Goal: Task Accomplishment & Management: Use online tool/utility

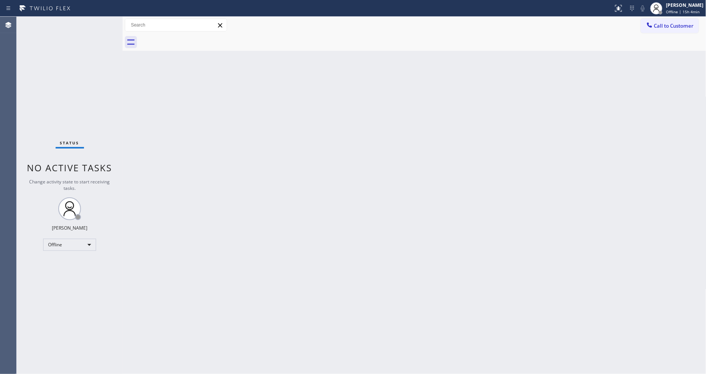
click at [488, 252] on div "Back to Dashboard Change Sender ID Customers Technicians Select a contact Outbo…" at bounding box center [415, 195] width 584 height 357
click at [661, 8] on icon at bounding box center [656, 8] width 9 height 9
click at [658, 45] on button "Unavailable" at bounding box center [669, 50] width 76 height 10
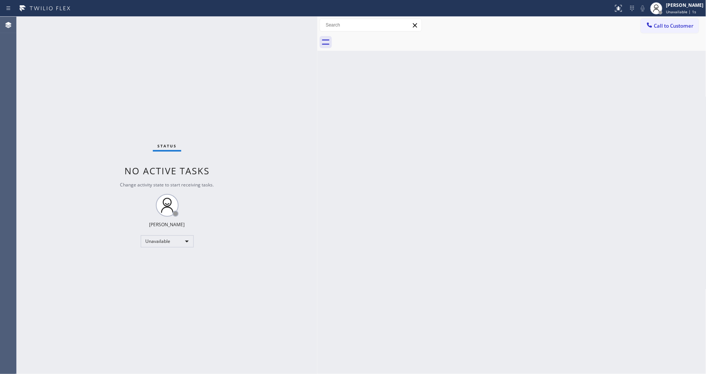
drag, startPoint x: 122, startPoint y: 27, endPoint x: 316, endPoint y: 45, distance: 195.8
click at [318, 45] on div at bounding box center [318, 195] width 0 height 357
click at [670, 27] on span "Call to Customer" at bounding box center [675, 25] width 40 height 7
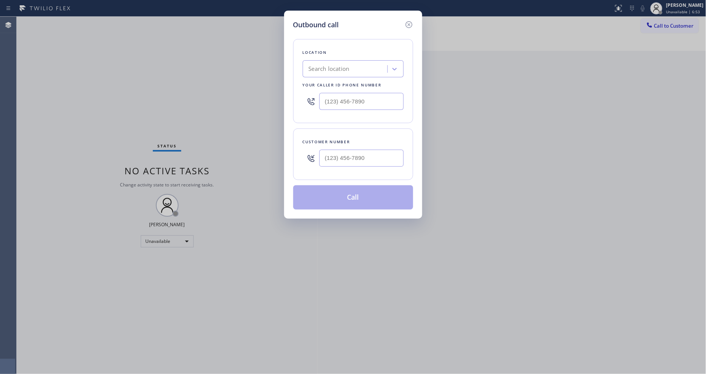
click at [318, 65] on div "Search location" at bounding box center [329, 69] width 41 height 9
paste input "Viking Appliancerepair Pros ([US_STATE], Google Ads)"
type input "Viking Appliancerepair Pros ([US_STATE], Google Ads)"
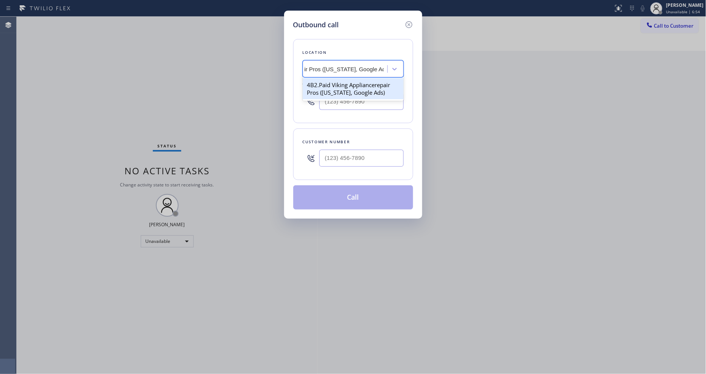
click at [324, 84] on div "4B2.Paid Viking Appliancerepair Pros ([US_STATE], Google Ads)" at bounding box center [353, 88] width 101 height 21
type input "[PHONE_NUMBER]"
click at [358, 154] on input "(___) ___-____" at bounding box center [362, 158] width 84 height 17
paste input "917) 567-5822"
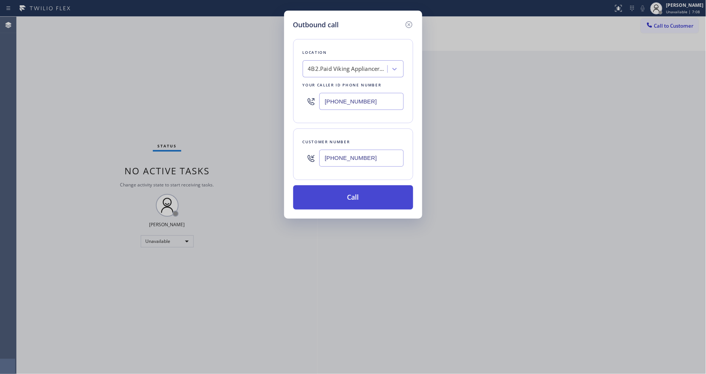
type input "[PHONE_NUMBER]"
click at [343, 198] on button "Call" at bounding box center [353, 197] width 120 height 24
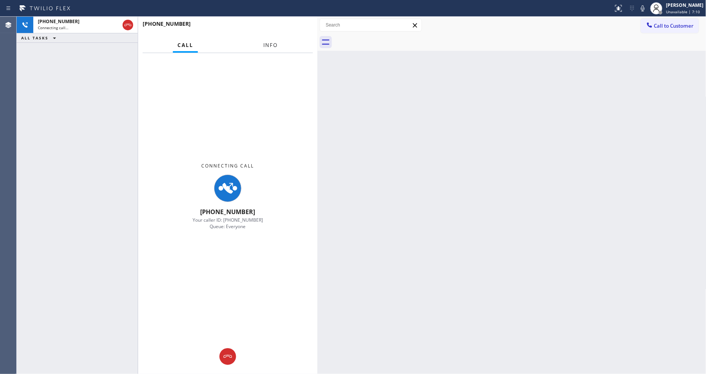
click at [270, 46] on span "Info" at bounding box center [270, 45] width 15 height 7
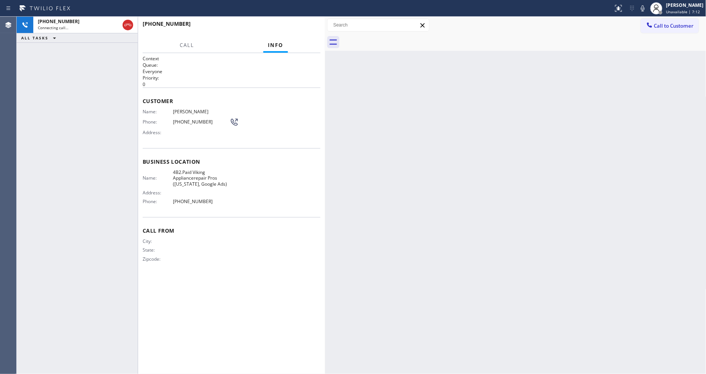
drag, startPoint x: 319, startPoint y: 83, endPoint x: 327, endPoint y: 84, distance: 8.0
click at [325, 84] on div at bounding box center [325, 195] width 0 height 357
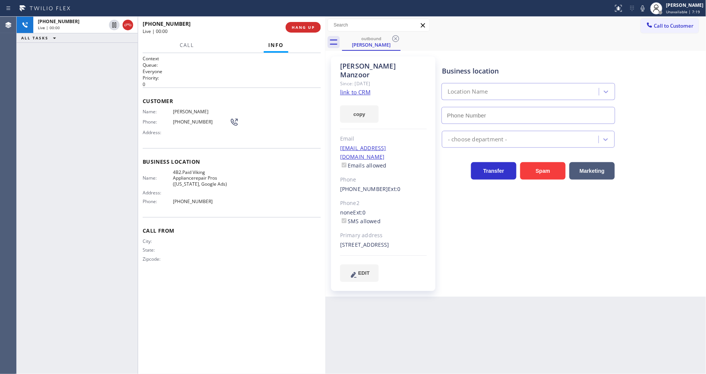
type input "[PHONE_NUMBER]"
click at [533, 237] on div "Business location Viking Appliancerepair Pros ([US_STATE], Google Ads) [PHONE_N…" at bounding box center [573, 168] width 264 height 221
click at [293, 32] on button "HANG UP" at bounding box center [303, 27] width 35 height 11
click at [294, 27] on span "HANG UP" at bounding box center [303, 27] width 23 height 5
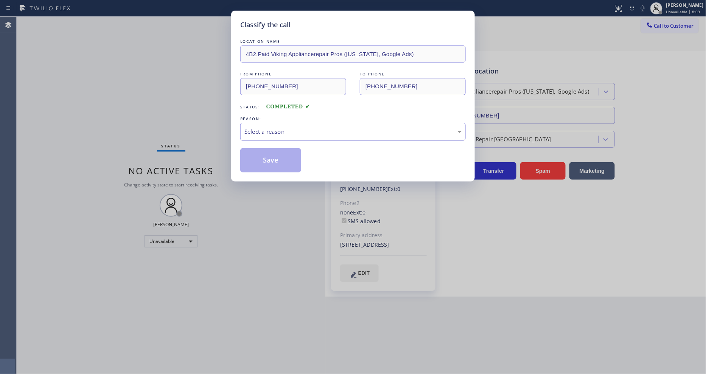
click at [260, 134] on div "Select a reason" at bounding box center [353, 132] width 226 height 18
click at [267, 152] on button "Save" at bounding box center [270, 160] width 61 height 24
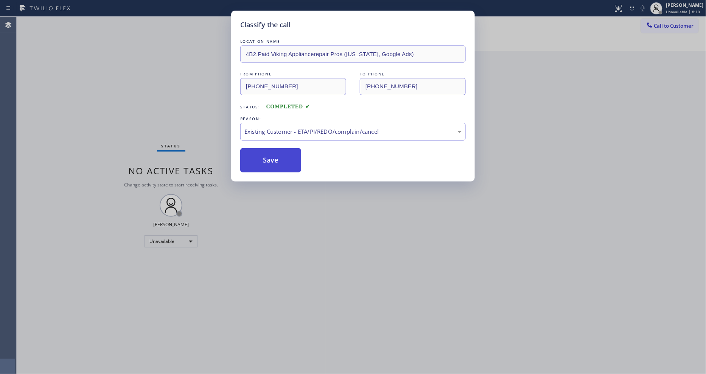
click at [267, 152] on button "Save" at bounding box center [270, 160] width 61 height 24
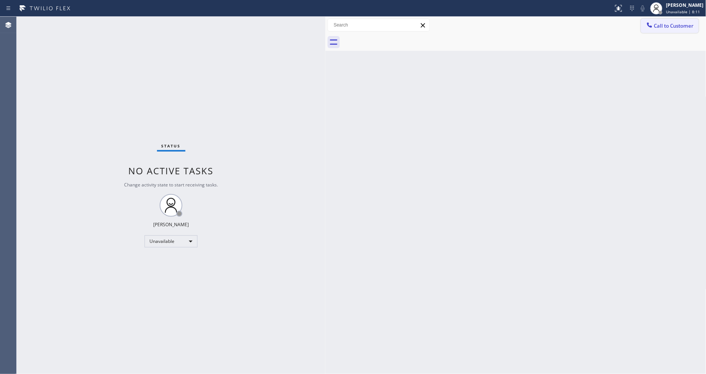
click at [672, 25] on span "Call to Customer" at bounding box center [675, 25] width 40 height 7
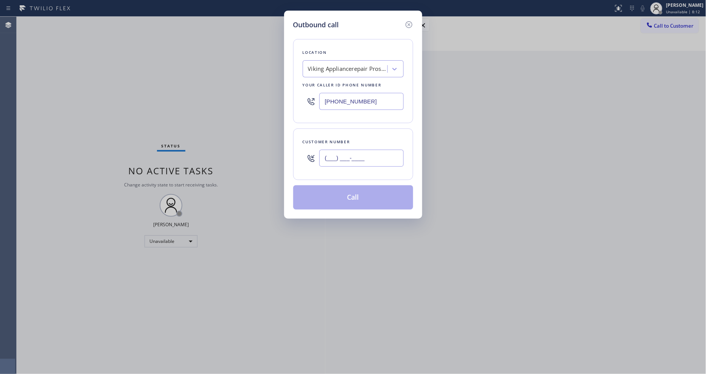
click at [360, 153] on input "(___) ___-____" at bounding box center [362, 158] width 84 height 17
paste input "917) 567-5822"
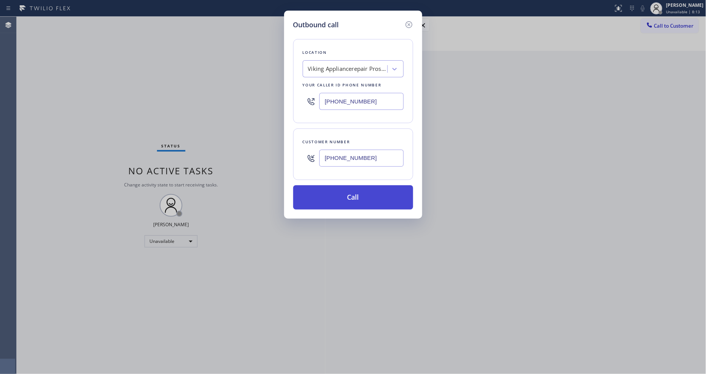
type input "[PHONE_NUMBER]"
click at [349, 194] on button "Call" at bounding box center [353, 197] width 120 height 24
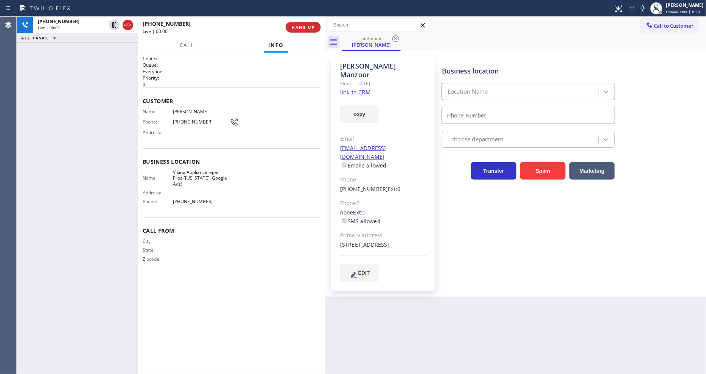
type input "[PHONE_NUMBER]"
drag, startPoint x: 248, startPoint y: 356, endPoint x: 532, endPoint y: 228, distance: 312.1
click at [532, 228] on div "Business location Viking Appliancerepair Pros ([US_STATE], Google Ads) [PHONE_N…" at bounding box center [573, 168] width 264 height 221
click at [295, 27] on span "HANG UP" at bounding box center [303, 27] width 23 height 5
click at [296, 27] on span "HANG UP" at bounding box center [303, 27] width 23 height 5
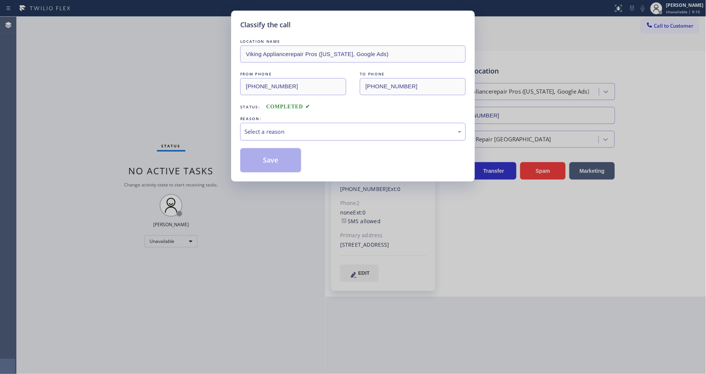
click at [278, 127] on div "Select a reason" at bounding box center [353, 131] width 217 height 9
click at [273, 157] on button "Save" at bounding box center [270, 160] width 61 height 24
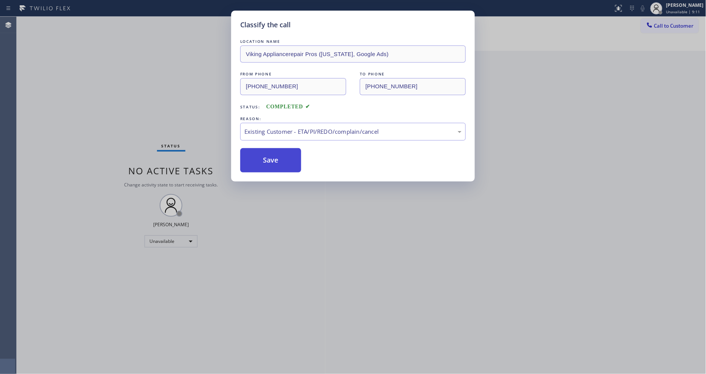
click at [273, 157] on button "Save" at bounding box center [270, 160] width 61 height 24
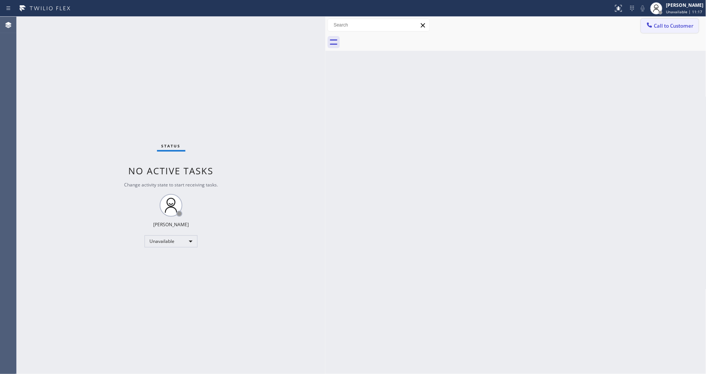
click at [659, 25] on span "Call to Customer" at bounding box center [675, 25] width 40 height 7
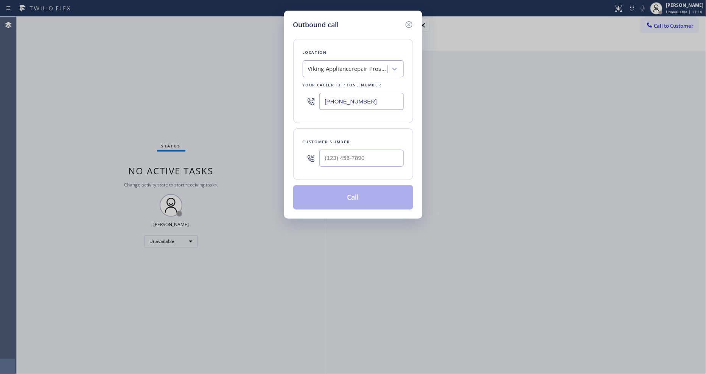
click at [330, 66] on div "Viking Appliancerepair Pros ([US_STATE], Google Ads)" at bounding box center [347, 69] width 79 height 9
paste input "Thermador Repair Group Coral Gables"
type input "Thermador Repair Group Coral Gables"
click at [334, 84] on div "Thermador Repair Group Coral Gables" at bounding box center [353, 88] width 101 height 21
type input "[PHONE_NUMBER]"
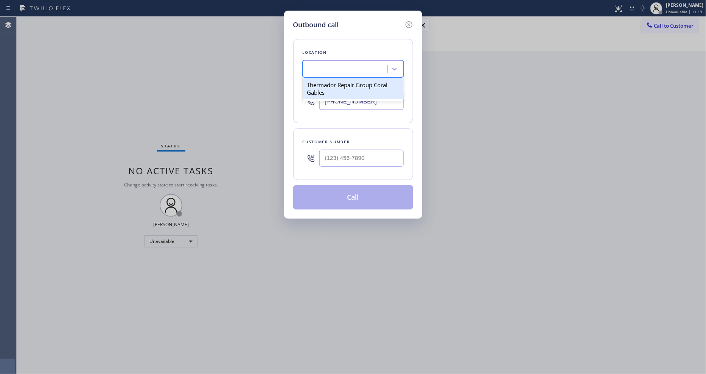
scroll to position [0, 1]
click at [338, 158] on input "(___) ___-____" at bounding box center [362, 158] width 84 height 17
paste input "786) 877-9547"
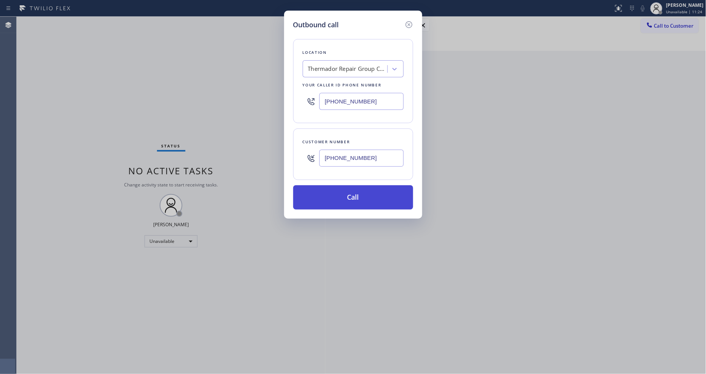
type input "[PHONE_NUMBER]"
click at [341, 192] on button "Call" at bounding box center [353, 197] width 120 height 24
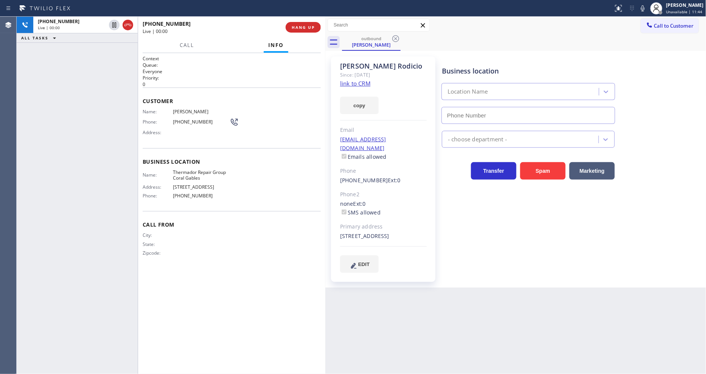
type input "[PHONE_NUMBER]"
click at [311, 29] on span "HANG UP" at bounding box center [303, 27] width 23 height 5
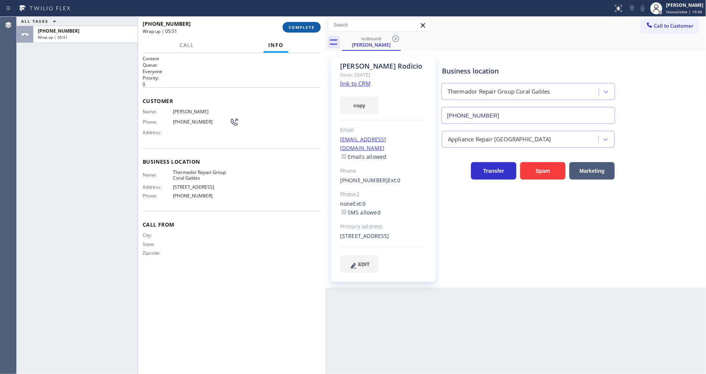
click at [308, 28] on span "COMPLETE" at bounding box center [302, 27] width 26 height 5
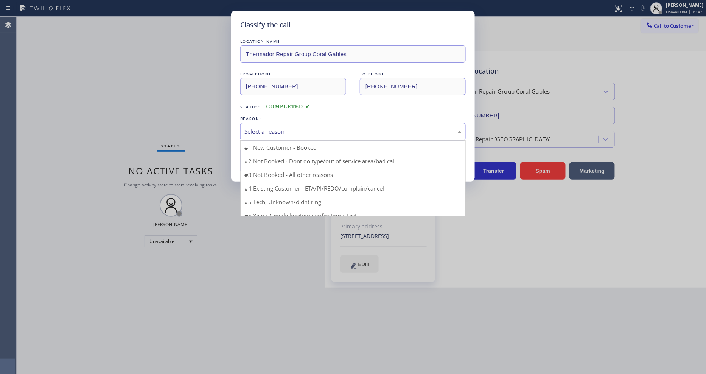
click at [265, 130] on div "Select a reason" at bounding box center [353, 131] width 217 height 9
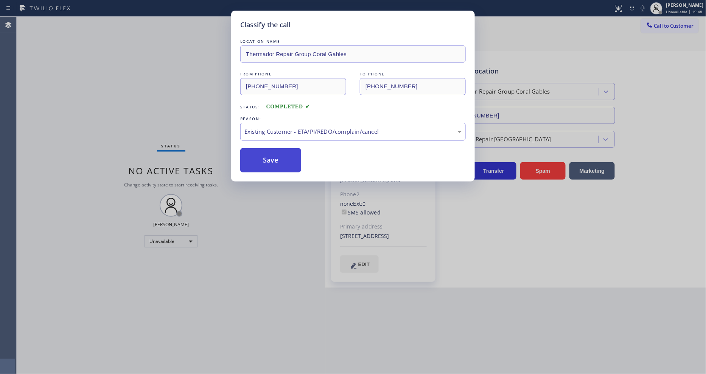
click at [259, 162] on button "Save" at bounding box center [270, 160] width 61 height 24
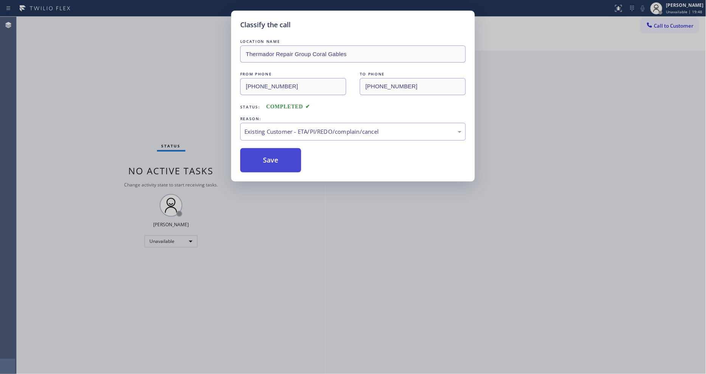
click at [259, 162] on button "Save" at bounding box center [270, 160] width 61 height 24
click at [259, 162] on div "Classify the call LOCATION NAME 4B2.Paid Viking Appliancerepair Pros ([US_STATE…" at bounding box center [362, 195] width 690 height 357
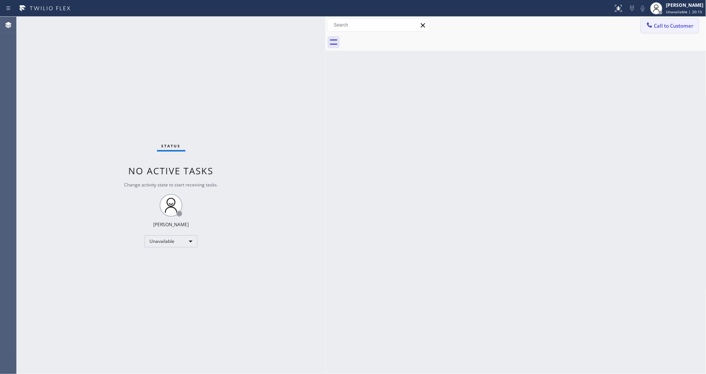
click at [665, 26] on span "Call to Customer" at bounding box center [675, 25] width 40 height 7
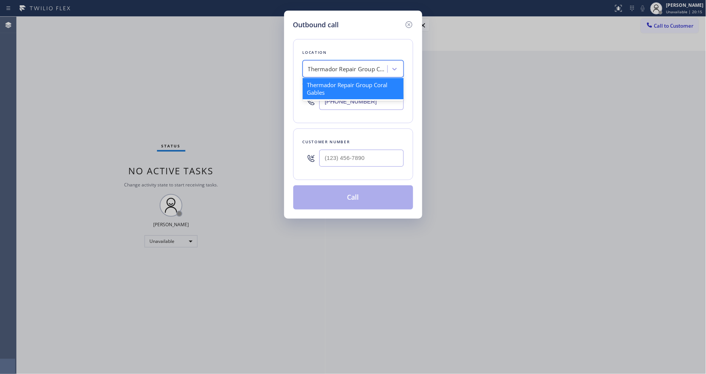
click at [350, 71] on div "Thermador Repair Group Coral Gables" at bounding box center [346, 68] width 83 height 13
paste input "Subzero Repair Professionals ([GEOGRAPHIC_DATA], Google Ads)"
type input "Subzero Repair Professionals ([GEOGRAPHIC_DATA], Google Ads)"
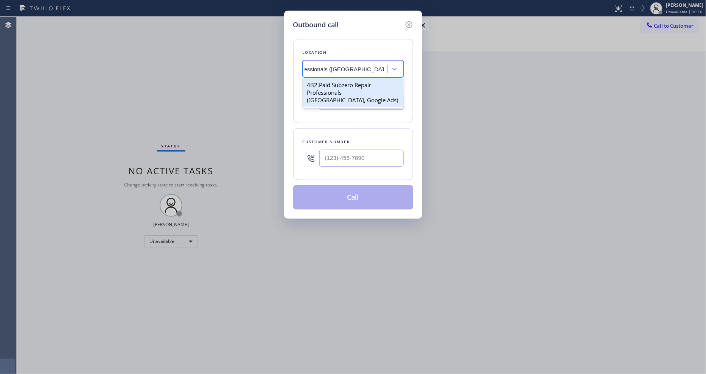
click at [349, 83] on div "4B2.Paid Subzero Repair Professionals ([GEOGRAPHIC_DATA], Google Ads)" at bounding box center [353, 92] width 101 height 29
type input "[PHONE_NUMBER]"
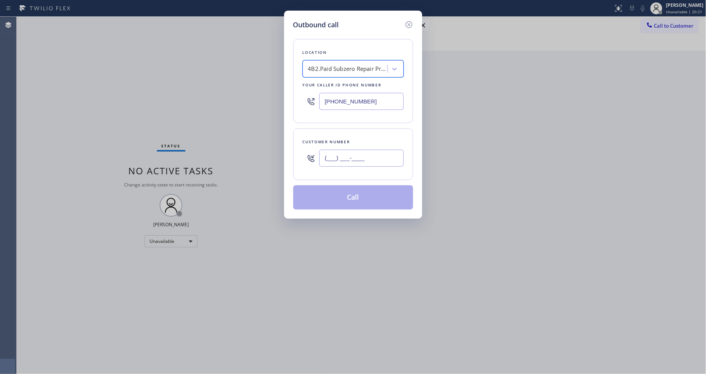
click at [334, 164] on input "(___) ___-____" at bounding box center [362, 158] width 84 height 17
paste input "781) 248-4962"
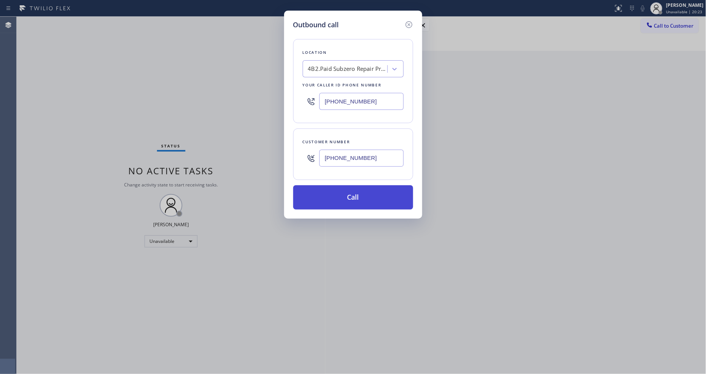
type input "[PHONE_NUMBER]"
click at [330, 202] on button "Call" at bounding box center [353, 197] width 120 height 24
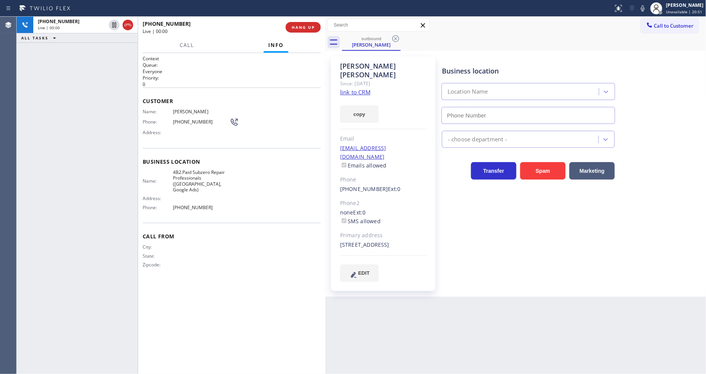
type input "[PHONE_NUMBER]"
click at [190, 105] on div "Customer Name: [PERSON_NAME] Phone: [PHONE_NUMBER] Address:" at bounding box center [232, 117] width 178 height 61
copy span "[PERSON_NAME]"
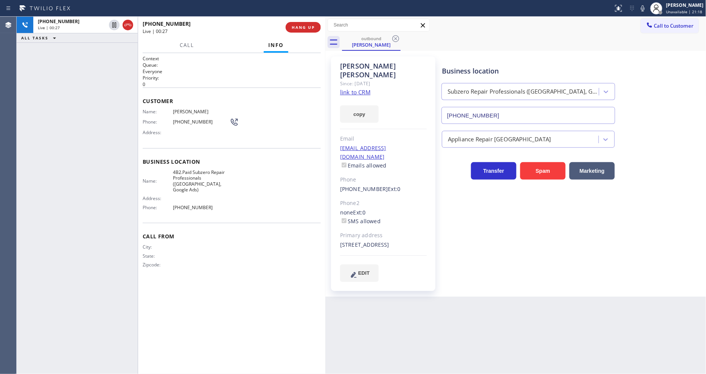
click at [191, 119] on span "[PHONE_NUMBER]" at bounding box center [201, 122] width 57 height 6
copy div "[PHONE_NUMBER]"
click at [304, 24] on button "HANG UP" at bounding box center [303, 27] width 35 height 11
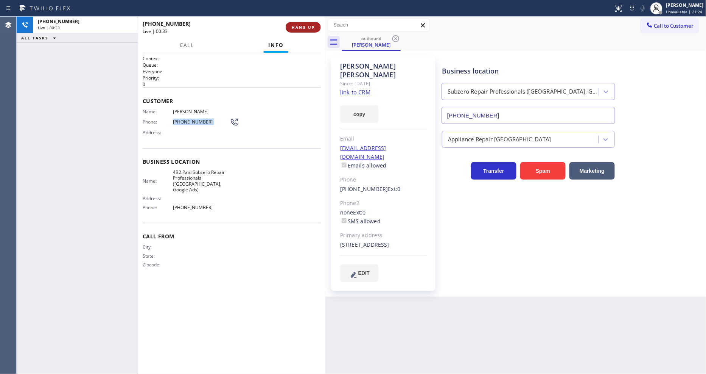
click at [304, 24] on button "HANG UP" at bounding box center [303, 27] width 35 height 11
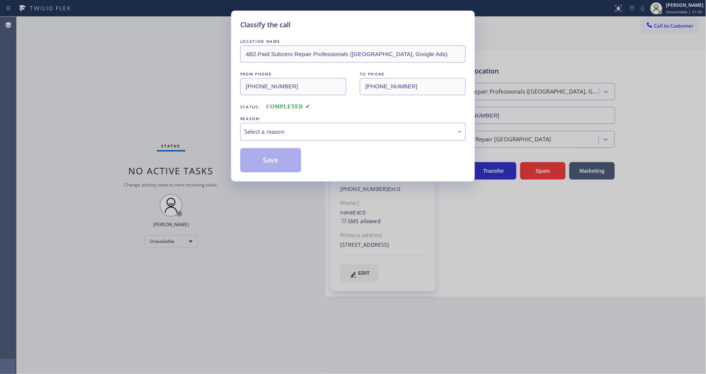
click at [274, 132] on div "Select a reason" at bounding box center [353, 131] width 217 height 9
click at [264, 161] on button "Save" at bounding box center [270, 160] width 61 height 24
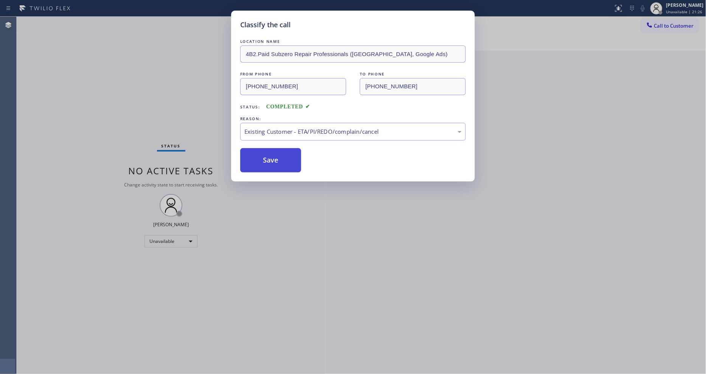
click at [264, 161] on button "Save" at bounding box center [270, 160] width 61 height 24
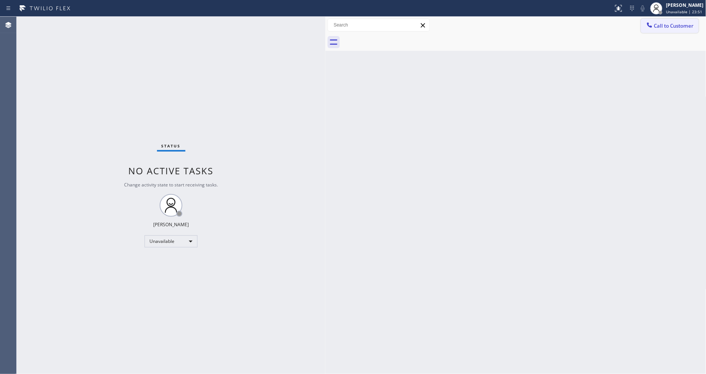
click at [648, 27] on icon at bounding box center [650, 25] width 8 height 8
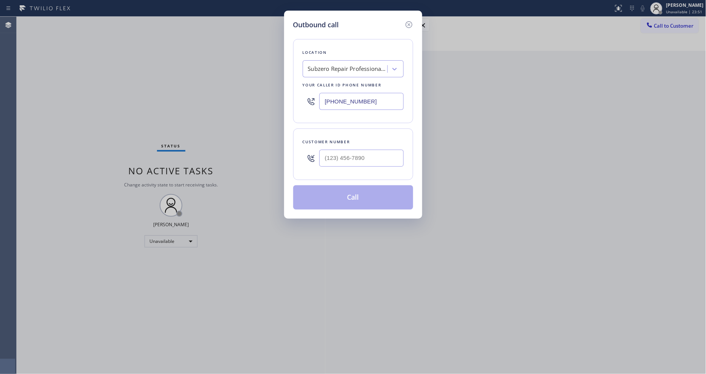
click at [342, 65] on div "Subzero Repair Professionals ([GEOGRAPHIC_DATA], Google Ads)" at bounding box center [347, 69] width 79 height 9
paste input "Sub Zero Appliance Repair Tower Triangle"
type input "Sub Zero Appliance Repair Tower Triangle"
click at [339, 86] on div "Sub Zero Appliance Repair Tower Triangle" at bounding box center [353, 88] width 101 height 21
type input "[PHONE_NUMBER]"
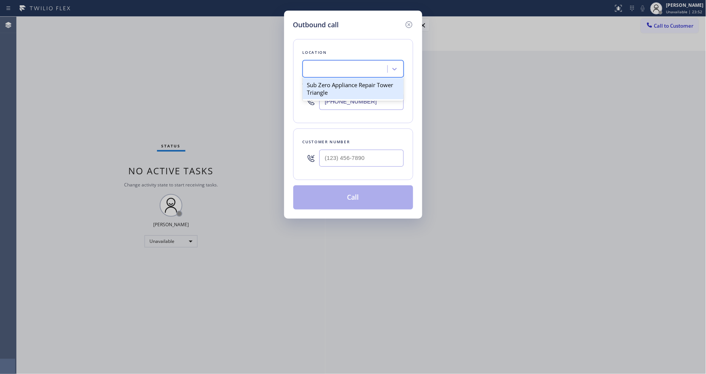
scroll to position [0, 1]
click at [346, 159] on input "(___) ___-____" at bounding box center [362, 158] width 84 height 17
paste input "303) 903-7136"
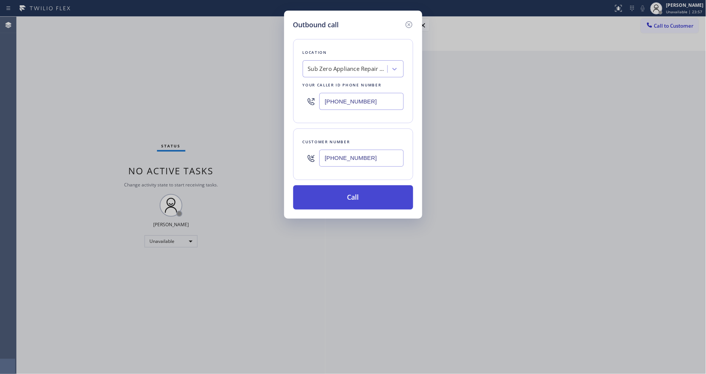
type input "[PHONE_NUMBER]"
click at [339, 194] on button "Call" at bounding box center [353, 197] width 120 height 24
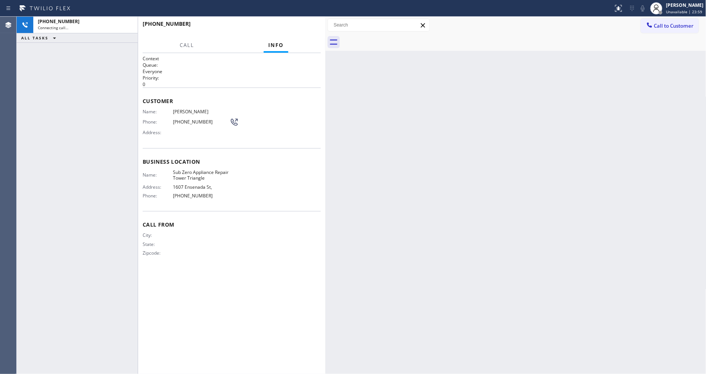
click at [188, 110] on span "[PERSON_NAME]" at bounding box center [201, 112] width 57 height 6
copy span "[PERSON_NAME]"
click at [193, 117] on div "Phone: [PHONE_NUMBER]" at bounding box center [191, 121] width 96 height 9
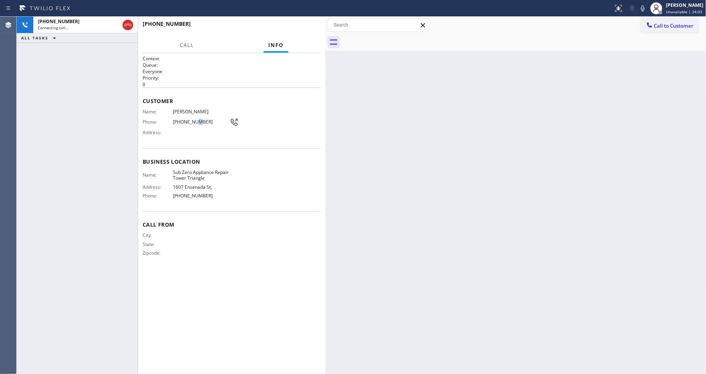
click at [193, 117] on div "Phone: [PHONE_NUMBER]" at bounding box center [191, 121] width 96 height 9
copy div "[PHONE_NUMBER]"
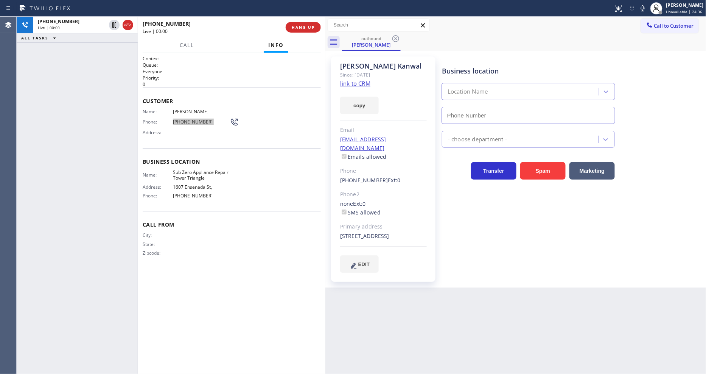
type input "[PHONE_NUMBER]"
click at [301, 28] on span "HANG UP" at bounding box center [303, 27] width 23 height 5
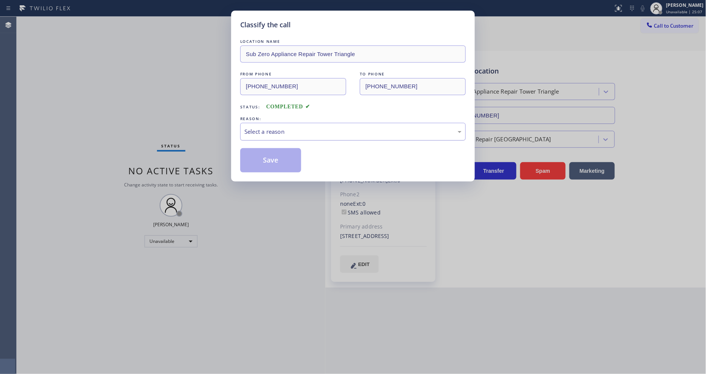
click at [258, 128] on div "Select a reason" at bounding box center [353, 131] width 217 height 9
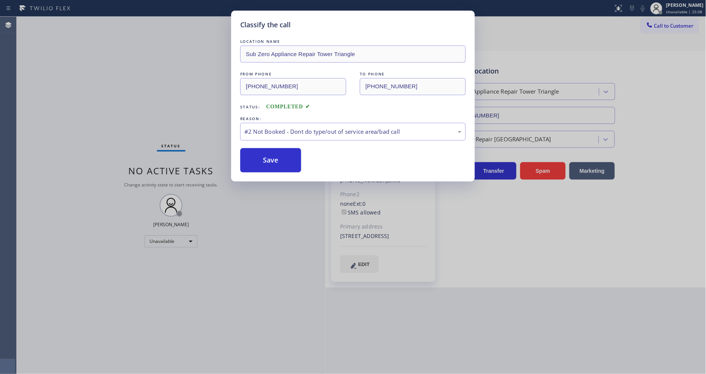
click at [257, 161] on button "Save" at bounding box center [270, 160] width 61 height 24
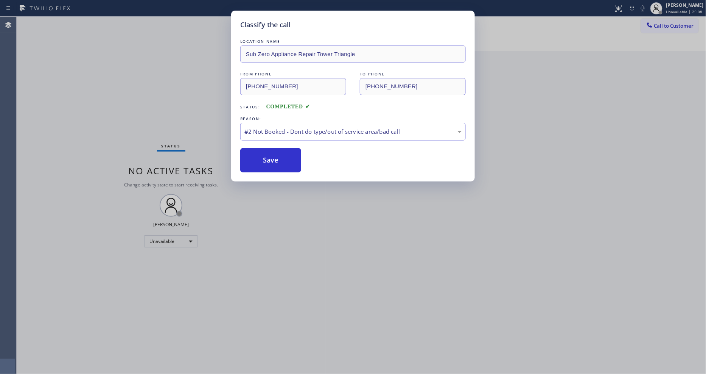
click at [257, 161] on button "Save" at bounding box center [270, 160] width 61 height 24
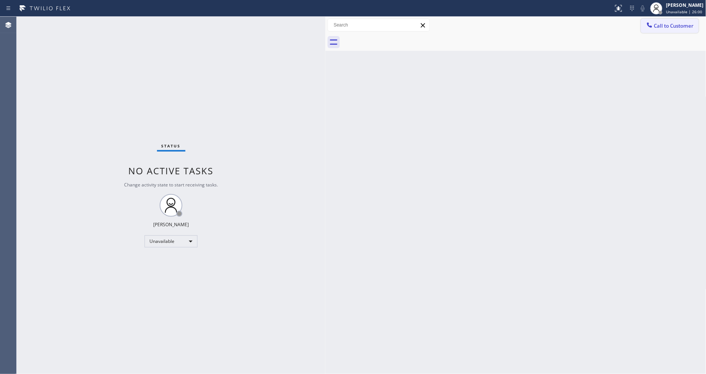
click at [647, 32] on button "Call to Customer" at bounding box center [670, 26] width 58 height 14
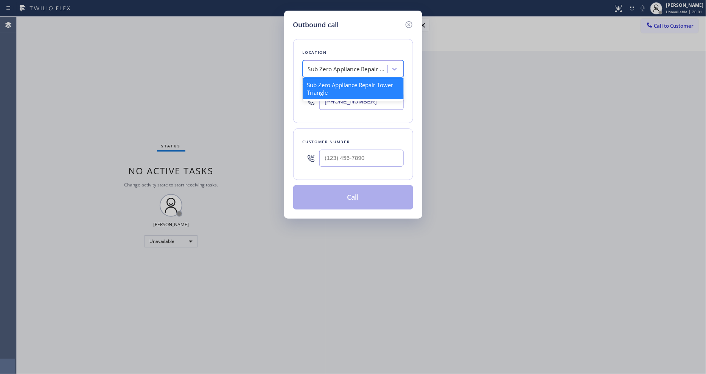
click at [331, 68] on div "Sub Zero Appliance Repair Tower Triangle" at bounding box center [347, 69] width 79 height 9
paste input "5 Star Appliance Repair Emails"
type input "5 Star Appliance Repair Emails"
click at [328, 80] on div "[DOMAIN_NAME] 5 Star Appliance Repair Emails" at bounding box center [353, 88] width 101 height 21
type input "[PHONE_NUMBER]"
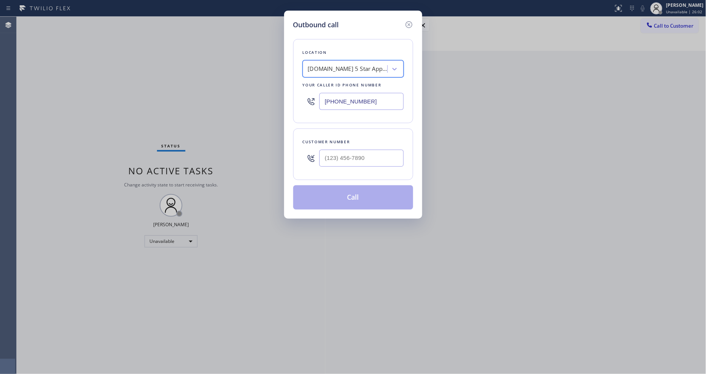
scroll to position [0, 1]
click at [344, 154] on input "(___) ___-____" at bounding box center [362, 158] width 84 height 17
paste input "480) 390-5249"
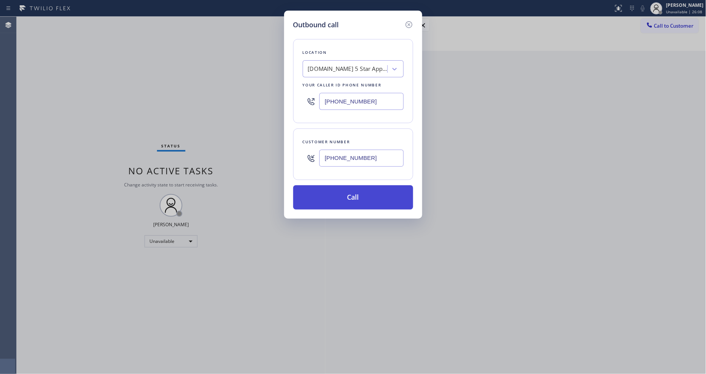
click at [343, 194] on button "Call" at bounding box center [353, 197] width 120 height 24
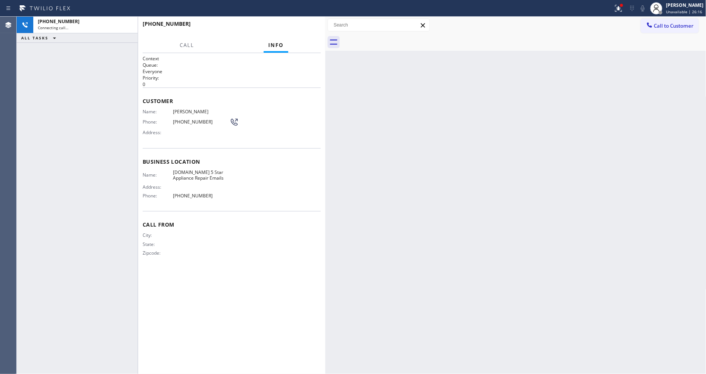
drag, startPoint x: 533, startPoint y: 212, endPoint x: 322, endPoint y: 150, distance: 219.7
click at [533, 212] on div "Back to Dashboard Change Sender ID Customers Technicians Select a contact Outbo…" at bounding box center [516, 195] width 381 height 357
click at [192, 112] on div "Name: [PERSON_NAME] Phone: [PHONE_NUMBER] Address:" at bounding box center [191, 124] width 96 height 30
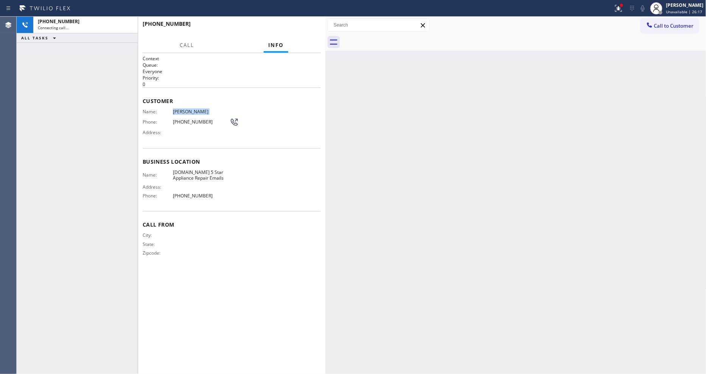
copy span "[PERSON_NAME]"
click at [195, 117] on div "Phone: [PHONE_NUMBER]" at bounding box center [191, 121] width 96 height 9
copy div "[PHONE_NUMBER]"
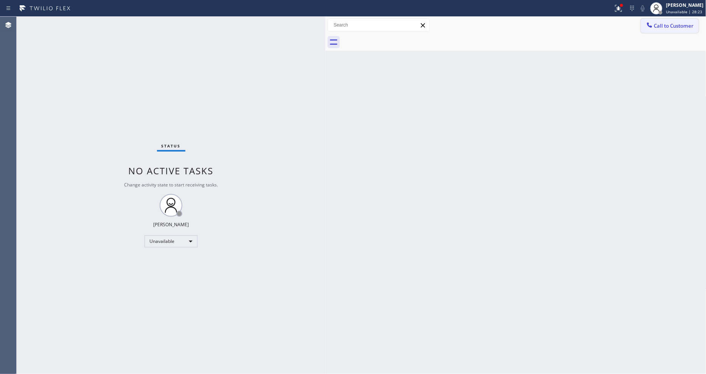
click at [667, 28] on button "Call to Customer" at bounding box center [670, 26] width 58 height 14
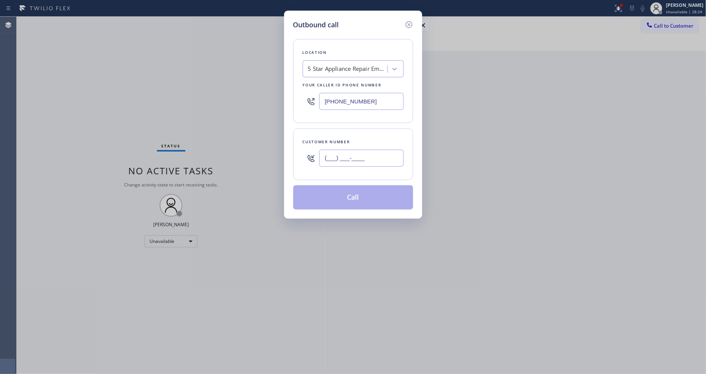
click at [324, 158] on input "(___) ___-____" at bounding box center [362, 158] width 84 height 17
paste input "759) 836"
click at [343, 155] on input "(759) 836-____" at bounding box center [362, 158] width 84 height 17
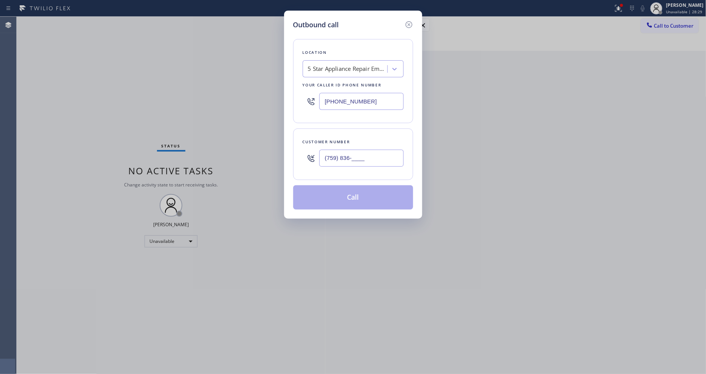
paste input "480) 390-5249"
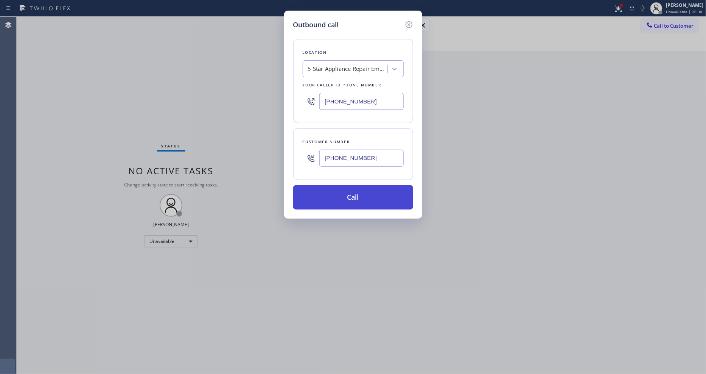
type input "[PHONE_NUMBER]"
click at [332, 199] on button "Call" at bounding box center [353, 197] width 120 height 24
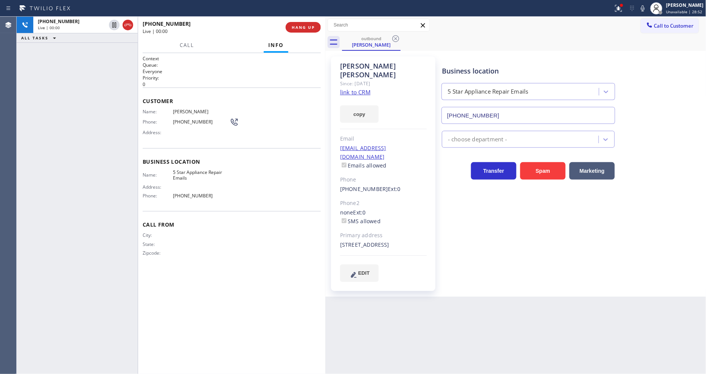
type input "[PHONE_NUMBER]"
click at [468, 204] on div "Business location 5 Star Appliance Repair Emails [PHONE_NUMBER] - choose depart…" at bounding box center [573, 168] width 264 height 221
click at [303, 31] on button "HANG UP" at bounding box center [303, 27] width 35 height 11
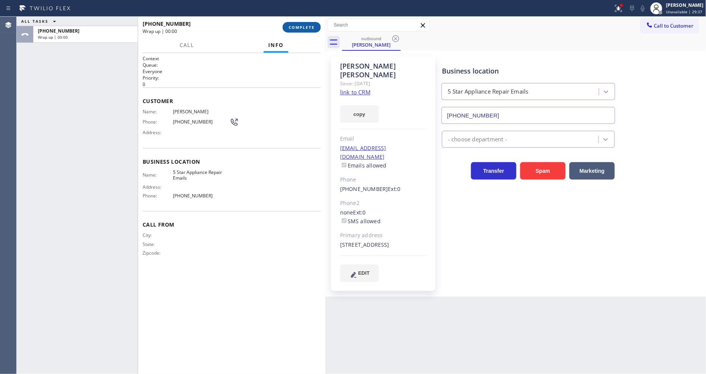
click at [303, 31] on button "COMPLETE" at bounding box center [302, 27] width 38 height 11
click at [253, 130] on div "Name: [PERSON_NAME] Phone: [PHONE_NUMBER] Address:" at bounding box center [232, 124] width 178 height 30
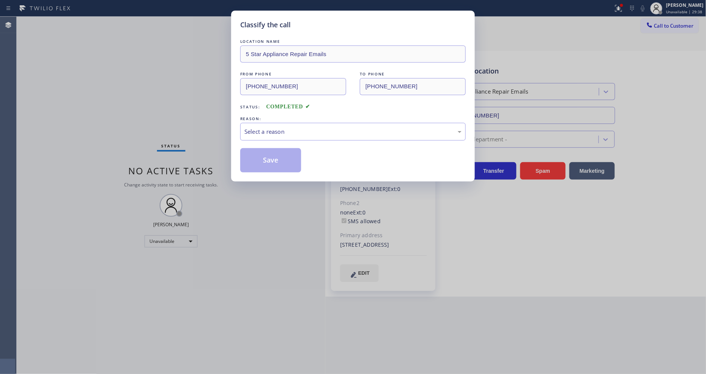
click at [253, 130] on div "Select a reason" at bounding box center [353, 131] width 217 height 9
click at [255, 161] on button "Save" at bounding box center [270, 160] width 61 height 24
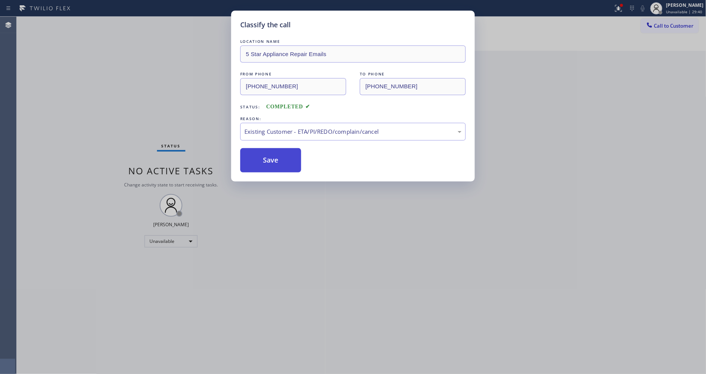
click at [255, 161] on button "Save" at bounding box center [270, 160] width 61 height 24
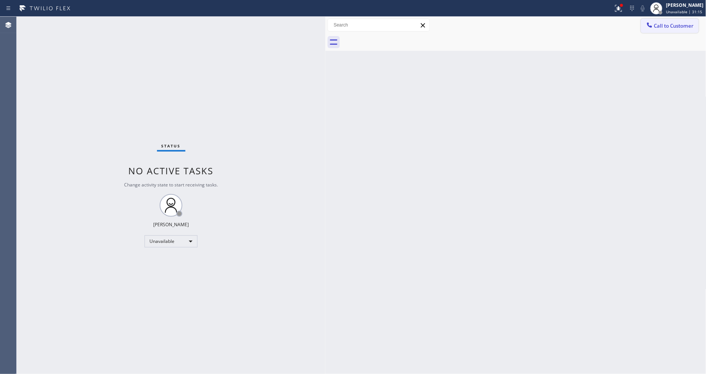
drag, startPoint x: 666, startPoint y: 34, endPoint x: 666, endPoint y: 31, distance: 3.9
click at [666, 32] on div "Call to Customer Outbound call Location 5 Star Appliance Repair Emails Your cal…" at bounding box center [516, 34] width 381 height 34
click at [666, 27] on span "Call to Customer" at bounding box center [675, 25] width 40 height 7
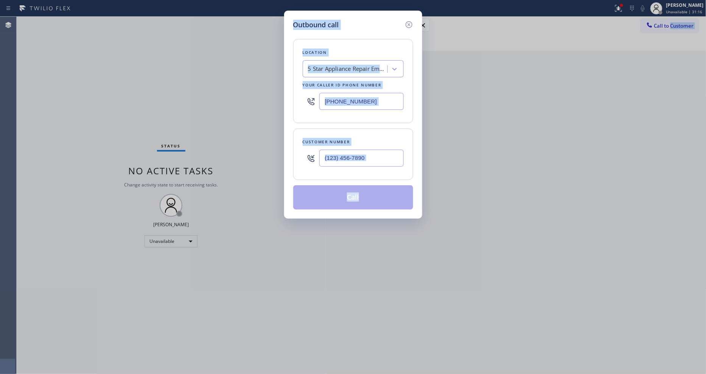
click at [321, 62] on div "5 Star Appliance Repair Emails" at bounding box center [346, 68] width 83 height 13
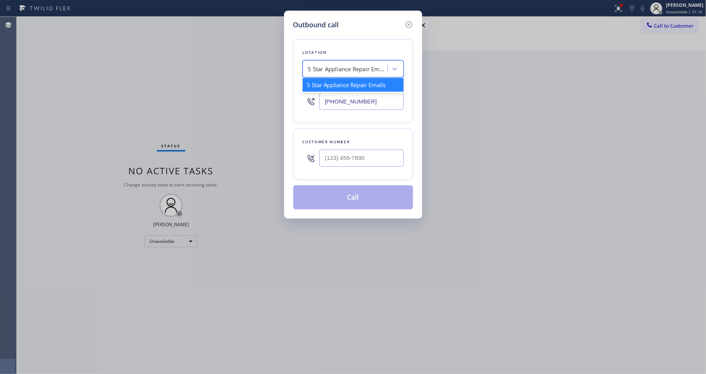
paste input "Thermador Repair Group Coral Gables"
type input "Thermador Repair Group Coral Gables"
click at [326, 80] on div "Thermador Repair Group Coral Gables" at bounding box center [353, 88] width 101 height 21
type input "[PHONE_NUMBER]"
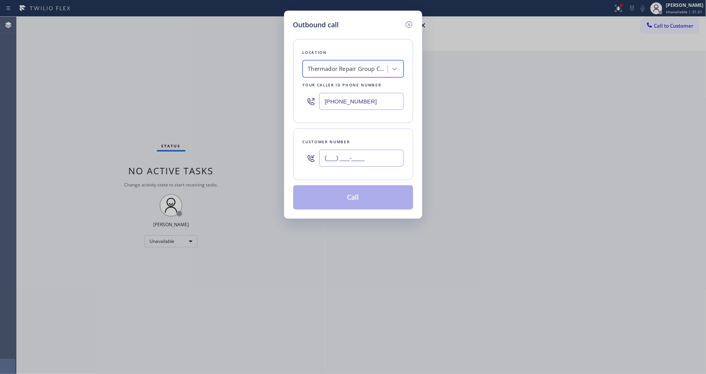
click at [330, 153] on input "(___) ___-____" at bounding box center [362, 158] width 84 height 17
paste input "305) 439-9593"
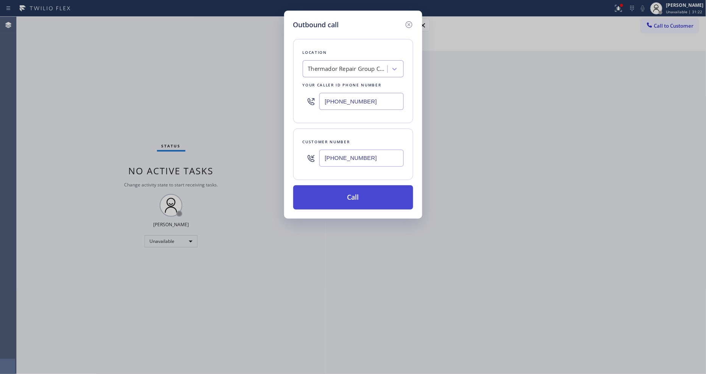
type input "[PHONE_NUMBER]"
click at [333, 194] on button "Call" at bounding box center [353, 197] width 120 height 24
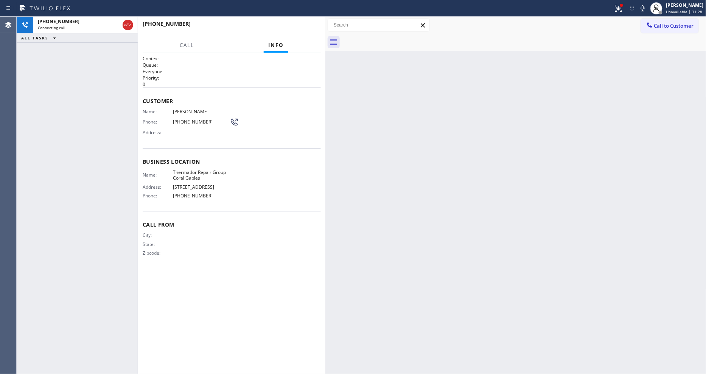
click at [531, 227] on div "Back to Dashboard Change Sender ID Customers Technicians Select a contact Outbo…" at bounding box center [516, 195] width 381 height 357
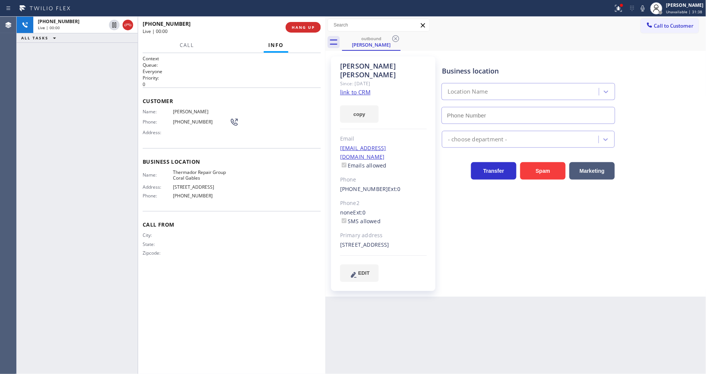
type input "[PHONE_NUMBER]"
click at [495, 248] on div "Business location Thermador Repair Group Coral Gables [PHONE_NUMBER] Appliance …" at bounding box center [573, 168] width 264 height 221
drag, startPoint x: 625, startPoint y: 8, endPoint x: 625, endPoint y: 24, distance: 15.9
click at [623, 8] on icon at bounding box center [618, 8] width 9 height 9
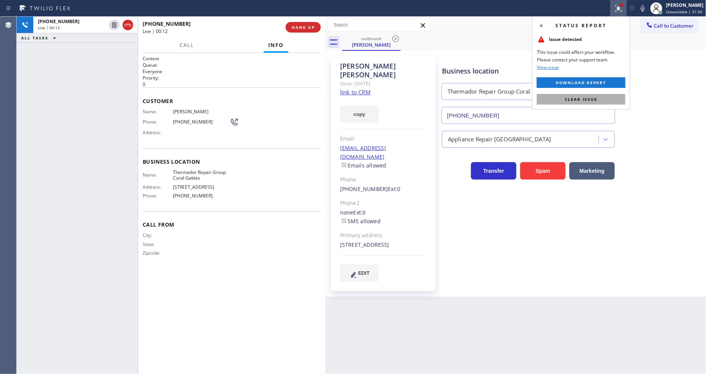
click at [605, 96] on button "Clear issue" at bounding box center [581, 99] width 89 height 11
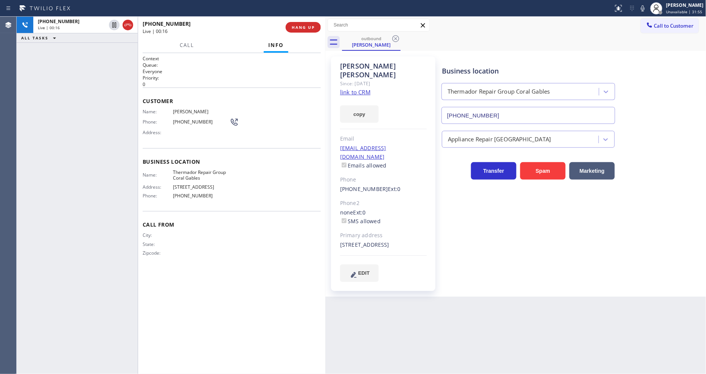
click at [192, 171] on span "Thermador Repair Group Coral Gables" at bounding box center [201, 175] width 57 height 12
copy span "Thermador Repair Group Coral Gables"
click at [539, 218] on div "Business location Thermador Repair Group Coral Gables [PHONE_NUMBER] Appliance …" at bounding box center [573, 168] width 264 height 221
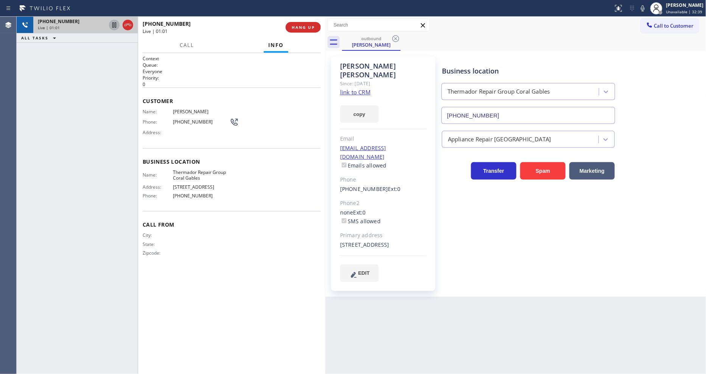
drag, startPoint x: 112, startPoint y: 25, endPoint x: 119, endPoint y: 25, distance: 7.2
click at [112, 25] on icon at bounding box center [114, 24] width 9 height 9
click at [644, 8] on icon at bounding box center [643, 8] width 9 height 9
click at [645, 8] on icon at bounding box center [643, 8] width 4 height 6
click at [113, 28] on icon at bounding box center [114, 24] width 9 height 9
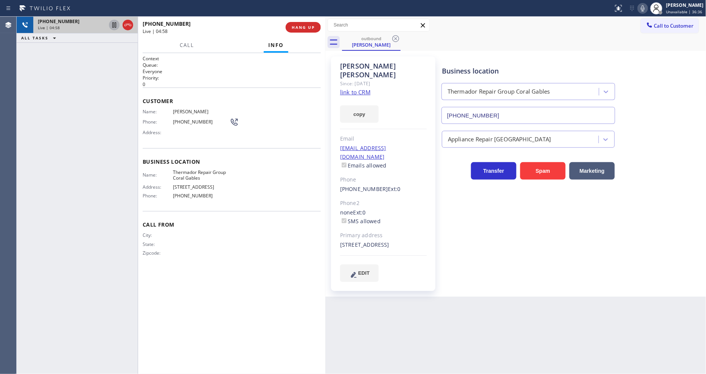
click at [521, 287] on div "[PERSON_NAME] Since: [DATE] link to CRM copy Email [EMAIL_ADDRESS][DOMAIN_NAME]…" at bounding box center [516, 174] width 381 height 246
click at [244, 305] on div "Context Queue: Everyone Priority: 0 Customer Name: [PERSON_NAME] Phone: [PHONE_…" at bounding box center [232, 213] width 178 height 316
click at [516, 251] on div "Business location Thermador Repair Group Coral Gables [PHONE_NUMBER] Appliance …" at bounding box center [573, 168] width 264 height 221
drag, startPoint x: 305, startPoint y: 24, endPoint x: 310, endPoint y: 71, distance: 47.3
click at [305, 25] on span "HANG UP" at bounding box center [303, 27] width 23 height 5
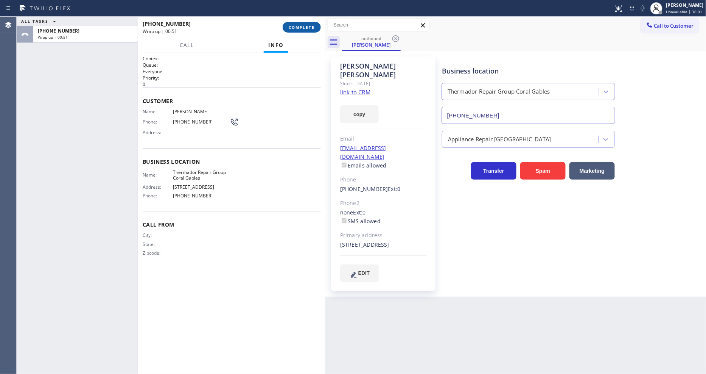
click at [291, 28] on span "COMPLETE" at bounding box center [302, 27] width 26 height 5
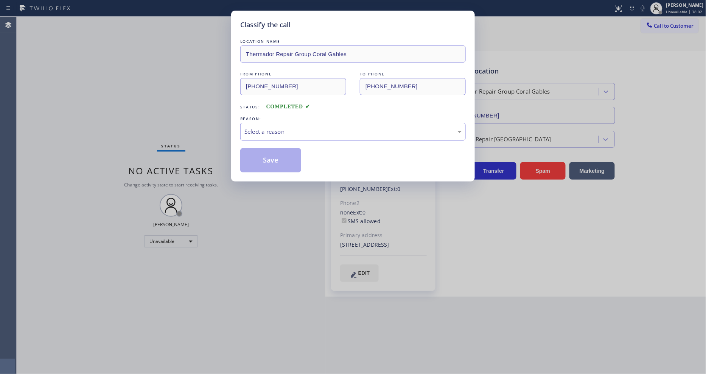
click at [269, 130] on div "Select a reason" at bounding box center [353, 131] width 217 height 9
click at [264, 164] on button "Save" at bounding box center [270, 160] width 61 height 24
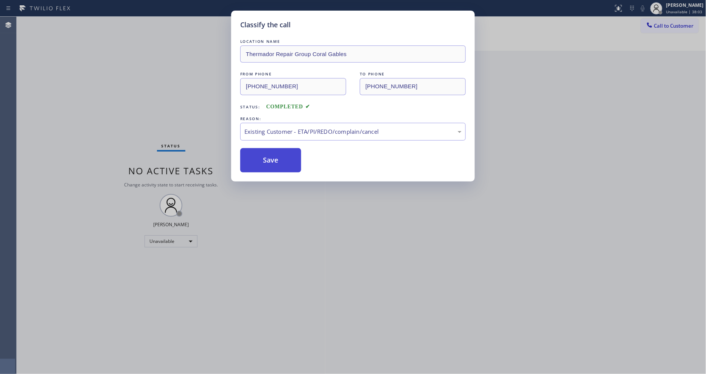
click at [264, 164] on button "Save" at bounding box center [270, 160] width 61 height 24
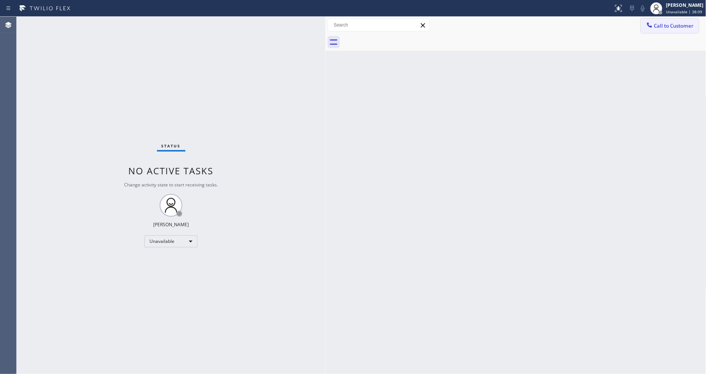
click at [657, 27] on span "Call to Customer" at bounding box center [675, 25] width 40 height 7
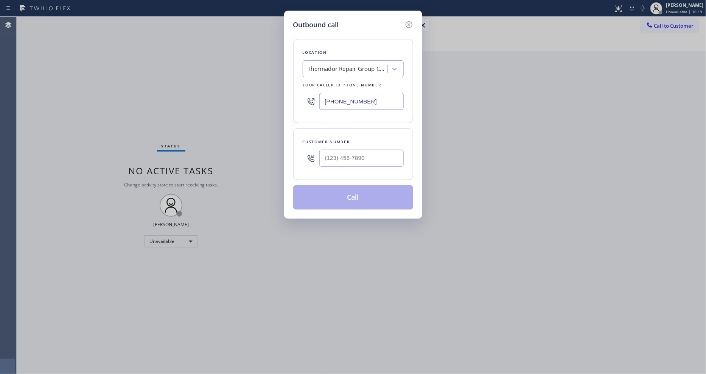
click at [373, 67] on div "Thermador Repair Group Coral Gables" at bounding box center [347, 69] width 79 height 9
paste input "5 Star Appliance Repair Emails"
type input "5 Star Appliance Repair Emails"
click at [334, 85] on div "[DOMAIN_NAME] 5 Star Appliance Repair Emails" at bounding box center [353, 88] width 101 height 21
type input "[PHONE_NUMBER]"
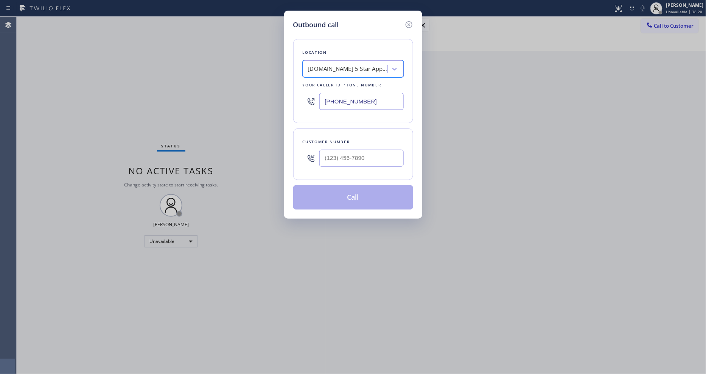
scroll to position [0, 1]
click at [365, 39] on div "Location [DOMAIN_NAME] 5 Star Appliance Repair Emails Your caller id phone numb…" at bounding box center [353, 81] width 120 height 84
click at [332, 161] on input "(___) ___-____" at bounding box center [362, 158] width 84 height 17
paste input "480) 390-8774"
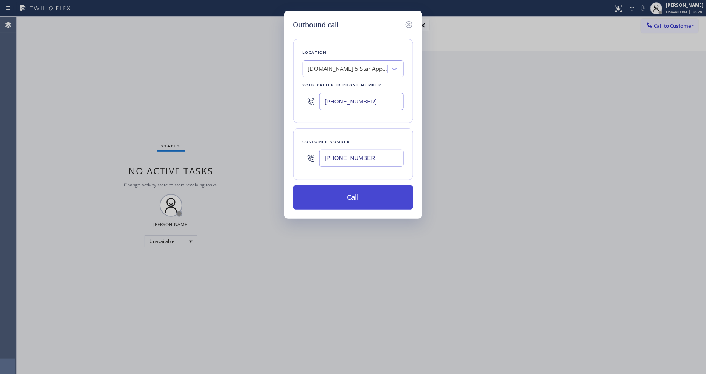
type input "[PHONE_NUMBER]"
click at [333, 200] on button "Call" at bounding box center [353, 197] width 120 height 24
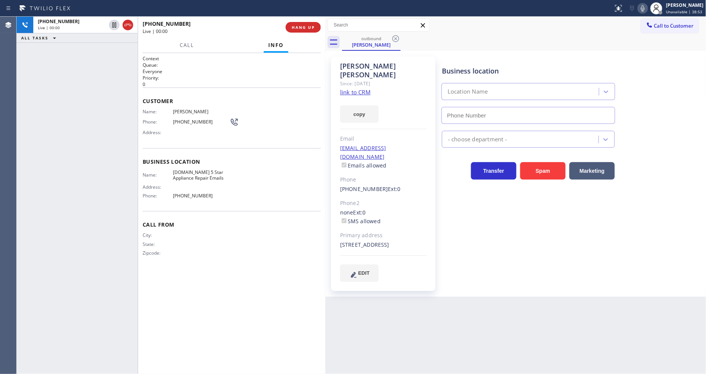
type input "[PHONE_NUMBER]"
click at [308, 28] on span "HANG UP" at bounding box center [303, 27] width 23 height 5
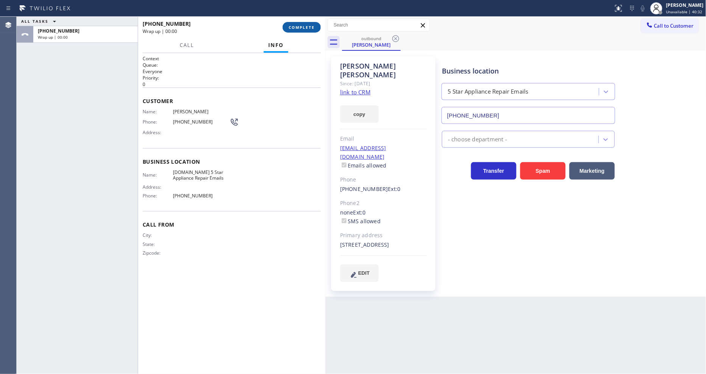
click at [308, 28] on span "COMPLETE" at bounding box center [302, 27] width 26 height 5
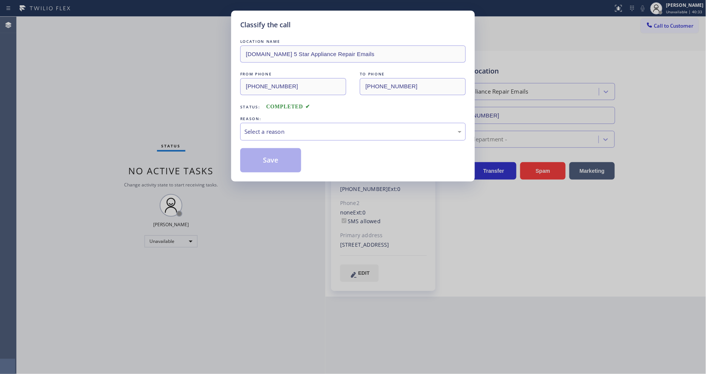
click at [260, 128] on div "Select a reason" at bounding box center [353, 131] width 217 height 9
click at [266, 153] on button "Save" at bounding box center [270, 160] width 61 height 24
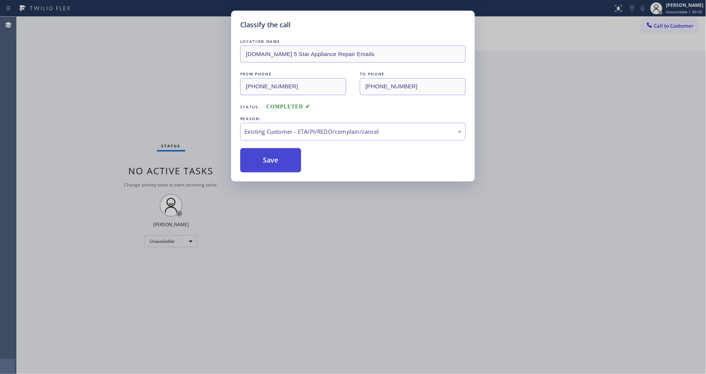
click at [266, 153] on button "Save" at bounding box center [270, 160] width 61 height 24
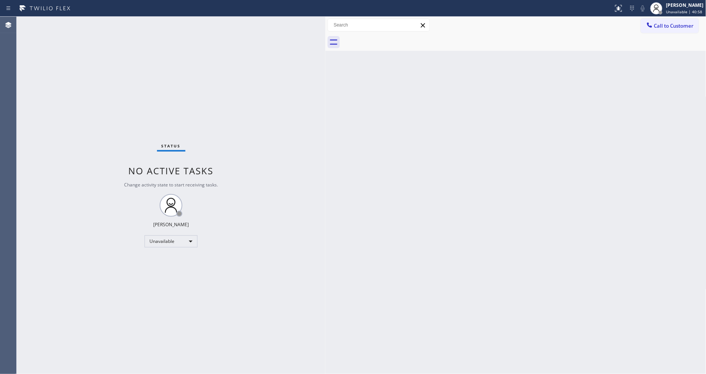
drag, startPoint x: 670, startPoint y: 9, endPoint x: 650, endPoint y: 28, distance: 27.4
click at [670, 9] on span "Unavailable | 40:58" at bounding box center [685, 11] width 36 height 5
click at [644, 40] on button "Available" at bounding box center [669, 40] width 76 height 10
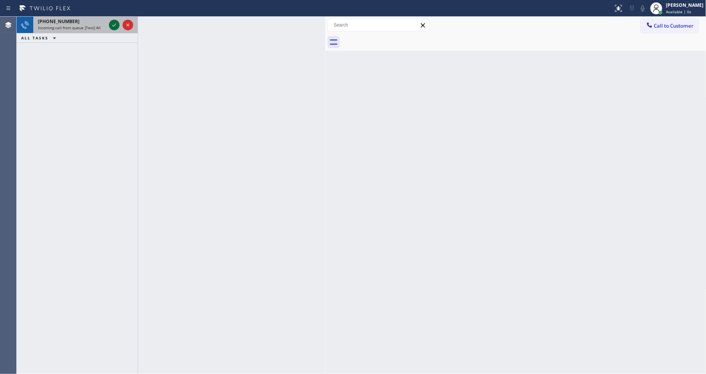
click at [116, 25] on icon at bounding box center [114, 24] width 9 height 9
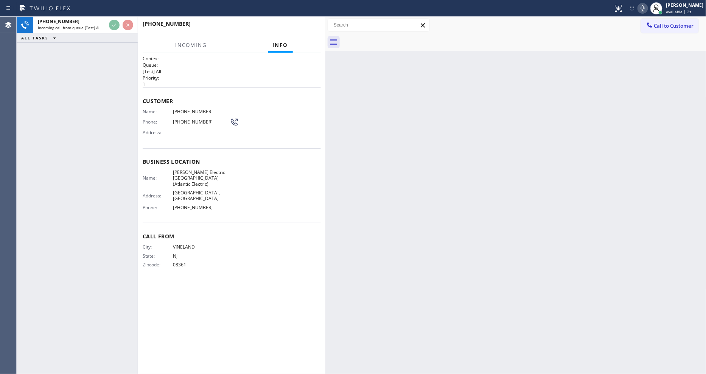
click at [302, 27] on div "[PHONE_NUMBER]" at bounding box center [232, 27] width 178 height 20
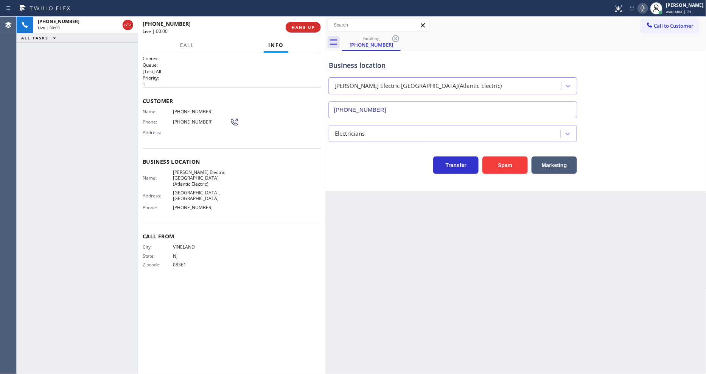
type input "[PHONE_NUMBER]"
click at [302, 27] on span "HANG UP" at bounding box center [303, 27] width 23 height 5
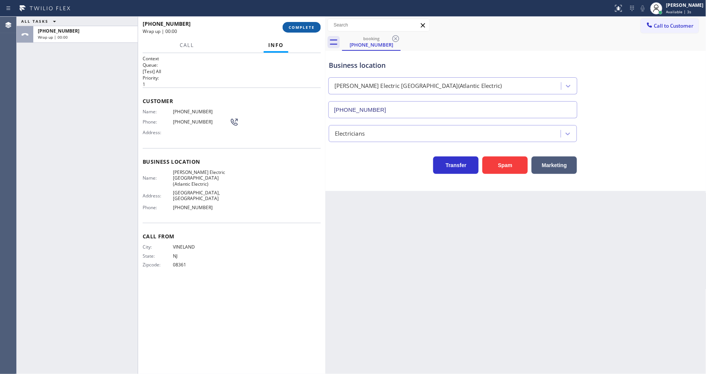
click at [302, 23] on button "COMPLETE" at bounding box center [302, 27] width 38 height 11
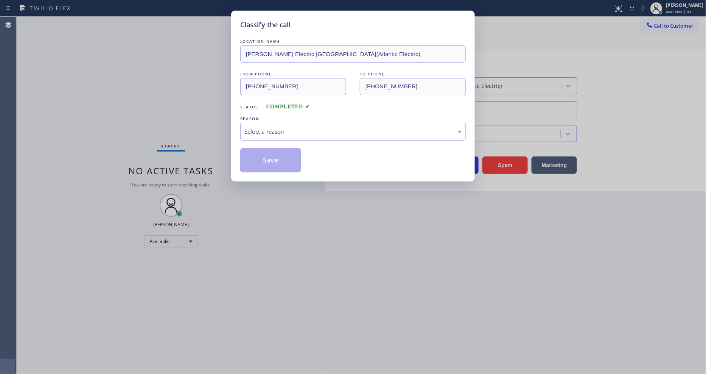
click at [265, 138] on div "LOCATION NAME [PERSON_NAME] Electric [GEOGRAPHIC_DATA](Atlantic Electric) FROM …" at bounding box center [353, 104] width 226 height 135
click at [271, 127] on div "Select a reason" at bounding box center [353, 131] width 217 height 9
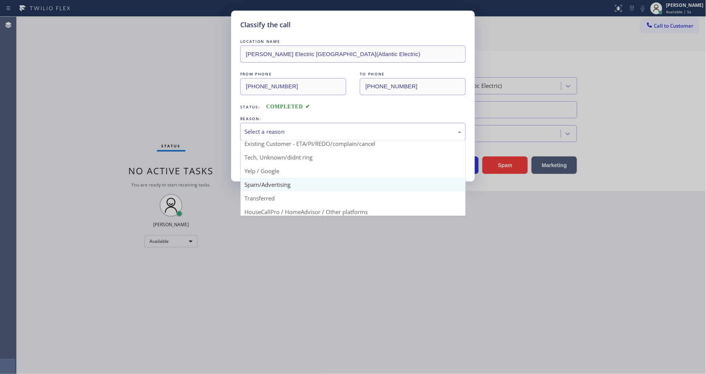
scroll to position [47, 0]
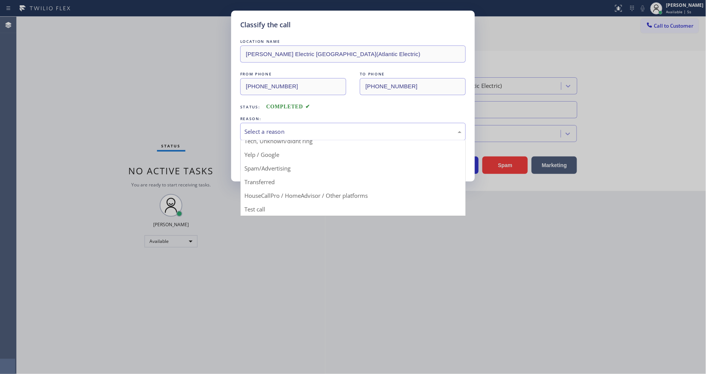
drag, startPoint x: 272, startPoint y: 167, endPoint x: 274, endPoint y: 161, distance: 6.5
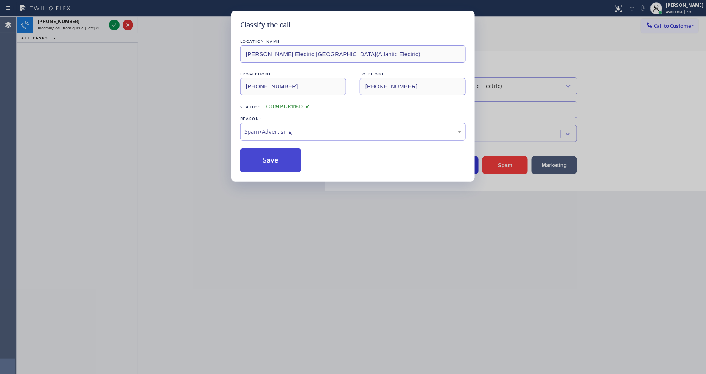
click at [276, 156] on button "Save" at bounding box center [270, 160] width 61 height 24
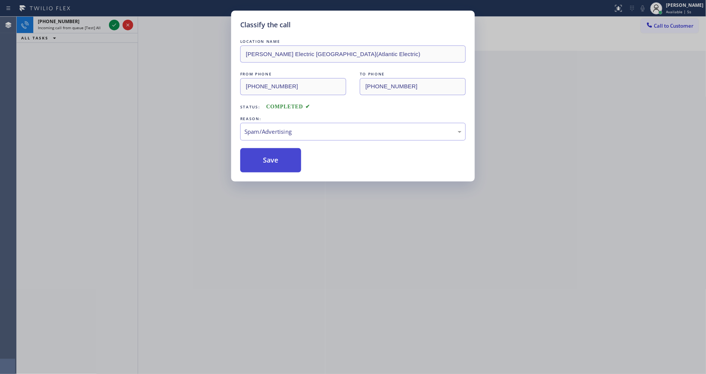
click at [276, 156] on button "Save" at bounding box center [270, 160] width 61 height 24
click at [116, 28] on icon at bounding box center [114, 24] width 9 height 9
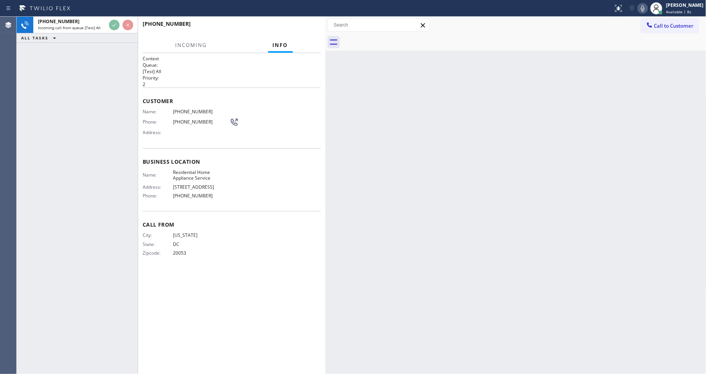
click at [305, 25] on div "[PHONE_NUMBER]" at bounding box center [229, 23] width 173 height 7
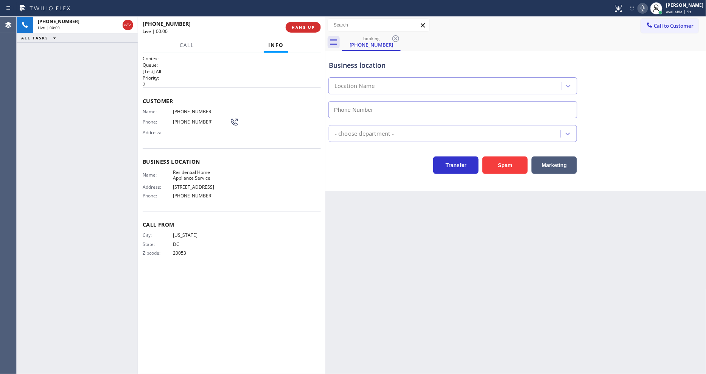
click at [305, 25] on span "HANG UP" at bounding box center [303, 27] width 23 height 5
type input "[PHONE_NUMBER]"
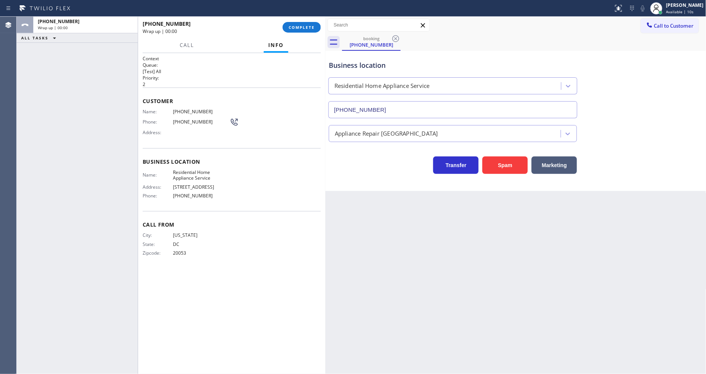
click at [305, 25] on span "COMPLETE" at bounding box center [302, 27] width 26 height 5
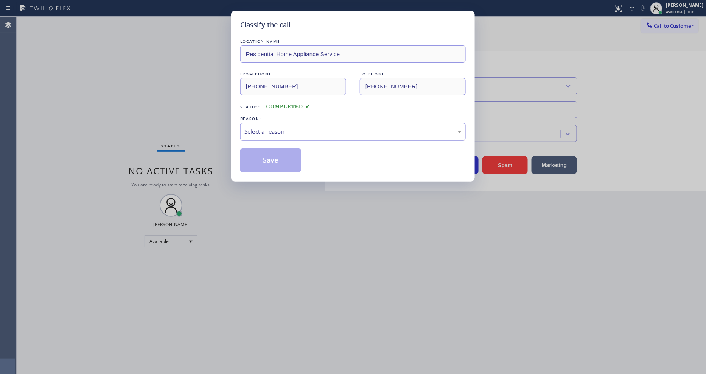
click at [276, 129] on div "Select a reason" at bounding box center [353, 131] width 217 height 9
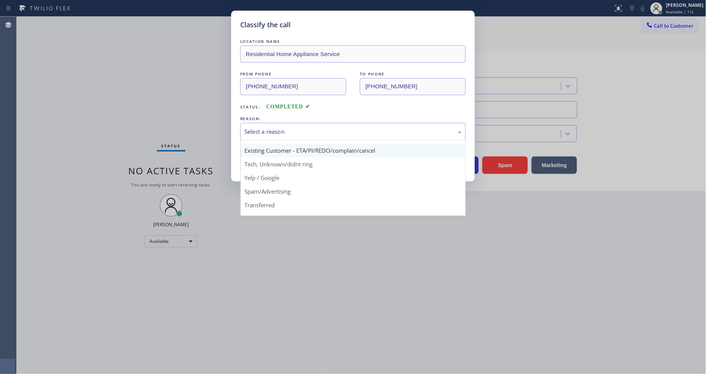
scroll to position [47, 0]
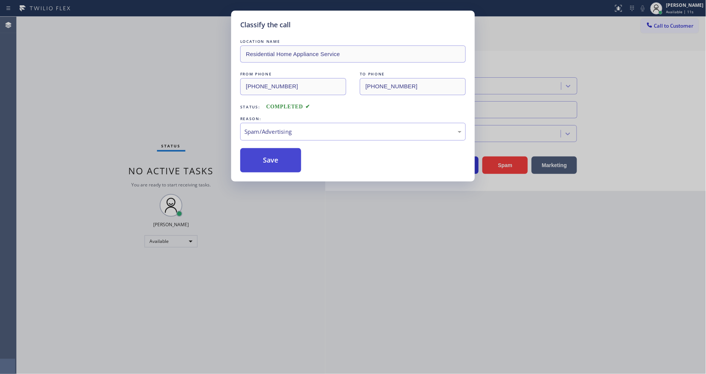
click at [278, 161] on button "Save" at bounding box center [270, 160] width 61 height 24
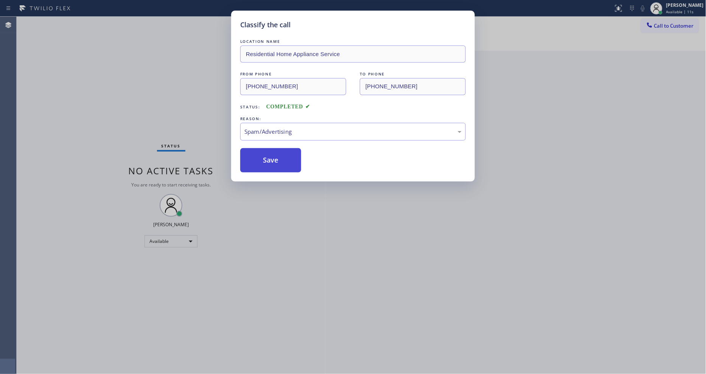
click at [278, 161] on button "Save" at bounding box center [270, 160] width 61 height 24
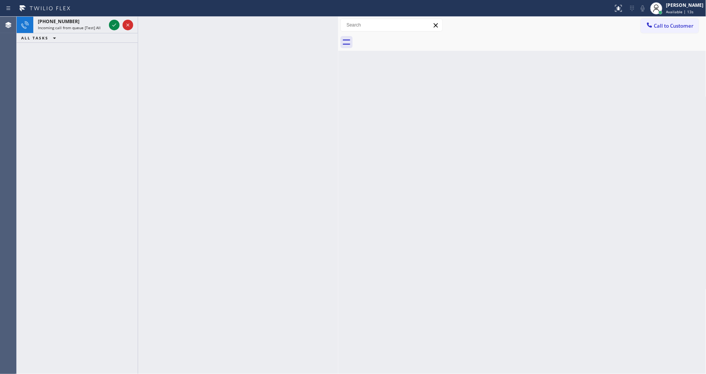
drag, startPoint x: 326, startPoint y: 46, endPoint x: 346, endPoint y: 45, distance: 19.7
click at [338, 45] on div at bounding box center [338, 195] width 0 height 357
click at [113, 26] on icon at bounding box center [114, 24] width 4 height 3
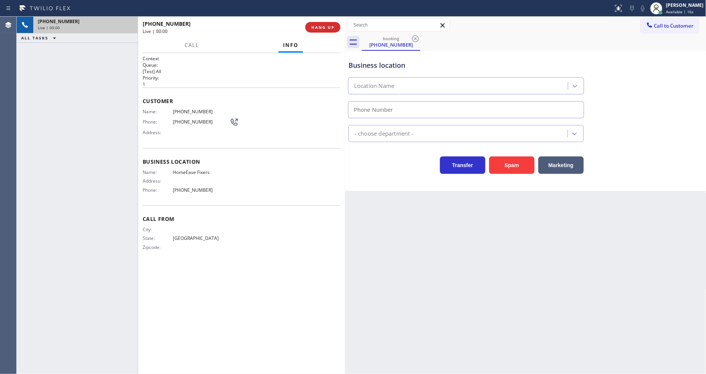
type input "[PHONE_NUMBER]"
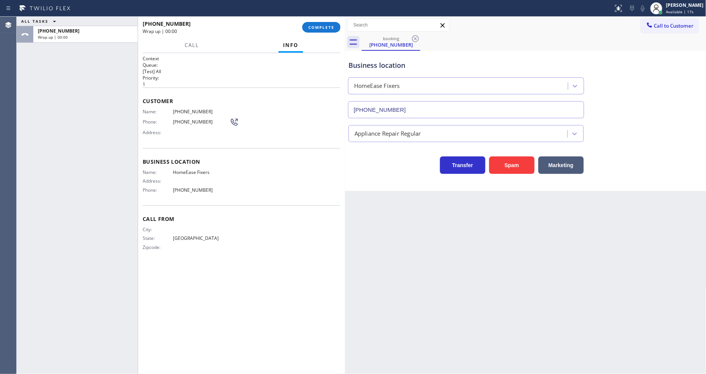
click at [331, 25] on span "COMPLETE" at bounding box center [322, 27] width 26 height 5
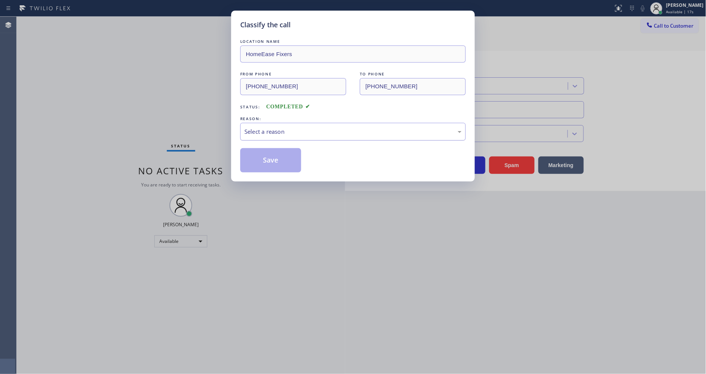
click at [296, 133] on div "Select a reason" at bounding box center [353, 131] width 217 height 9
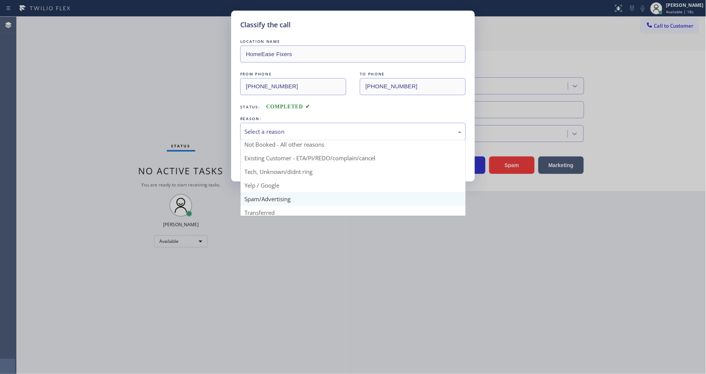
scroll to position [47, 0]
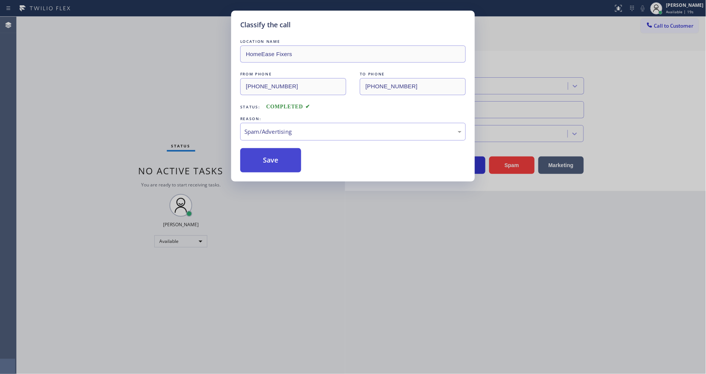
click at [277, 156] on button "Save" at bounding box center [270, 160] width 61 height 24
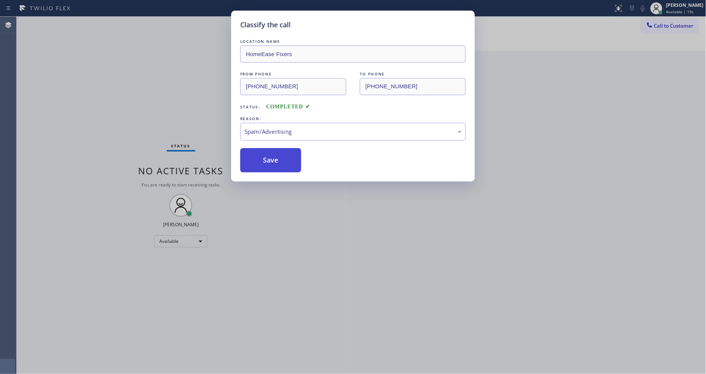
click at [277, 156] on button "Save" at bounding box center [270, 160] width 61 height 24
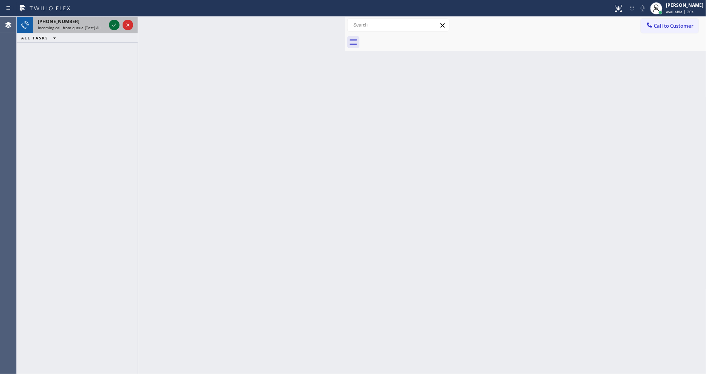
click at [110, 24] on icon at bounding box center [114, 24] width 9 height 9
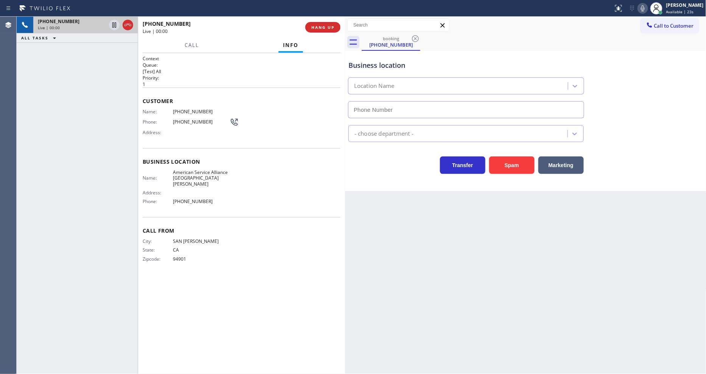
click at [323, 25] on span "HANG UP" at bounding box center [323, 27] width 23 height 5
type input "[PHONE_NUMBER]"
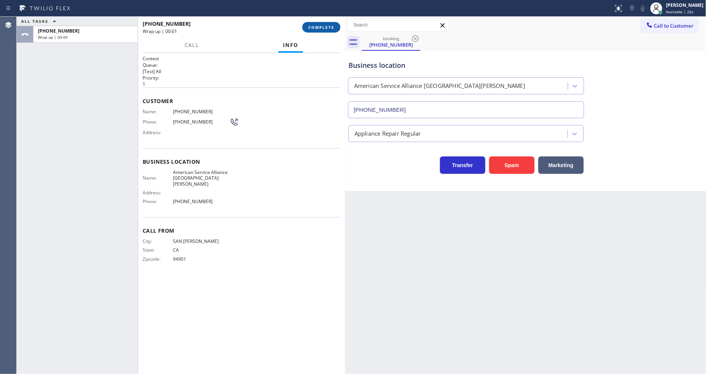
click at [323, 25] on span "COMPLETE" at bounding box center [322, 27] width 26 height 5
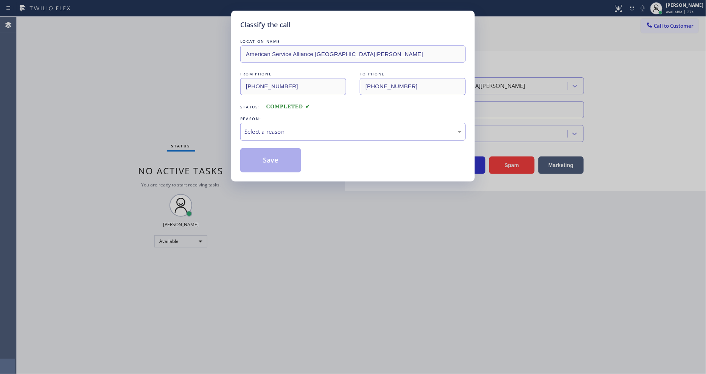
click at [285, 129] on div "Select a reason" at bounding box center [353, 131] width 217 height 9
click at [282, 161] on button "Save" at bounding box center [270, 160] width 61 height 24
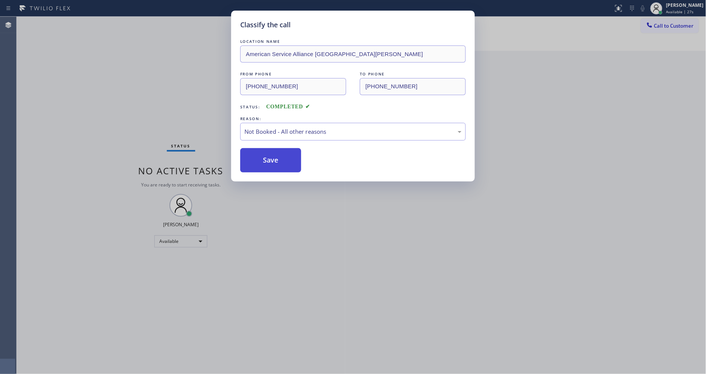
click at [282, 161] on button "Save" at bounding box center [270, 160] width 61 height 24
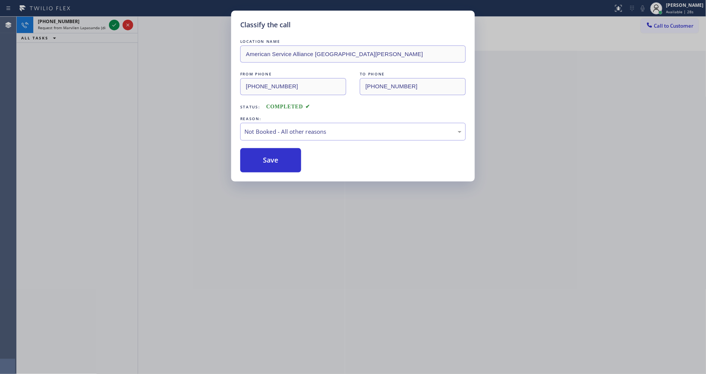
click at [114, 25] on div "Classify the call LOCATION NAME 4B2.Paid Viking Appliancerepair Pros ([US_STATE…" at bounding box center [362, 195] width 690 height 357
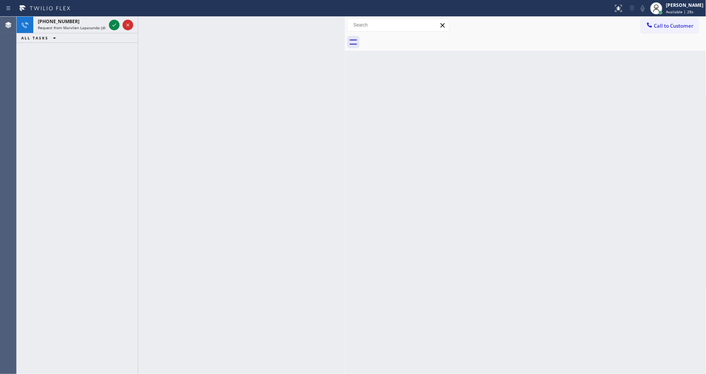
click at [114, 25] on icon at bounding box center [114, 24] width 9 height 9
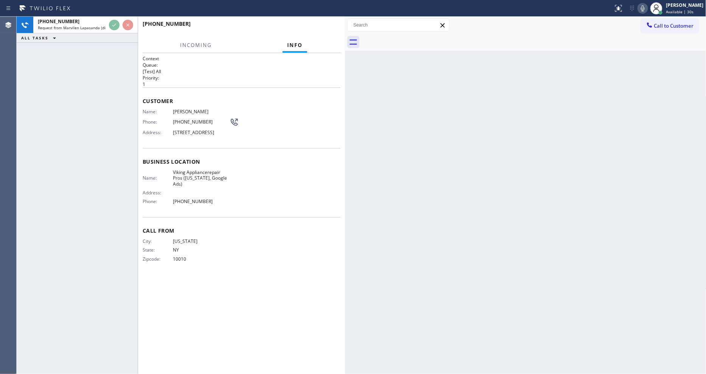
click at [273, 180] on div "Name: Viking Appliancerepair Pros ([US_STATE], Google Ads) Address: Phone: [PHO…" at bounding box center [242, 188] width 198 height 38
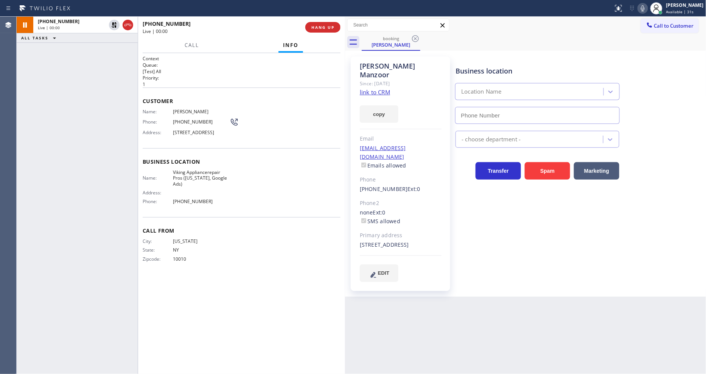
type input "[PHONE_NUMBER]"
click at [371, 88] on link "link to CRM" at bounding box center [375, 92] width 30 height 8
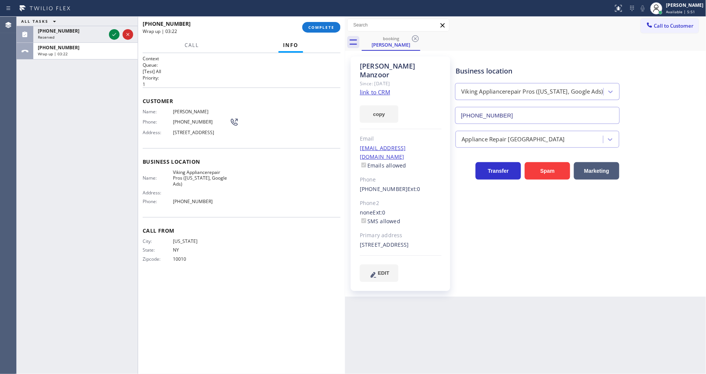
click at [320, 19] on div "[PHONE_NUMBER] Wrap up | 03:22 COMPLETE" at bounding box center [242, 27] width 198 height 20
click at [320, 28] on span "COMPLETE" at bounding box center [322, 27] width 26 height 5
click at [661, 8] on icon at bounding box center [656, 8] width 9 height 9
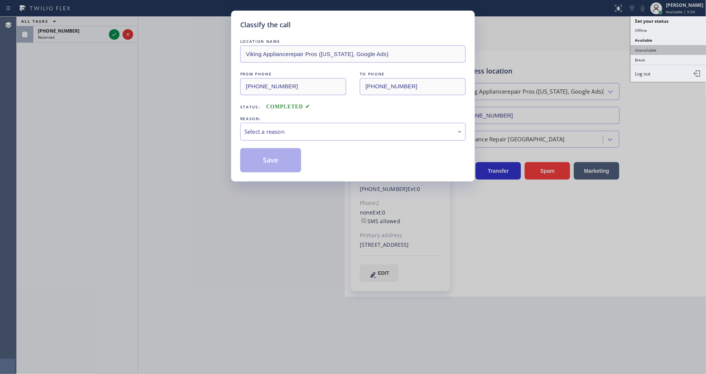
click at [650, 48] on button "Unavailable" at bounding box center [669, 50] width 76 height 10
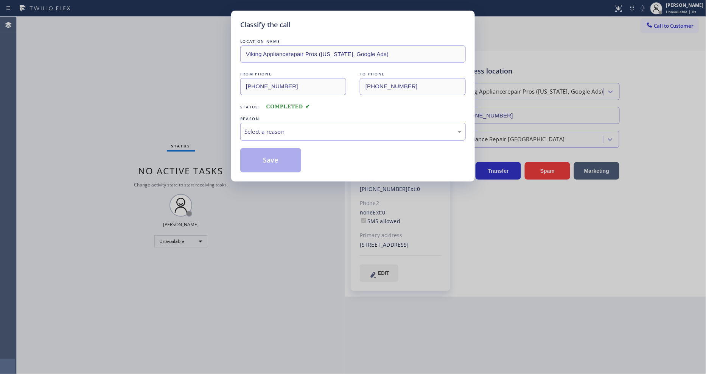
drag, startPoint x: 297, startPoint y: 124, endPoint x: 291, endPoint y: 131, distance: 8.9
click at [296, 124] on div "Select a reason" at bounding box center [353, 132] width 226 height 18
click at [267, 157] on button "Save" at bounding box center [270, 160] width 61 height 24
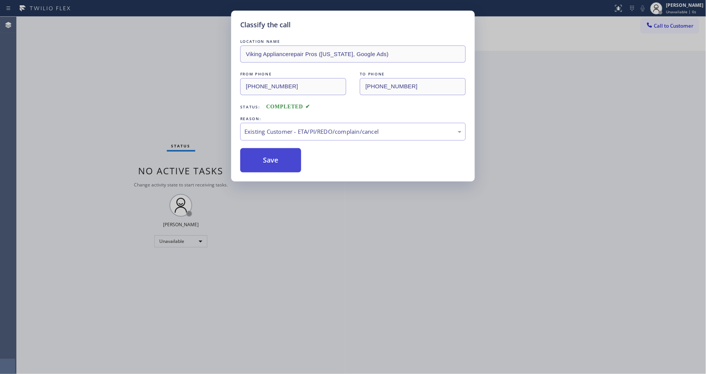
click at [267, 157] on button "Save" at bounding box center [270, 160] width 61 height 24
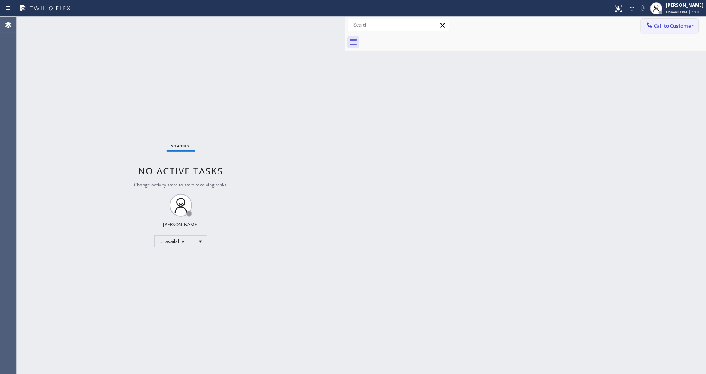
click at [669, 31] on button "Call to Customer" at bounding box center [670, 26] width 58 height 14
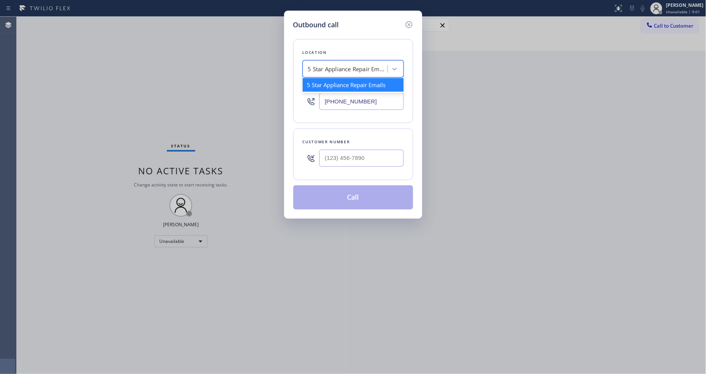
click at [332, 73] on div "5 Star Appliance Repair Emails" at bounding box center [353, 68] width 101 height 17
paste input "Subzero Repair Professionals"
type input "Subzero Repair Professionals"
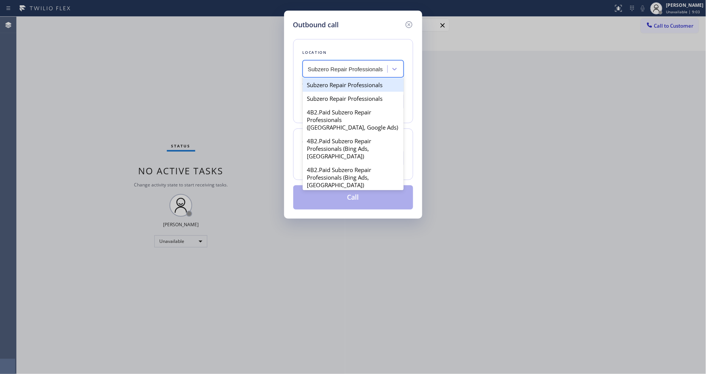
click at [330, 84] on div "Subzero Repair Professionals" at bounding box center [353, 85] width 101 height 14
type input "[PHONE_NUMBER]"
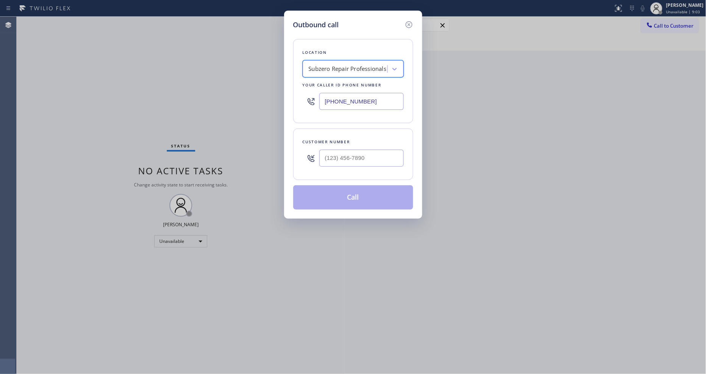
scroll to position [0, 0]
click at [353, 154] on input "(___) ___-____" at bounding box center [362, 158] width 84 height 17
paste input "917) 972-8128"
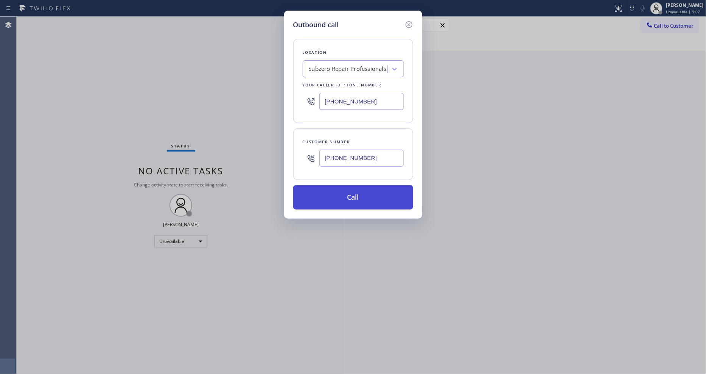
type input "[PHONE_NUMBER]"
click at [346, 190] on button "Call" at bounding box center [353, 197] width 120 height 24
click at [410, 22] on icon at bounding box center [409, 24] width 9 height 9
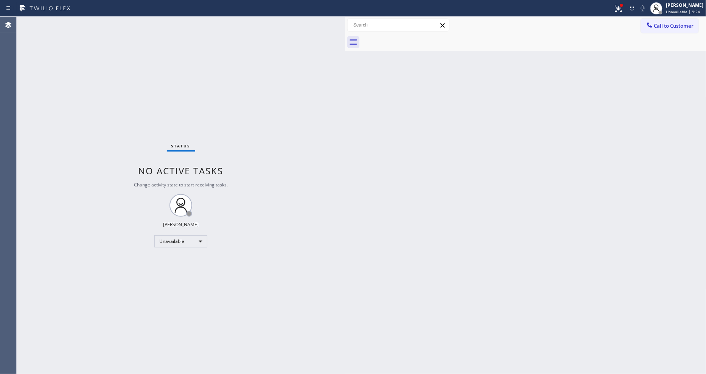
type input "[PHONE_NUMBER]"
click at [675, 20] on button "Call to Customer" at bounding box center [670, 26] width 58 height 14
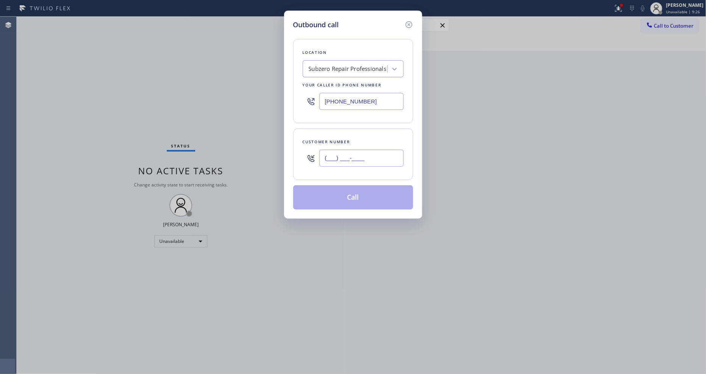
click at [348, 156] on input "(___) ___-____" at bounding box center [362, 158] width 84 height 17
paste input "text"
type input "(___) ___-____"
click at [336, 150] on input "(___) ___-____" at bounding box center [362, 158] width 84 height 17
paste input "917-9728"
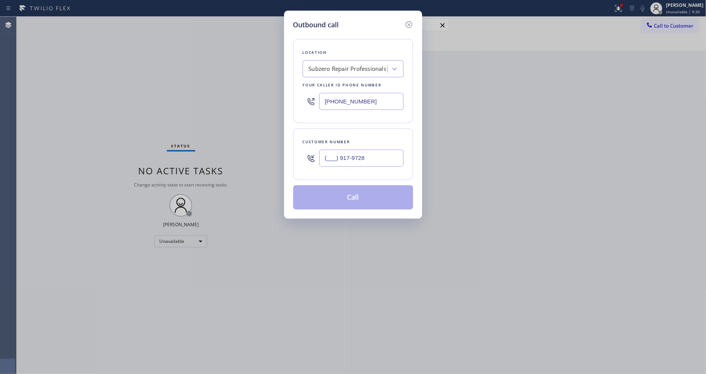
click at [334, 154] on input "(___) 917-9728" at bounding box center [362, 158] width 84 height 17
paste input "917) 972-81"
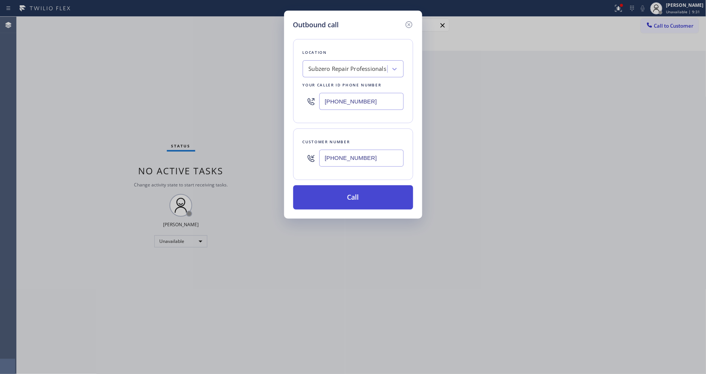
type input "[PHONE_NUMBER]"
click at [328, 190] on button "Call" at bounding box center [353, 197] width 120 height 24
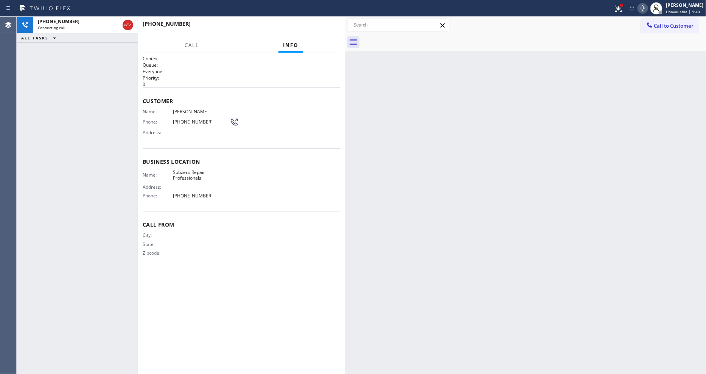
drag, startPoint x: 623, startPoint y: 8, endPoint x: 603, endPoint y: 88, distance: 82.7
click at [623, 8] on icon at bounding box center [618, 8] width 9 height 9
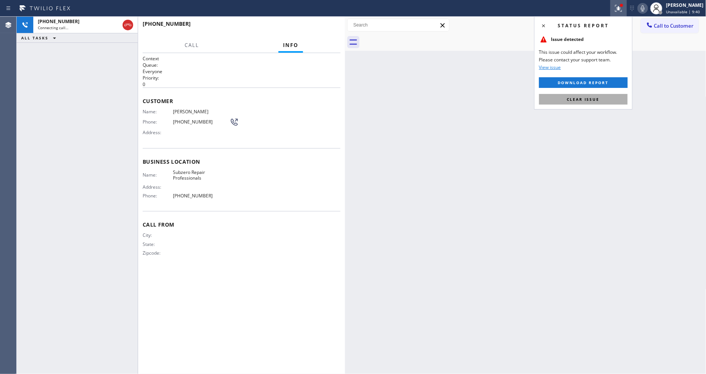
click at [600, 97] on button "Clear issue" at bounding box center [583, 99] width 89 height 11
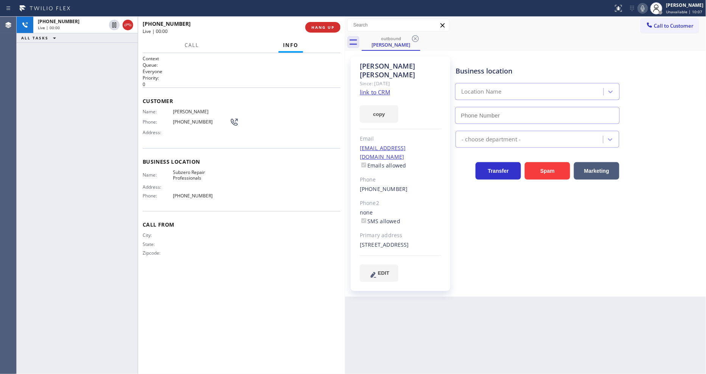
type input "[PHONE_NUMBER]"
click at [323, 28] on span "HANG UP" at bounding box center [323, 27] width 23 height 5
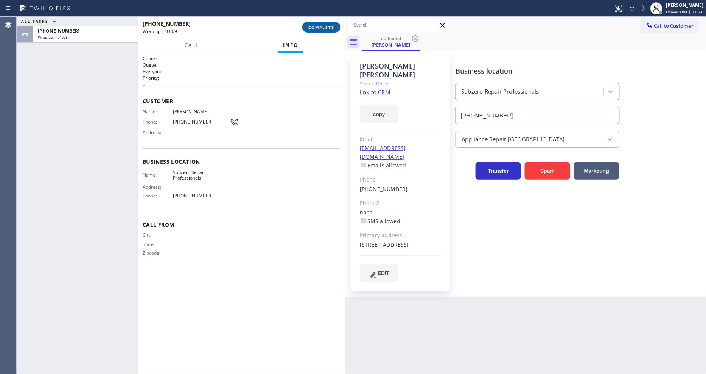
click at [319, 30] on span "COMPLETE" at bounding box center [322, 27] width 26 height 5
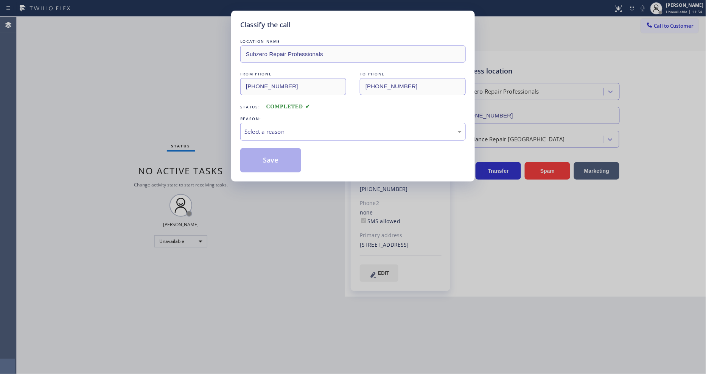
click at [277, 124] on div "Select a reason" at bounding box center [353, 132] width 226 height 18
click at [274, 131] on div "#3 Not Booked - All other reasons" at bounding box center [353, 131] width 217 height 9
click at [271, 154] on button "Save" at bounding box center [270, 160] width 61 height 24
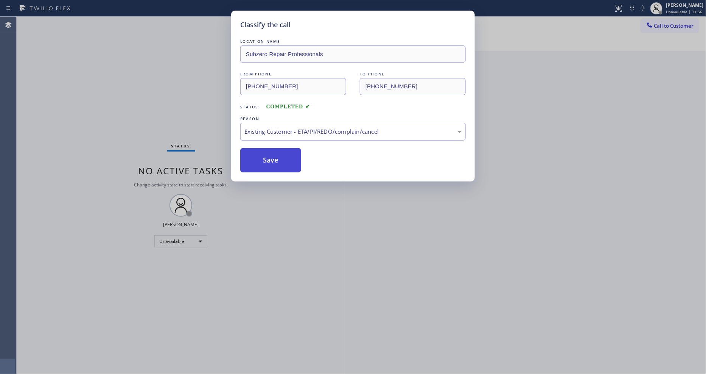
click at [271, 154] on button "Save" at bounding box center [270, 160] width 61 height 24
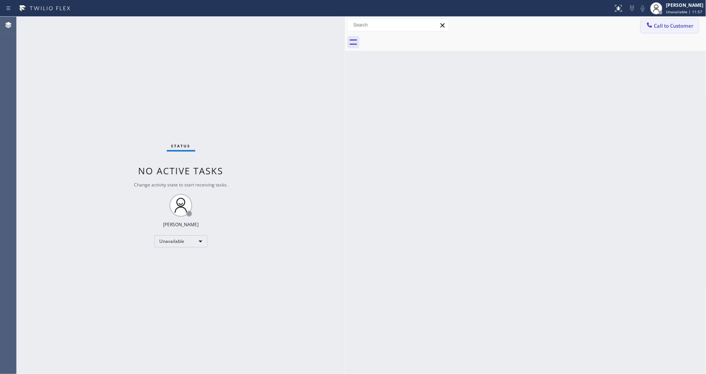
click at [648, 23] on icon at bounding box center [649, 24] width 5 height 5
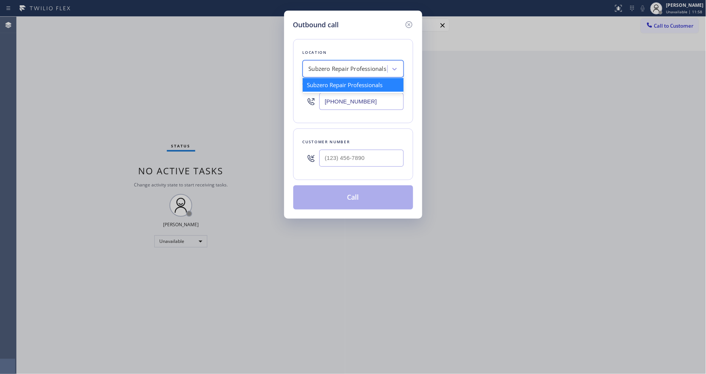
click at [370, 71] on div "Subzero Repair Professionals" at bounding box center [346, 68] width 83 height 13
paste input "Simi Valley Appliance Repair"
type input "Simi Valley Appliance Repair"
click at [349, 84] on div "Simi Valley Appliance Repair" at bounding box center [353, 85] width 101 height 14
type input "[PHONE_NUMBER]"
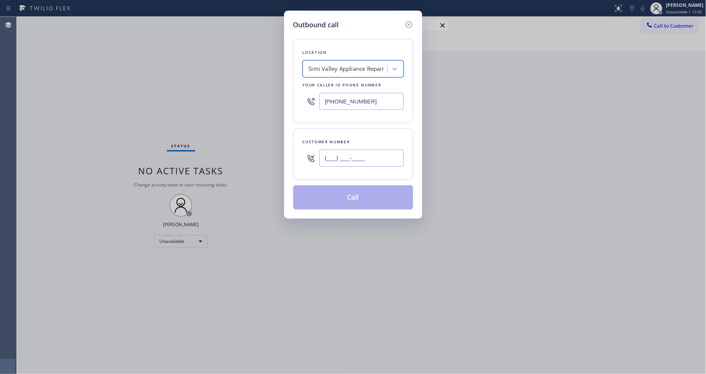
click at [345, 154] on input "(___) ___-____" at bounding box center [362, 158] width 84 height 17
paste input "805) 587-7898"
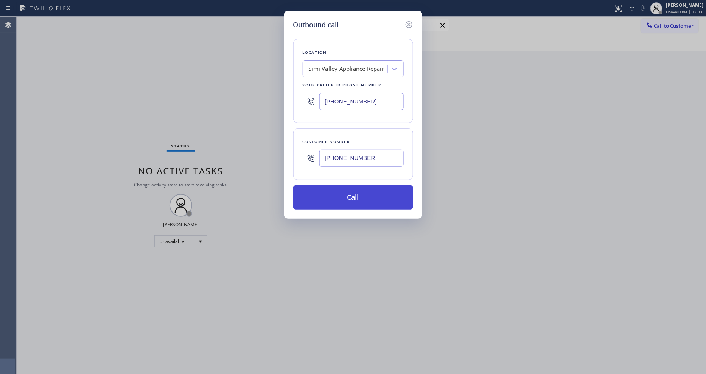
type input "[PHONE_NUMBER]"
click at [335, 197] on button "Call" at bounding box center [353, 197] width 120 height 24
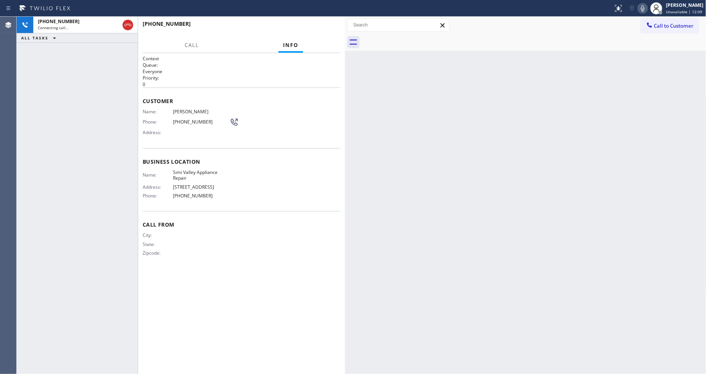
click at [181, 111] on span "[PERSON_NAME]" at bounding box center [201, 112] width 57 height 6
copy span "[PERSON_NAME]"
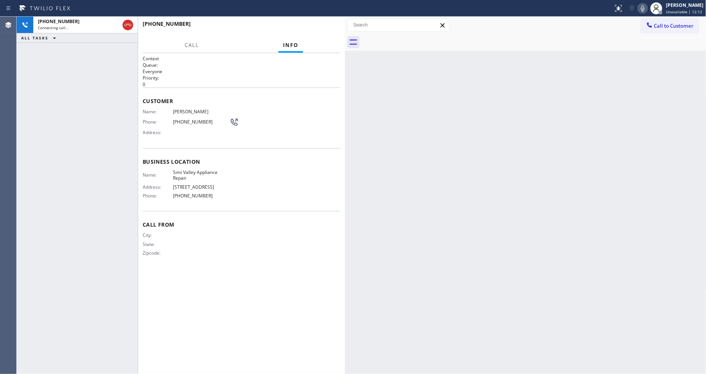
click at [186, 119] on span "[PHONE_NUMBER]" at bounding box center [201, 122] width 57 height 6
copy div "[PHONE_NUMBER]"
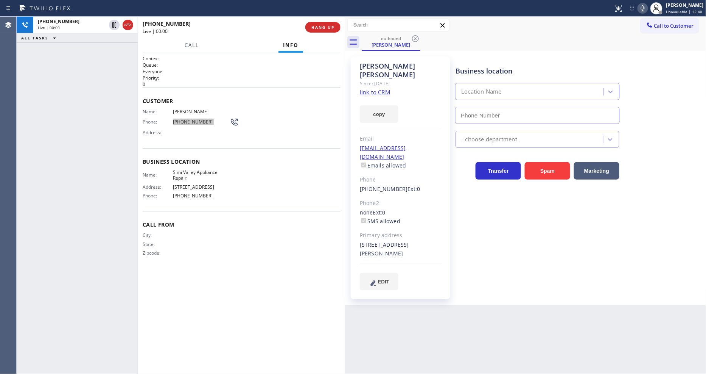
type input "[PHONE_NUMBER]"
click at [315, 25] on span "HANG UP" at bounding box center [323, 27] width 23 height 5
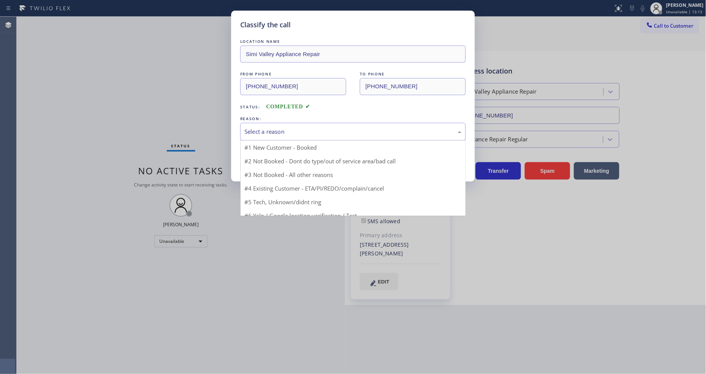
click at [279, 123] on div "Select a reason" at bounding box center [353, 132] width 226 height 18
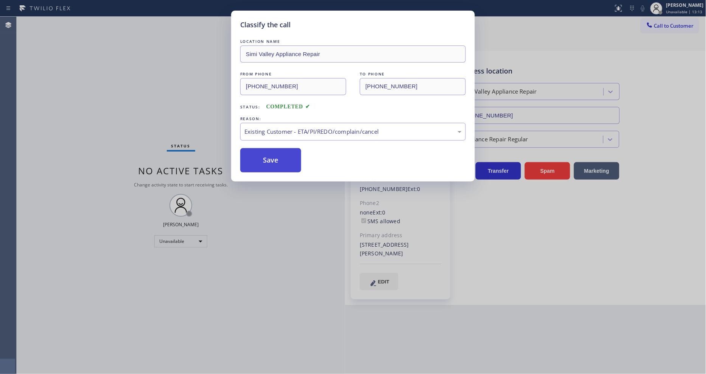
click at [263, 159] on button "Save" at bounding box center [270, 160] width 61 height 24
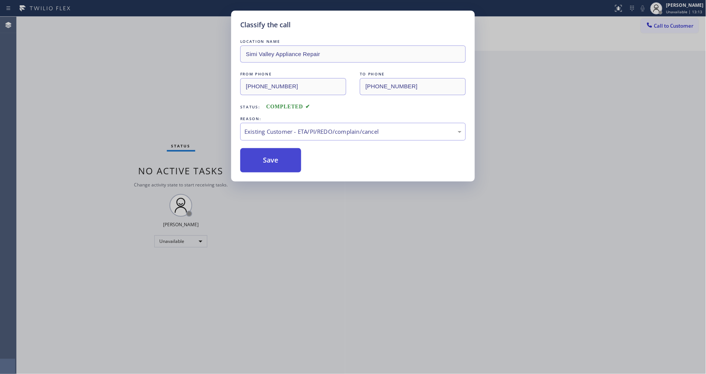
click at [263, 159] on button "Save" at bounding box center [270, 160] width 61 height 24
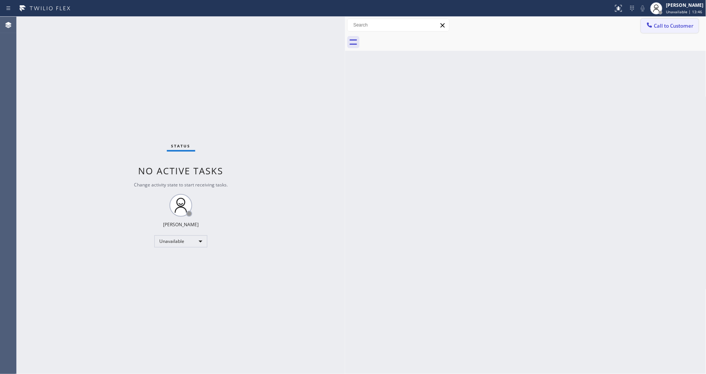
click at [654, 29] on div at bounding box center [649, 25] width 9 height 9
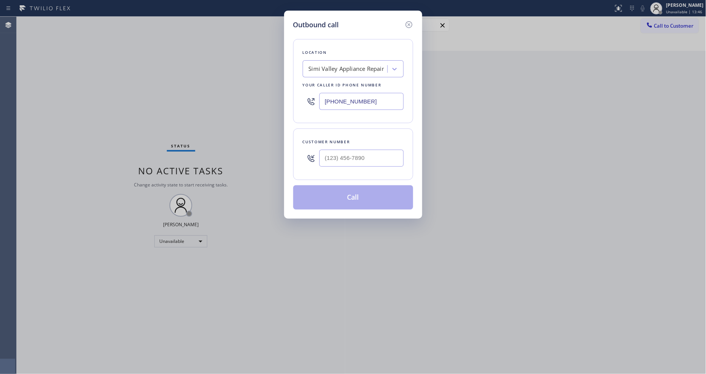
click at [369, 67] on div "Simi Valley Appliance Repair" at bounding box center [347, 69] width 76 height 9
paste input "Sub Zero Appliance Wizard"
type input "Sub Zero Appliance Wizard"
click at [359, 79] on div "Sub Zero Appliance Wizard" at bounding box center [353, 85] width 101 height 14
type input "[PHONE_NUMBER]"
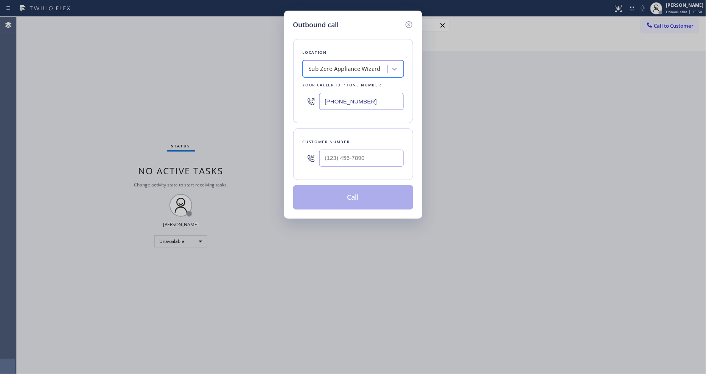
click at [324, 158] on input "text" at bounding box center [362, 158] width 84 height 17
paste input "269) 377-5118"
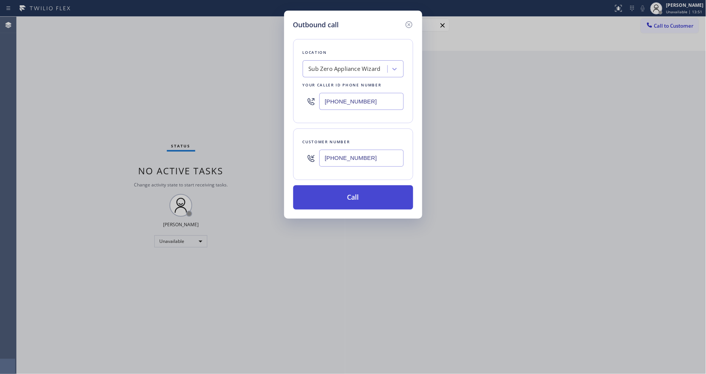
type input "[PHONE_NUMBER]"
click at [330, 192] on button "Call" at bounding box center [353, 197] width 120 height 24
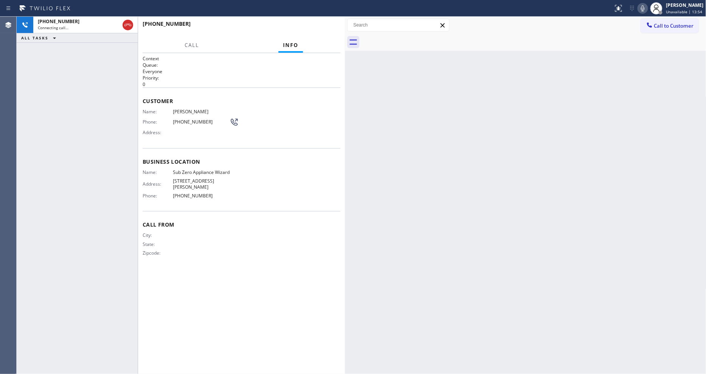
click at [182, 109] on span "[PERSON_NAME]" at bounding box center [201, 112] width 57 height 6
copy span "[PERSON_NAME]"
click at [204, 122] on span "[PHONE_NUMBER]" at bounding box center [201, 122] width 57 height 6
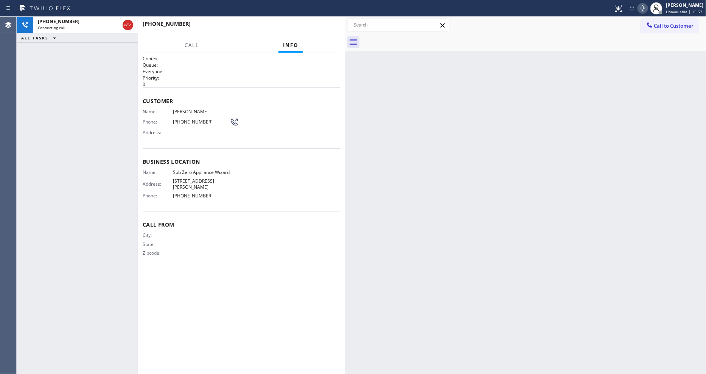
click at [204, 122] on span "[PHONE_NUMBER]" at bounding box center [201, 122] width 57 height 6
click at [203, 122] on span "[PHONE_NUMBER]" at bounding box center [201, 122] width 57 height 6
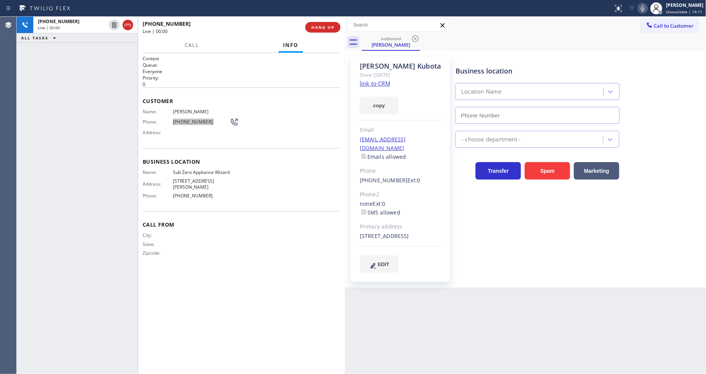
type input "[PHONE_NUMBER]"
click at [316, 28] on span "HANG UP" at bounding box center [323, 27] width 23 height 5
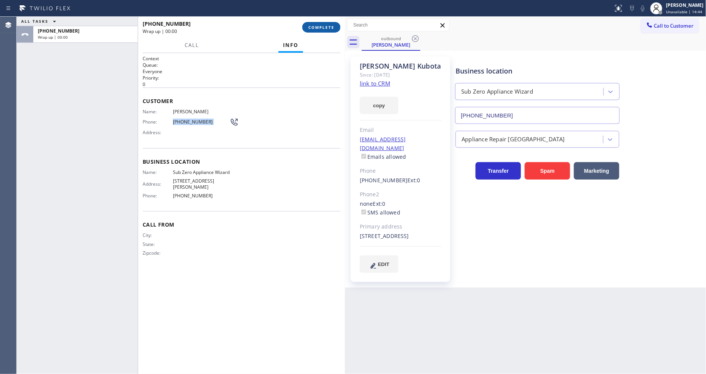
click at [316, 28] on span "COMPLETE" at bounding box center [322, 27] width 26 height 5
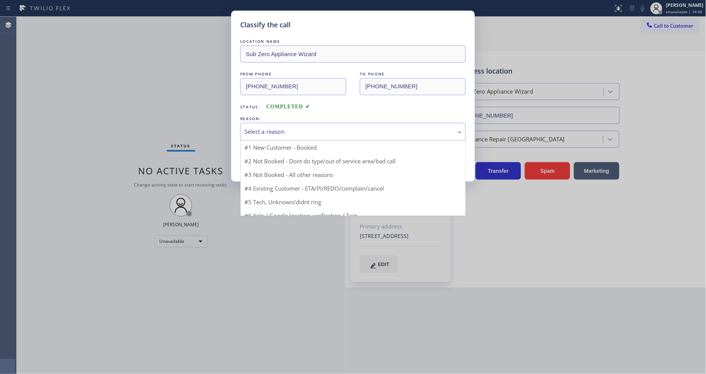
click at [248, 127] on div "Select a reason" at bounding box center [353, 131] width 217 height 9
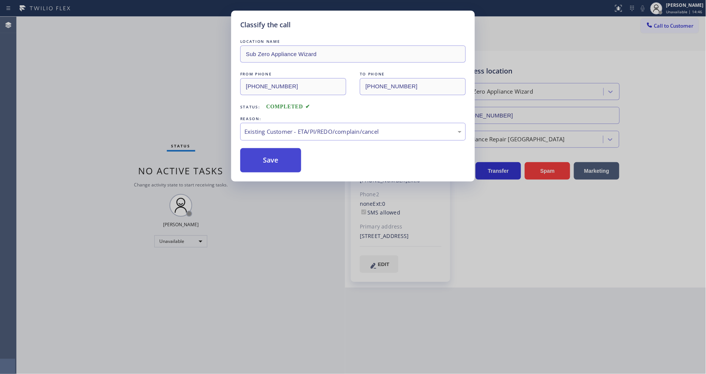
click at [253, 159] on button "Save" at bounding box center [270, 160] width 61 height 24
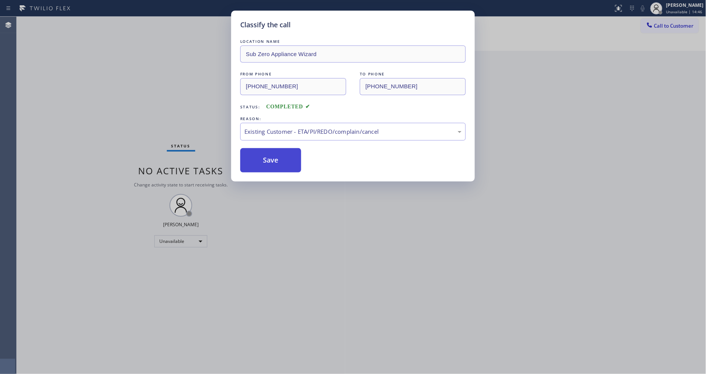
click at [253, 159] on button "Save" at bounding box center [270, 160] width 61 height 24
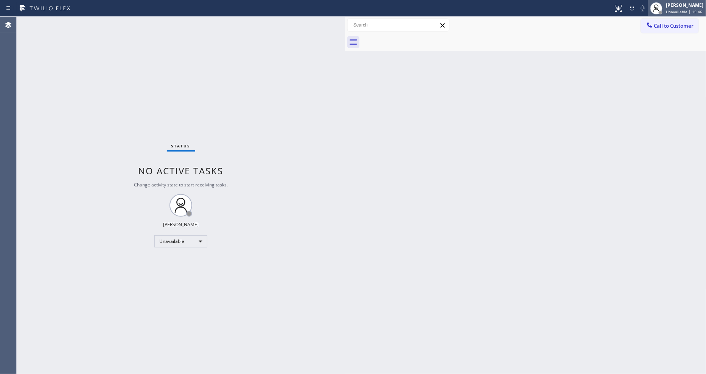
click at [688, 7] on div "[PERSON_NAME]" at bounding box center [685, 5] width 37 height 6
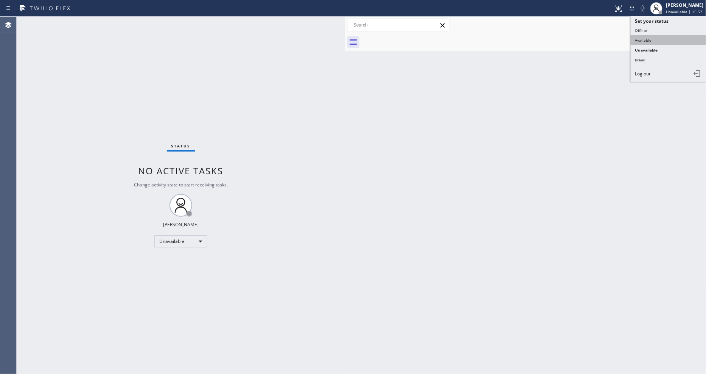
click at [665, 42] on button "Available" at bounding box center [669, 40] width 76 height 10
click at [525, 119] on div "Back to Dashboard Change Sender ID Customers Technicians Select a contact Outbo…" at bounding box center [526, 195] width 362 height 357
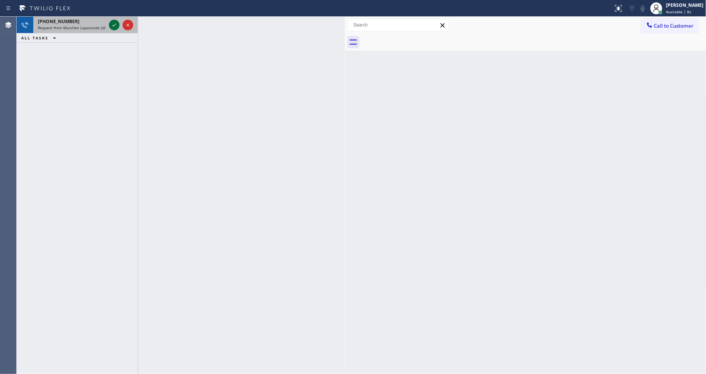
click at [110, 25] on icon at bounding box center [114, 24] width 9 height 9
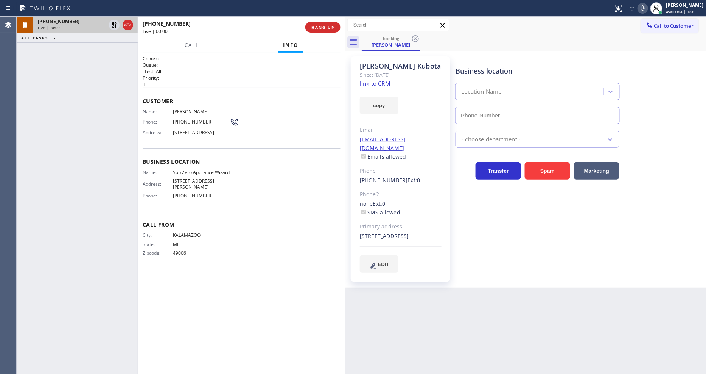
type input "[PHONE_NUMBER]"
click at [368, 81] on link "link to CRM" at bounding box center [375, 83] width 30 height 8
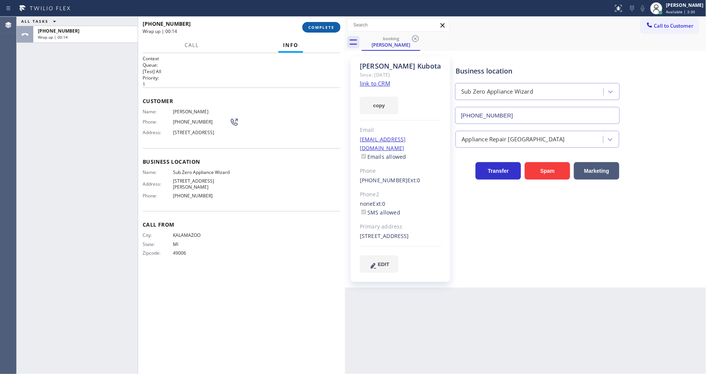
click at [306, 29] on button "COMPLETE" at bounding box center [321, 27] width 38 height 11
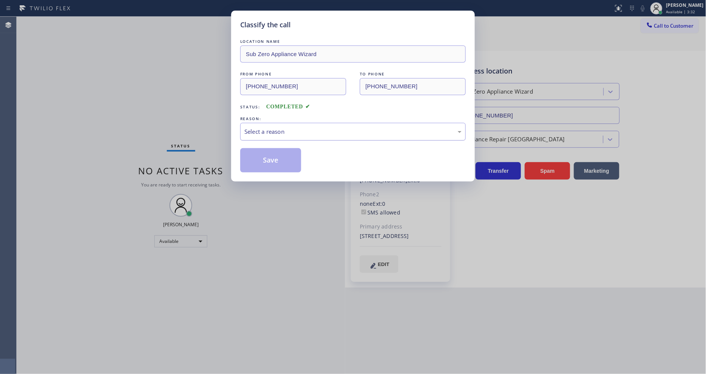
click at [269, 133] on div "Select a reason" at bounding box center [353, 131] width 217 height 9
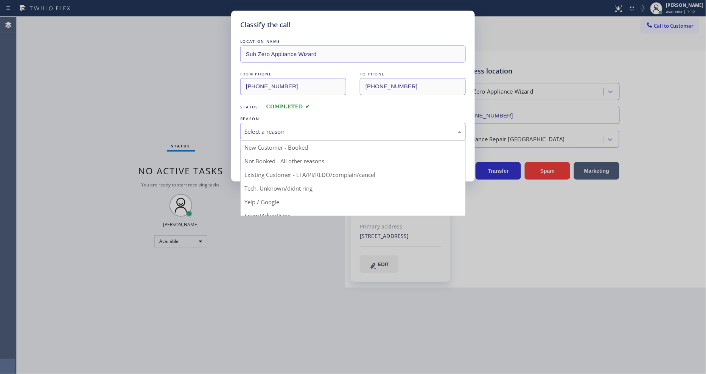
drag, startPoint x: 262, startPoint y: 171, endPoint x: 263, endPoint y: 157, distance: 14.1
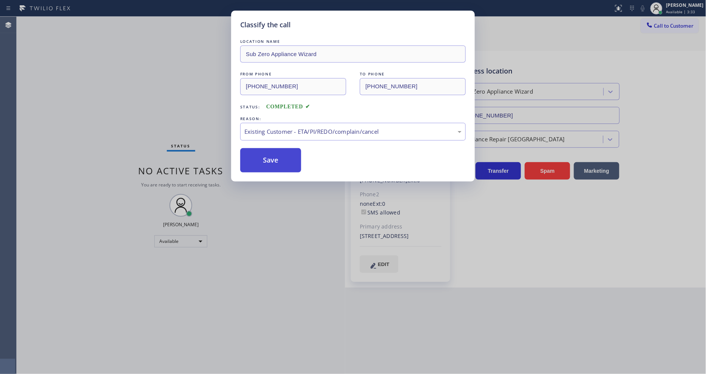
click at [263, 157] on button "Save" at bounding box center [270, 160] width 61 height 24
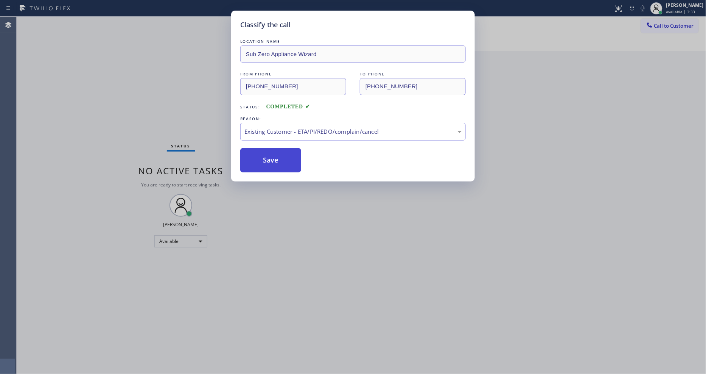
click at [263, 157] on button "Save" at bounding box center [270, 160] width 61 height 24
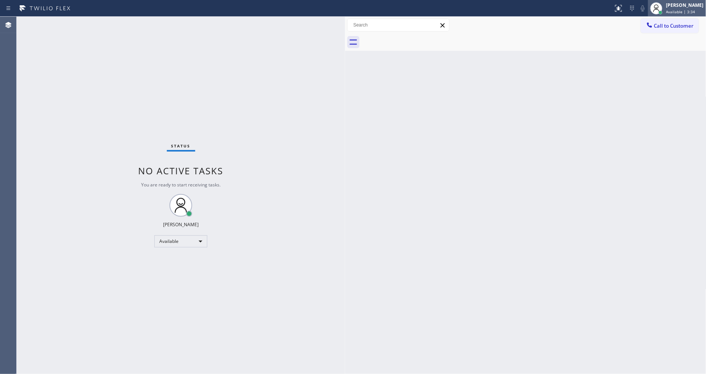
click at [674, 5] on div "[PERSON_NAME]" at bounding box center [685, 5] width 37 height 6
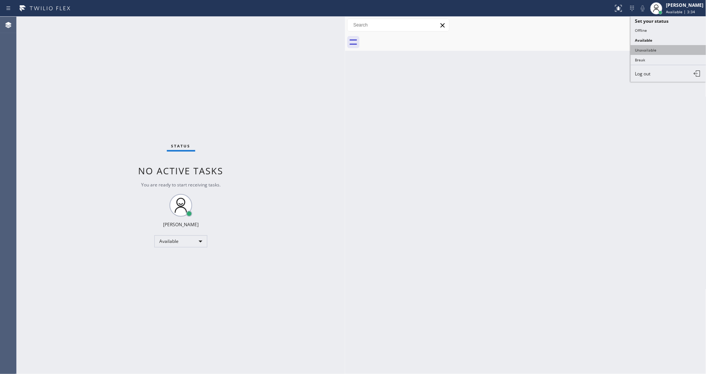
click at [652, 51] on button "Unavailable" at bounding box center [669, 50] width 76 height 10
click at [652, 33] on button "Call to Customer" at bounding box center [670, 26] width 58 height 14
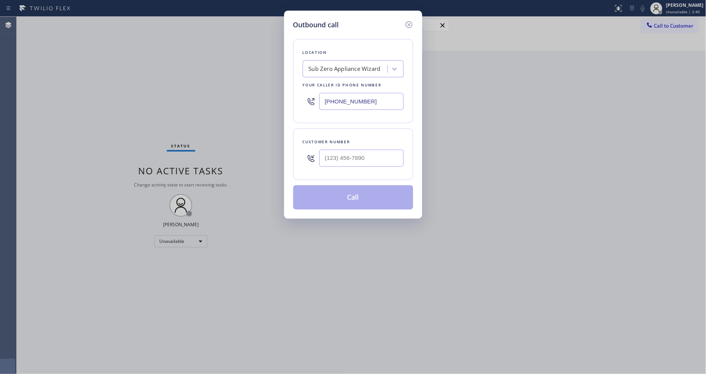
click at [327, 69] on div "Sub Zero Appliance Wizard" at bounding box center [345, 69] width 72 height 9
paste input "Subzero Repair Professionals"
type input "Subzero Repair Professionals"
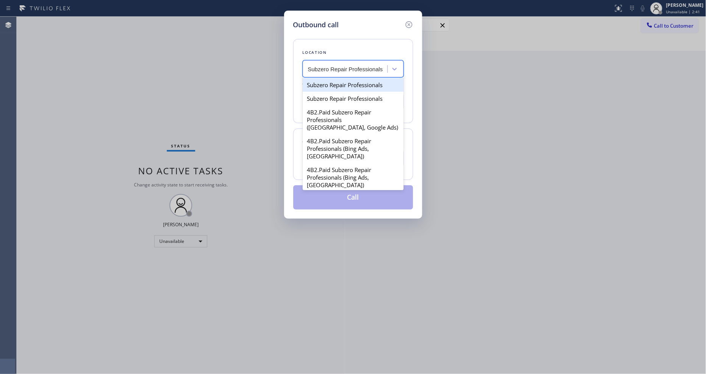
click at [329, 84] on div "Subzero Repair Professionals" at bounding box center [353, 85] width 101 height 14
type input "[PHONE_NUMBER]"
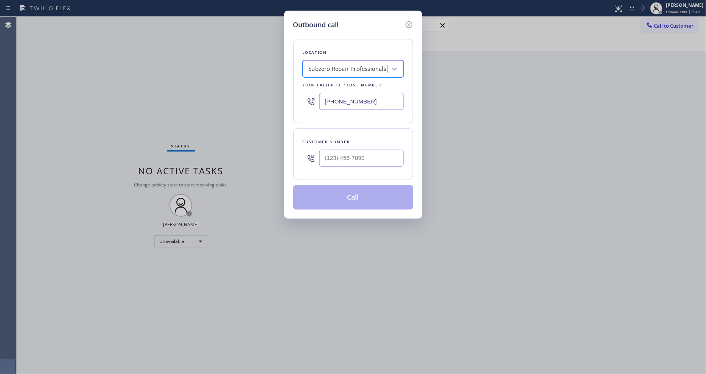
scroll to position [0, 0]
click at [340, 153] on input "(___) ___-____" at bounding box center [362, 158] width 84 height 17
paste input "760) 310-0357"
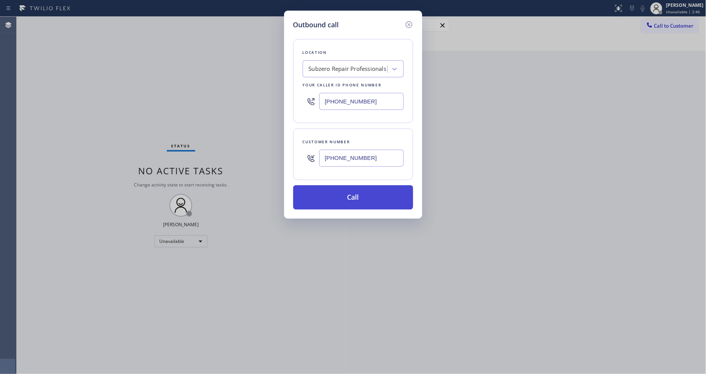
type input "[PHONE_NUMBER]"
click at [341, 192] on button "Call" at bounding box center [353, 197] width 120 height 24
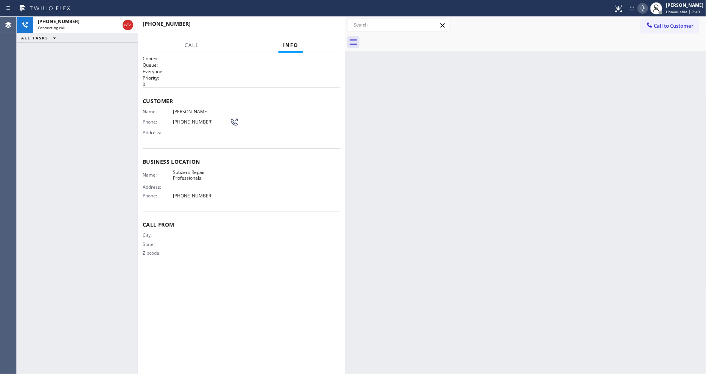
click at [186, 111] on span "[PERSON_NAME]" at bounding box center [201, 112] width 57 height 6
click at [187, 120] on span "[PHONE_NUMBER]" at bounding box center [201, 122] width 57 height 6
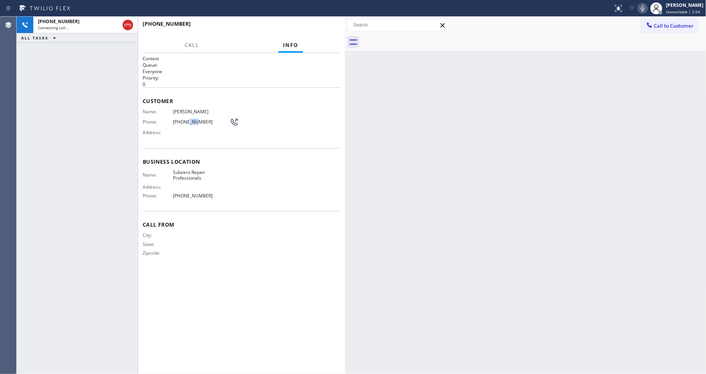
click at [192, 119] on span "[PHONE_NUMBER]" at bounding box center [201, 122] width 57 height 6
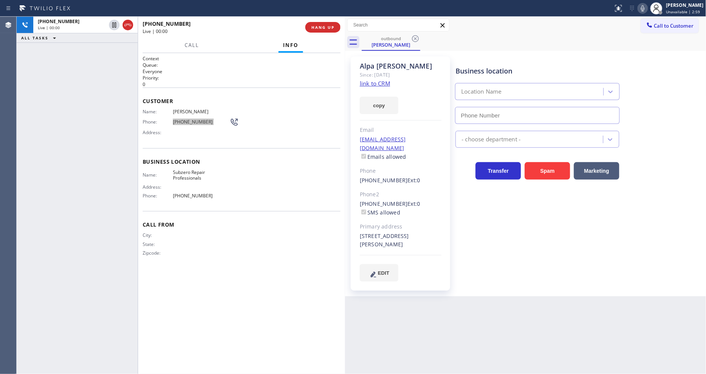
type input "[PHONE_NUMBER]"
click at [185, 119] on span "[PHONE_NUMBER]" at bounding box center [201, 122] width 57 height 6
click at [332, 25] on span "HANG UP" at bounding box center [323, 27] width 23 height 5
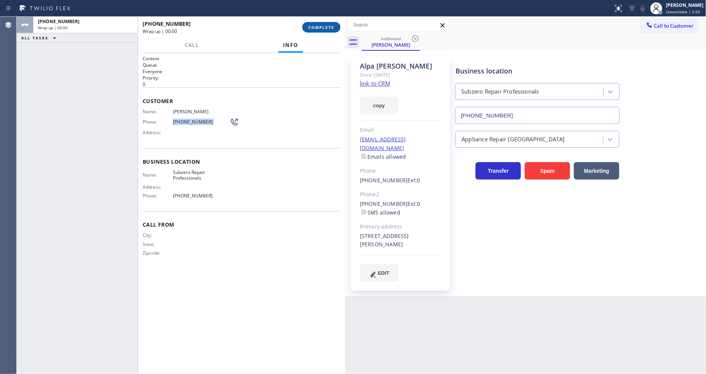
click at [332, 25] on span "COMPLETE" at bounding box center [322, 27] width 26 height 5
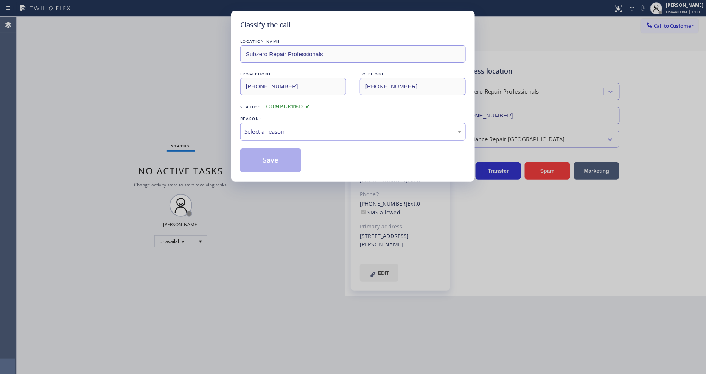
click at [262, 127] on div "Select a reason" at bounding box center [353, 131] width 217 height 9
click at [265, 163] on button "Save" at bounding box center [270, 160] width 61 height 24
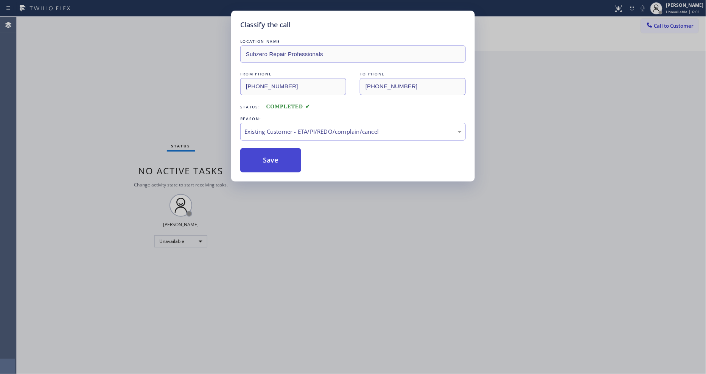
click at [265, 163] on button "Save" at bounding box center [270, 160] width 61 height 24
drag, startPoint x: 265, startPoint y: 163, endPoint x: 268, endPoint y: 159, distance: 4.3
click at [265, 162] on button "Save" at bounding box center [270, 160] width 61 height 24
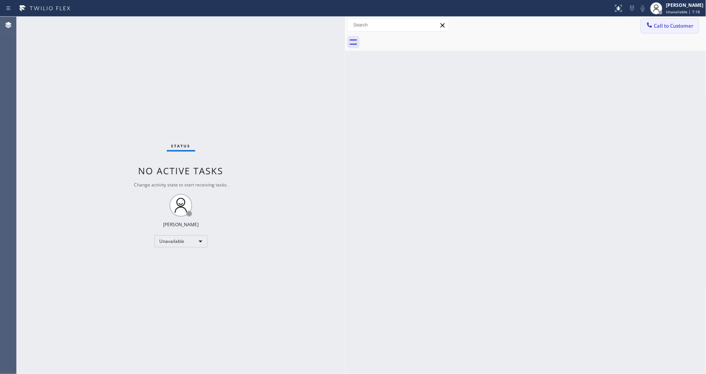
click at [665, 28] on button "Call to Customer" at bounding box center [670, 26] width 58 height 14
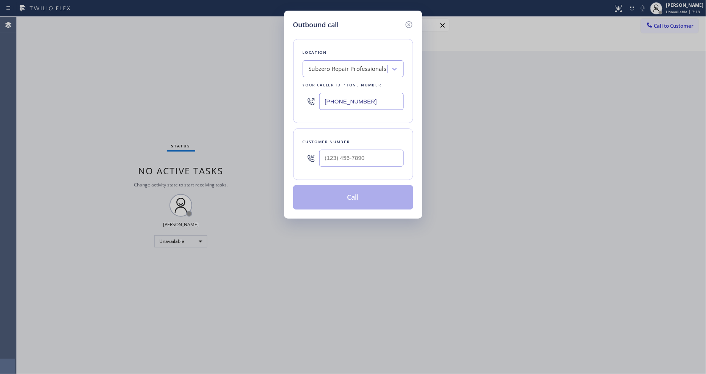
click at [356, 65] on div "Subzero Repair Professionals" at bounding box center [348, 69] width 78 height 9
paste input "Ring Your Appliance Repair Company [GEOGRAPHIC_DATA]"
type input "Ring Your Appliance Repair Company [GEOGRAPHIC_DATA]"
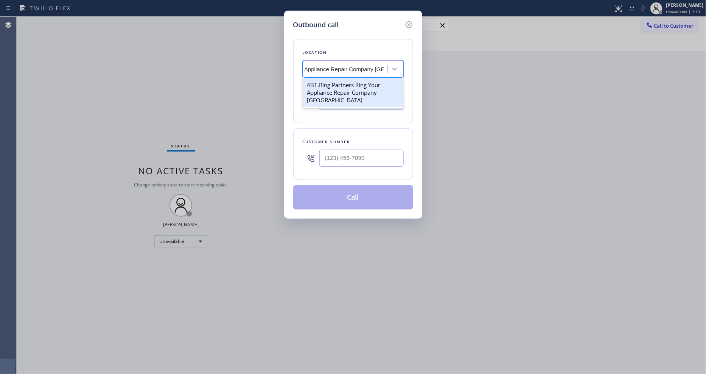
click at [346, 88] on div "4B1.Ring Partners Ring Your Appliance Repair Company [GEOGRAPHIC_DATA]" at bounding box center [353, 92] width 101 height 29
type input "[PHONE_NUMBER]"
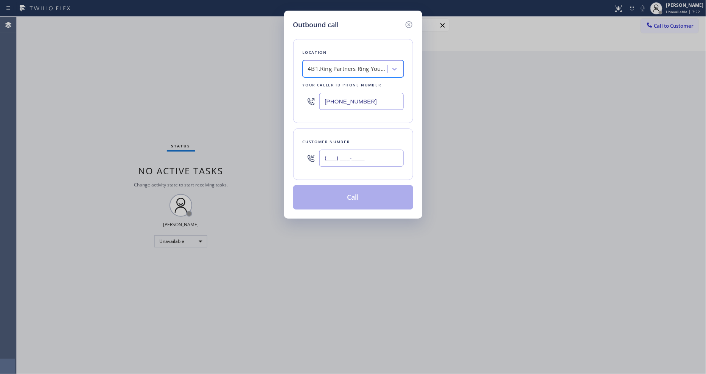
click at [360, 151] on input "(___) ___-____" at bounding box center [362, 158] width 84 height 17
paste input "917) 846-0876"
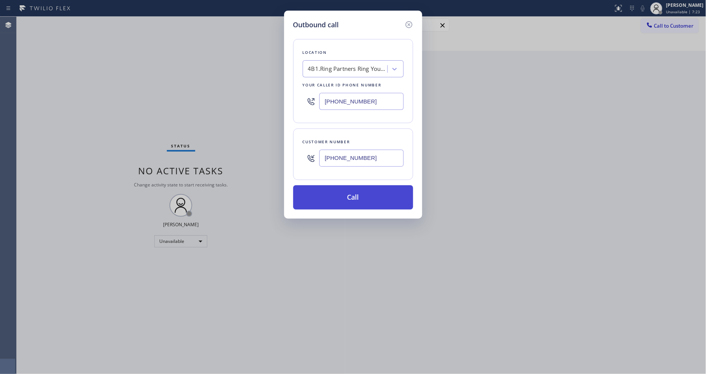
type input "[PHONE_NUMBER]"
click at [349, 198] on button "Call" at bounding box center [353, 197] width 120 height 24
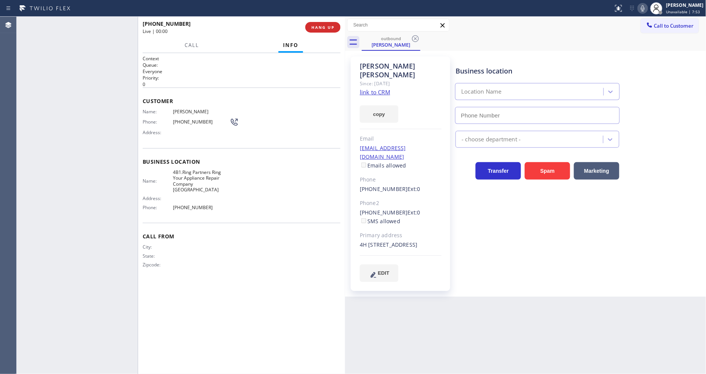
type input "[PHONE_NUMBER]"
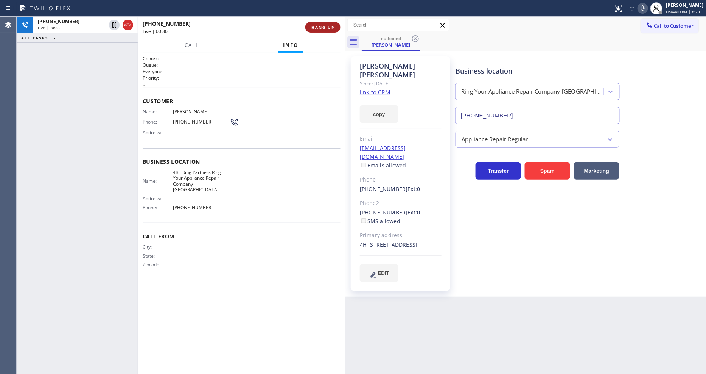
click at [327, 24] on button "HANG UP" at bounding box center [322, 27] width 35 height 11
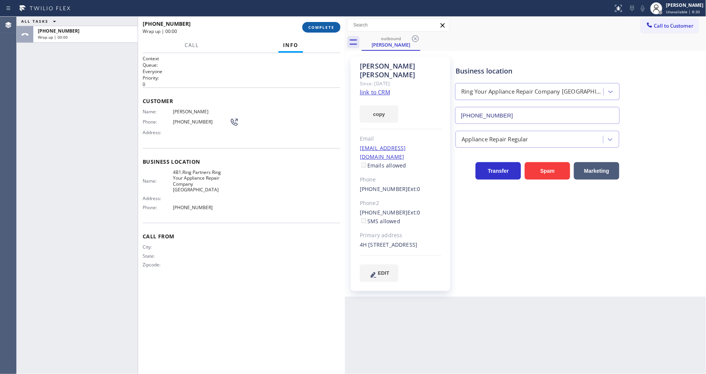
click at [327, 24] on button "COMPLETE" at bounding box center [321, 27] width 38 height 11
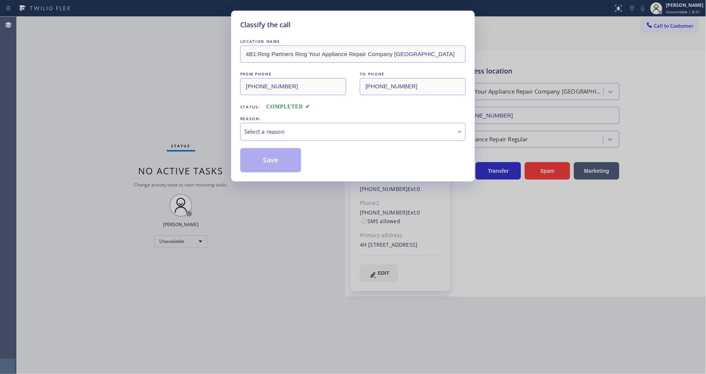
click at [287, 128] on div "Select a reason" at bounding box center [353, 131] width 217 height 9
click at [277, 163] on button "Save" at bounding box center [270, 160] width 61 height 24
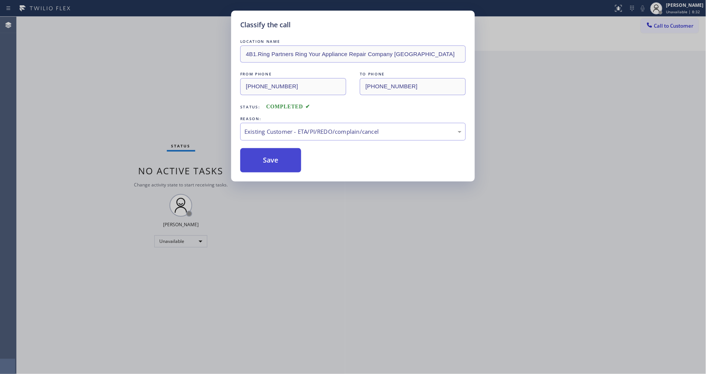
click at [277, 163] on button "Save" at bounding box center [270, 160] width 61 height 24
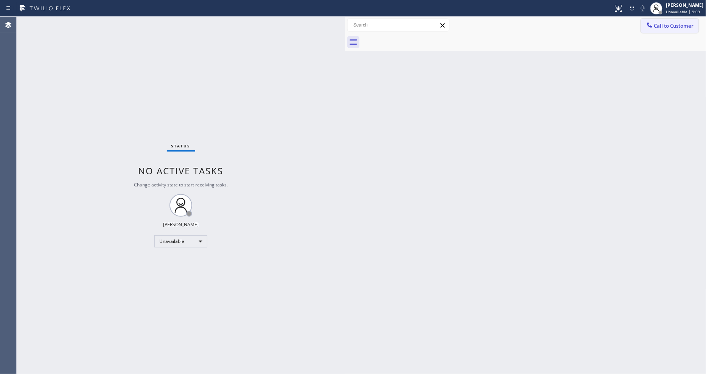
click at [648, 30] on button "Call to Customer" at bounding box center [670, 26] width 58 height 14
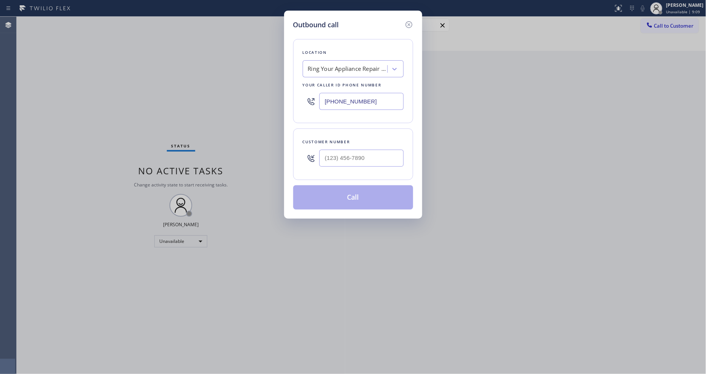
click at [342, 67] on div "Ring Your Appliance Repair Company [GEOGRAPHIC_DATA]" at bounding box center [347, 69] width 79 height 9
paste input "Mira Mesa Air Conditioning Repair"
type input "Mira Mesa Air Conditioning Repair"
click at [339, 81] on div "Mira Mesa Air Conditioning Repair" at bounding box center [353, 85] width 101 height 14
type input "[PHONE_NUMBER]"
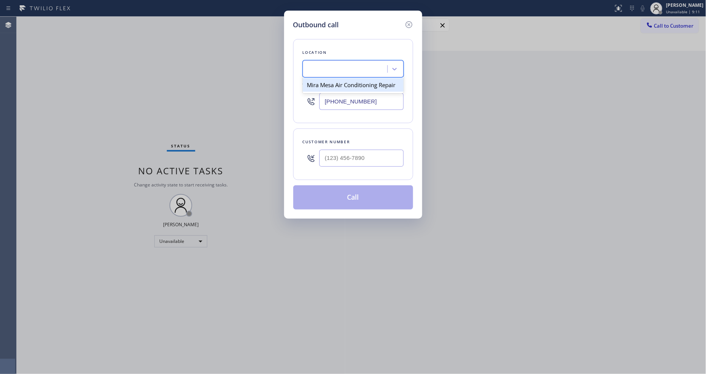
scroll to position [0, 1]
click at [349, 164] on div at bounding box center [362, 158] width 84 height 25
click at [349, 152] on input "(___) ___-____" at bounding box center [362, 158] width 84 height 17
paste input "570) 807-0444"
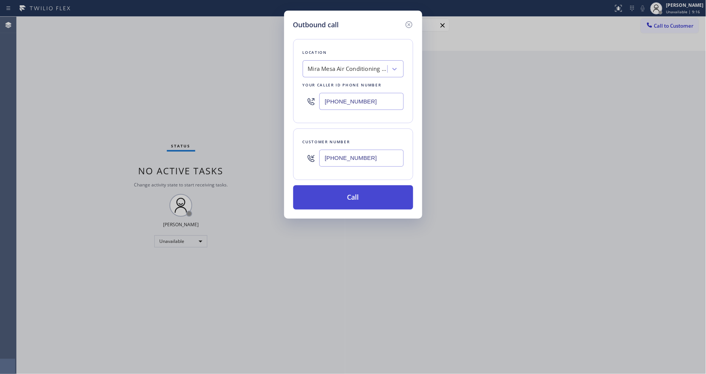
type input "[PHONE_NUMBER]"
click at [337, 195] on button "Call" at bounding box center [353, 197] width 120 height 24
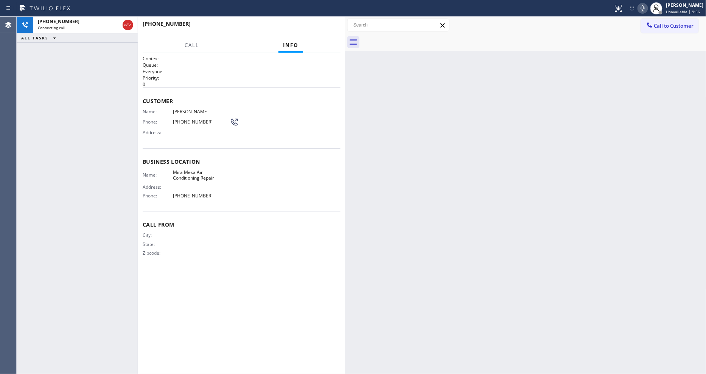
click at [226, 24] on div "[PHONE_NUMBER]" at bounding box center [239, 23] width 193 height 7
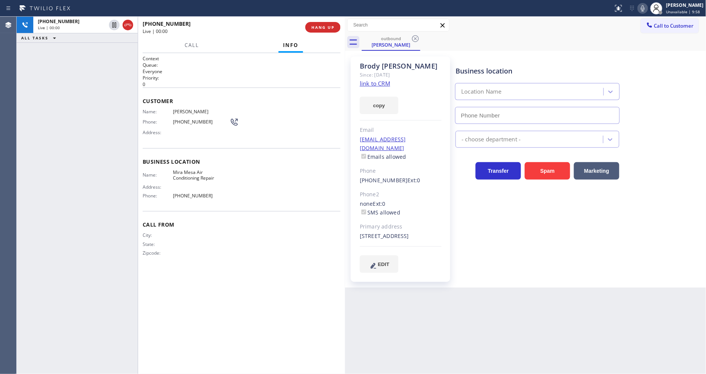
type input "[PHONE_NUMBER]"
click at [196, 109] on span "[PERSON_NAME]" at bounding box center [201, 112] width 57 height 6
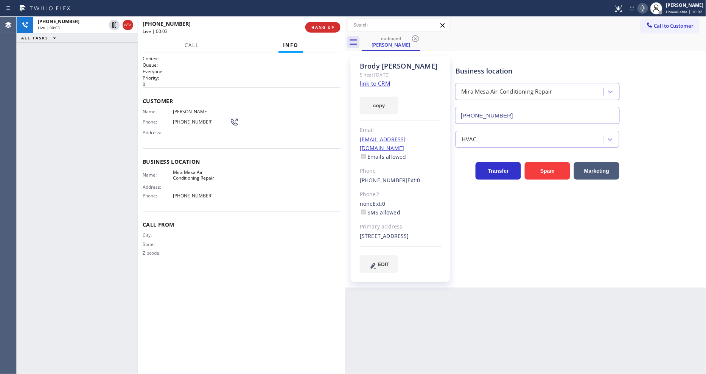
click at [185, 119] on span "[PHONE_NUMBER]" at bounding box center [201, 122] width 57 height 6
click at [323, 28] on span "HANG UP" at bounding box center [323, 27] width 23 height 5
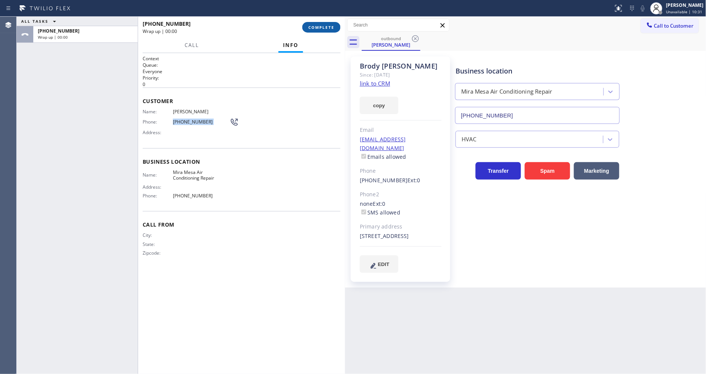
click at [323, 28] on span "COMPLETE" at bounding box center [322, 27] width 26 height 5
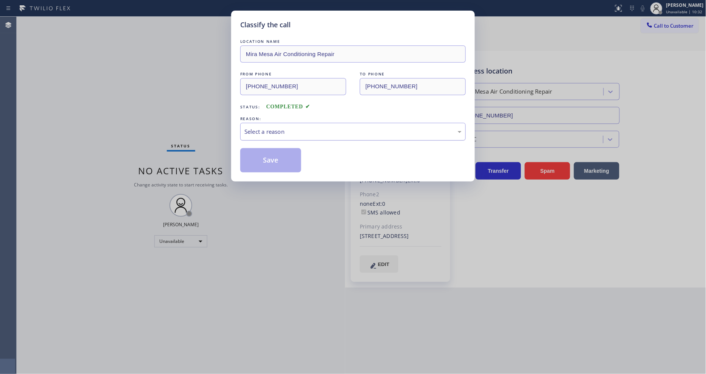
click at [274, 127] on div "Select a reason" at bounding box center [353, 131] width 217 height 9
click at [273, 165] on button "Save" at bounding box center [270, 160] width 61 height 24
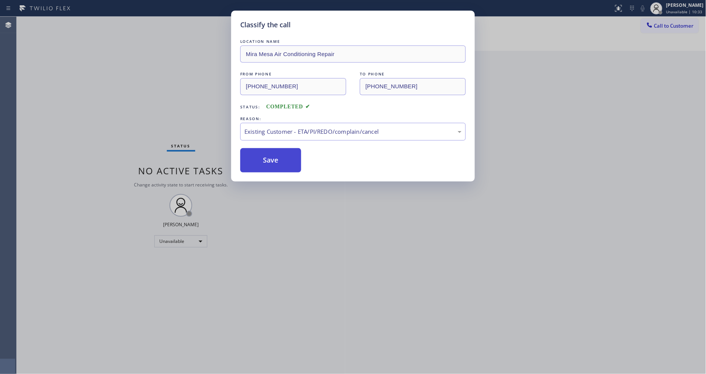
click at [273, 165] on button "Save" at bounding box center [270, 160] width 61 height 24
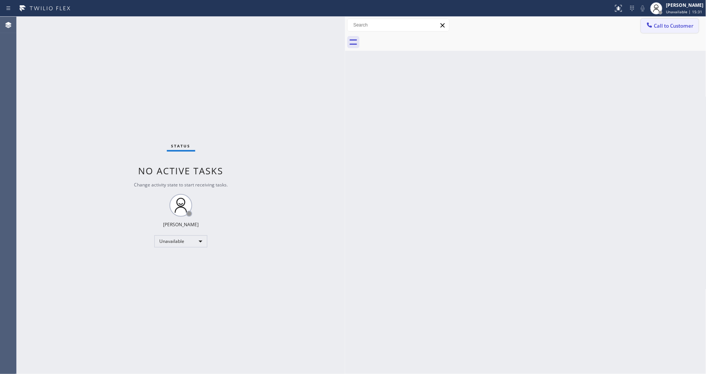
click at [664, 28] on button "Call to Customer" at bounding box center [670, 26] width 58 height 14
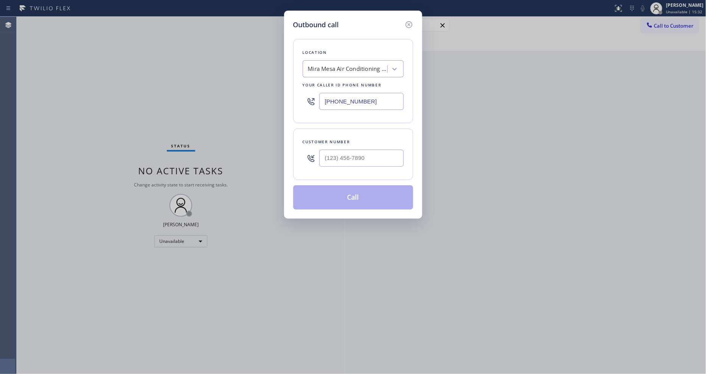
click at [339, 66] on div "Mira Mesa Air Conditioning Repair" at bounding box center [347, 69] width 79 height 9
paste input "Repair Sub Zero"
type input "Repair Sub Zero"
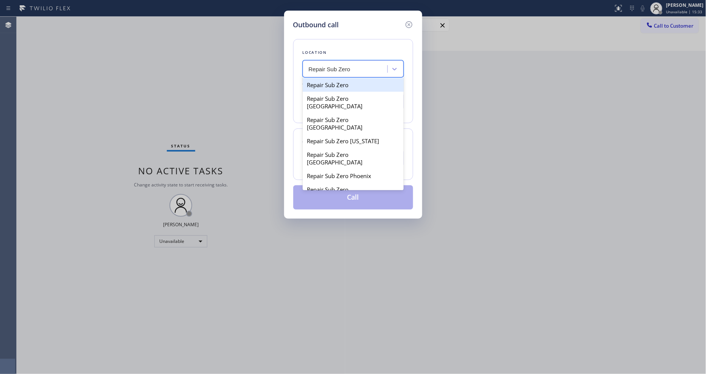
click at [329, 79] on div "Repair Sub Zero" at bounding box center [353, 85] width 101 height 14
type input "[PHONE_NUMBER]"
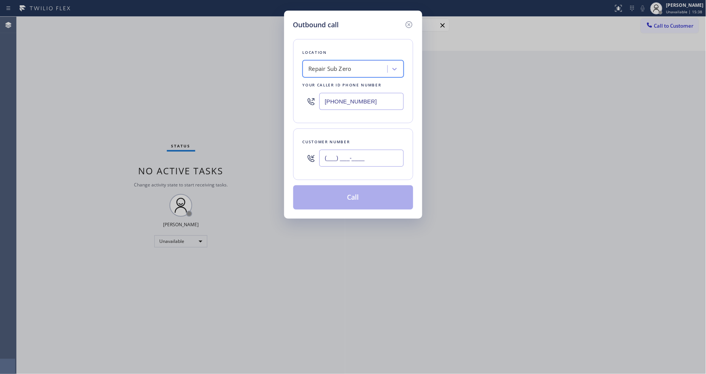
click at [334, 155] on input "(___) ___-____" at bounding box center [362, 158] width 84 height 17
paste input "321) 278-8222"
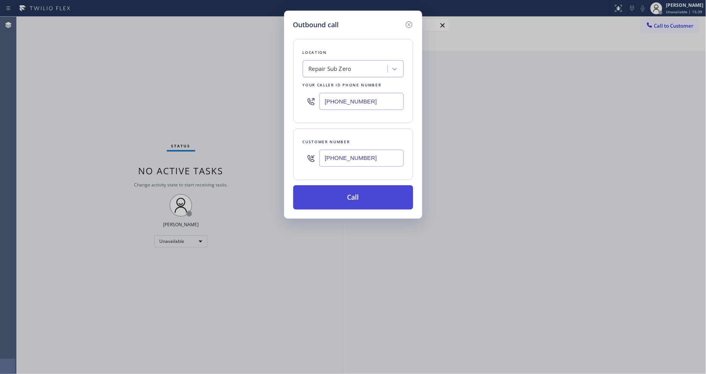
type input "[PHONE_NUMBER]"
click at [336, 199] on button "Call" at bounding box center [353, 197] width 120 height 24
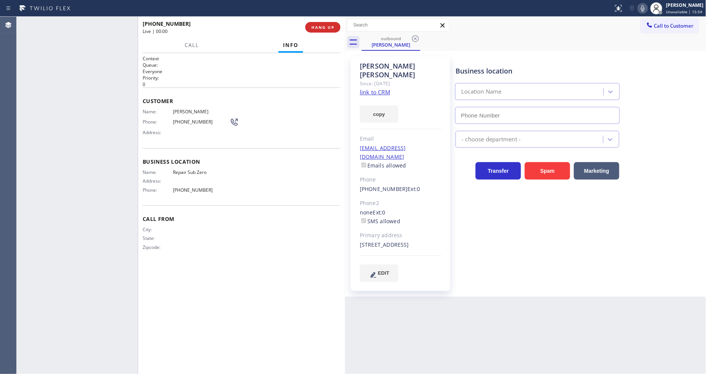
type input "[PHONE_NUMBER]"
click at [644, 8] on icon at bounding box center [643, 8] width 9 height 9
click at [642, 10] on div at bounding box center [643, 8] width 11 height 9
click at [646, 11] on icon at bounding box center [643, 8] width 9 height 9
click at [197, 109] on span "[PERSON_NAME]" at bounding box center [201, 112] width 57 height 6
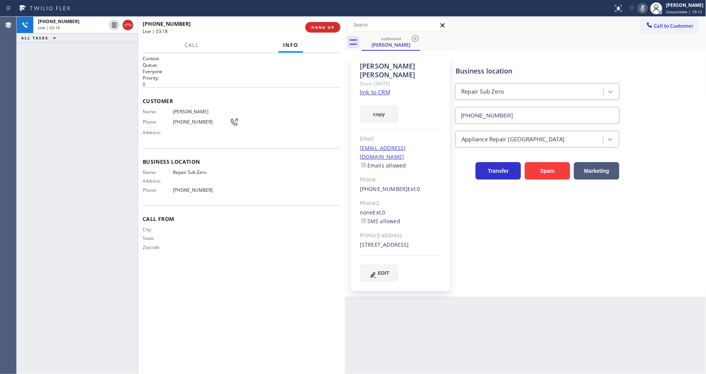
click at [197, 109] on span "[PERSON_NAME]" at bounding box center [201, 112] width 57 height 6
click at [187, 123] on div "Phone: [PHONE_NUMBER]" at bounding box center [191, 121] width 96 height 9
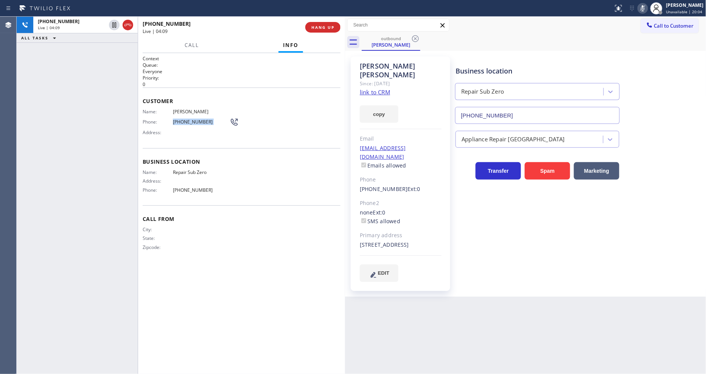
click at [644, 9] on icon at bounding box center [643, 8] width 9 height 9
click at [245, 176] on div "Name: Repair Sub Zero Address: Phone: [PHONE_NUMBER]" at bounding box center [242, 182] width 198 height 26
drag, startPoint x: 346, startPoint y: 50, endPoint x: 358, endPoint y: 48, distance: 12.5
click at [345, 50] on div at bounding box center [345, 195] width 0 height 357
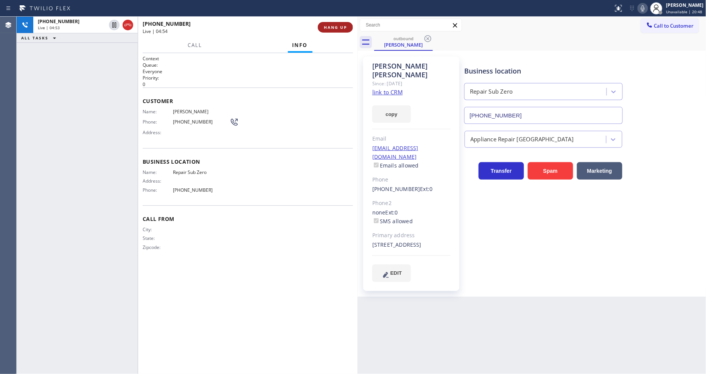
click at [345, 25] on span "HANG UP" at bounding box center [335, 27] width 23 height 5
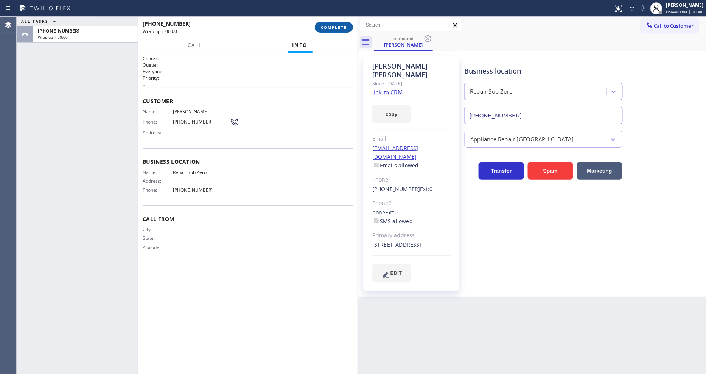
click at [345, 25] on span "COMPLETE" at bounding box center [334, 27] width 26 height 5
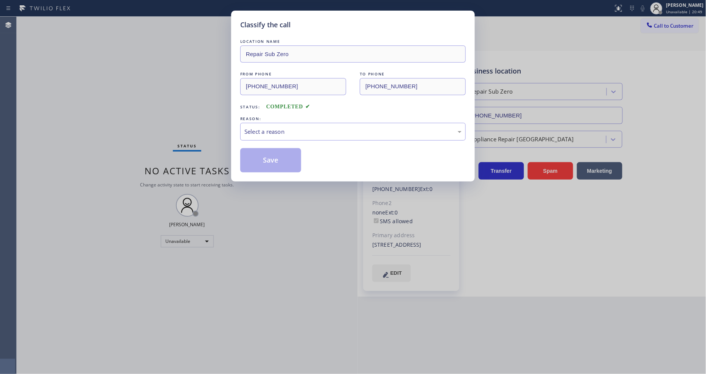
click at [276, 132] on div "Select a reason" at bounding box center [353, 131] width 217 height 9
click at [269, 160] on button "Save" at bounding box center [270, 160] width 61 height 24
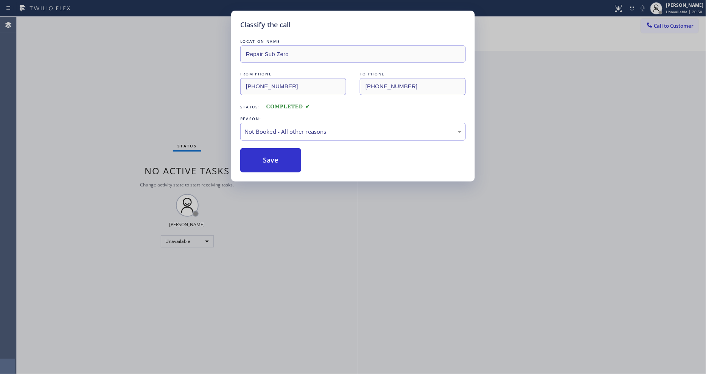
click at [269, 160] on button "Save" at bounding box center [270, 160] width 61 height 24
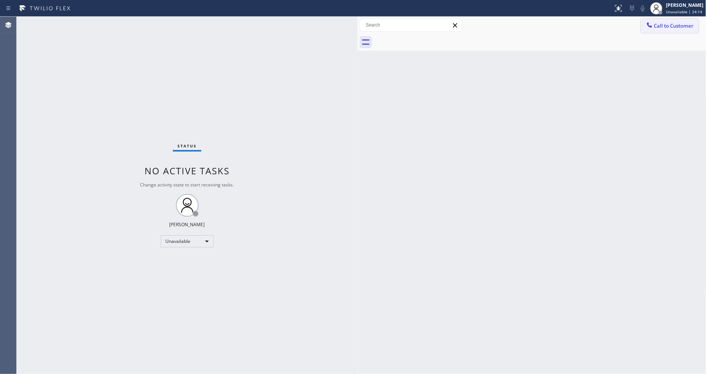
click at [654, 20] on button "Call to Customer" at bounding box center [670, 26] width 58 height 14
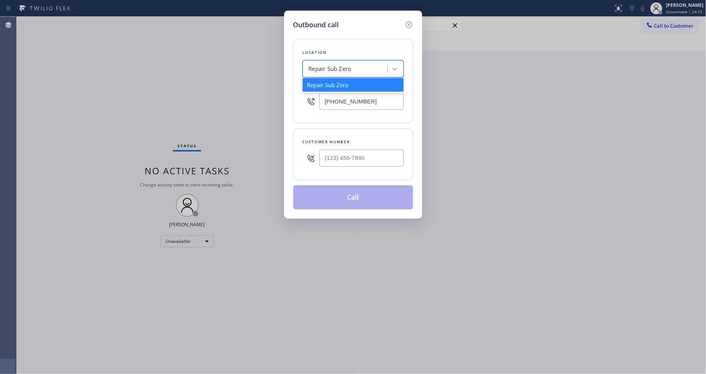
click at [333, 66] on div "Repair Sub Zero" at bounding box center [330, 69] width 43 height 9
paste input "Oxnard Value Heating"
type input "Oxnard Value Heating"
click at [333, 82] on div "Oxnard Value Heating" at bounding box center [353, 85] width 101 height 14
type input "[PHONE_NUMBER]"
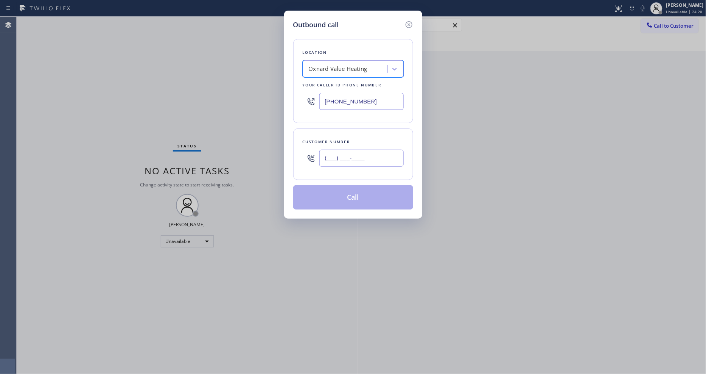
click at [362, 156] on input "(___) ___-____" at bounding box center [362, 158] width 84 height 17
paste input "805) 236-1889"
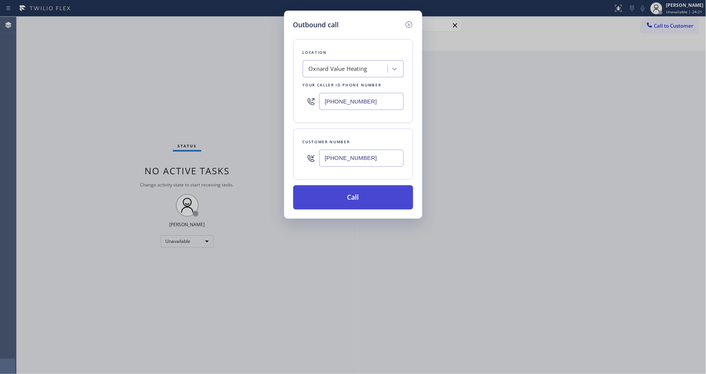
type input "[PHONE_NUMBER]"
click at [342, 199] on button "Call" at bounding box center [353, 197] width 120 height 24
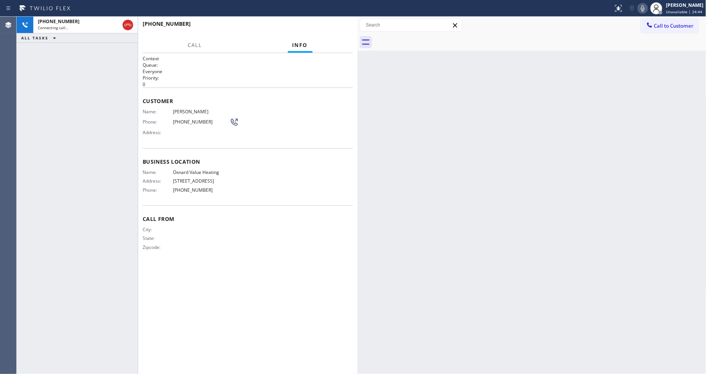
click at [199, 119] on span "[PHONE_NUMBER]" at bounding box center [201, 122] width 57 height 6
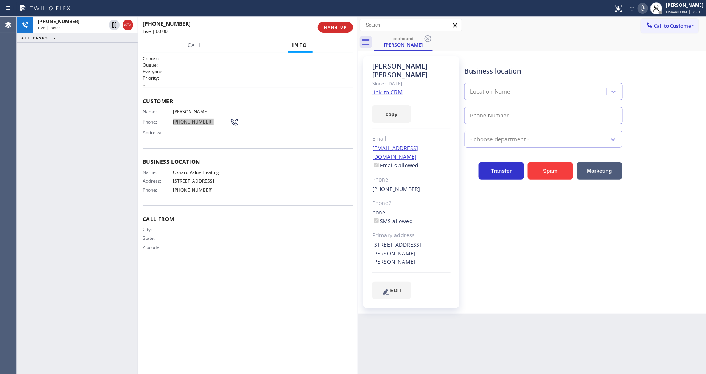
type input "[PHONE_NUMBER]"
click at [329, 28] on span "HANG UP" at bounding box center [335, 27] width 23 height 5
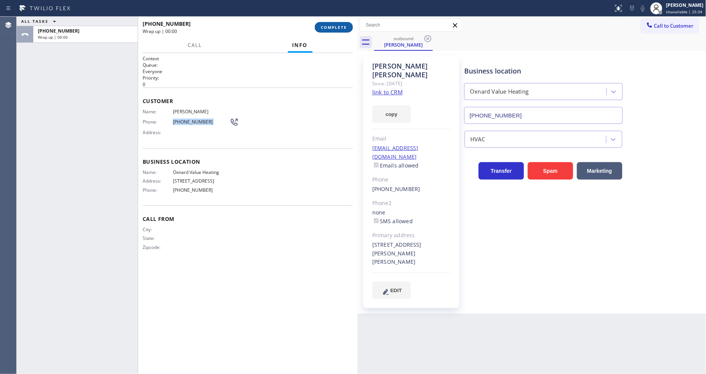
click at [329, 28] on span "COMPLETE" at bounding box center [334, 27] width 26 height 5
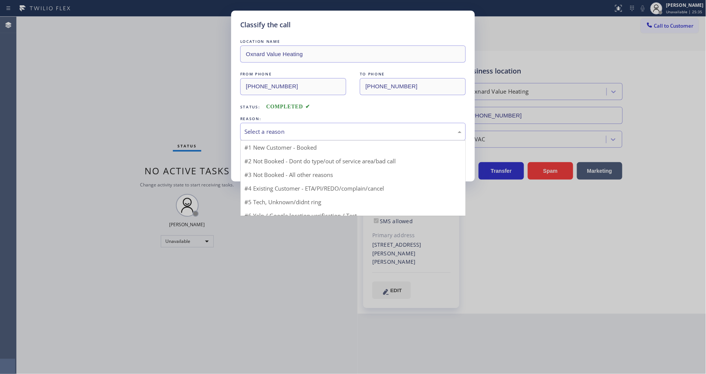
click at [285, 128] on div "Select a reason" at bounding box center [353, 131] width 217 height 9
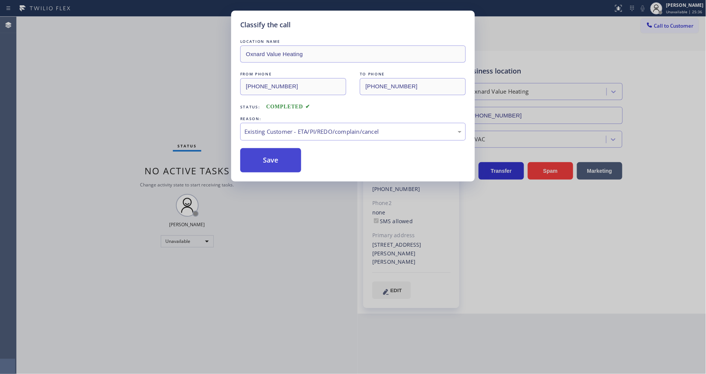
drag, startPoint x: 282, startPoint y: 171, endPoint x: 279, endPoint y: 157, distance: 13.9
click at [279, 157] on button "Save" at bounding box center [270, 160] width 61 height 24
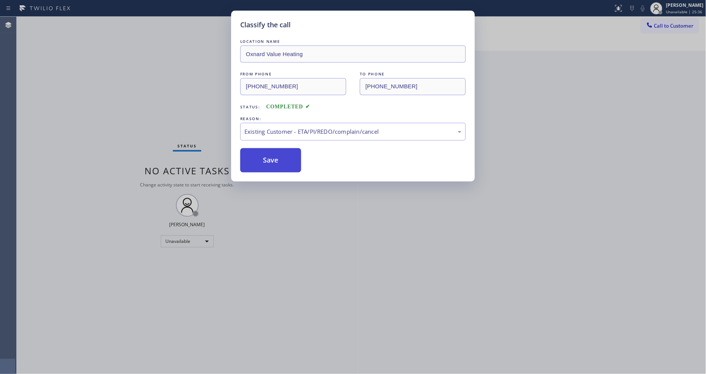
click at [279, 157] on button "Save" at bounding box center [270, 160] width 61 height 24
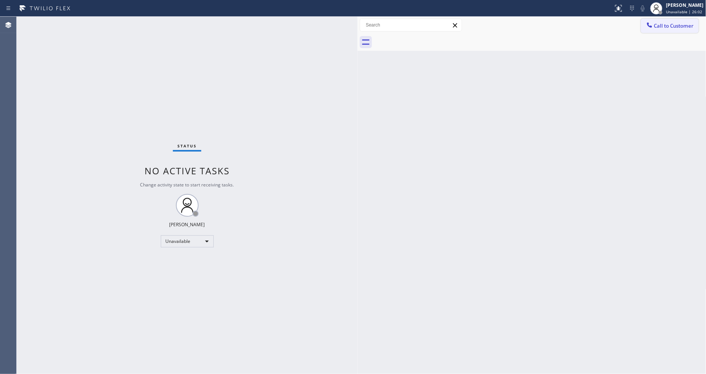
click at [645, 22] on div at bounding box center [649, 25] width 9 height 9
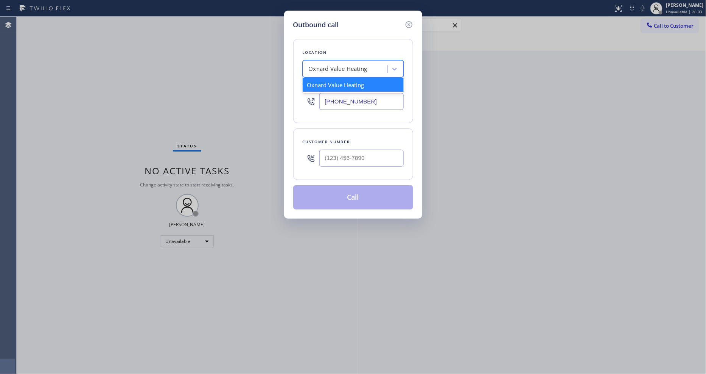
click at [359, 68] on div "Oxnard Value Heating" at bounding box center [338, 69] width 59 height 9
paste input "Silver Lake Appliance repair"
type input "Silver Lake Appliance repair"
click at [354, 83] on div "Silver Lake Appliance Repair" at bounding box center [353, 85] width 101 height 14
type input "[PHONE_NUMBER]"
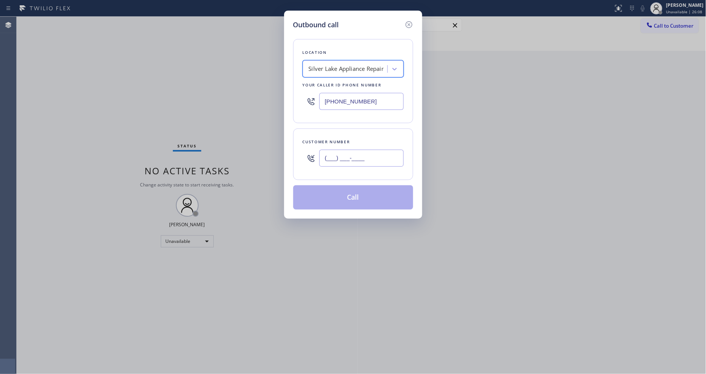
click at [352, 156] on input "(___) ___-____" at bounding box center [362, 158] width 84 height 17
paste input "323) 353-3689"
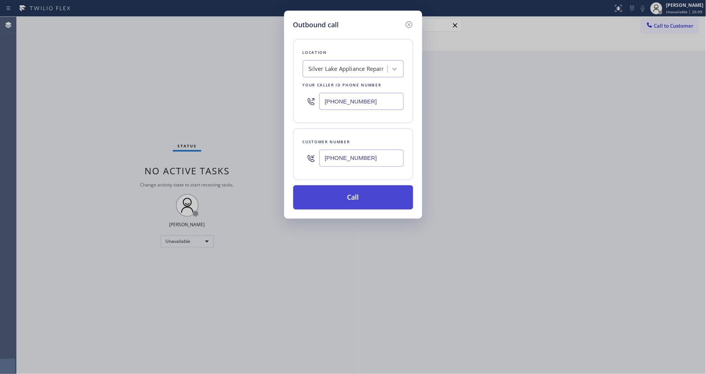
type input "[PHONE_NUMBER]"
click at [352, 195] on button "Call" at bounding box center [353, 197] width 120 height 24
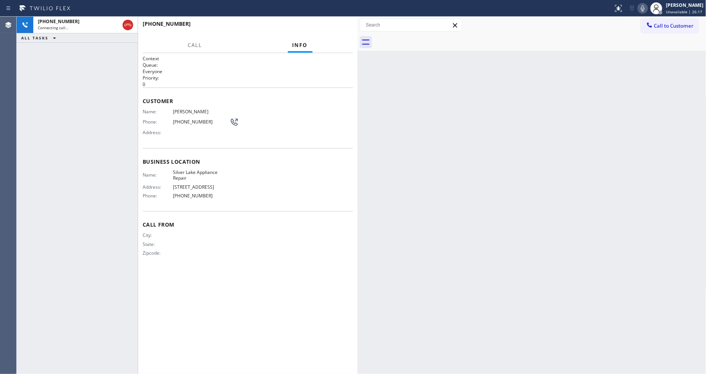
click at [198, 109] on span "[PERSON_NAME]" at bounding box center [201, 112] width 57 height 6
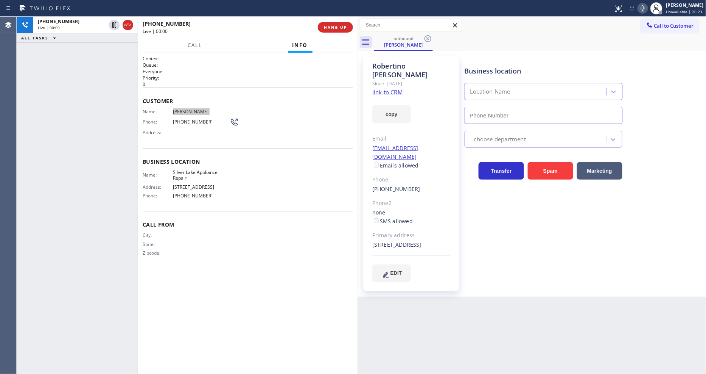
type input "[PHONE_NUMBER]"
click at [641, 50] on div "outbound [PERSON_NAME]" at bounding box center [540, 42] width 332 height 17
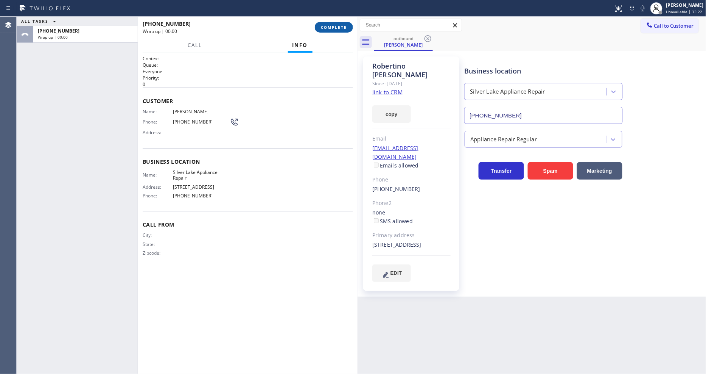
click at [328, 25] on span "COMPLETE" at bounding box center [334, 27] width 26 height 5
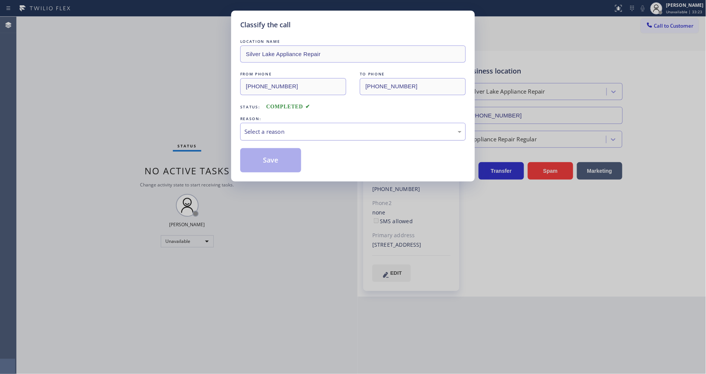
click at [273, 127] on div "Select a reason" at bounding box center [353, 131] width 217 height 9
click at [273, 161] on button "Save" at bounding box center [270, 160] width 61 height 24
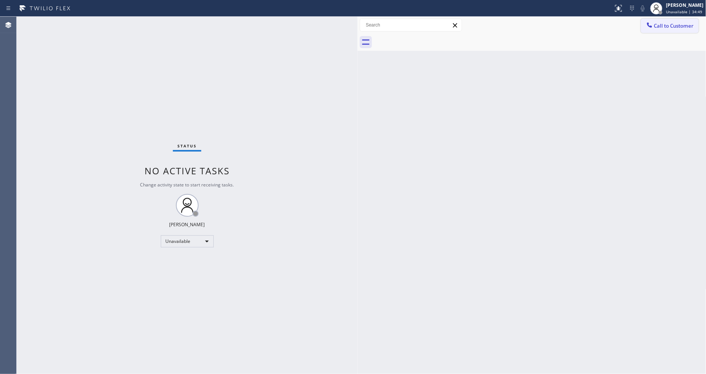
click at [658, 27] on span "Call to Customer" at bounding box center [675, 25] width 40 height 7
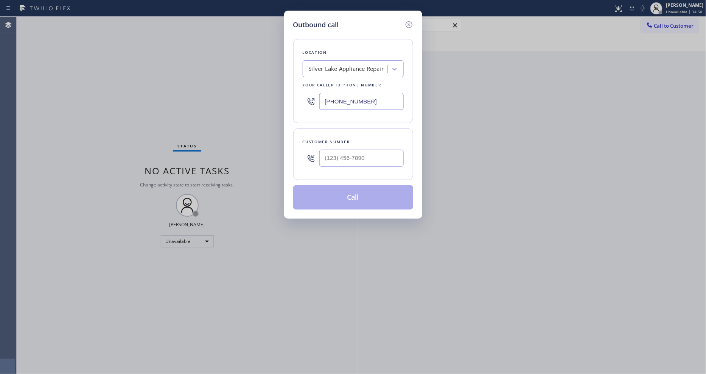
click at [337, 70] on div "Silver Lake Appliance Repair" at bounding box center [346, 69] width 75 height 9
paste input "Subzero Repair Professionals"
type input "Subzero Repair Professionals"
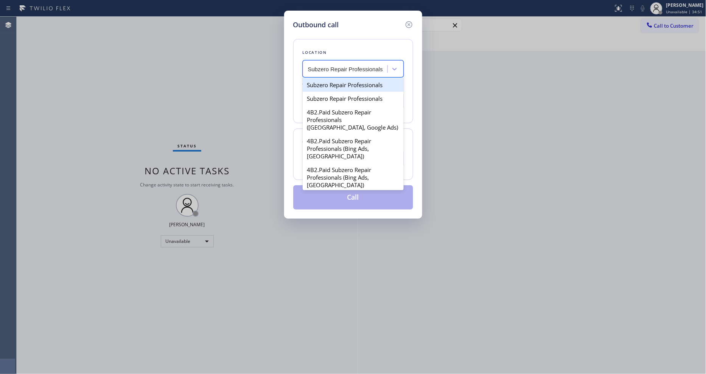
click at [333, 84] on div "Subzero Repair Professionals" at bounding box center [353, 85] width 101 height 14
type input "[PHONE_NUMBER]"
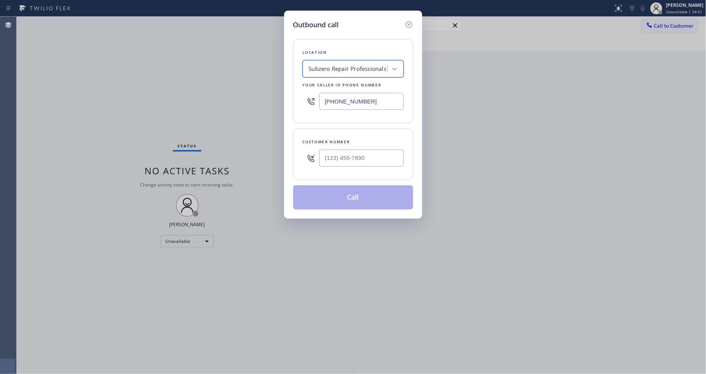
scroll to position [0, 0]
click at [334, 157] on input "text" at bounding box center [362, 158] width 84 height 17
paste input "917) 972-8128"
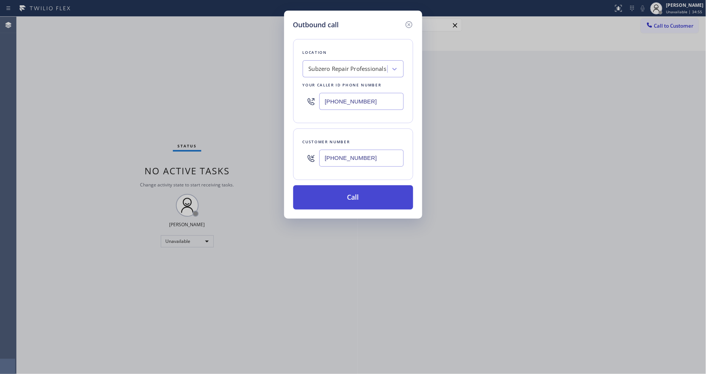
type input "[PHONE_NUMBER]"
click at [334, 189] on button "Call" at bounding box center [353, 197] width 120 height 24
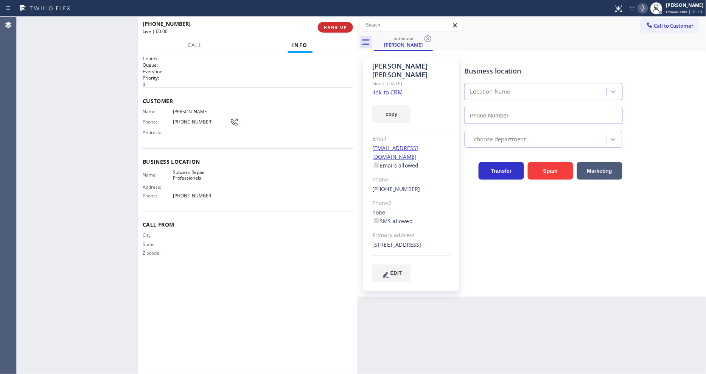
type input "[PHONE_NUMBER]"
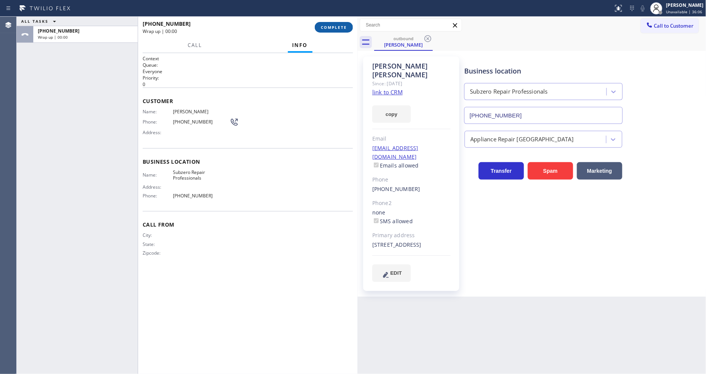
click at [327, 30] on button "COMPLETE" at bounding box center [334, 27] width 38 height 11
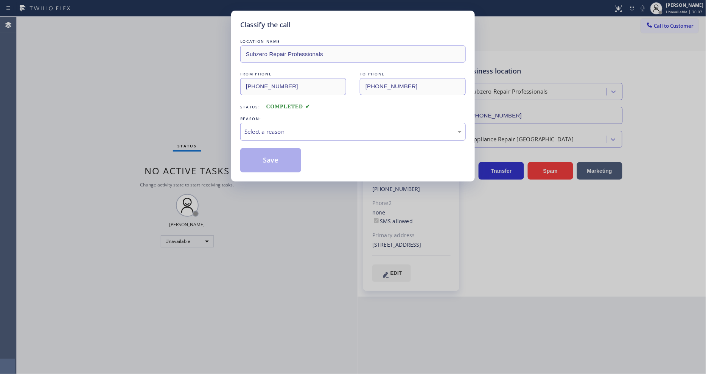
click at [282, 130] on div "Select a reason" at bounding box center [353, 131] width 217 height 9
drag, startPoint x: 277, startPoint y: 165, endPoint x: 277, endPoint y: 161, distance: 4.2
click at [277, 165] on button "Save" at bounding box center [270, 160] width 61 height 24
click at [277, 161] on button "Save" at bounding box center [270, 160] width 61 height 24
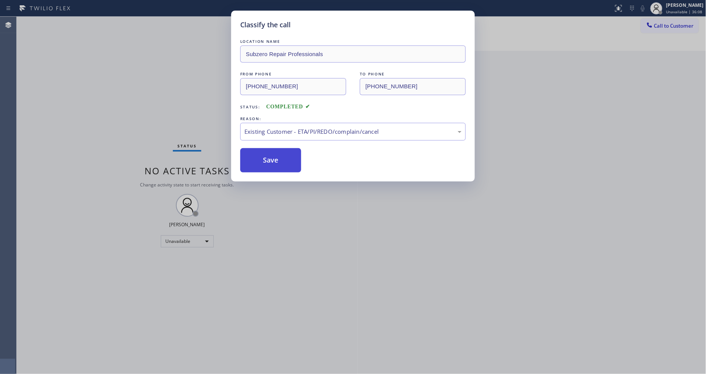
click at [277, 161] on button "Save" at bounding box center [270, 160] width 61 height 24
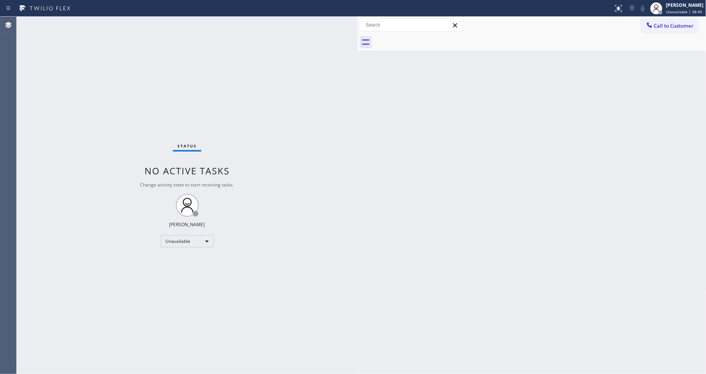
click at [661, 32] on button "Call to Customer" at bounding box center [670, 26] width 58 height 14
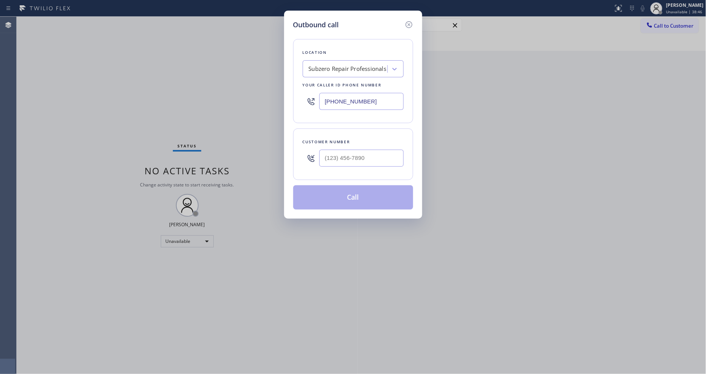
click at [346, 72] on div "Subzero Repair Professionals" at bounding box center [346, 68] width 83 height 13
type input "v"
click at [342, 67] on div "v" at bounding box center [338, 68] width 67 height 13
paste input "Los Feliz Heating and Air Conditioning Pro"
type input "Los Feliz Heating and Air Conditioning Pro"
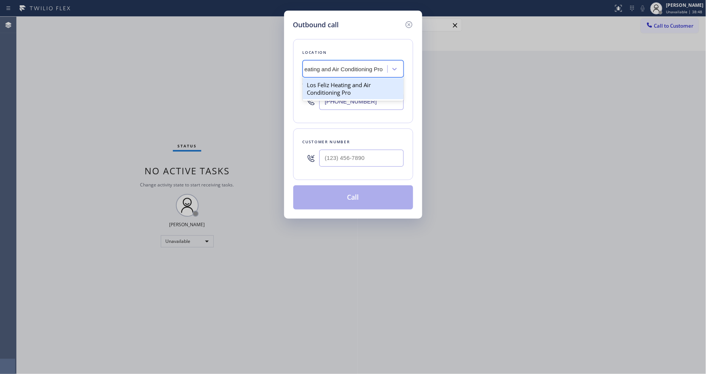
click at [342, 86] on div "Los Feliz Heating and Air Conditioning Pro" at bounding box center [353, 88] width 101 height 21
type input "[PHONE_NUMBER]"
click at [340, 150] on input "(___) ___-____" at bounding box center [362, 158] width 84 height 17
paste input "919) 368-8325"
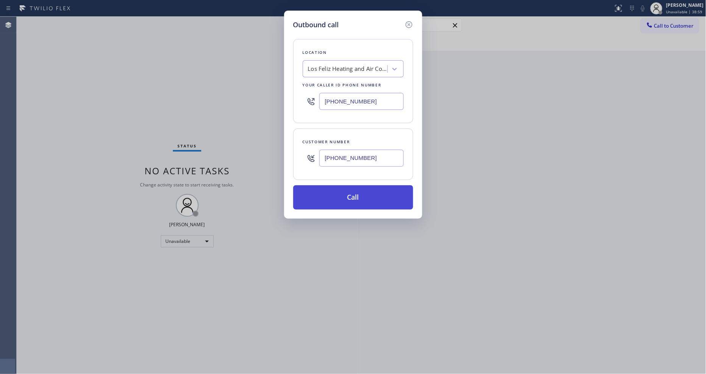
type input "[PHONE_NUMBER]"
click at [341, 202] on button "Call" at bounding box center [353, 197] width 120 height 24
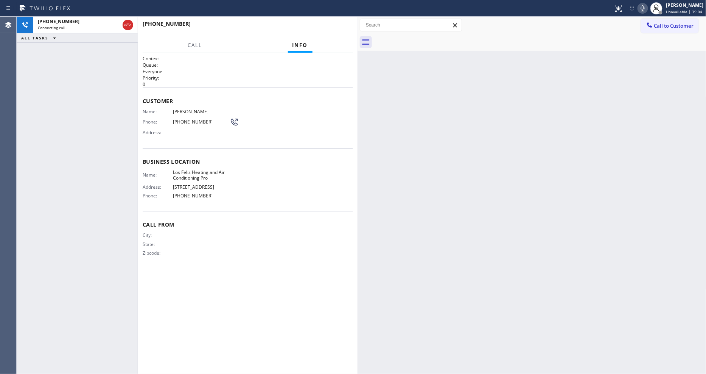
click at [182, 112] on div "Name: [PERSON_NAME] Phone: [PHONE_NUMBER] Address:" at bounding box center [191, 124] width 96 height 30
click at [199, 119] on span "[PHONE_NUMBER]" at bounding box center [201, 122] width 57 height 6
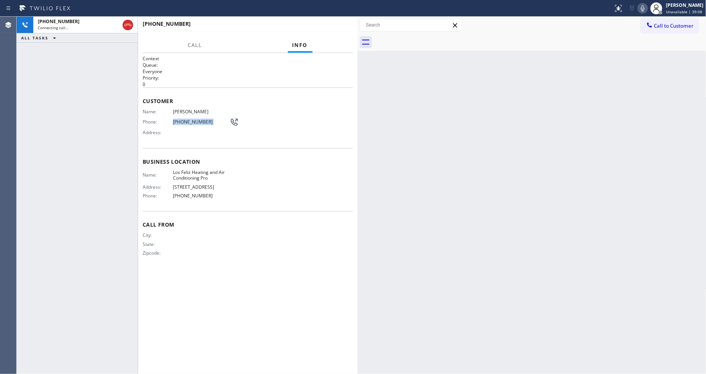
click at [199, 119] on span "[PHONE_NUMBER]" at bounding box center [201, 122] width 57 height 6
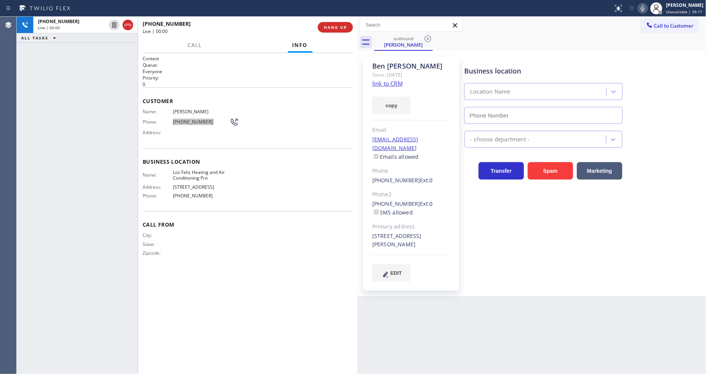
type input "[PHONE_NUMBER]"
click at [336, 25] on span "HANG UP" at bounding box center [335, 27] width 23 height 5
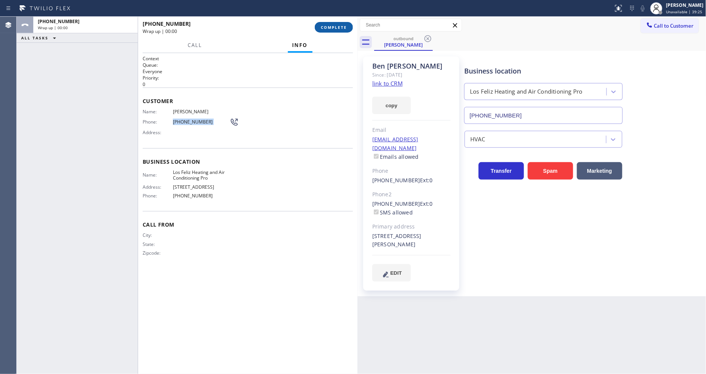
click at [336, 25] on span "COMPLETE" at bounding box center [334, 27] width 26 height 5
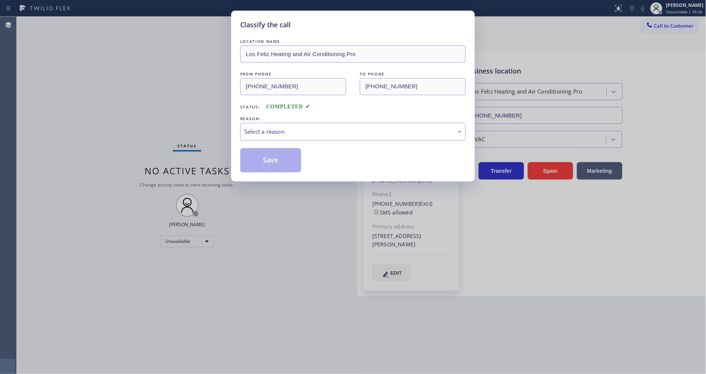
click at [285, 129] on div "Select a reason" at bounding box center [353, 131] width 217 height 9
click at [281, 157] on button "Save" at bounding box center [270, 160] width 61 height 24
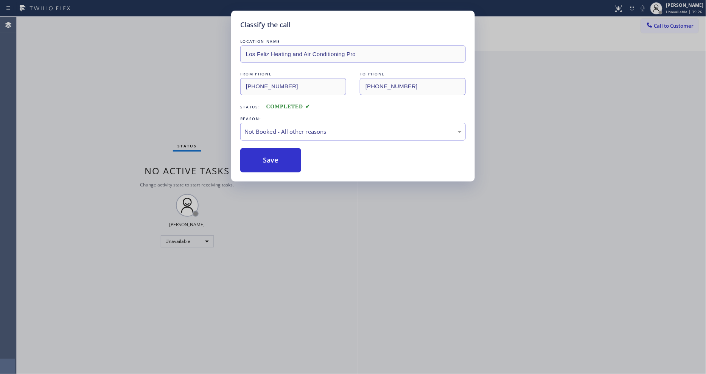
click at [281, 157] on button "Save" at bounding box center [270, 160] width 61 height 24
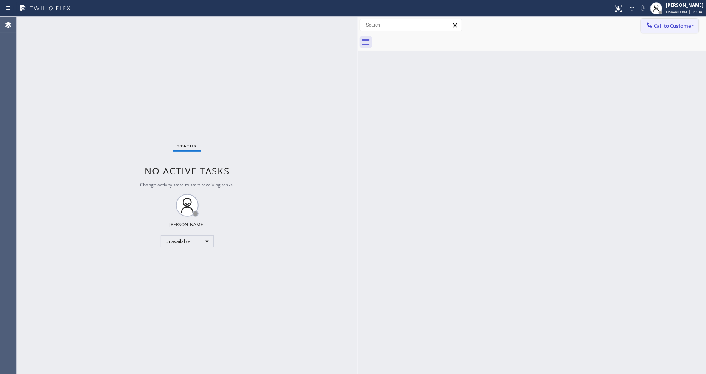
click at [658, 25] on span "Call to Customer" at bounding box center [675, 25] width 40 height 7
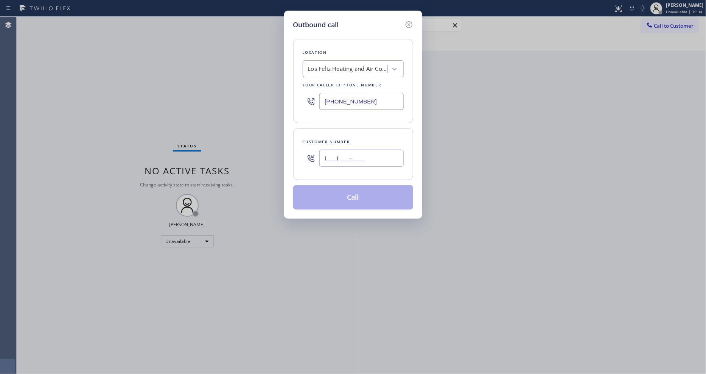
click at [346, 156] on input "(___) ___-____" at bounding box center [362, 158] width 84 height 17
paste input "267) 516-3365"
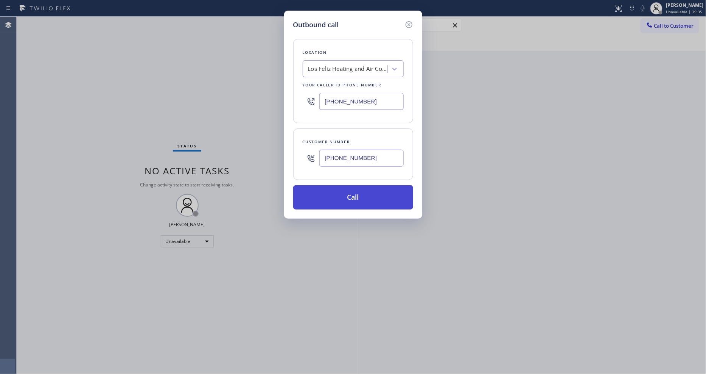
type input "[PHONE_NUMBER]"
click at [339, 196] on button "Call" at bounding box center [353, 197] width 120 height 24
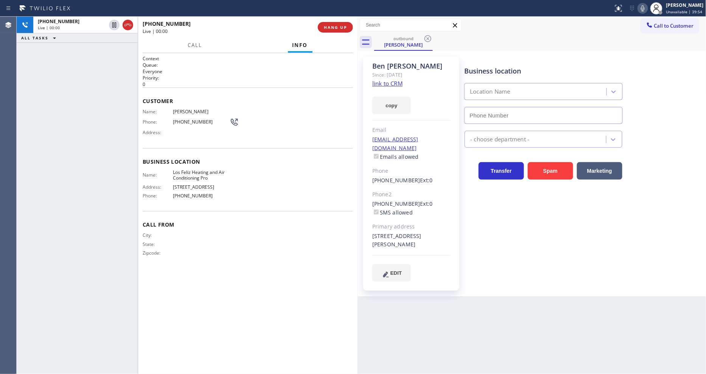
type input "[PHONE_NUMBER]"
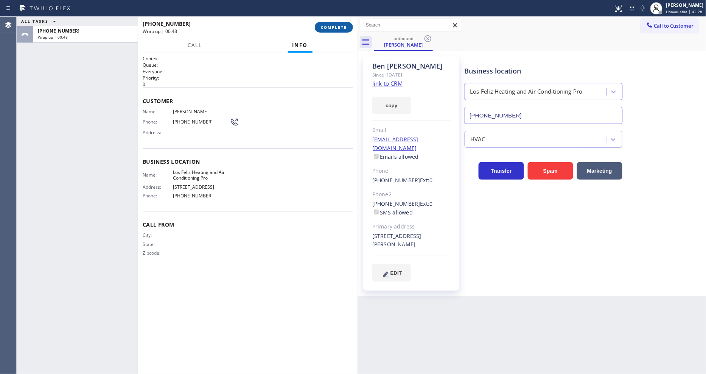
click at [331, 31] on button "COMPLETE" at bounding box center [334, 27] width 38 height 11
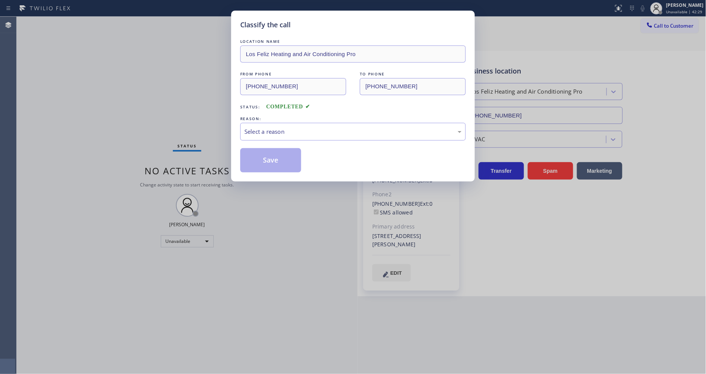
click at [276, 127] on div "Select a reason" at bounding box center [353, 131] width 217 height 9
click at [267, 161] on button "Save" at bounding box center [270, 160] width 61 height 24
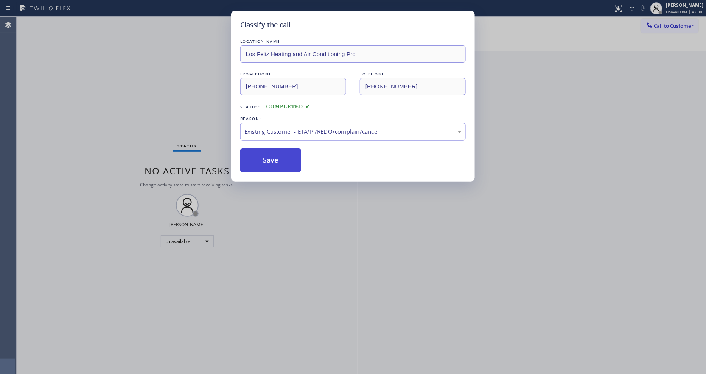
click at [267, 161] on button "Save" at bounding box center [270, 160] width 61 height 24
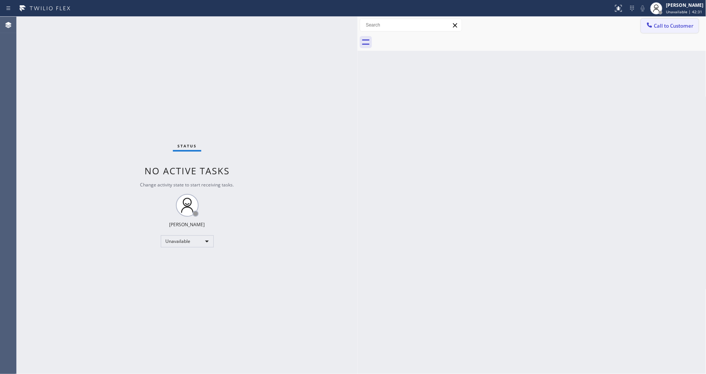
click at [666, 27] on span "Call to Customer" at bounding box center [675, 25] width 40 height 7
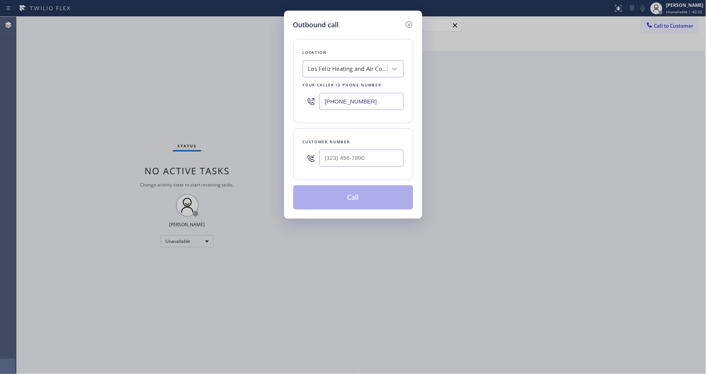
click at [360, 66] on div "Los Feliz Heating and Air Conditioning Pro" at bounding box center [347, 69] width 79 height 9
paste input "Mar Vista Heating and Air"
type input "Mar Vista Heating and Air"
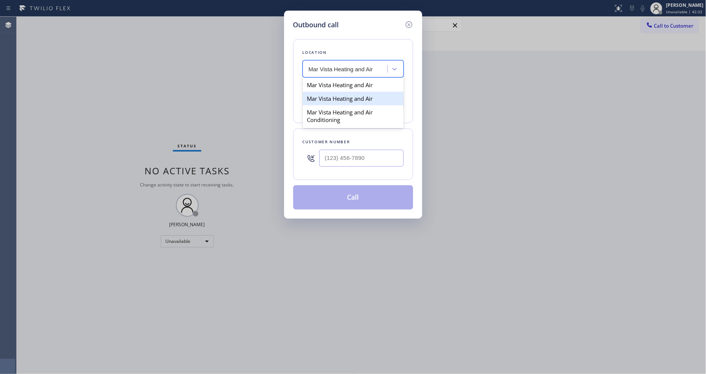
click at [345, 92] on div "Mar Vista Heating and Air" at bounding box center [353, 99] width 101 height 14
type input "[PHONE_NUMBER]"
click at [347, 65] on div "Mar Vista Heating and Air" at bounding box center [343, 69] width 68 height 9
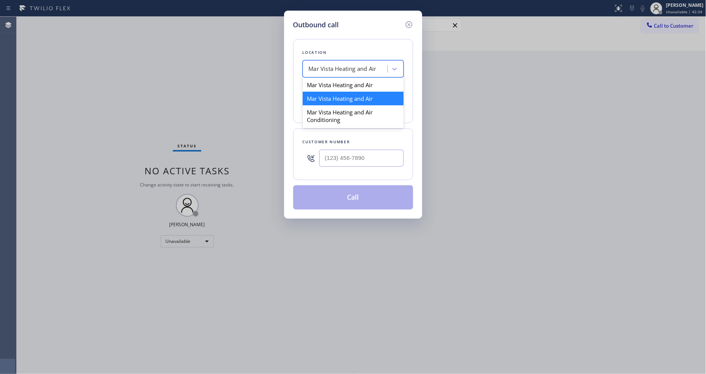
paste input "Mar Vista Heating and Air"
type input "Mar Vista Heating and Air"
click at [342, 83] on div "Mar Vista Heating and Air" at bounding box center [353, 85] width 101 height 14
type input "[PHONE_NUMBER]"
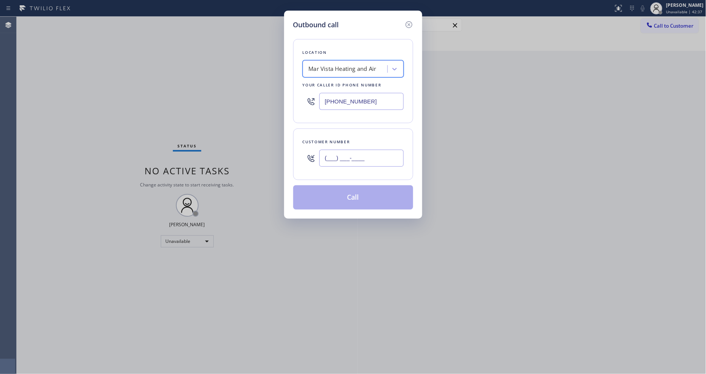
click at [334, 154] on input "(___) ___-____" at bounding box center [362, 158] width 84 height 17
paste input "317) 225-2316"
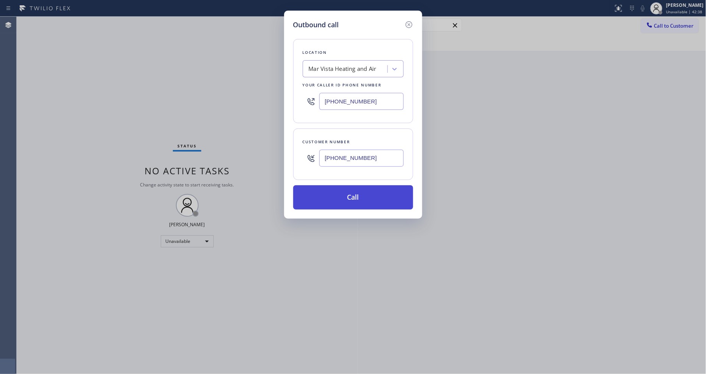
type input "[PHONE_NUMBER]"
click at [335, 202] on button "Call" at bounding box center [353, 197] width 120 height 24
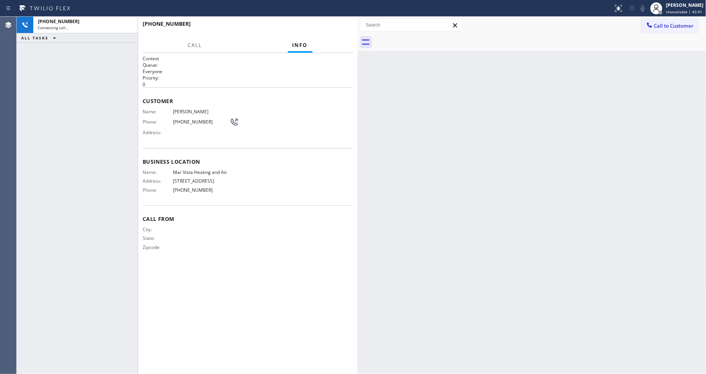
click at [200, 109] on span "[PERSON_NAME]" at bounding box center [201, 112] width 57 height 6
click at [192, 122] on span "[PHONE_NUMBER]" at bounding box center [201, 122] width 57 height 6
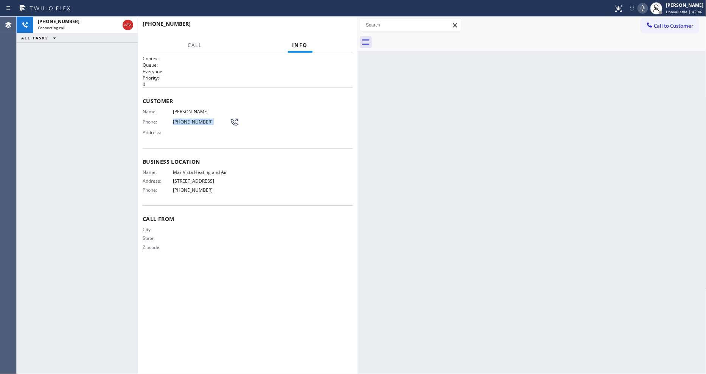
click at [192, 122] on span "[PHONE_NUMBER]" at bounding box center [201, 122] width 57 height 6
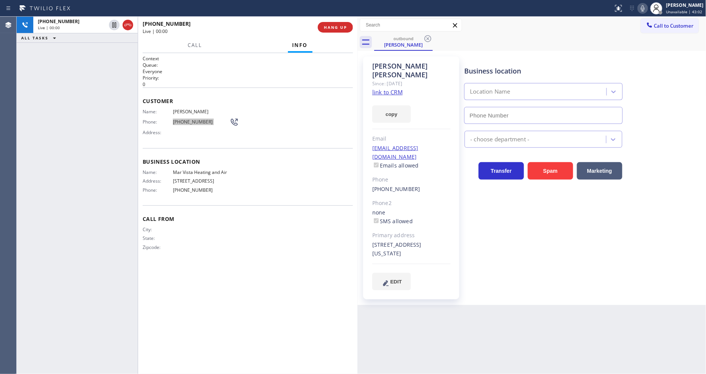
type input "[PHONE_NUMBER]"
click at [332, 27] on span "HANG UP" at bounding box center [335, 27] width 23 height 5
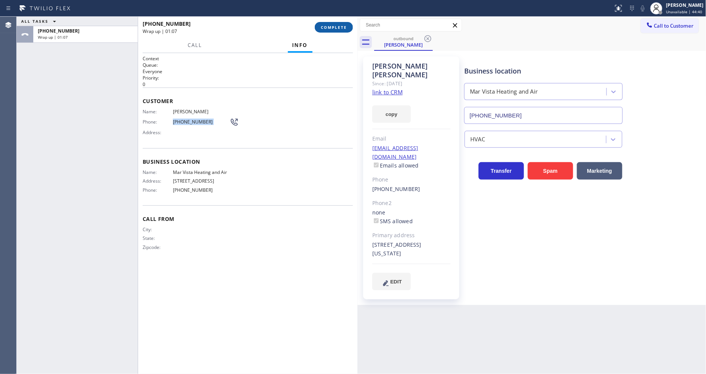
click at [339, 31] on button "COMPLETE" at bounding box center [334, 27] width 38 height 11
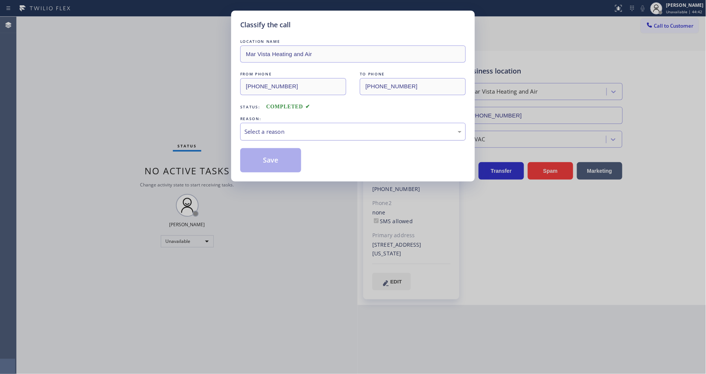
click at [288, 123] on div "Select a reason" at bounding box center [353, 132] width 226 height 18
click at [281, 166] on button "Save" at bounding box center [270, 160] width 61 height 24
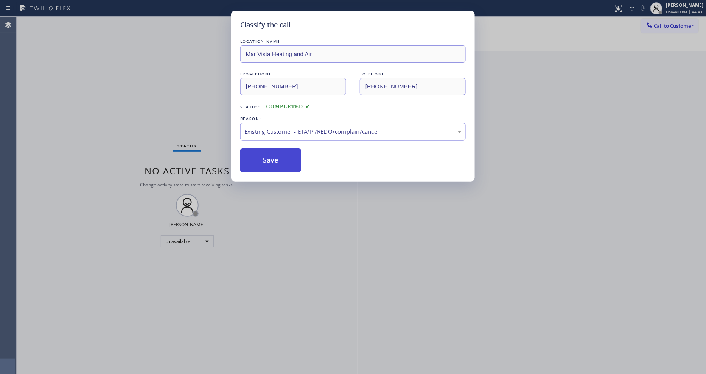
click at [281, 165] on button "Save" at bounding box center [270, 160] width 61 height 24
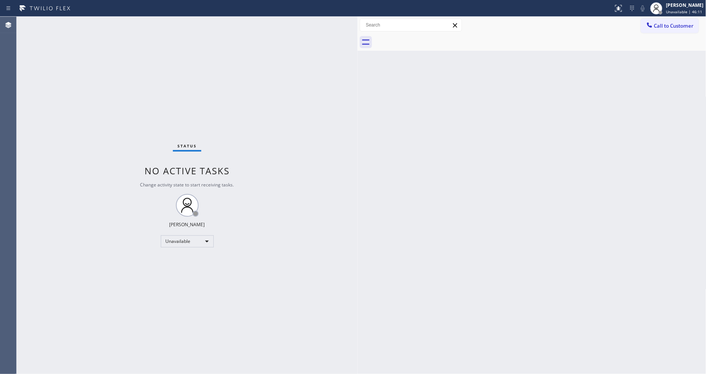
drag, startPoint x: 680, startPoint y: 32, endPoint x: 483, endPoint y: 55, distance: 198.1
click at [680, 31] on button "Call to Customer" at bounding box center [670, 26] width 58 height 14
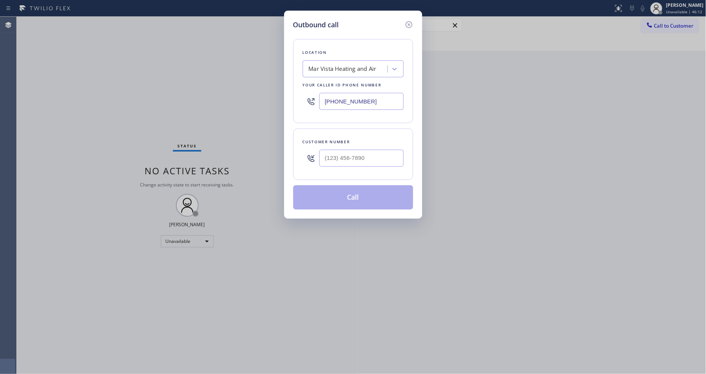
click at [326, 65] on div "Mar Vista Heating and Air" at bounding box center [343, 69] width 68 height 9
paste input "Viking Repair Pro [GEOGRAPHIC_DATA]"
type input "Viking Repair Pro [GEOGRAPHIC_DATA]"
click at [327, 86] on div "Viking Repair Pro [GEOGRAPHIC_DATA]" at bounding box center [353, 88] width 101 height 21
type input "[PHONE_NUMBER]"
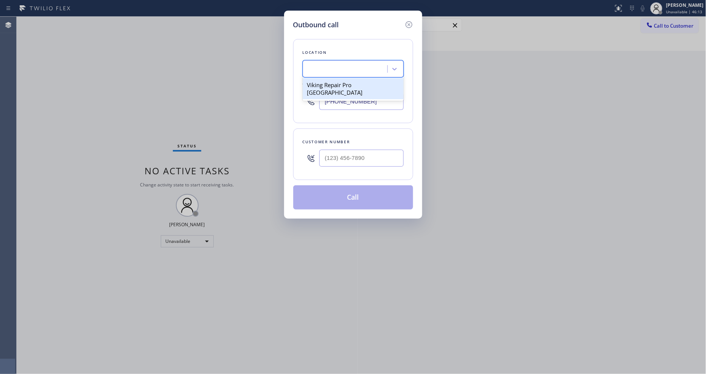
scroll to position [0, 1]
click at [338, 159] on input "(___) ___-____" at bounding box center [362, 158] width 84 height 17
paste input "330) 383-1954"
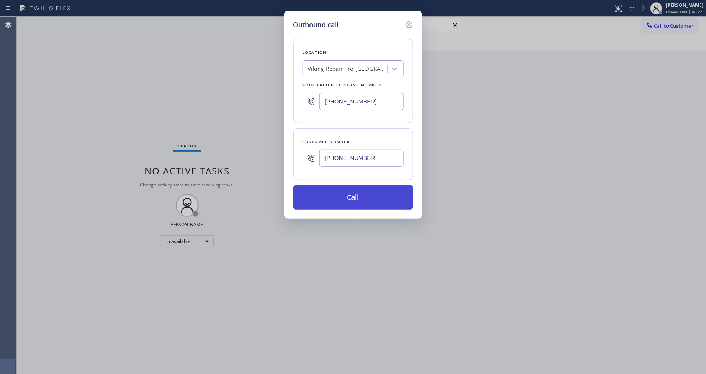
type input "[PHONE_NUMBER]"
click at [341, 190] on button "Call" at bounding box center [353, 197] width 120 height 24
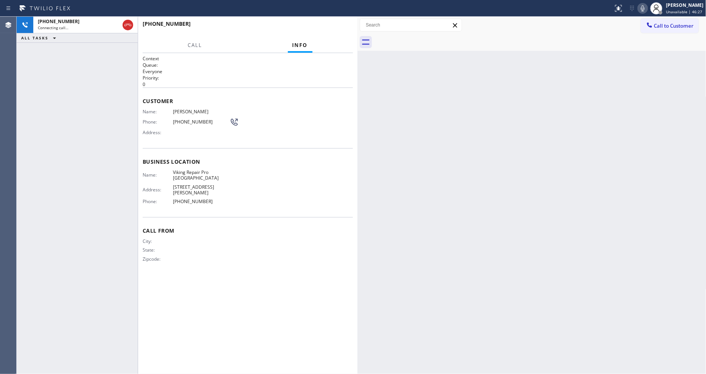
click at [188, 109] on span "[PERSON_NAME]" at bounding box center [201, 112] width 57 height 6
click at [188, 122] on span "[PHONE_NUMBER]" at bounding box center [201, 122] width 57 height 6
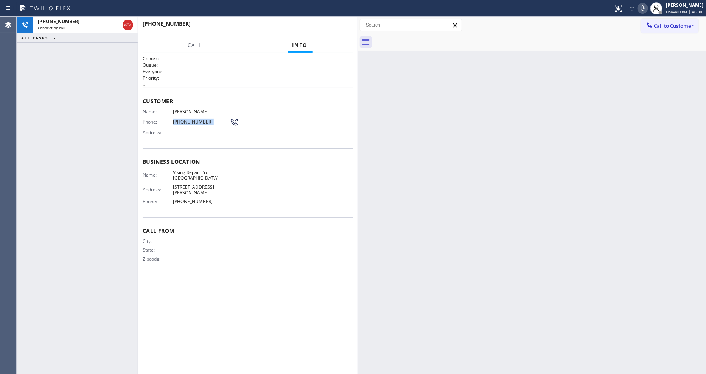
click at [188, 122] on span "[PHONE_NUMBER]" at bounding box center [201, 122] width 57 height 6
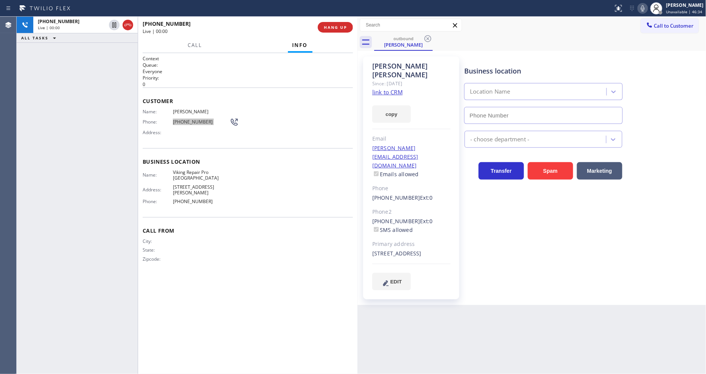
type input "[PHONE_NUMBER]"
click at [117, 209] on div "[PHONE_NUMBER] Live | 02:30 ALL TASKS ALL TASKS ACTIVE TASKS TASKS IN WRAP UP" at bounding box center [77, 195] width 121 height 357
drag, startPoint x: 398, startPoint y: 235, endPoint x: 413, endPoint y: 235, distance: 14.8
click at [413, 249] on div "[STREET_ADDRESS]" at bounding box center [412, 253] width 78 height 9
click at [190, 119] on span "[PHONE_NUMBER]" at bounding box center [201, 122] width 57 height 6
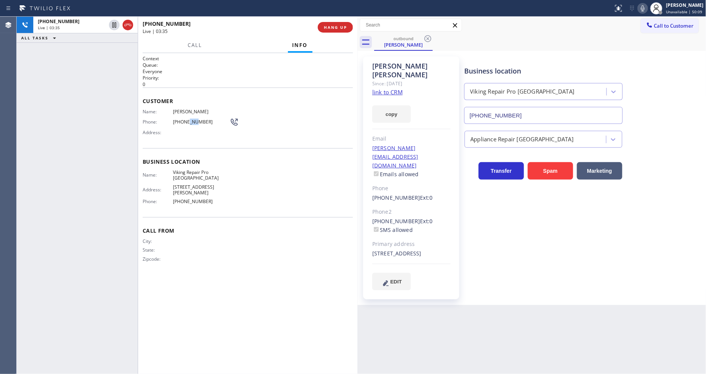
click at [190, 119] on span "[PHONE_NUMBER]" at bounding box center [201, 122] width 57 height 6
click at [436, 144] on div "[PERSON_NAME][EMAIL_ADDRESS][DOMAIN_NAME] Emails allowed" at bounding box center [412, 161] width 78 height 35
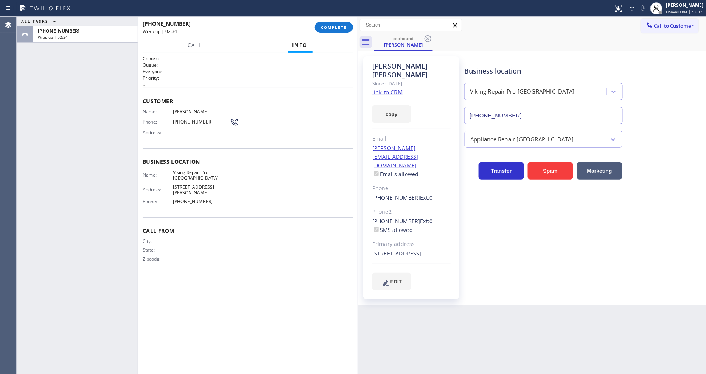
click at [189, 119] on span "[PHONE_NUMBER]" at bounding box center [201, 122] width 57 height 6
click at [338, 23] on button "COMPLETE" at bounding box center [334, 27] width 38 height 11
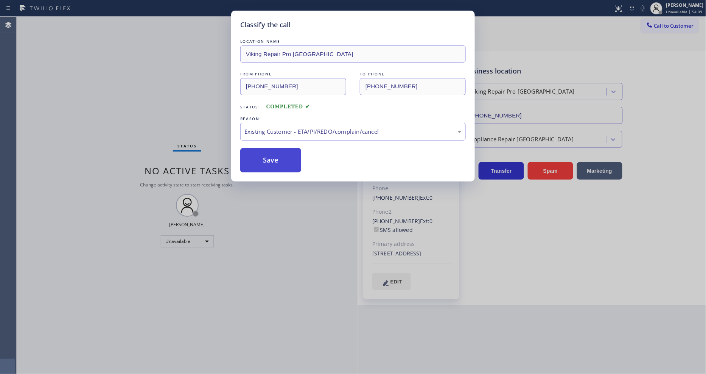
click at [270, 158] on button "Save" at bounding box center [270, 160] width 61 height 24
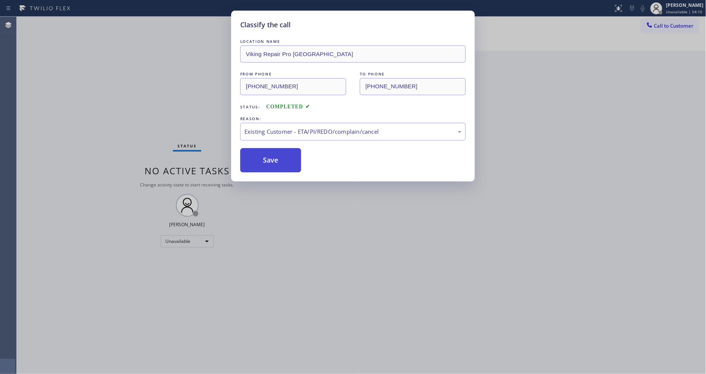
click at [270, 158] on button "Save" at bounding box center [270, 160] width 61 height 24
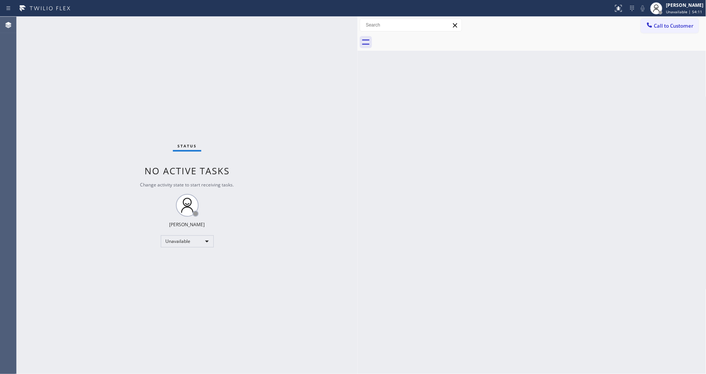
click at [687, 10] on span "Unavailable | 54:11" at bounding box center [685, 11] width 36 height 5
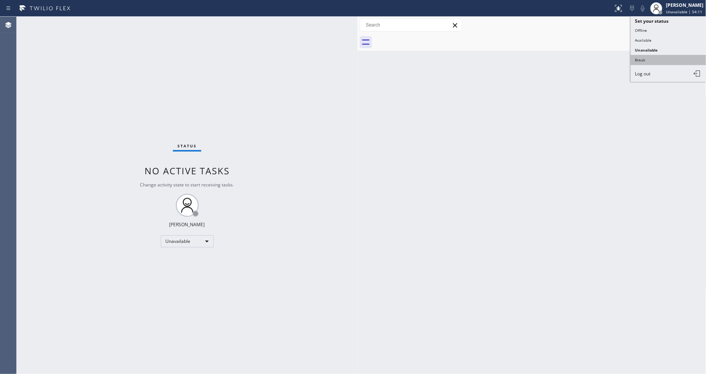
click at [643, 61] on button "Break" at bounding box center [669, 60] width 76 height 10
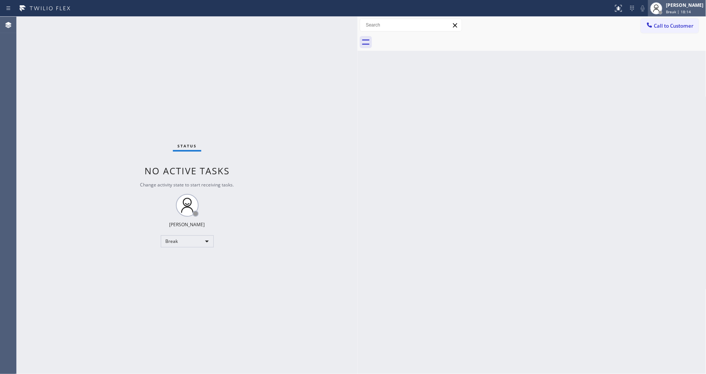
click at [687, 8] on div "[PERSON_NAME]" at bounding box center [685, 5] width 37 height 6
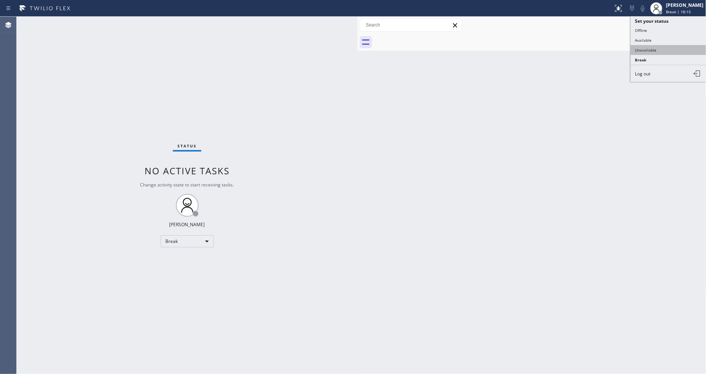
click at [676, 50] on button "Unavailable" at bounding box center [669, 50] width 76 height 10
click at [656, 26] on span "Call to Customer" at bounding box center [675, 25] width 40 height 7
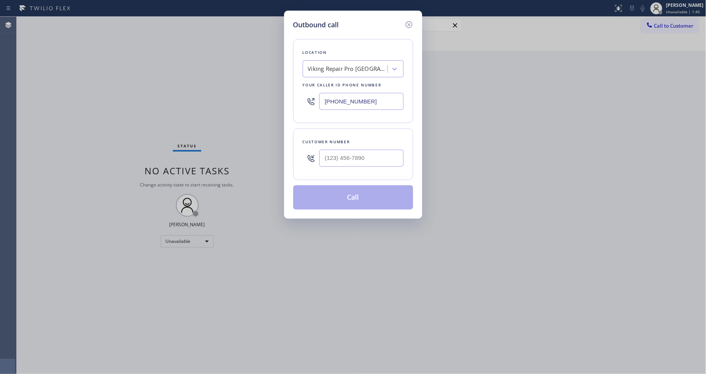
click at [361, 69] on div "Viking Repair Pro [GEOGRAPHIC_DATA]" at bounding box center [347, 69] width 79 height 9
paste input "5 Star Appliance Repair"
type input "5 Star Appliance Repair"
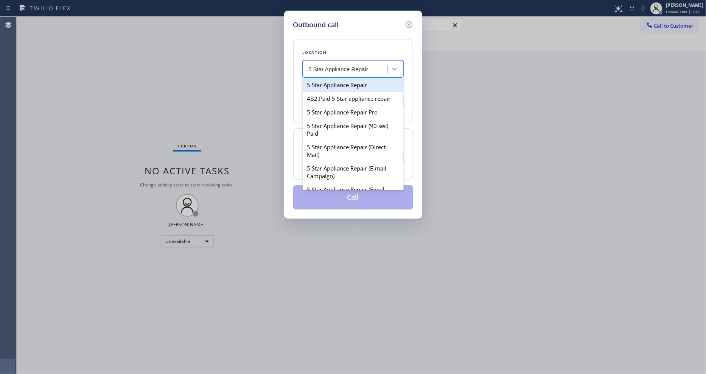
click at [324, 85] on div "5 Star Appliance Repair" at bounding box center [353, 85] width 101 height 14
type input "[PHONE_NUMBER]"
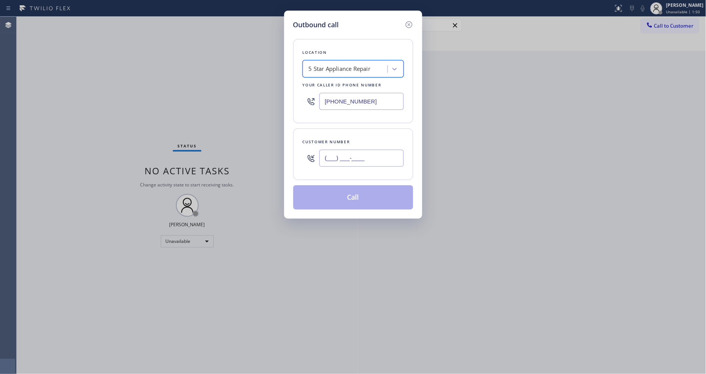
click at [339, 154] on input "(___) ___-____" at bounding box center [362, 158] width 84 height 17
paste input "425) 281-1110"
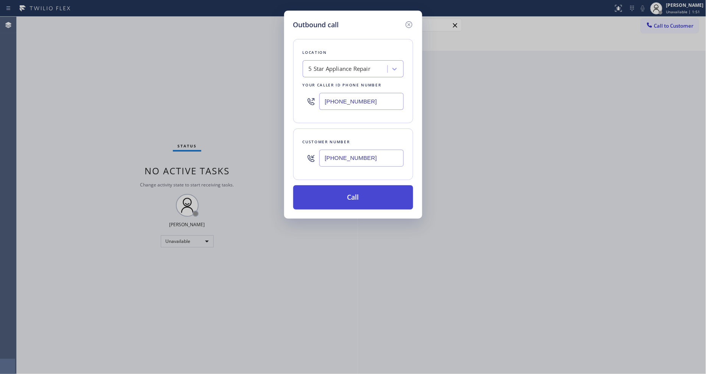
type input "[PHONE_NUMBER]"
click at [334, 198] on button "Call" at bounding box center [353, 197] width 120 height 24
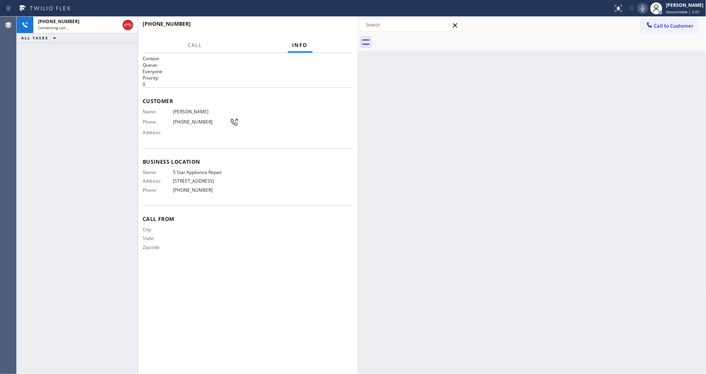
drag, startPoint x: 490, startPoint y: 139, endPoint x: 474, endPoint y: 134, distance: 16.5
click at [490, 139] on div "Back to Dashboard Change Sender ID Customers Technicians Select a contact Outbo…" at bounding box center [532, 195] width 349 height 357
click at [188, 112] on span "[PERSON_NAME]" at bounding box center [201, 112] width 57 height 6
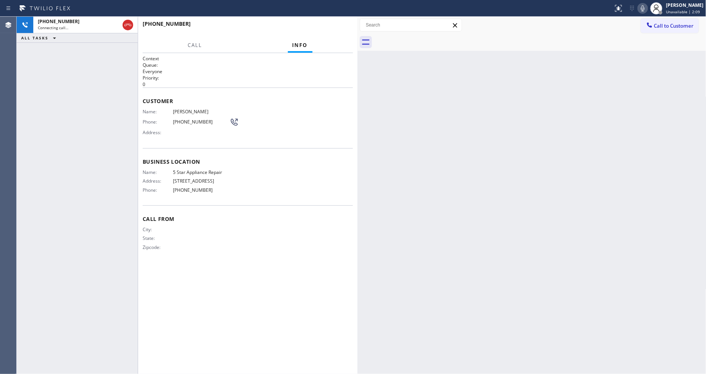
click at [176, 119] on span "[PHONE_NUMBER]" at bounding box center [201, 122] width 57 height 6
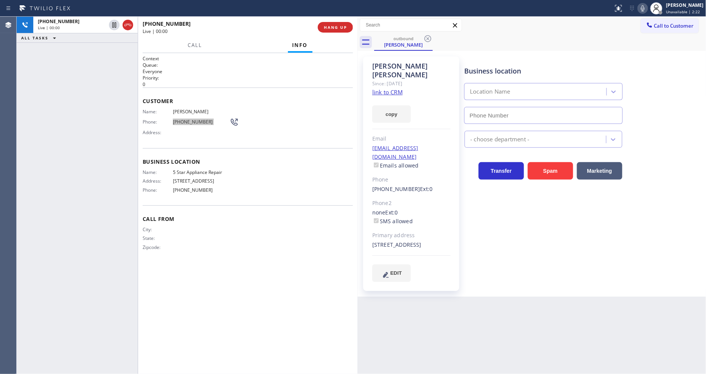
type input "[PHONE_NUMBER]"
click at [332, 28] on span "HANG UP" at bounding box center [335, 27] width 23 height 5
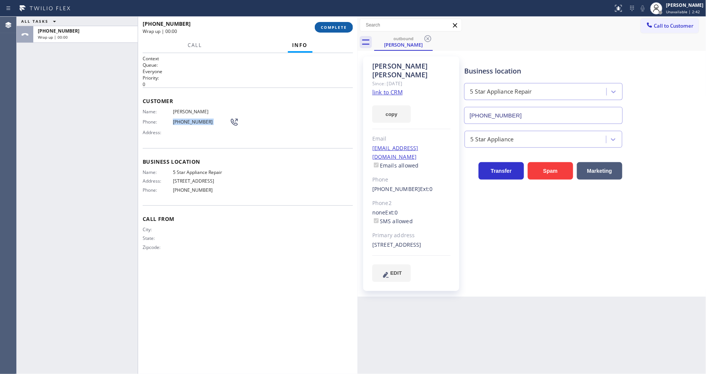
click at [332, 28] on span "COMPLETE" at bounding box center [334, 27] width 26 height 5
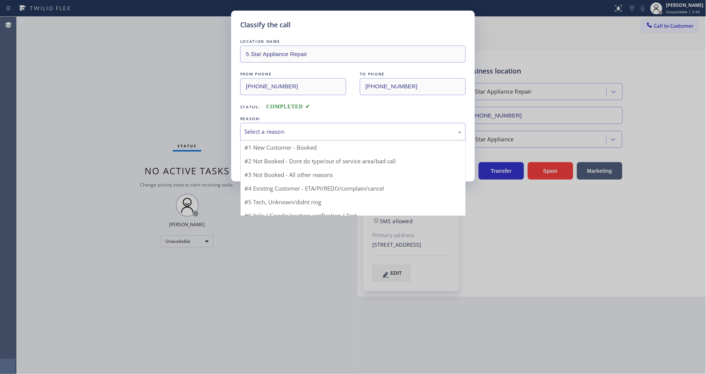
click at [268, 127] on div "Select a reason" at bounding box center [353, 131] width 217 height 9
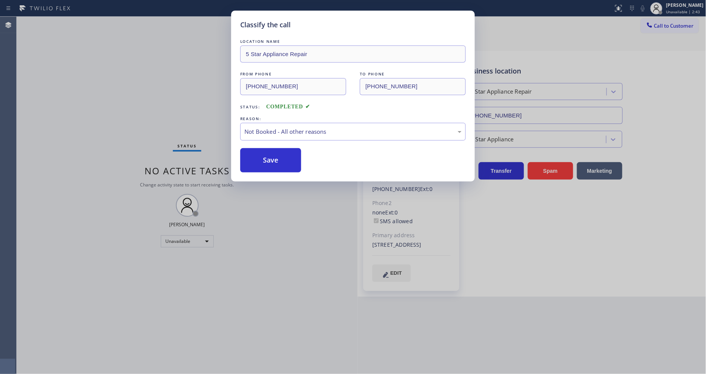
click at [260, 159] on button "Save" at bounding box center [270, 160] width 61 height 24
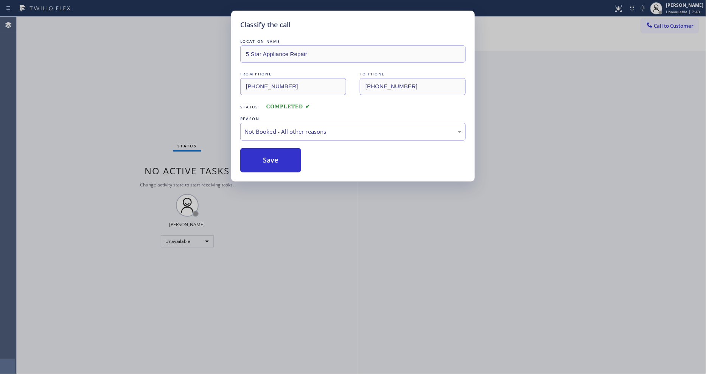
click at [260, 159] on button "Save" at bounding box center [270, 160] width 61 height 24
click at [259, 159] on button "Save" at bounding box center [270, 160] width 61 height 24
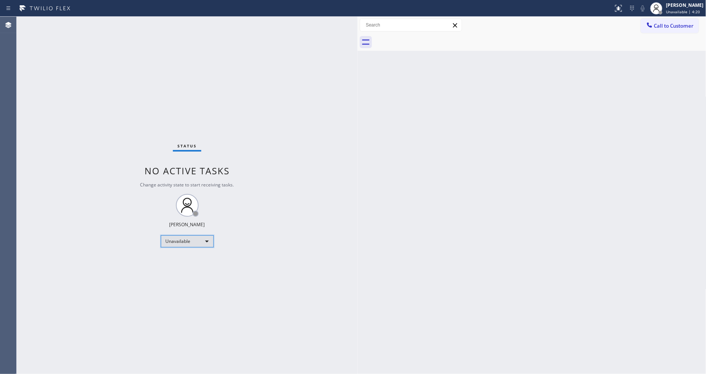
click at [171, 239] on div "Unavailable" at bounding box center [187, 241] width 53 height 12
click at [171, 260] on li "Available" at bounding box center [186, 261] width 51 height 9
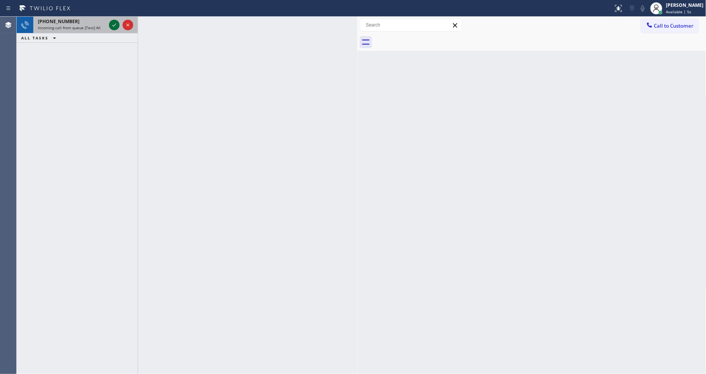
click at [115, 23] on icon at bounding box center [114, 24] width 9 height 9
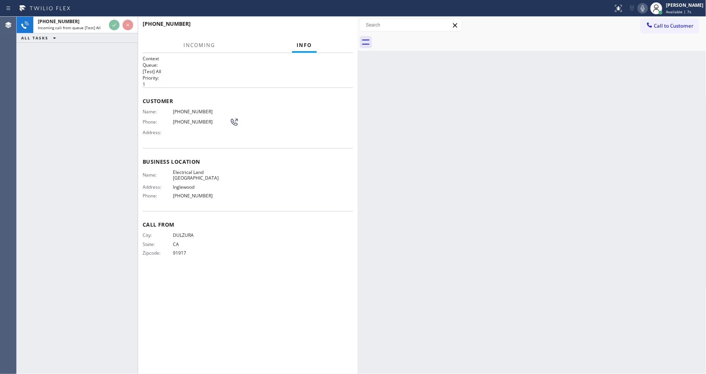
click at [328, 29] on div at bounding box center [245, 31] width 205 height 6
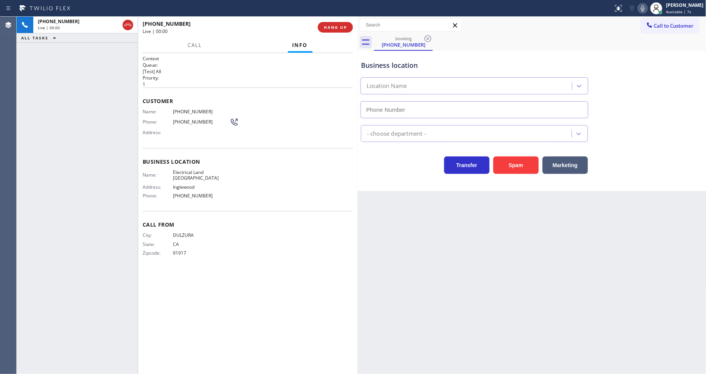
click at [328, 29] on span "HANG UP" at bounding box center [335, 27] width 23 height 5
type input "[PHONE_NUMBER]"
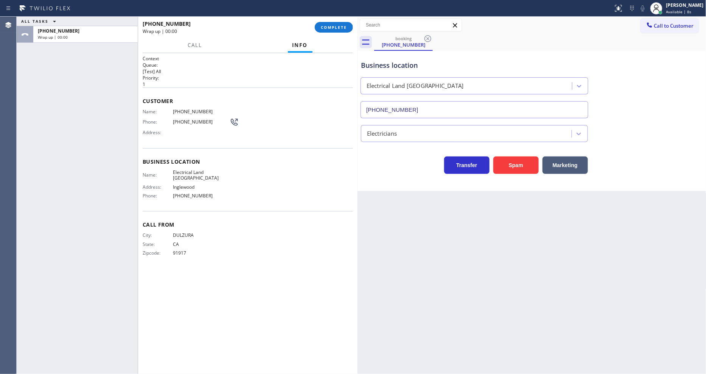
click at [328, 29] on span "COMPLETE" at bounding box center [334, 27] width 26 height 5
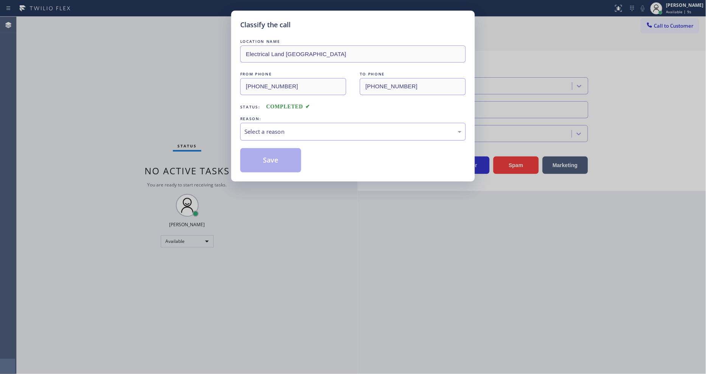
click at [295, 123] on div "Select a reason" at bounding box center [353, 132] width 226 height 18
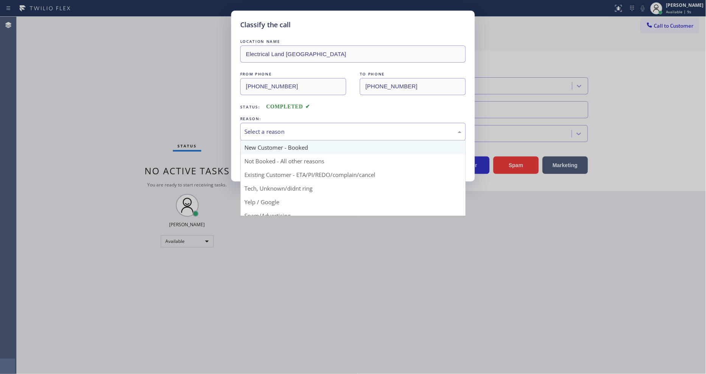
scroll to position [47, 0]
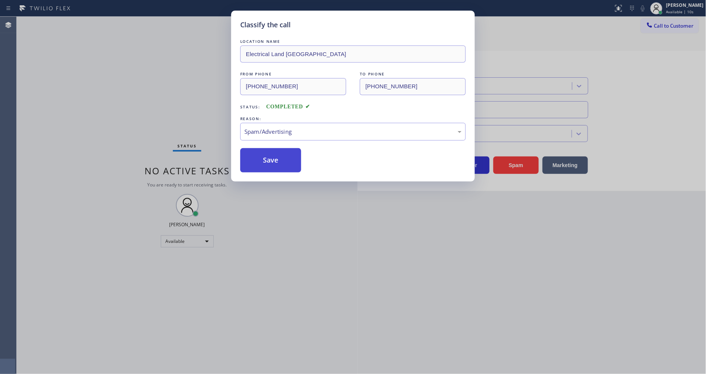
click at [285, 161] on button "Save" at bounding box center [270, 160] width 61 height 24
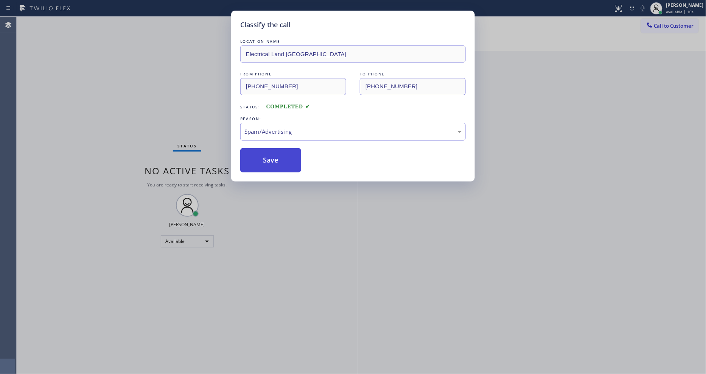
click at [285, 161] on button "Save" at bounding box center [270, 160] width 61 height 24
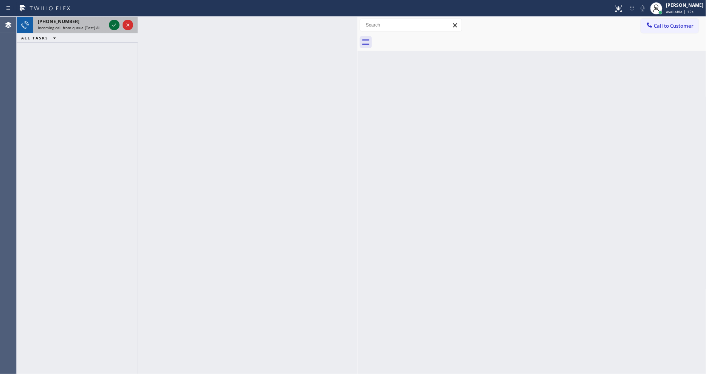
click at [114, 26] on icon at bounding box center [114, 24] width 9 height 9
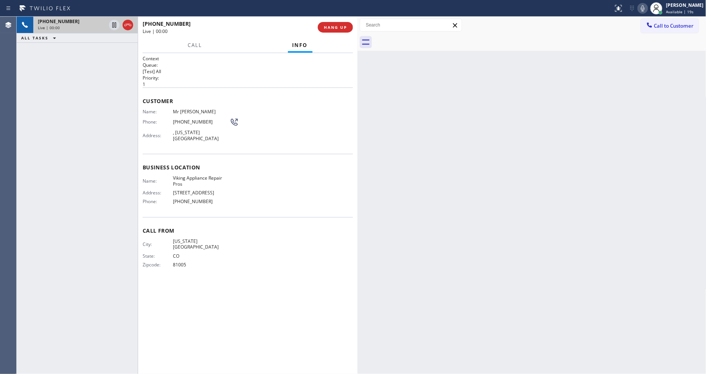
click at [330, 24] on button "HANG UP" at bounding box center [335, 27] width 35 height 11
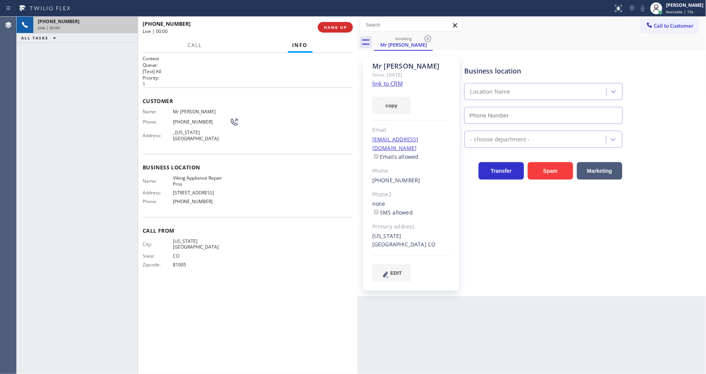
click at [330, 24] on button "HANG UP" at bounding box center [335, 27] width 35 height 11
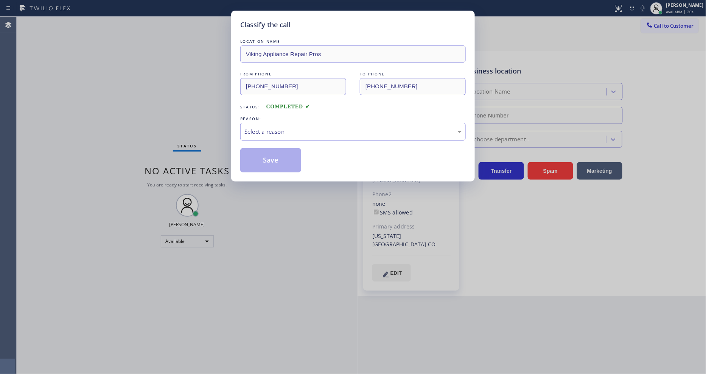
type input "[PHONE_NUMBER]"
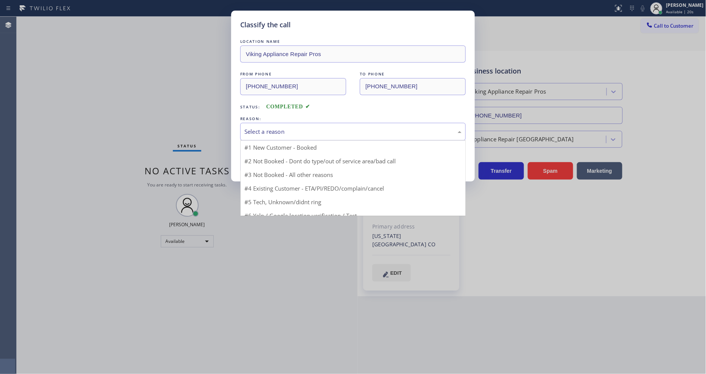
click at [296, 136] on div "Select a reason" at bounding box center [353, 132] width 226 height 18
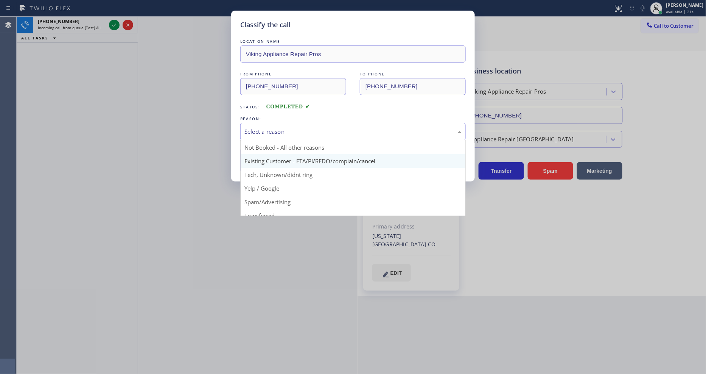
scroll to position [20, 0]
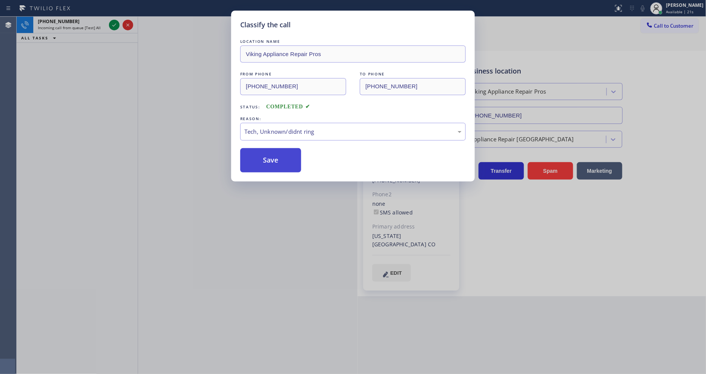
click at [287, 156] on button "Save" at bounding box center [270, 160] width 61 height 24
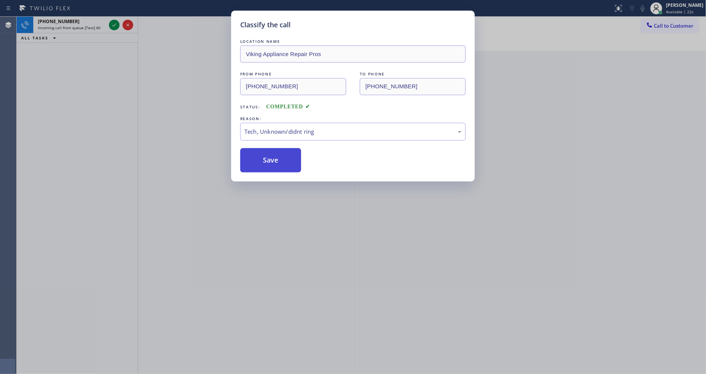
click at [287, 156] on button "Save" at bounding box center [270, 160] width 61 height 24
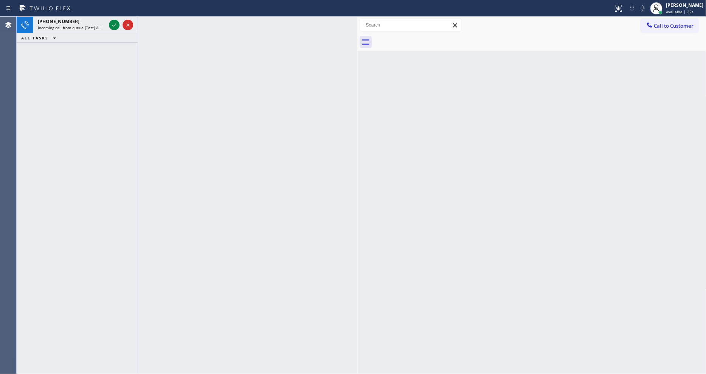
click at [114, 25] on icon at bounding box center [114, 24] width 4 height 3
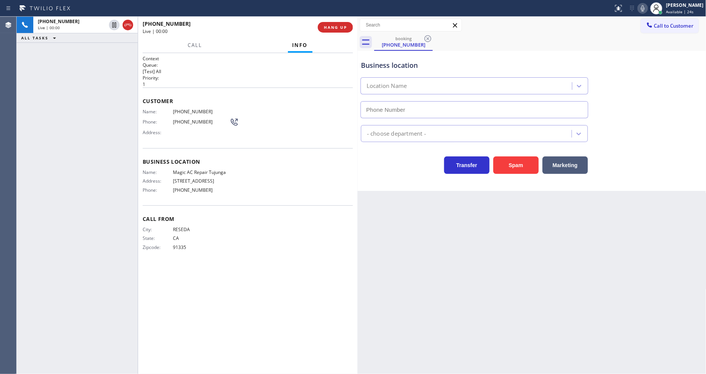
click at [338, 26] on span "HANG UP" at bounding box center [335, 27] width 23 height 5
type input "[PHONE_NUMBER]"
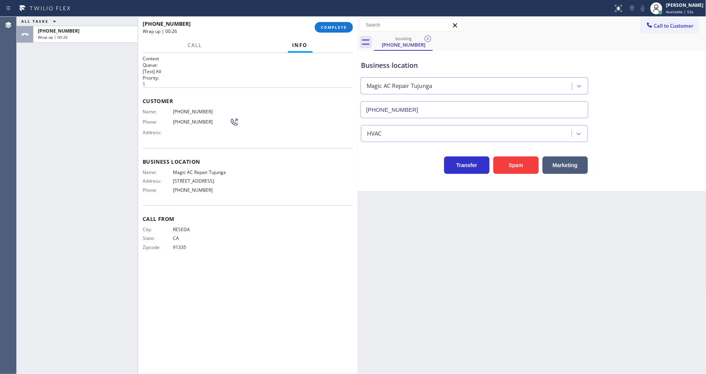
drag, startPoint x: 347, startPoint y: 25, endPoint x: 349, endPoint y: 33, distance: 7.9
click at [347, 25] on button "COMPLETE" at bounding box center [334, 27] width 38 height 11
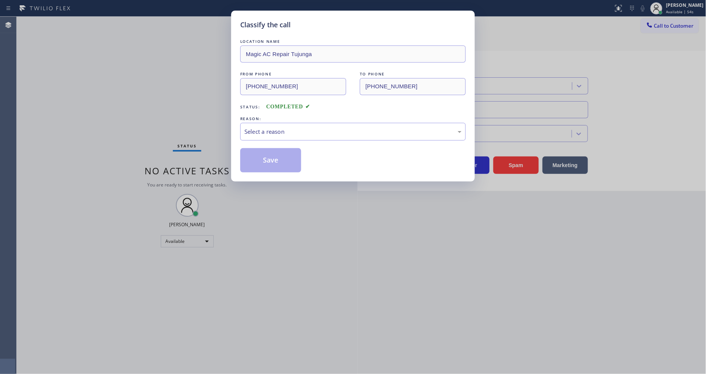
click at [267, 131] on div "Select a reason" at bounding box center [353, 131] width 217 height 9
click at [265, 156] on button "Save" at bounding box center [270, 160] width 61 height 24
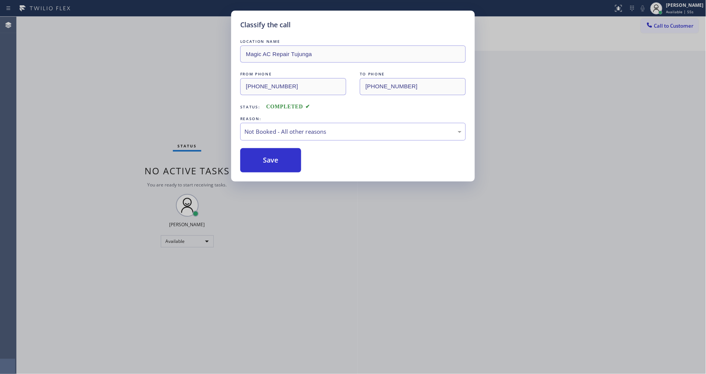
click at [265, 156] on button "Save" at bounding box center [270, 160] width 61 height 24
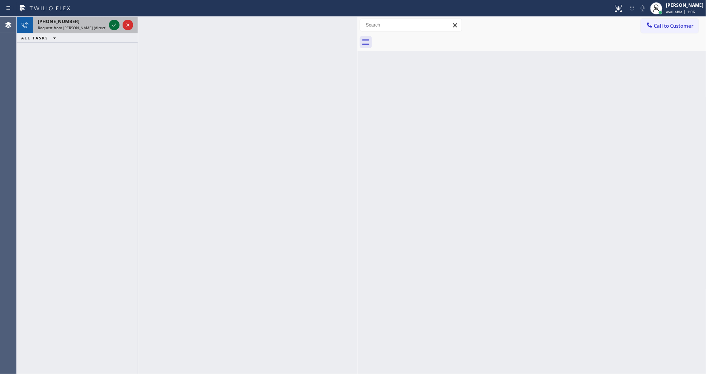
click at [113, 23] on icon at bounding box center [114, 24] width 9 height 9
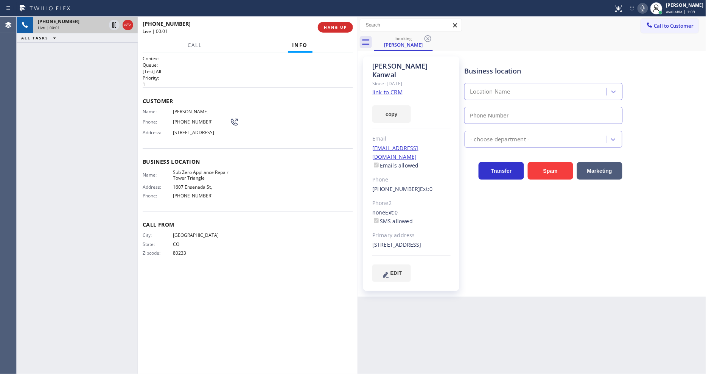
type input "[PHONE_NUMBER]"
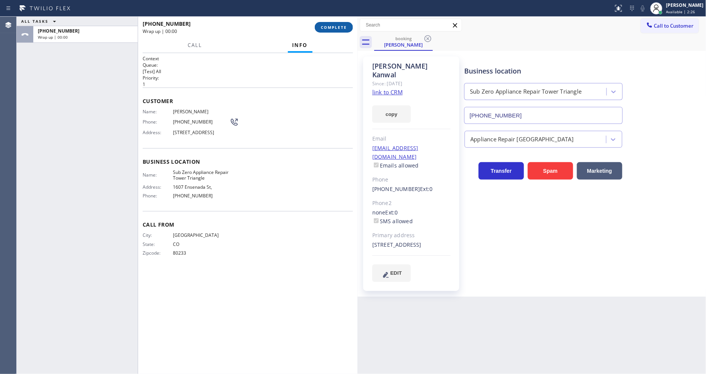
click at [340, 25] on span "COMPLETE" at bounding box center [334, 27] width 26 height 5
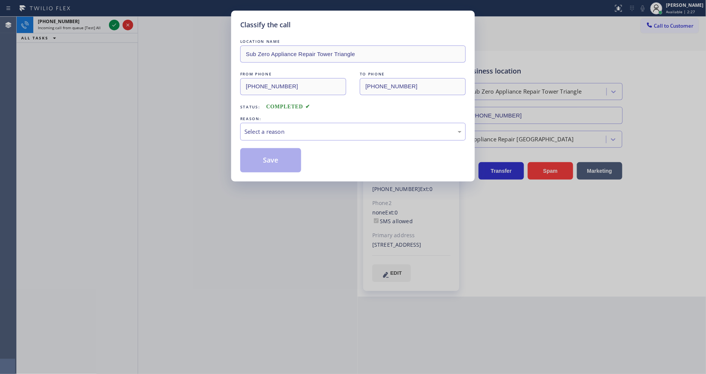
click at [281, 127] on div "Select a reason" at bounding box center [353, 131] width 217 height 9
click at [273, 167] on button "Save" at bounding box center [270, 160] width 61 height 24
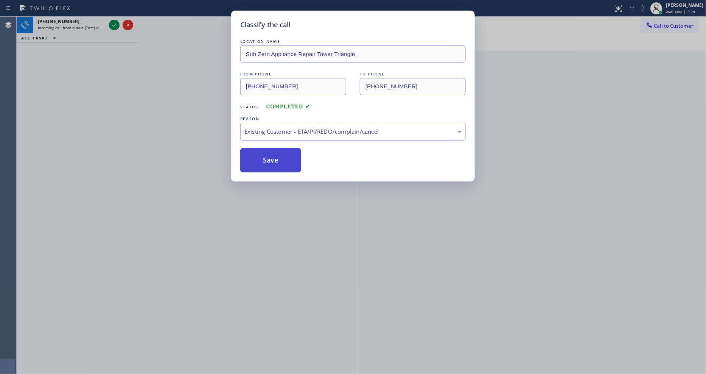
click at [273, 166] on button "Save" at bounding box center [270, 160] width 61 height 24
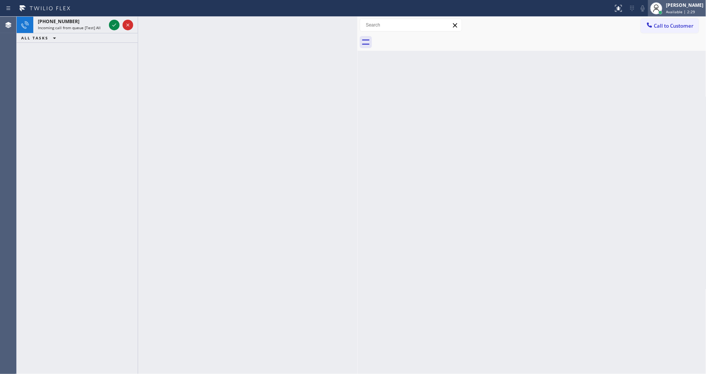
click at [684, 8] on div "[PERSON_NAME]" at bounding box center [685, 5] width 37 height 6
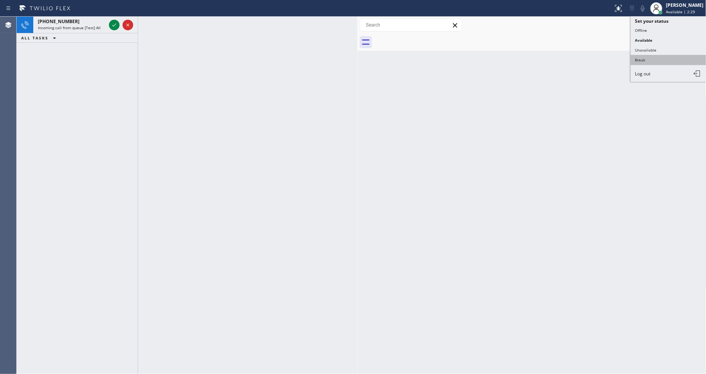
click at [646, 55] on button "Break" at bounding box center [669, 60] width 76 height 10
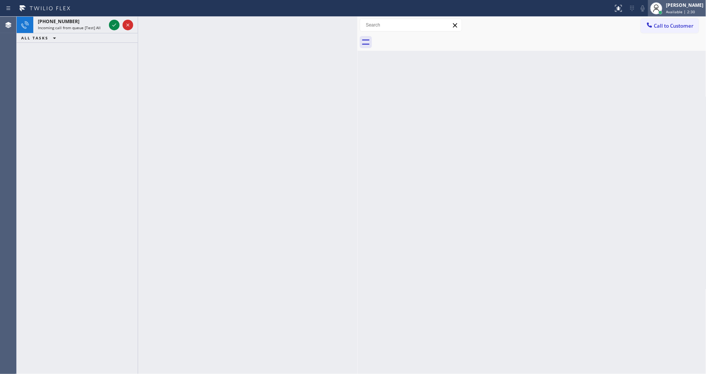
click at [676, 12] on span "Available | 2:30" at bounding box center [681, 11] width 29 height 5
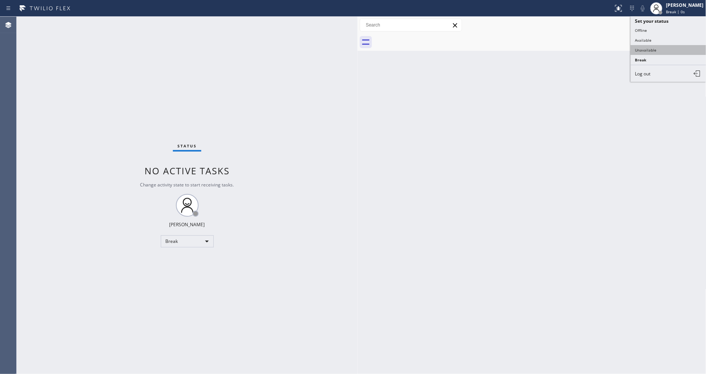
click at [661, 47] on button "Unavailable" at bounding box center [669, 50] width 76 height 10
click at [678, 25] on span "Call to Customer" at bounding box center [675, 25] width 40 height 7
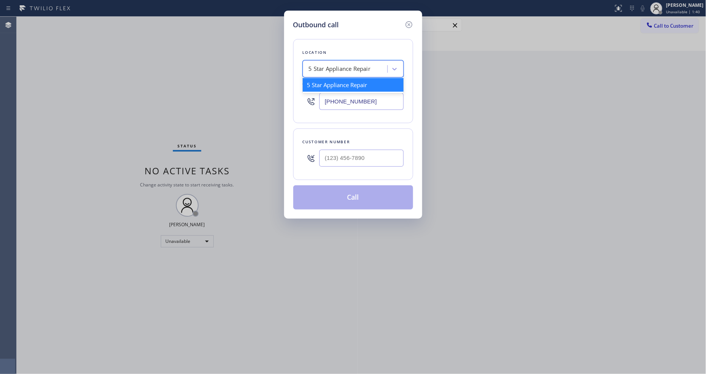
click at [330, 65] on div "5 Star Appliance Repair" at bounding box center [340, 69] width 62 height 9
paste input "Zoom Electricians [GEOGRAPHIC_DATA]"
type input "Zoom Electricians [GEOGRAPHIC_DATA]"
click at [333, 83] on div "Zoom Electricians [GEOGRAPHIC_DATA]" at bounding box center [353, 88] width 101 height 21
type input "[PHONE_NUMBER]"
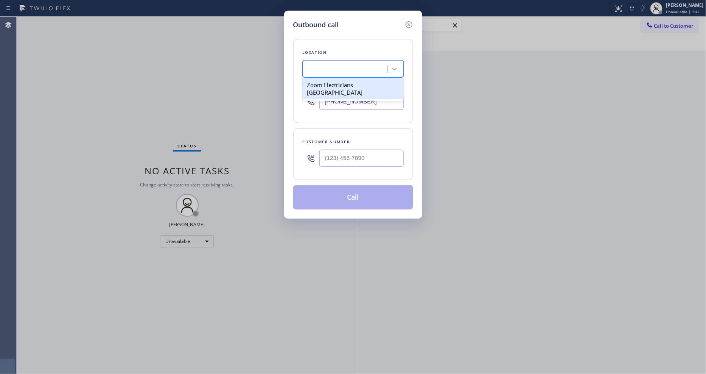
scroll to position [0, 1]
click at [330, 150] on input "(___) ___-____" at bounding box center [362, 158] width 84 height 17
paste input "424) 777-5216"
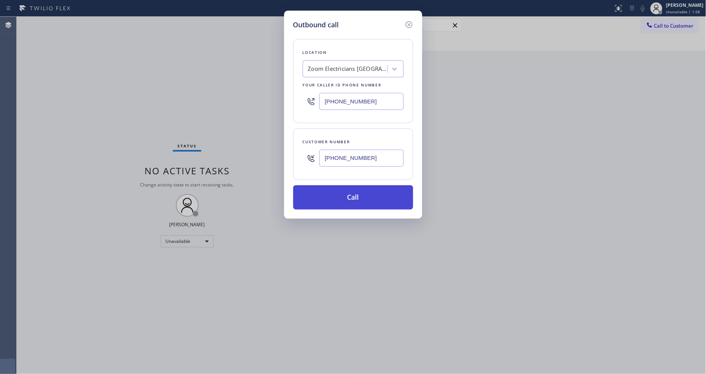
type input "[PHONE_NUMBER]"
click at [330, 185] on button "Call" at bounding box center [353, 197] width 120 height 24
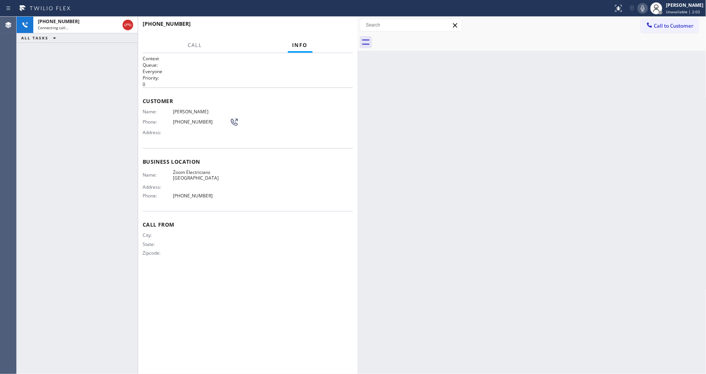
click at [180, 179] on div "Name: Zoom Electricians Thousand Oaks Address: Phone: [PHONE_NUMBER]" at bounding box center [186, 185] width 87 height 33
click at [183, 109] on span "[PERSON_NAME]" at bounding box center [201, 112] width 57 height 6
click at [179, 119] on span "[PHONE_NUMBER]" at bounding box center [201, 122] width 57 height 6
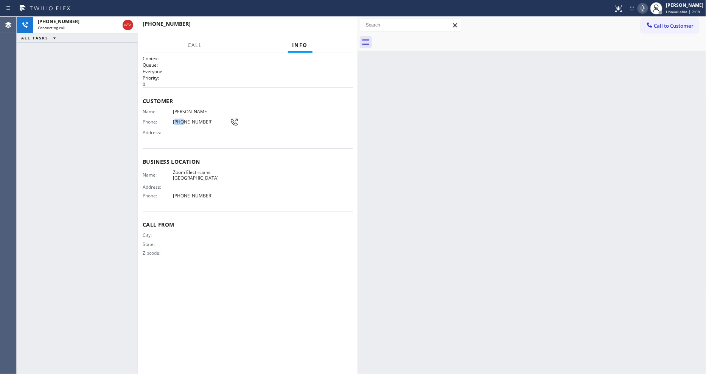
click at [179, 119] on span "[PHONE_NUMBER]" at bounding box center [201, 122] width 57 height 6
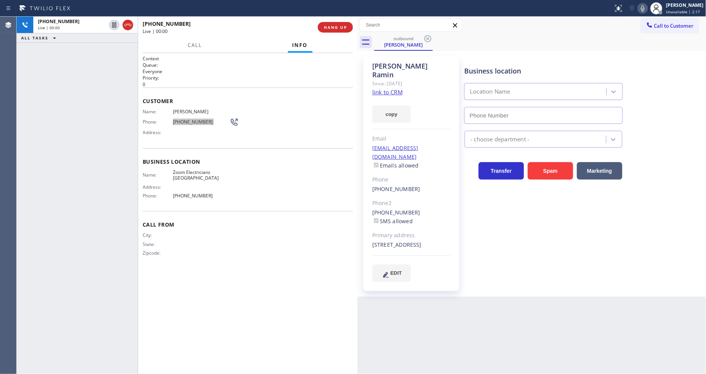
type input "[PHONE_NUMBER]"
click at [336, 25] on span "HANG UP" at bounding box center [335, 27] width 23 height 5
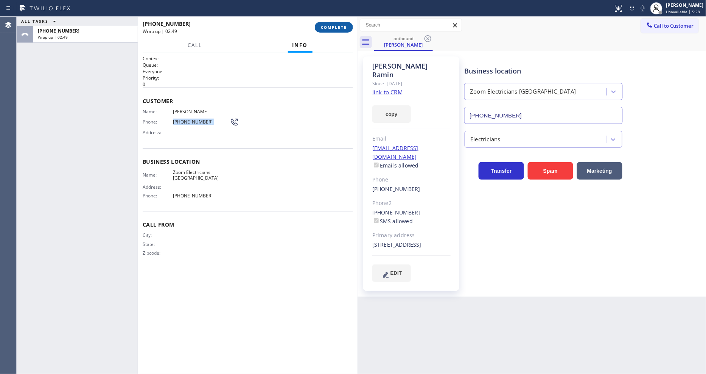
click at [327, 28] on span "COMPLETE" at bounding box center [334, 27] width 26 height 5
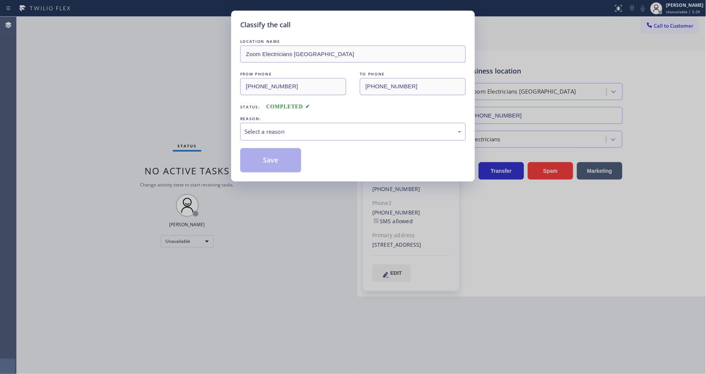
click at [273, 128] on div "Select a reason" at bounding box center [353, 131] width 217 height 9
click at [272, 127] on div "#3 Not Booked - All other reasons" at bounding box center [353, 131] width 217 height 9
click at [273, 153] on button "Save" at bounding box center [270, 160] width 61 height 24
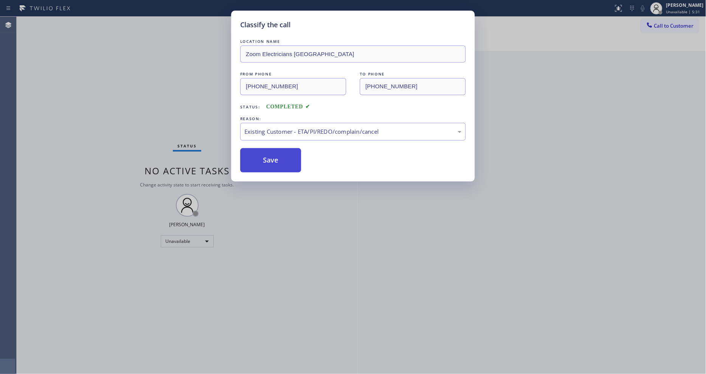
click at [273, 153] on button "Save" at bounding box center [270, 160] width 61 height 24
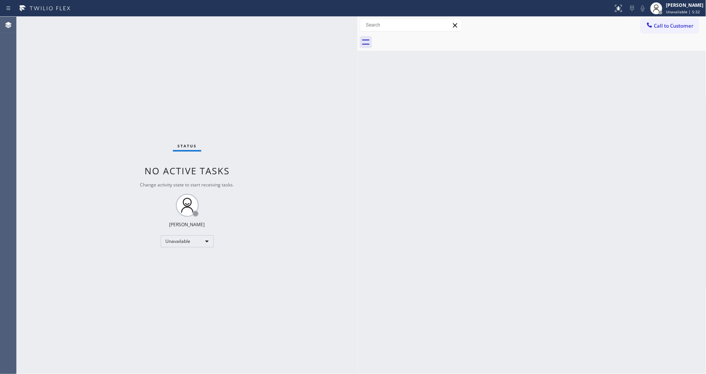
click at [662, 30] on button "Call to Customer" at bounding box center [670, 26] width 58 height 14
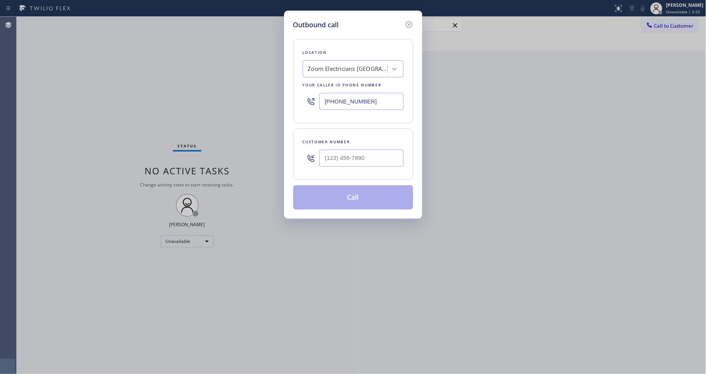
click at [361, 60] on div "Zoom Electricians [GEOGRAPHIC_DATA]" at bounding box center [353, 68] width 101 height 17
paste input "Long Beach Appliances Pro"
type input "Long Beach Appliances Pro"
click at [339, 84] on div "Long Beach Appliances Pro" at bounding box center [353, 85] width 101 height 14
type input "[PHONE_NUMBER]"
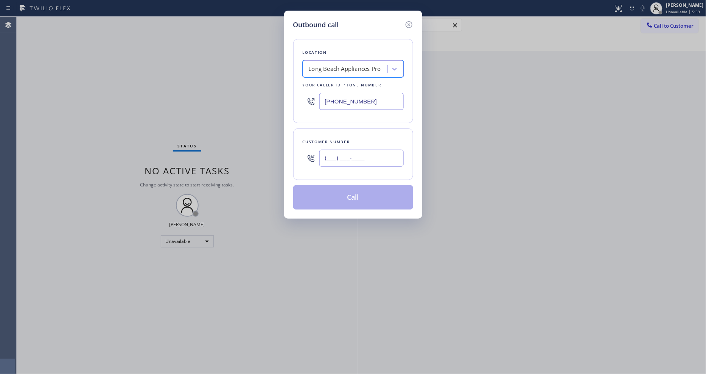
click at [334, 161] on input "(___) ___-____" at bounding box center [362, 158] width 84 height 17
paste input "562) 477-4974"
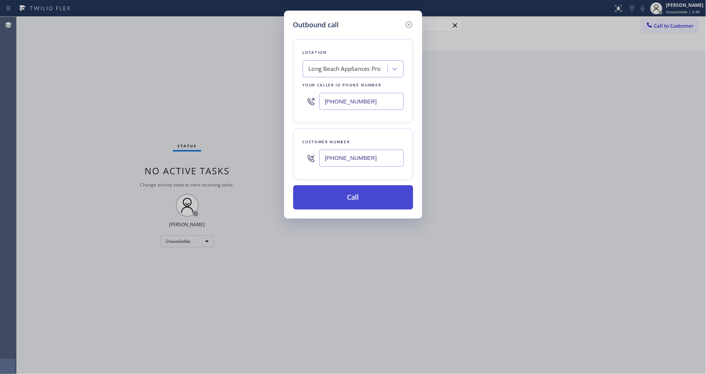
type input "[PHONE_NUMBER]"
click at [323, 203] on button "Call" at bounding box center [353, 197] width 120 height 24
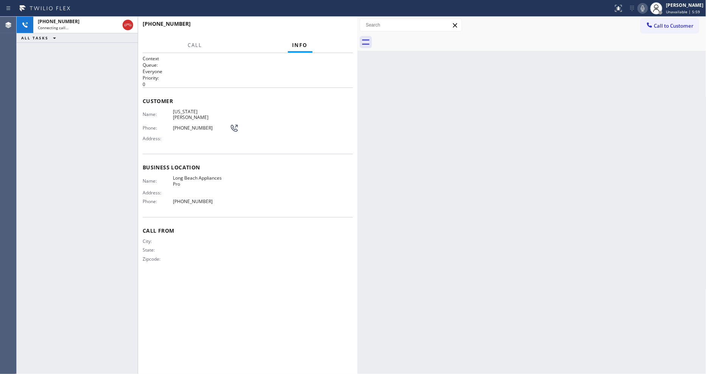
click at [187, 175] on span "Long Beach Appliances Pro" at bounding box center [201, 181] width 57 height 12
click at [175, 109] on span "[US_STATE][PERSON_NAME]" at bounding box center [201, 115] width 57 height 12
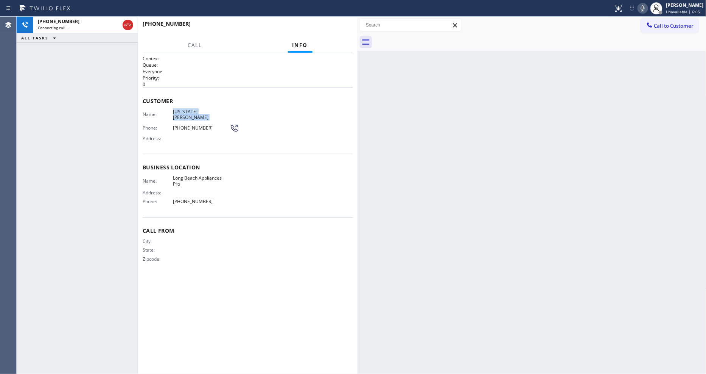
click at [175, 109] on span "[US_STATE][PERSON_NAME]" at bounding box center [201, 115] width 57 height 12
click at [188, 125] on span "[PHONE_NUMBER]" at bounding box center [201, 128] width 57 height 6
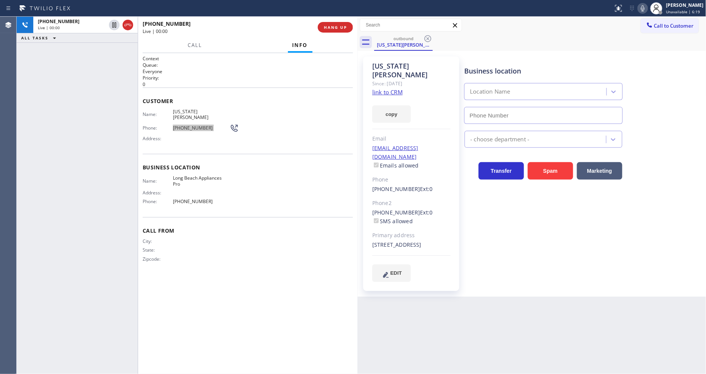
type input "[PHONE_NUMBER]"
click at [341, 20] on div "[PHONE_NUMBER] Live | 00:25 HANG UP" at bounding box center [248, 27] width 210 height 20
click at [338, 25] on span "HANG UP" at bounding box center [335, 27] width 23 height 5
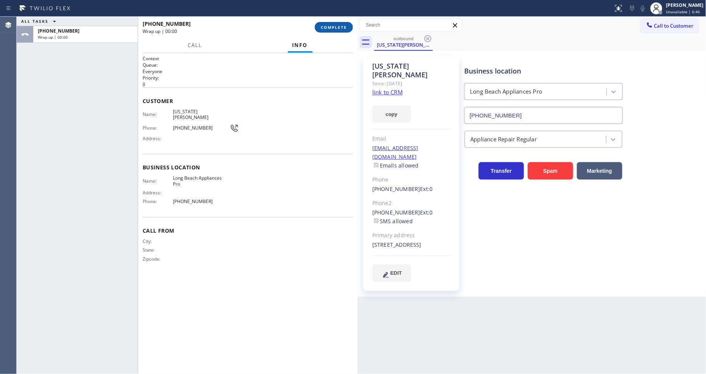
click at [341, 31] on button "COMPLETE" at bounding box center [334, 27] width 38 height 11
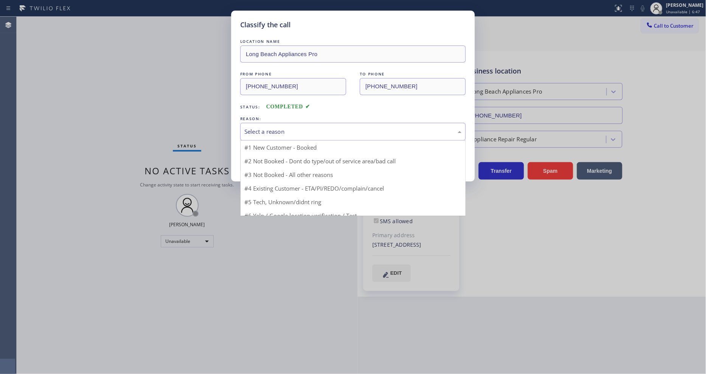
click at [298, 123] on div "Select a reason" at bounding box center [353, 132] width 226 height 18
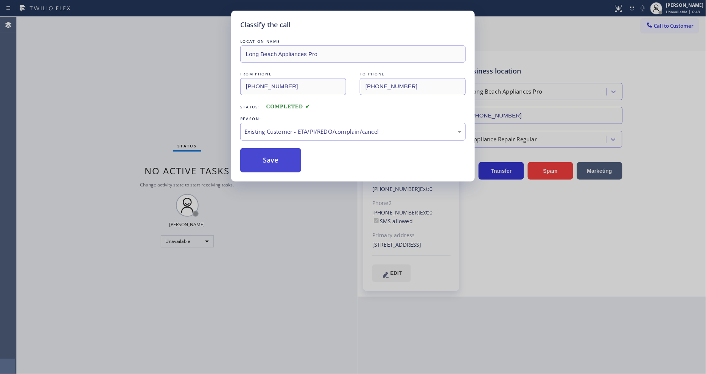
click at [283, 156] on button "Save" at bounding box center [270, 160] width 61 height 24
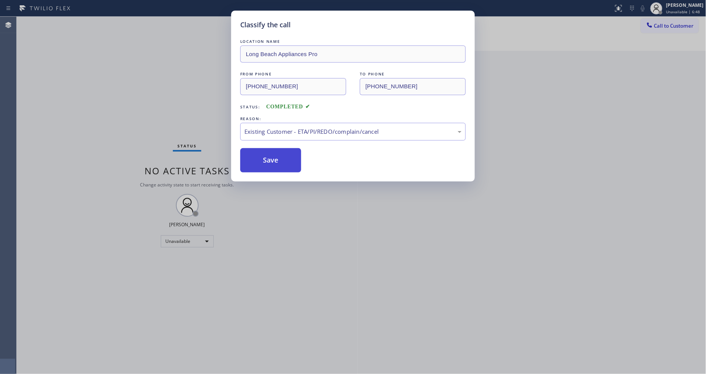
click at [283, 156] on button "Save" at bounding box center [270, 160] width 61 height 24
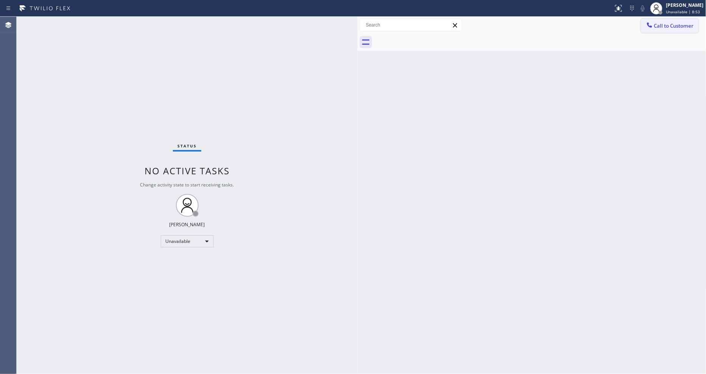
drag, startPoint x: 674, startPoint y: 28, endPoint x: 617, endPoint y: 55, distance: 63.2
click at [674, 28] on button "Call to Customer" at bounding box center [670, 26] width 58 height 14
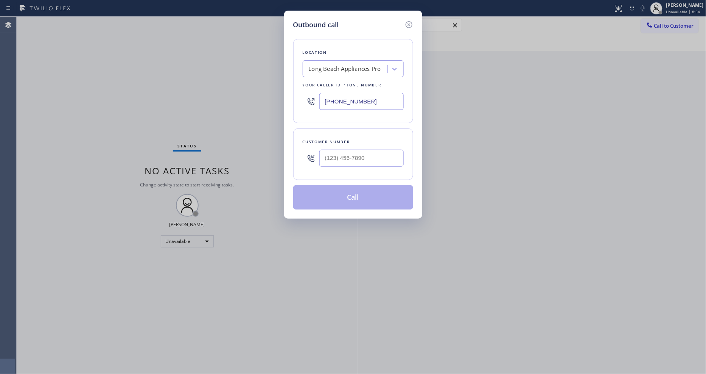
drag, startPoint x: 347, startPoint y: 63, endPoint x: 345, endPoint y: 68, distance: 5.1
click at [346, 65] on div "Long Beach Appliances Pro" at bounding box center [345, 69] width 72 height 9
paste input "5 Star Appliance Repair"
type input "5 Star Appliance Repair"
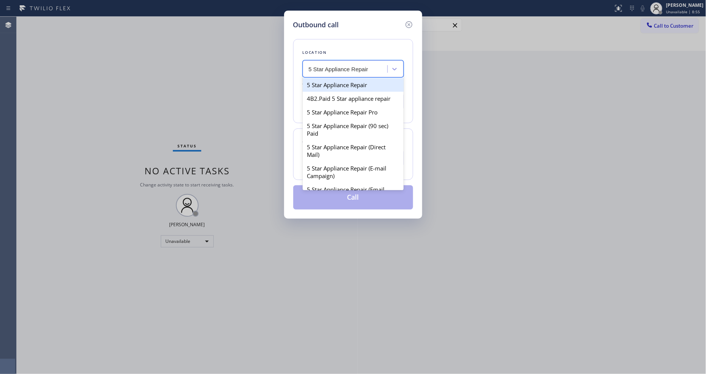
click at [341, 84] on div "5 Star Appliance Repair" at bounding box center [353, 85] width 101 height 14
type input "[PHONE_NUMBER]"
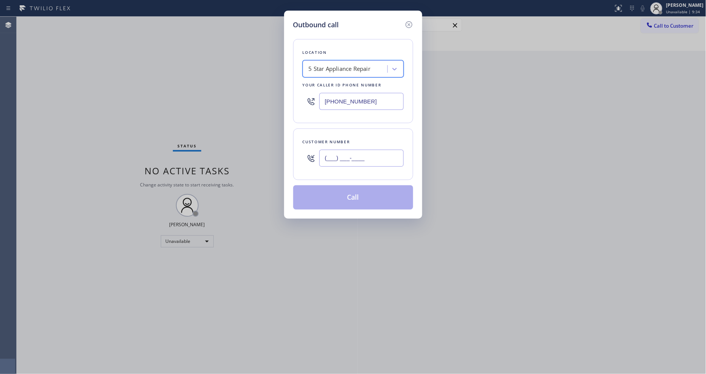
click at [347, 157] on input "(___) ___-____" at bounding box center [362, 158] width 84 height 17
paste input "602) 790-6270"
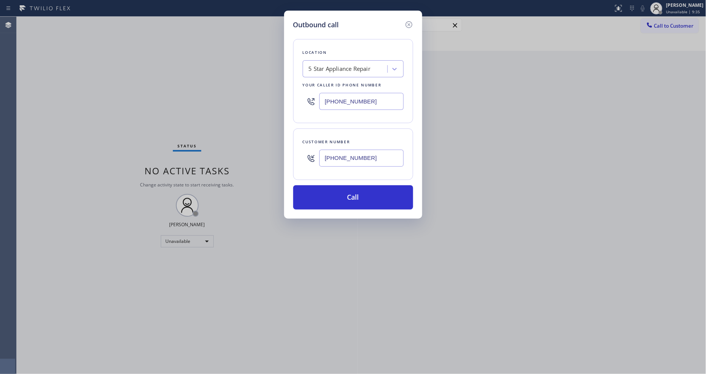
type input "[PHONE_NUMBER]"
click at [409, 22] on icon at bounding box center [408, 24] width 7 height 7
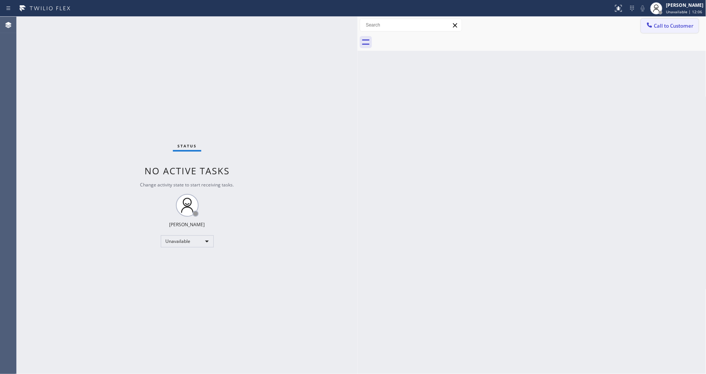
click at [645, 23] on button "Call to Customer" at bounding box center [670, 26] width 58 height 14
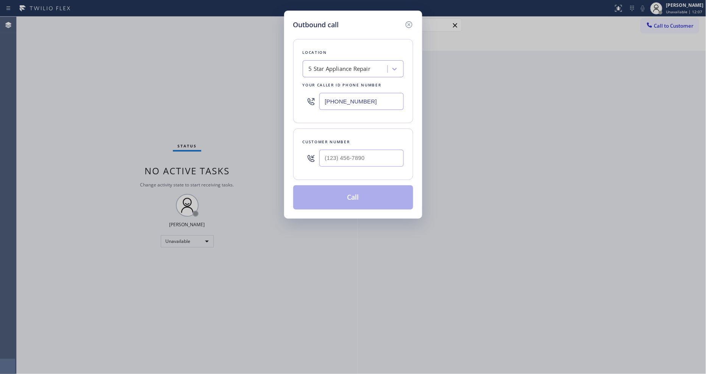
click at [347, 75] on div "Location 5 Star Appliance Repair Your caller id phone number [PHONE_NUMBER]" at bounding box center [353, 81] width 120 height 84
click at [349, 70] on div "5 Star Appliance Repair" at bounding box center [346, 68] width 83 height 13
paste input "American Service Alliance [GEOGRAPHIC_DATA]"
type input "American Service Alliance [GEOGRAPHIC_DATA]"
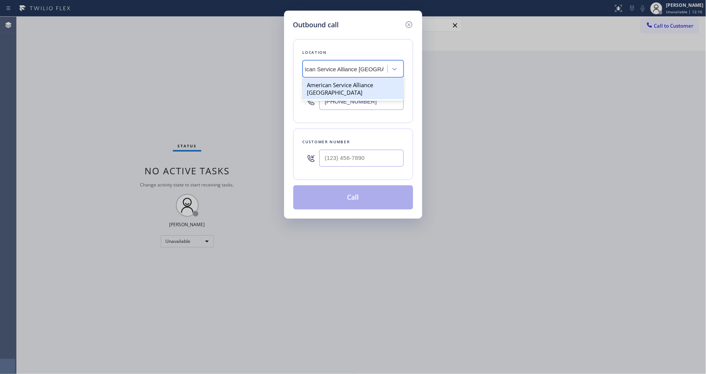
click at [344, 84] on div "American Service Alliance [GEOGRAPHIC_DATA]" at bounding box center [353, 88] width 101 height 21
type input "[PHONE_NUMBER]"
click at [336, 163] on input "(___) ___-____" at bounding box center [362, 158] width 84 height 17
paste input "323) 868-6182"
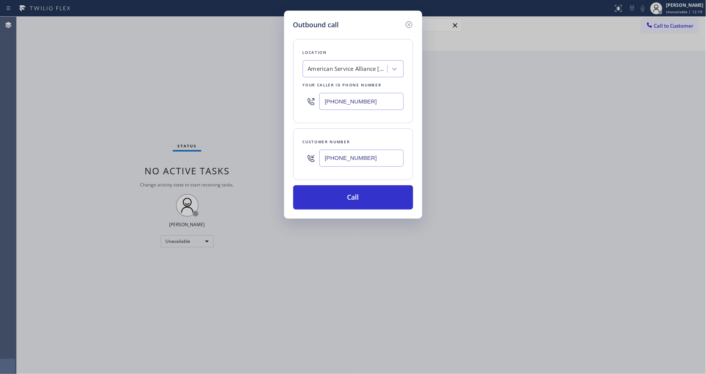
type input "[PHONE_NUMBER]"
click at [233, 190] on div "Outbound call Location American Service Alliance [GEOGRAPHIC_DATA] Your caller …" at bounding box center [353, 187] width 706 height 374
click at [337, 187] on button "Call" at bounding box center [353, 197] width 120 height 24
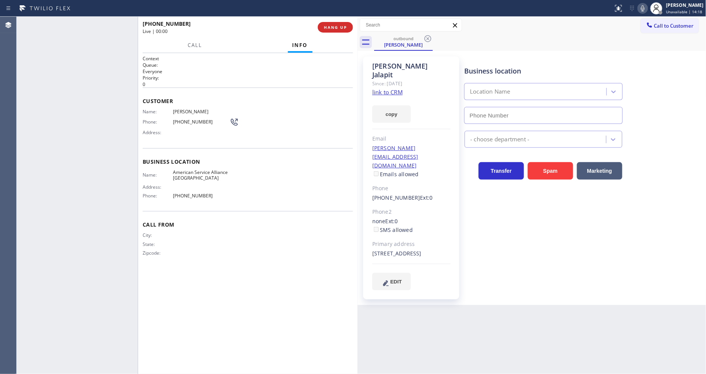
type input "[PHONE_NUMBER]"
click at [341, 31] on button "HANG UP" at bounding box center [335, 27] width 35 height 11
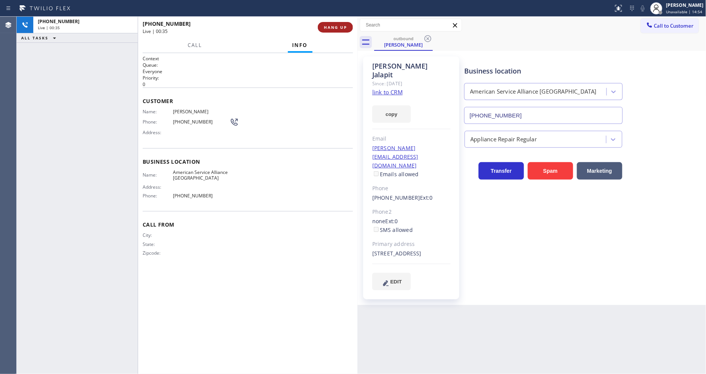
click at [341, 31] on button "HANG UP" at bounding box center [335, 27] width 35 height 11
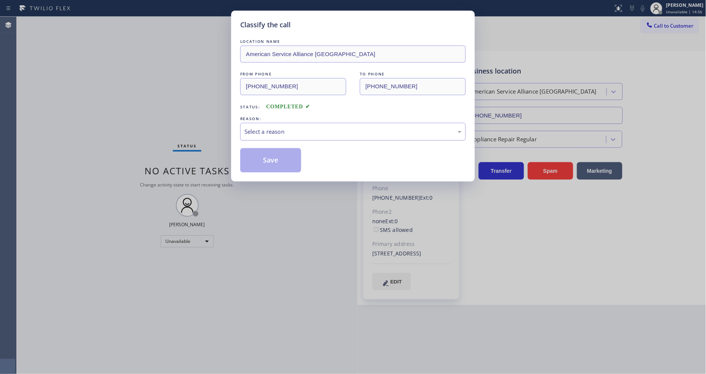
click at [271, 130] on div "Select a reason" at bounding box center [353, 131] width 217 height 9
click at [276, 150] on button "Save" at bounding box center [270, 160] width 61 height 24
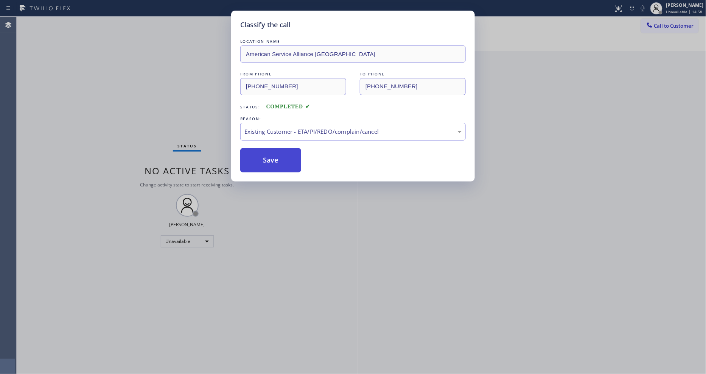
click at [276, 150] on button "Save" at bounding box center [270, 160] width 61 height 24
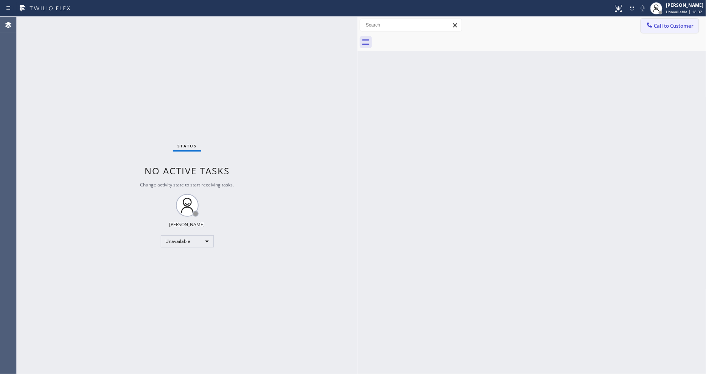
click at [665, 29] on button "Call to Customer" at bounding box center [670, 26] width 58 height 14
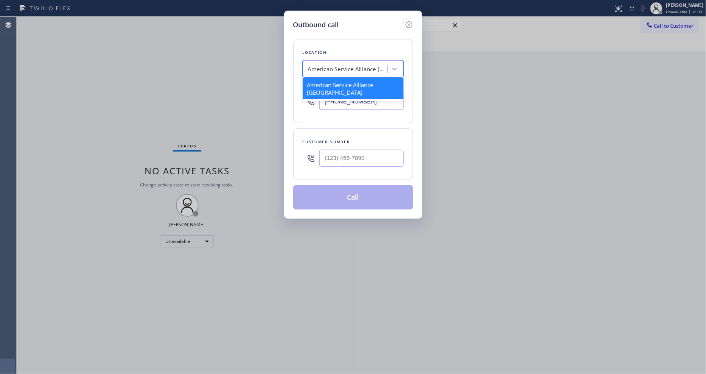
click at [331, 65] on div "American Service Alliance [GEOGRAPHIC_DATA]" at bounding box center [347, 69] width 79 height 9
paste input "5 Star Appliance Repair"
type input "5 Star Appliance Repair"
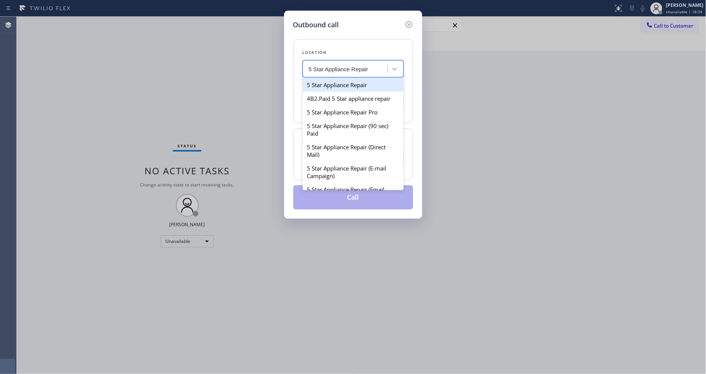
click at [330, 82] on div "5 Star Appliance Repair" at bounding box center [353, 85] width 101 height 14
type input "[PHONE_NUMBER]"
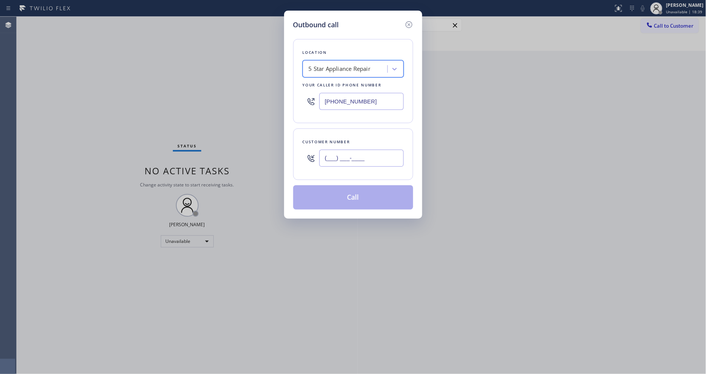
click at [349, 153] on input "(___) ___-____" at bounding box center [362, 158] width 84 height 17
paste input "602) 790-6270"
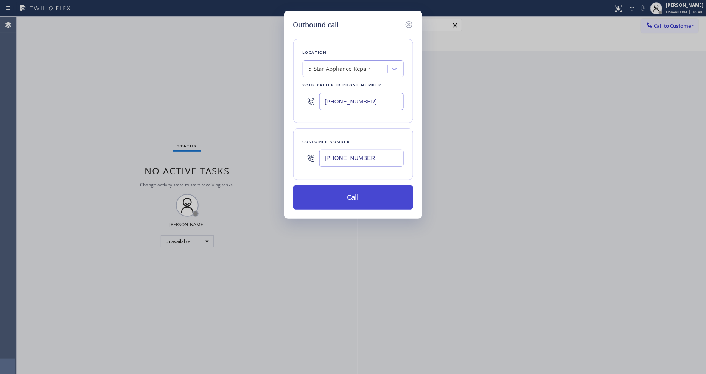
type input "[PHONE_NUMBER]"
click at [344, 190] on button "Call" at bounding box center [353, 197] width 120 height 24
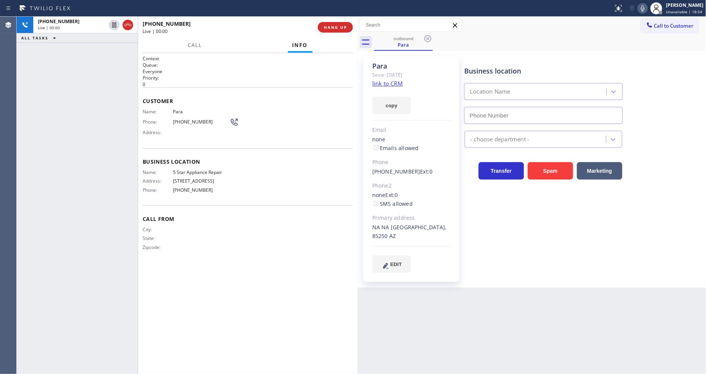
type input "[PHONE_NUMBER]"
click at [211, 171] on span "5 Star Appliance Repair" at bounding box center [201, 172] width 57 height 6
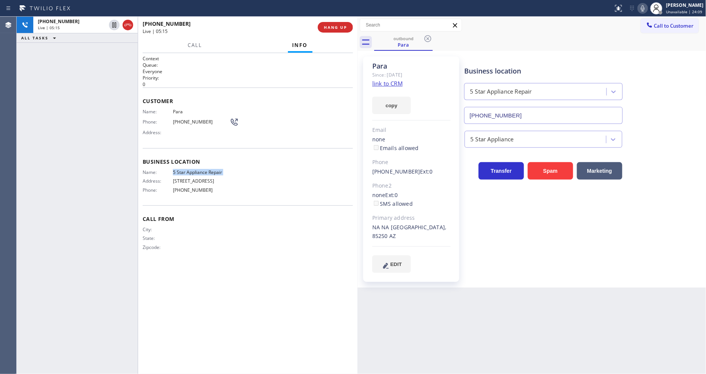
click at [608, 45] on div "outbound Para" at bounding box center [540, 42] width 332 height 17
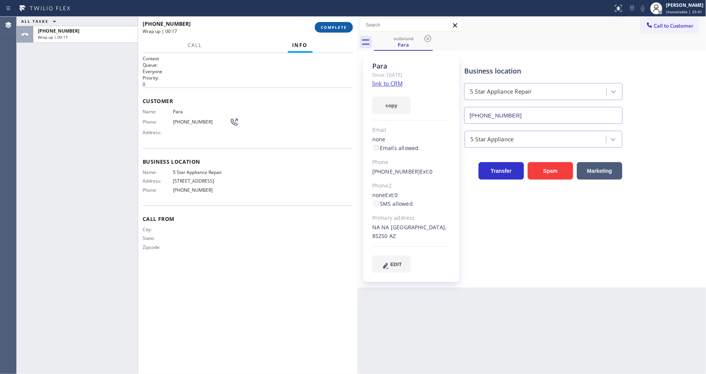
click at [328, 26] on span "COMPLETE" at bounding box center [334, 27] width 26 height 5
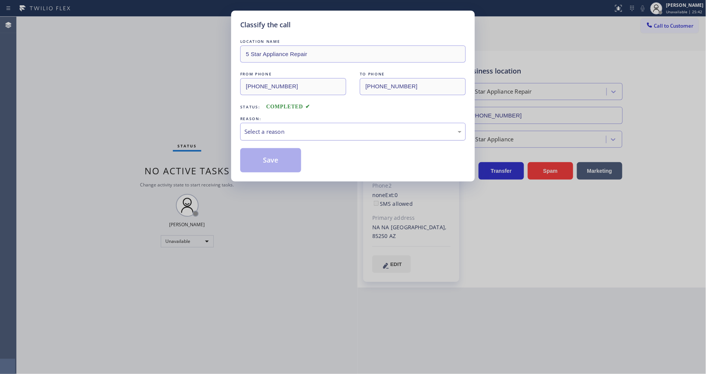
drag, startPoint x: 274, startPoint y: 127, endPoint x: 274, endPoint y: 133, distance: 6.4
click at [274, 127] on div "Select a reason" at bounding box center [353, 131] width 217 height 9
click at [269, 156] on button "Save" at bounding box center [270, 160] width 61 height 24
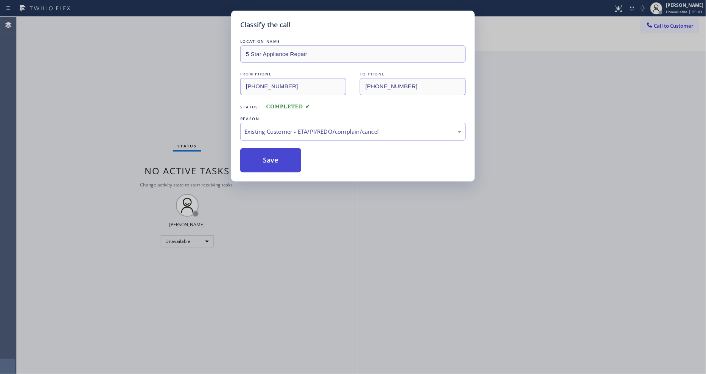
click at [269, 156] on button "Save" at bounding box center [270, 160] width 61 height 24
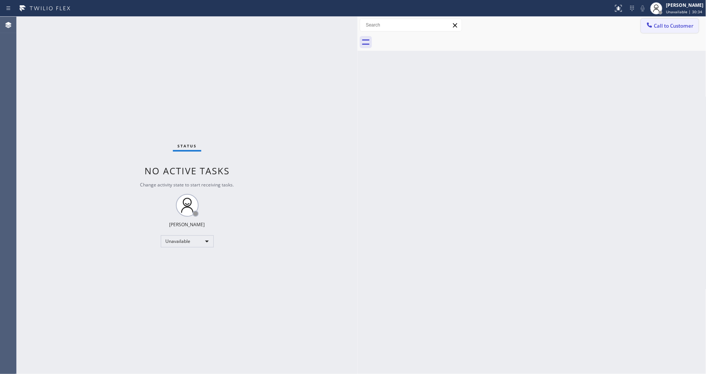
click at [670, 25] on span "Call to Customer" at bounding box center [675, 25] width 40 height 7
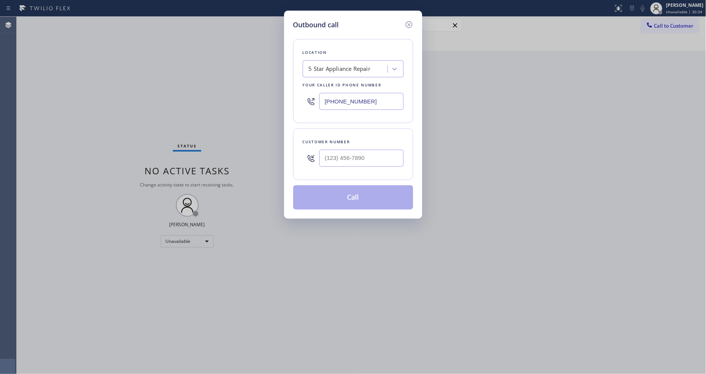
click at [374, 69] on div "5 Star Appliance Repair" at bounding box center [346, 68] width 83 height 13
paste input "Hollywood Hills Best Electricians G+"
click at [353, 84] on div "No options" at bounding box center [353, 85] width 101 height 15
type input "Hollywood Hills Best Electricians G"
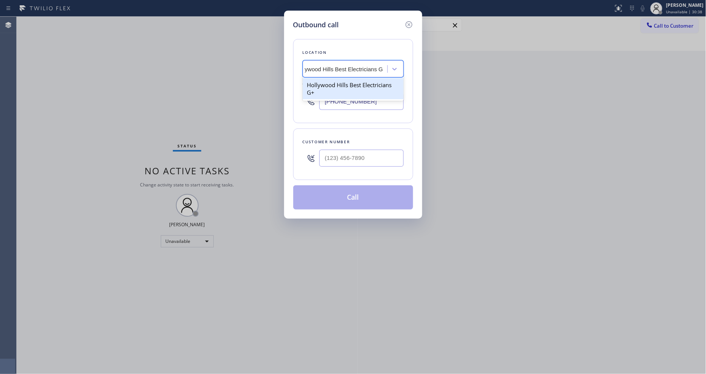
click at [349, 79] on div "Hollywood Hills Best Electricians G+" at bounding box center [353, 88] width 101 height 21
type input "[PHONE_NUMBER]"
click at [335, 161] on input "(___) ___-____" at bounding box center [362, 158] width 84 height 17
paste input "617) 412-5293"
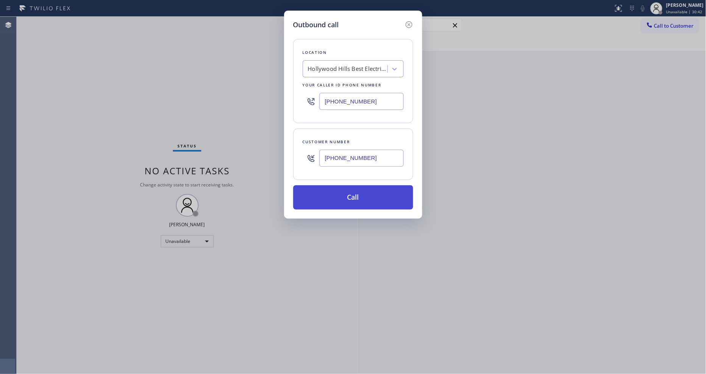
type input "[PHONE_NUMBER]"
click at [330, 195] on button "Call" at bounding box center [353, 197] width 120 height 24
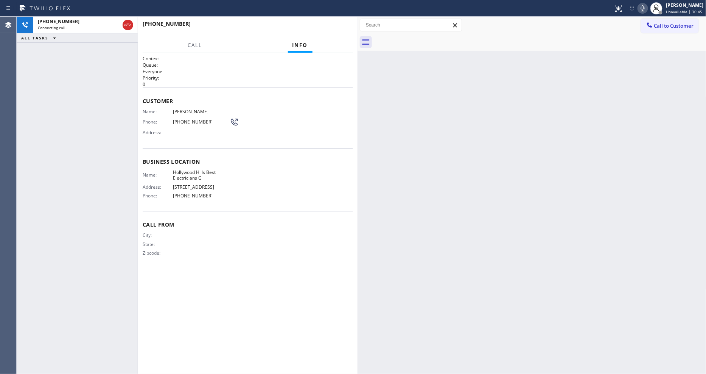
click at [185, 110] on span "[PERSON_NAME]" at bounding box center [201, 112] width 57 height 6
click at [192, 119] on span "[PHONE_NUMBER]" at bounding box center [201, 122] width 57 height 6
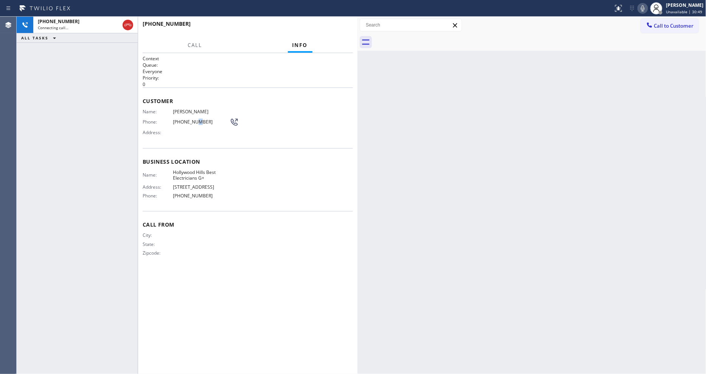
click at [192, 119] on span "[PHONE_NUMBER]" at bounding box center [201, 122] width 57 height 6
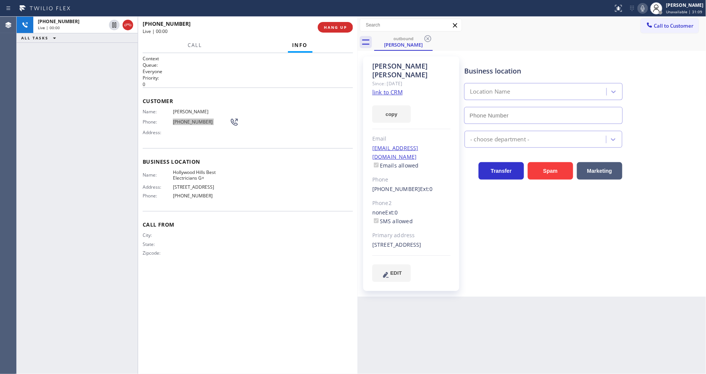
type input "[PHONE_NUMBER]"
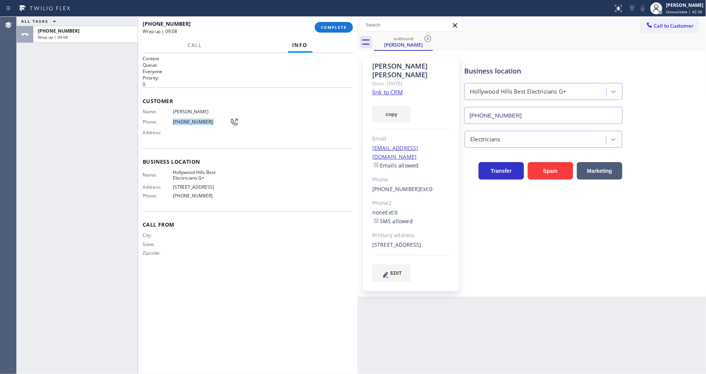
click at [339, 25] on span "COMPLETE" at bounding box center [334, 27] width 26 height 5
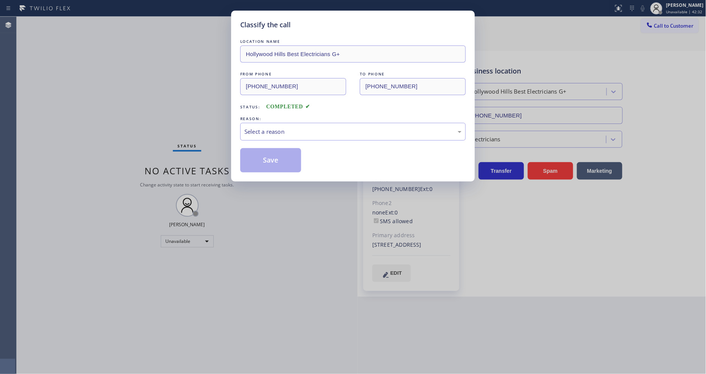
click at [267, 128] on div "Select a reason" at bounding box center [353, 131] width 217 height 9
click at [268, 158] on button "Save" at bounding box center [270, 160] width 61 height 24
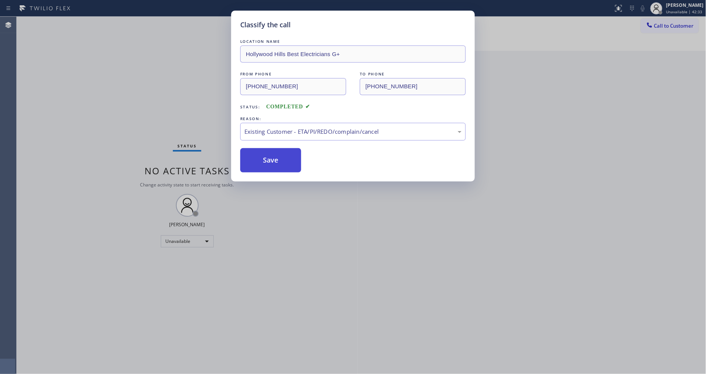
click at [268, 158] on button "Save" at bounding box center [270, 160] width 61 height 24
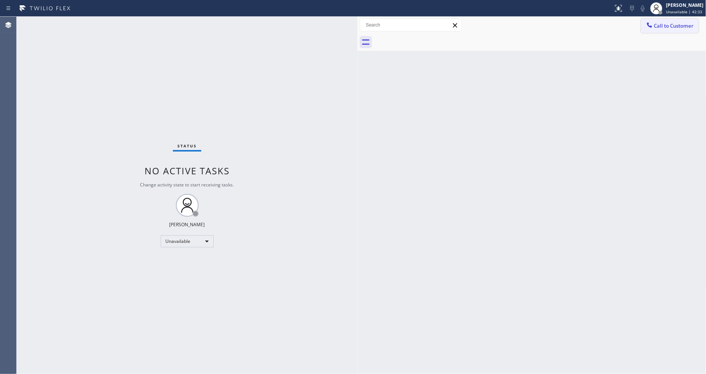
click at [656, 26] on span "Call to Customer" at bounding box center [675, 25] width 40 height 7
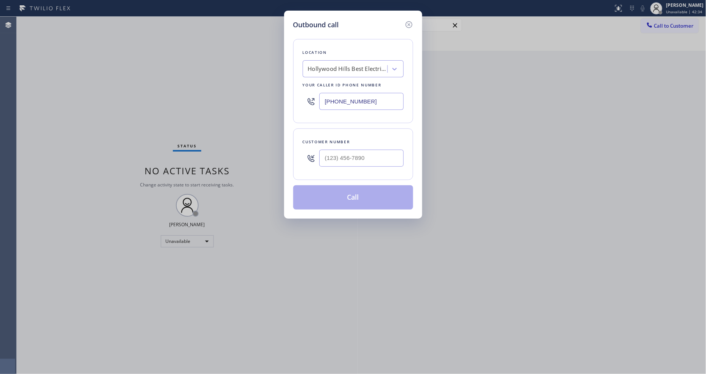
click at [370, 67] on div "Hollywood Hills Best Electricians G+" at bounding box center [347, 69] width 79 height 9
paste input "[GEOGRAPHIC_DATA] Plumbers"
type input "[GEOGRAPHIC_DATA] Plumbers"
click at [336, 83] on div "[GEOGRAPHIC_DATA] Plumbers" at bounding box center [353, 85] width 101 height 14
type input "[PHONE_NUMBER]"
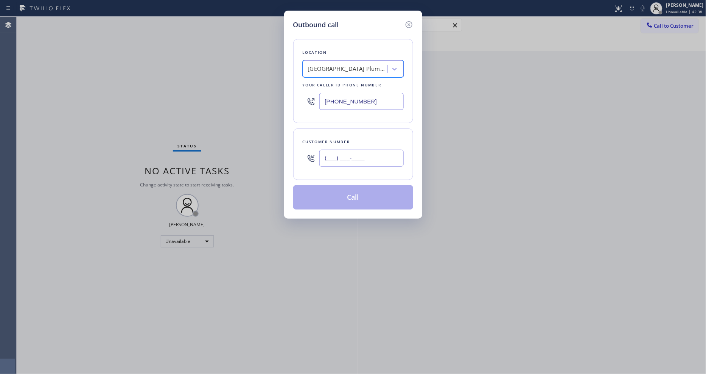
click at [348, 156] on input "(___) ___-____" at bounding box center [362, 158] width 84 height 17
paste input "714) 955-8049"
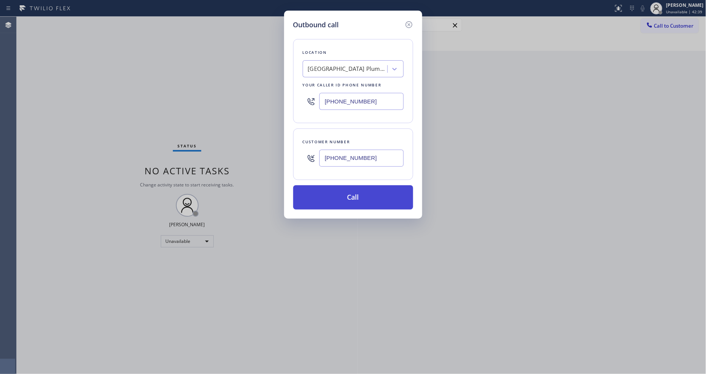
type input "[PHONE_NUMBER]"
click at [337, 196] on button "Call" at bounding box center [353, 197] width 120 height 24
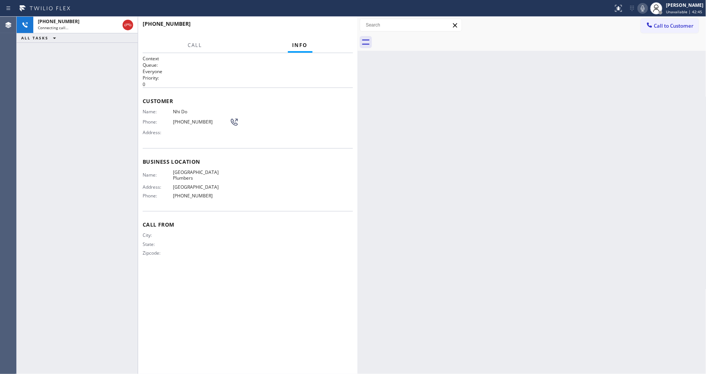
click at [503, 144] on div "Back to Dashboard Change Sender ID Customers Technicians Select a contact Outbo…" at bounding box center [532, 195] width 349 height 357
click at [181, 110] on span "Nhi Do" at bounding box center [201, 112] width 57 height 6
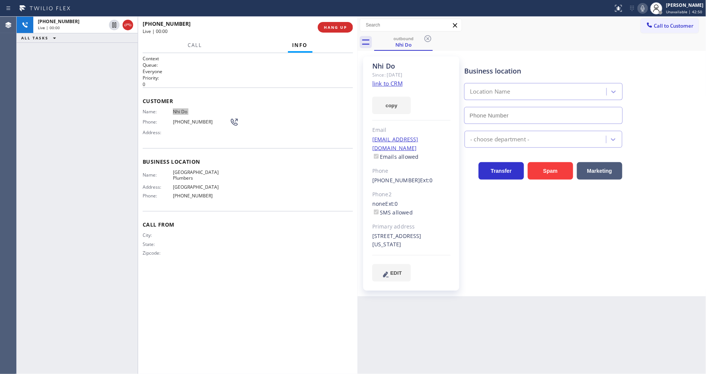
type input "[PHONE_NUMBER]"
click at [179, 109] on span "Nhi Do" at bounding box center [201, 112] width 57 height 6
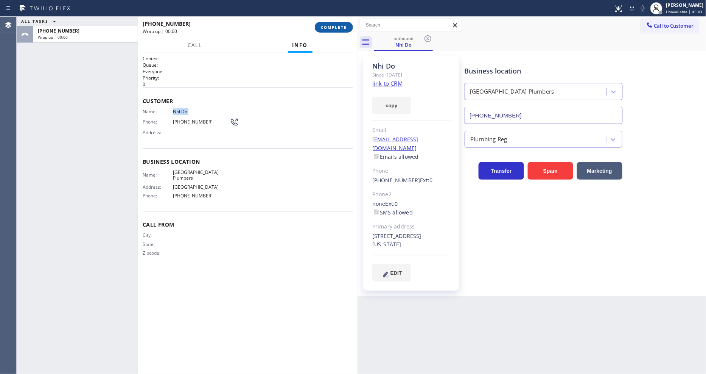
click at [324, 28] on span "COMPLETE" at bounding box center [334, 27] width 26 height 5
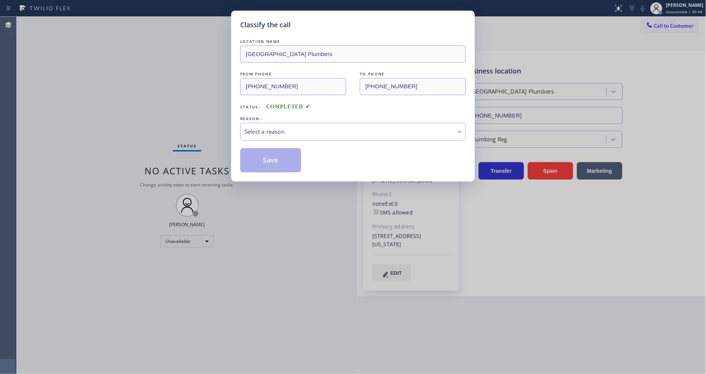
click at [265, 127] on div "Select a reason" at bounding box center [353, 131] width 217 height 9
click at [263, 158] on button "Save" at bounding box center [270, 160] width 61 height 24
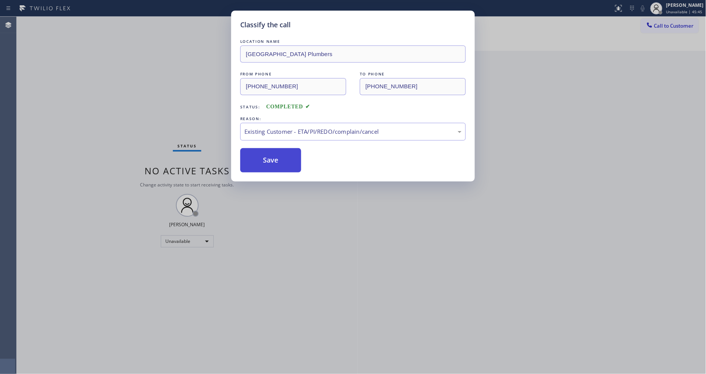
click at [263, 158] on button "Save" at bounding box center [270, 160] width 61 height 24
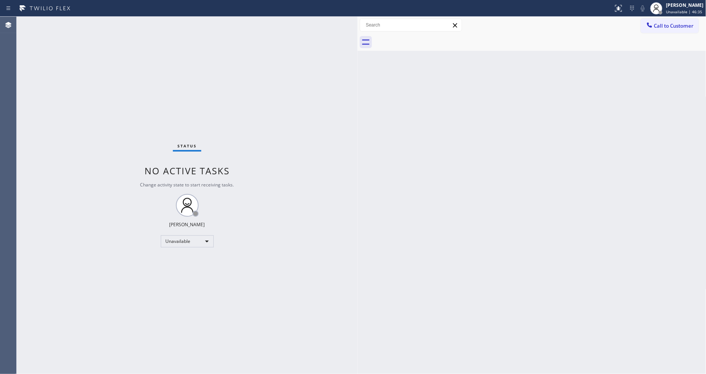
click at [639, 29] on div "Call to Customer Outbound call Location [GEOGRAPHIC_DATA] Plumbers Your caller …" at bounding box center [532, 25] width 349 height 13
click at [680, 26] on span "Call to Customer" at bounding box center [675, 25] width 40 height 7
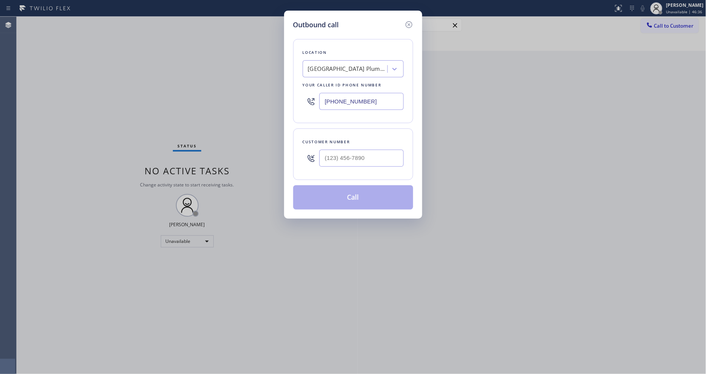
click at [333, 73] on div "[GEOGRAPHIC_DATA] Plumbers" at bounding box center [346, 68] width 83 height 13
paste input "Sub Zero Appliance Wizard"
type input "Sub Zero Appliance Wizard"
click at [332, 82] on div "Sub Zero Appliance Wizard" at bounding box center [353, 85] width 101 height 14
type input "[PHONE_NUMBER]"
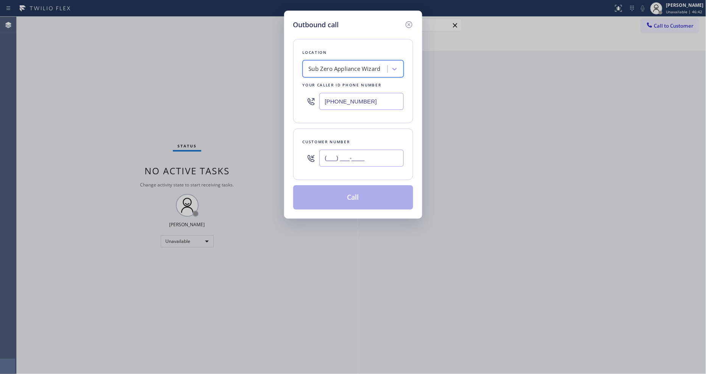
click at [357, 151] on input "(___) ___-____" at bounding box center [362, 158] width 84 height 17
paste input "602) 549-1006"
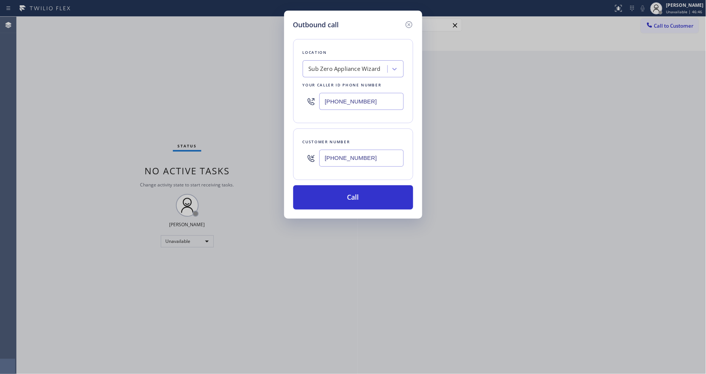
type input "[PHONE_NUMBER]"
click at [330, 193] on button "Call" at bounding box center [353, 197] width 120 height 24
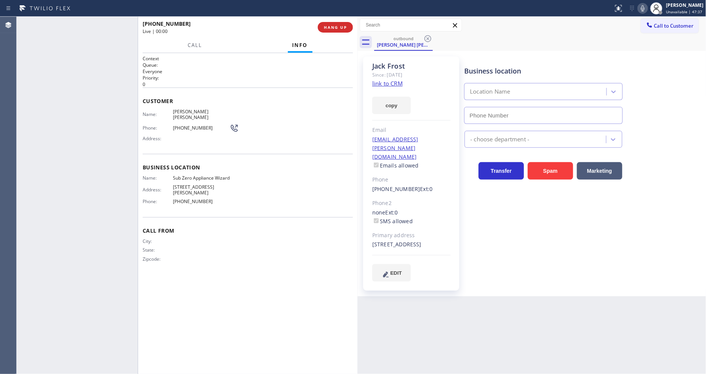
type input "[PHONE_NUMBER]"
click at [250, 256] on div "Call From City: State: Zipcode:" at bounding box center [248, 245] width 210 height 57
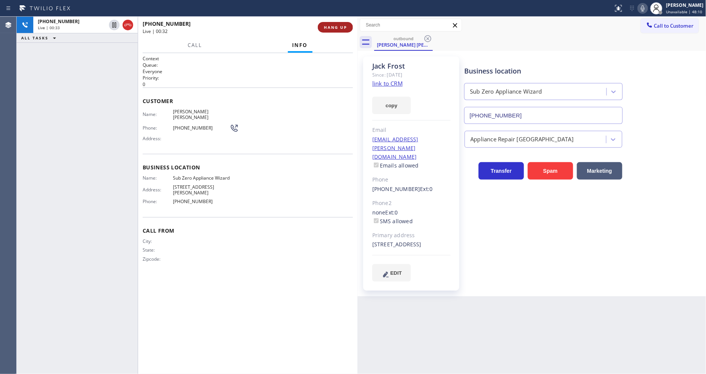
click at [335, 23] on button "HANG UP" at bounding box center [335, 27] width 35 height 11
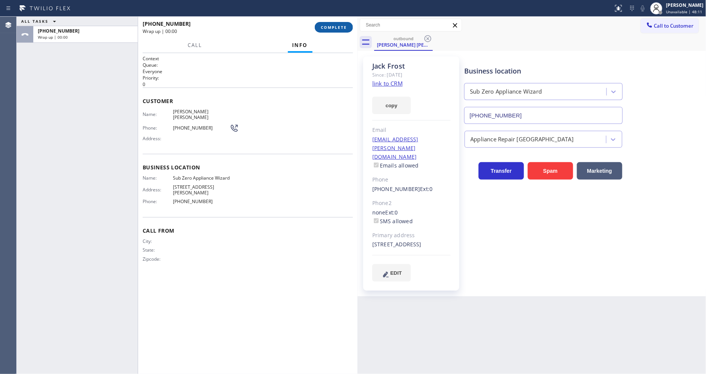
click at [335, 23] on button "COMPLETE" at bounding box center [334, 27] width 38 height 11
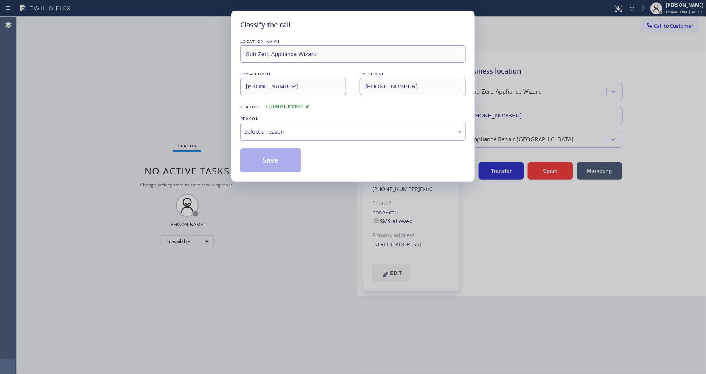
click at [286, 127] on div "Select a reason" at bounding box center [353, 131] width 217 height 9
click at [281, 156] on button "Save" at bounding box center [270, 160] width 61 height 24
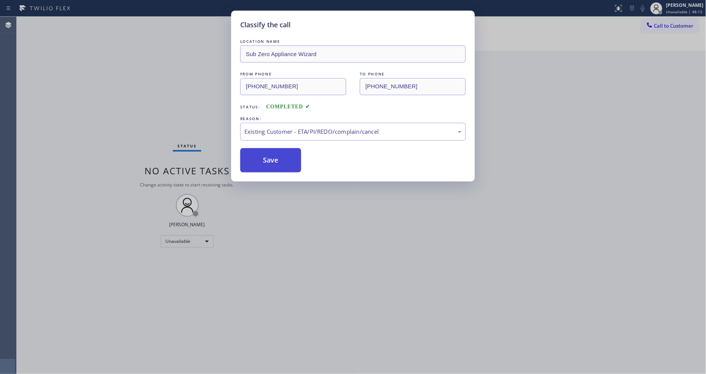
click at [281, 156] on button "Save" at bounding box center [270, 160] width 61 height 24
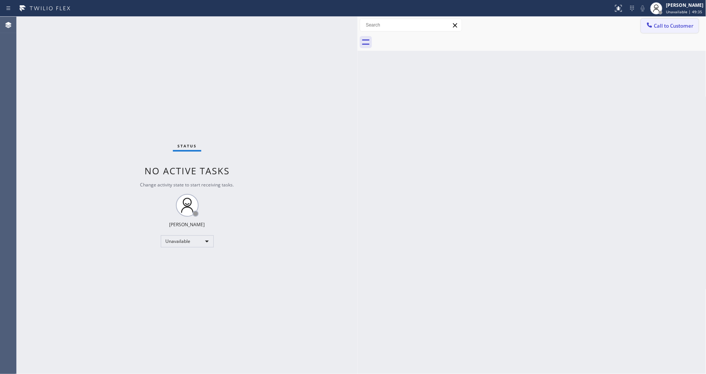
click at [642, 23] on button "Call to Customer" at bounding box center [670, 26] width 58 height 14
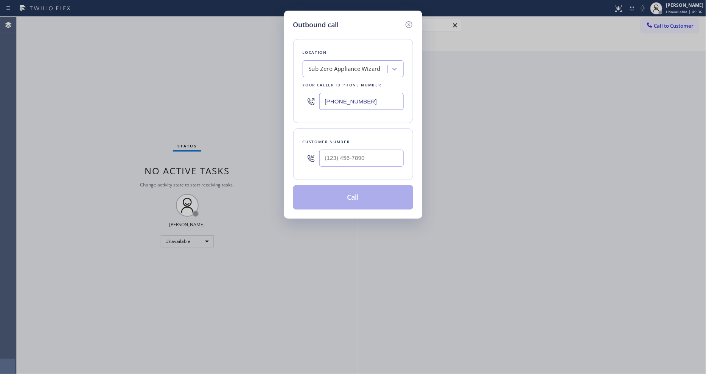
click at [355, 66] on div "Sub Zero Appliance Wizard" at bounding box center [345, 69] width 72 height 9
paste input "5 Star Appliance"
type input "5 Star Appliance"
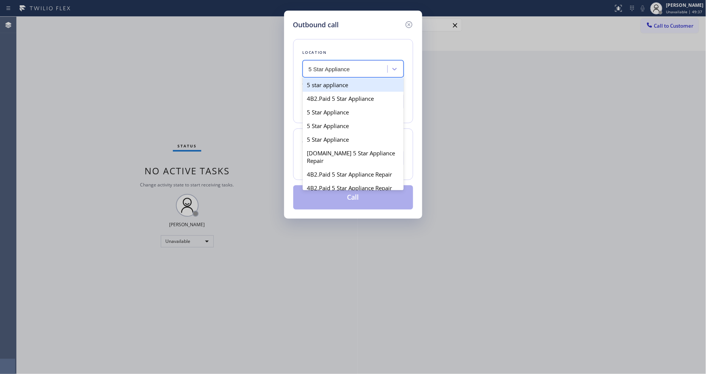
click at [344, 86] on div "5 star appliance" at bounding box center [353, 85] width 101 height 14
type input "[PHONE_NUMBER]"
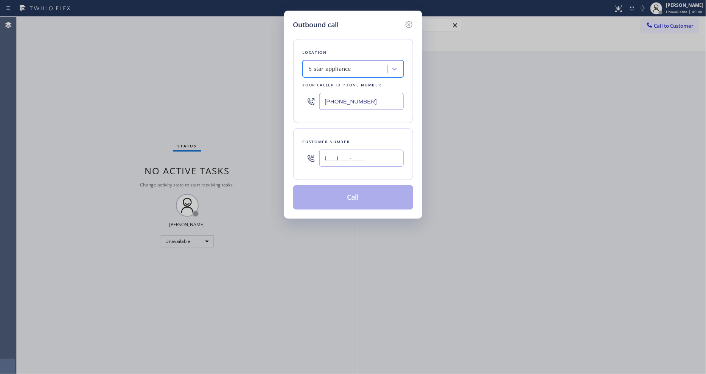
click at [345, 151] on input "(___) ___-____" at bounding box center [362, 158] width 84 height 17
paste input "206) 328-7992"
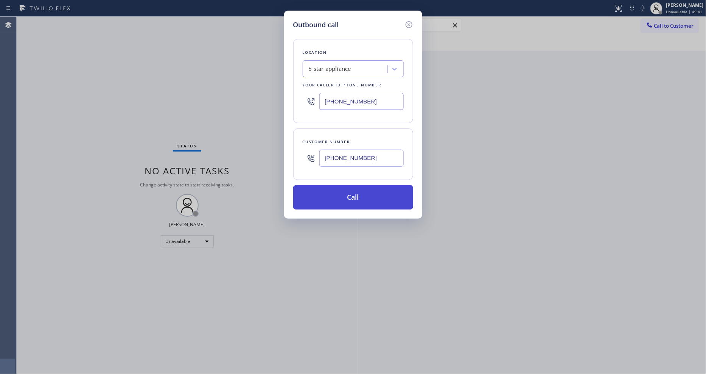
type input "[PHONE_NUMBER]"
click at [335, 195] on button "Call" at bounding box center [353, 197] width 120 height 24
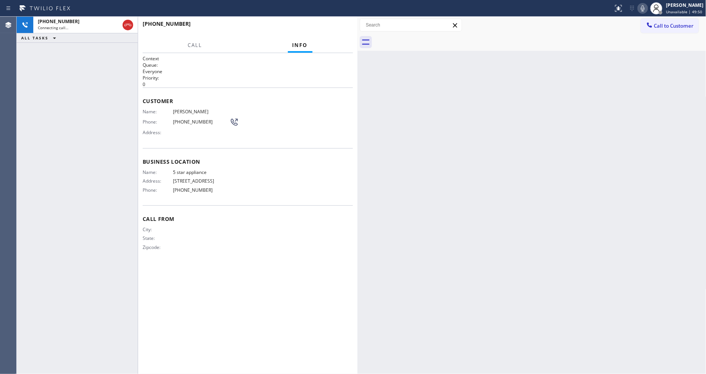
click at [177, 109] on span "[PERSON_NAME]" at bounding box center [201, 112] width 57 height 6
click at [187, 120] on span "[PHONE_NUMBER]" at bounding box center [201, 122] width 57 height 6
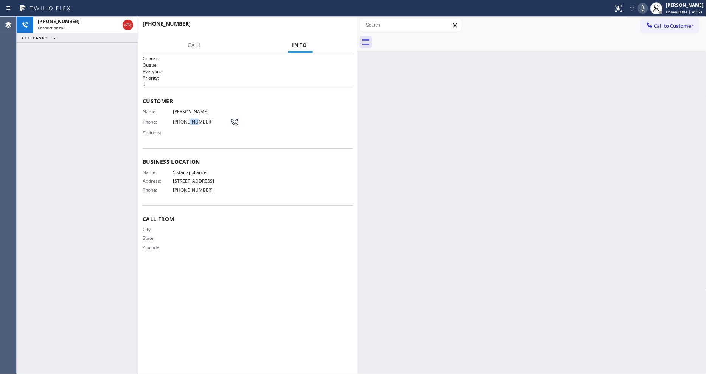
click at [187, 120] on span "[PHONE_NUMBER]" at bounding box center [201, 122] width 57 height 6
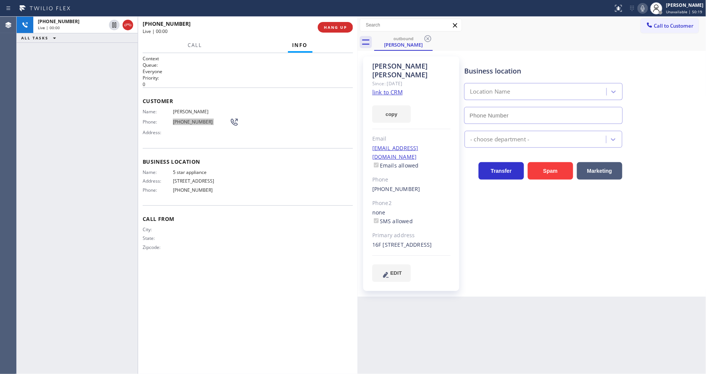
type input "[PHONE_NUMBER]"
click at [338, 30] on button "HANG UP" at bounding box center [335, 27] width 35 height 11
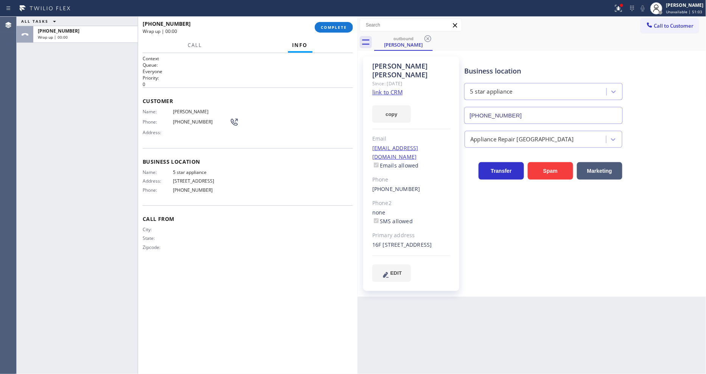
click at [258, 126] on div "Name: [PERSON_NAME] Phone: [PHONE_NUMBER] Address:" at bounding box center [248, 124] width 210 height 30
click at [335, 27] on span "COMPLETE" at bounding box center [334, 27] width 26 height 5
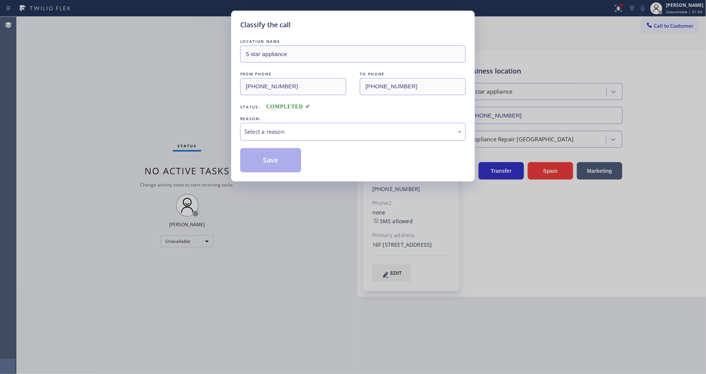
click at [280, 128] on div "Select a reason" at bounding box center [353, 131] width 217 height 9
click at [277, 155] on button "Save" at bounding box center [270, 160] width 61 height 24
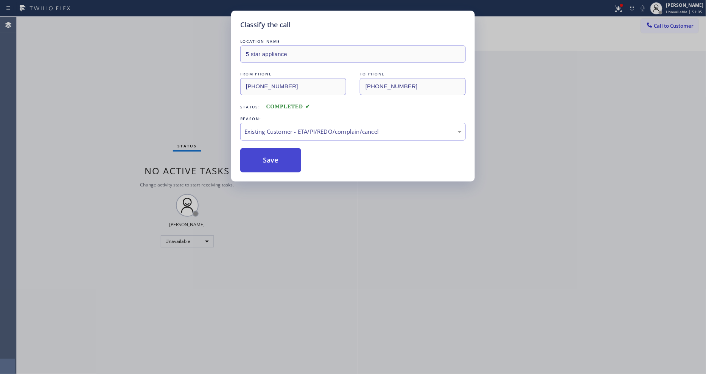
click at [277, 155] on button "Save" at bounding box center [270, 160] width 61 height 24
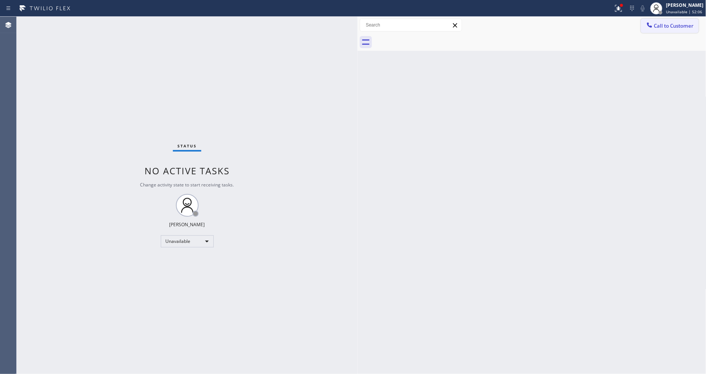
click at [658, 25] on span "Call to Customer" at bounding box center [675, 25] width 40 height 7
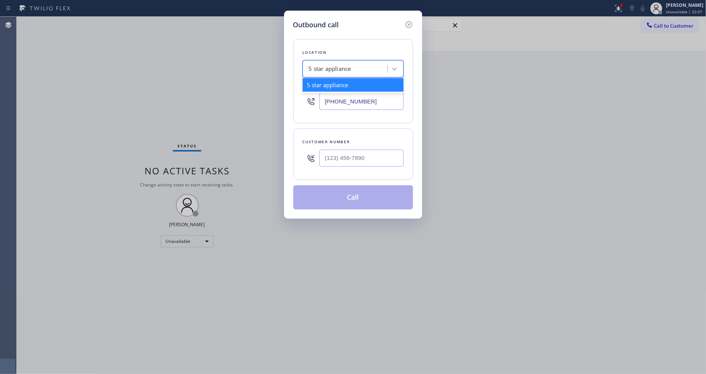
click at [354, 62] on div "5 star appliance" at bounding box center [346, 68] width 83 height 13
paste input "Subzero Repair Professionals"
type input "Subzero Repair Professionals"
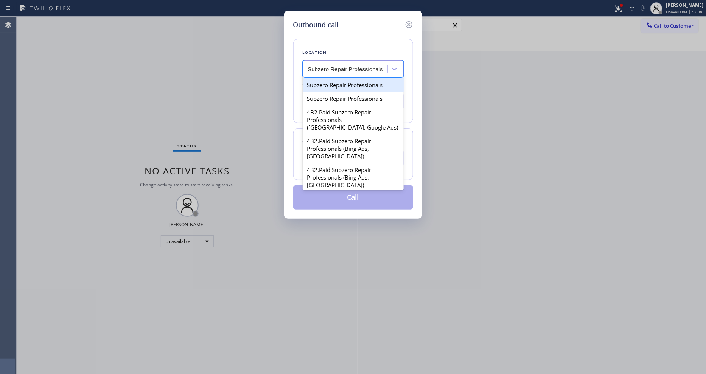
click at [347, 81] on div "Subzero Repair Professionals" at bounding box center [353, 85] width 101 height 14
type input "[PHONE_NUMBER]"
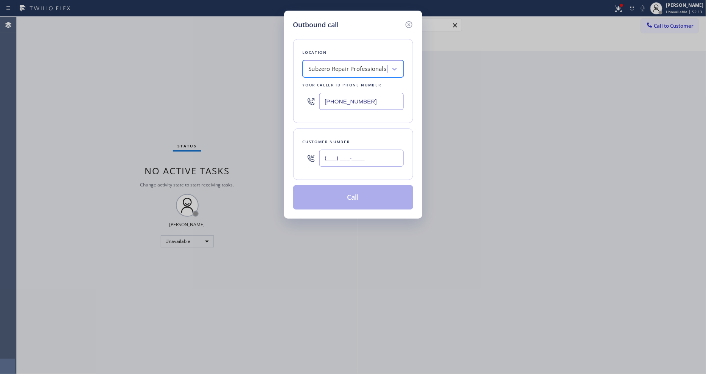
click at [335, 156] on input "(___) ___-____" at bounding box center [362, 158] width 84 height 17
paste input "805) 698-6899"
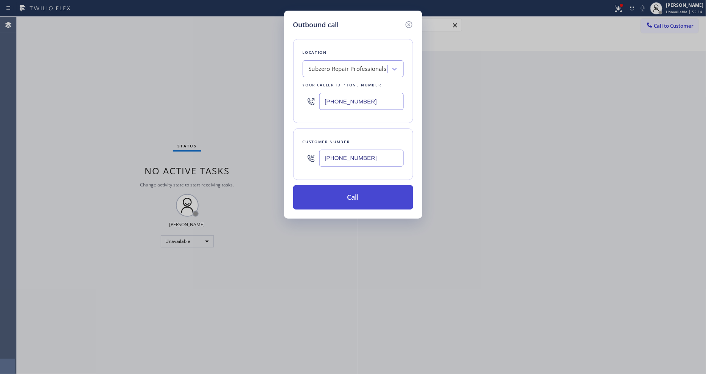
type input "[PHONE_NUMBER]"
click at [332, 197] on button "Call" at bounding box center [353, 197] width 120 height 24
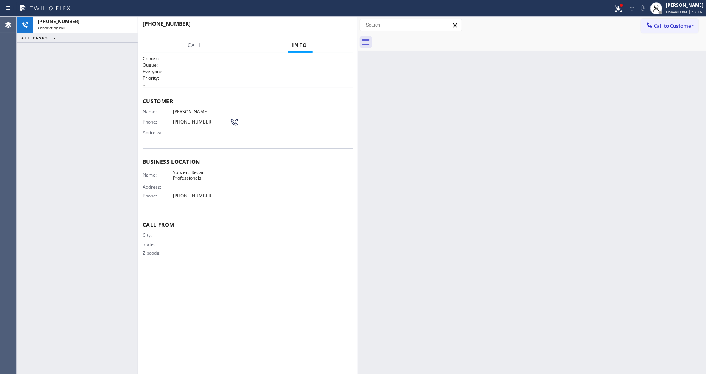
click at [178, 109] on span "[PERSON_NAME]" at bounding box center [201, 112] width 57 height 6
click at [199, 120] on span "[PHONE_NUMBER]" at bounding box center [201, 122] width 57 height 6
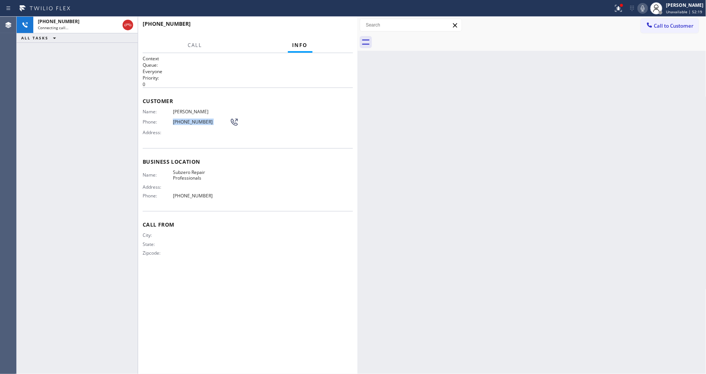
click at [199, 120] on span "[PHONE_NUMBER]" at bounding box center [201, 122] width 57 height 6
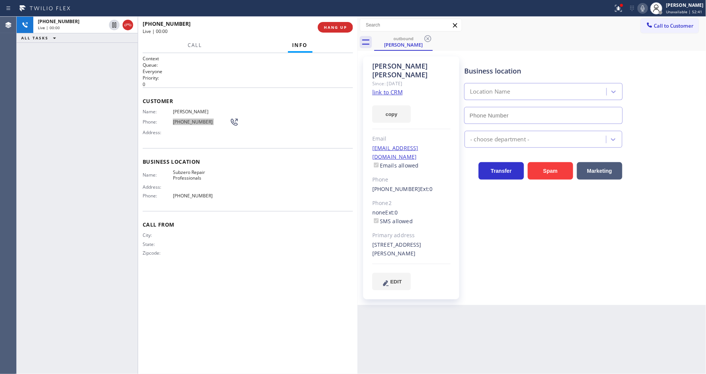
type input "[PHONE_NUMBER]"
click at [645, 9] on icon at bounding box center [643, 8] width 9 height 9
drag, startPoint x: 645, startPoint y: 9, endPoint x: 637, endPoint y: 4, distance: 10.4
click at [645, 9] on icon at bounding box center [643, 8] width 4 height 6
click at [329, 26] on span "HANG UP" at bounding box center [335, 27] width 23 height 5
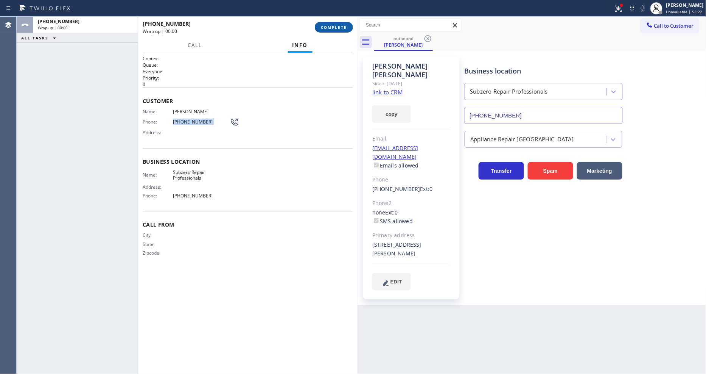
click at [329, 26] on span "COMPLETE" at bounding box center [334, 27] width 26 height 5
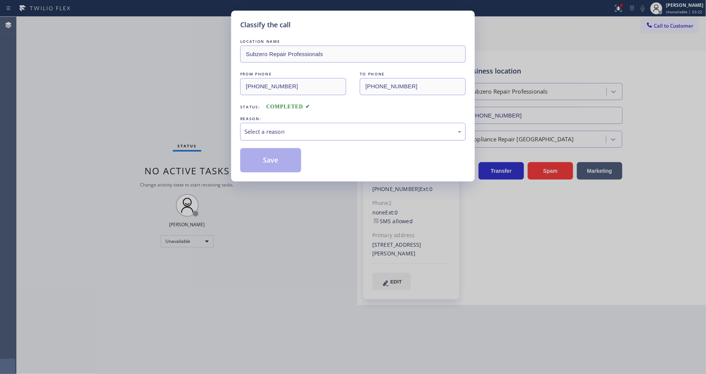
click at [276, 127] on div "Select a reason" at bounding box center [353, 131] width 217 height 9
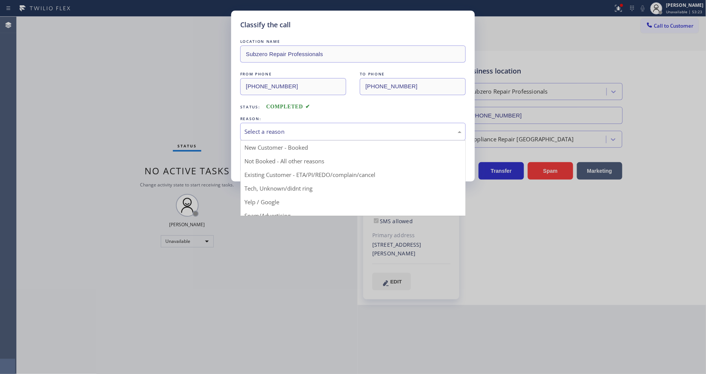
drag, startPoint x: 274, startPoint y: 169, endPoint x: 273, endPoint y: 165, distance: 4.4
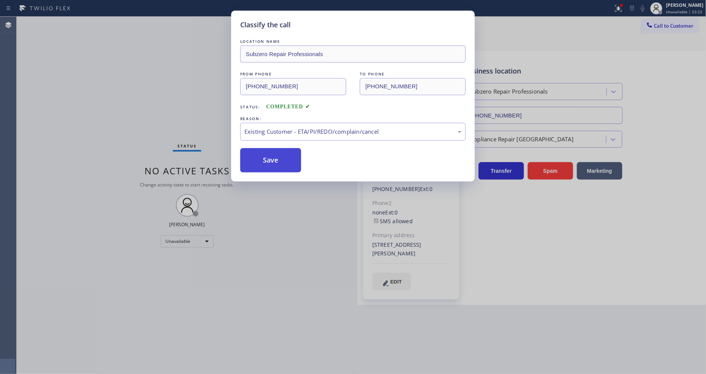
click at [272, 162] on button "Save" at bounding box center [270, 160] width 61 height 24
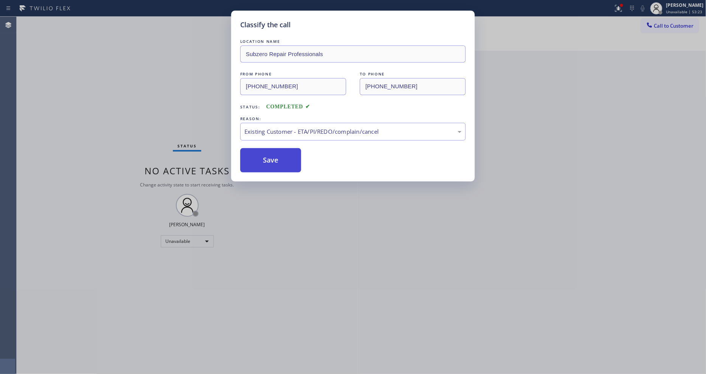
click at [272, 162] on button "Save" at bounding box center [270, 160] width 61 height 24
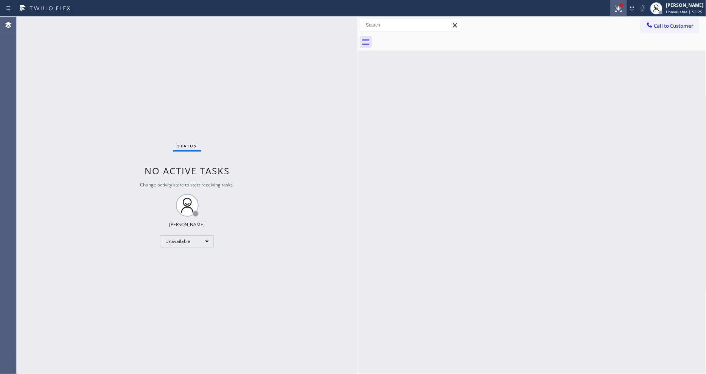
click at [618, 11] on icon at bounding box center [618, 8] width 9 height 9
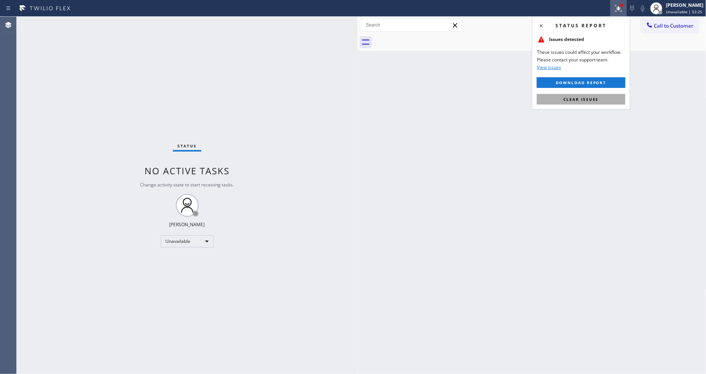
click at [584, 99] on span "Clear issues" at bounding box center [582, 99] width 36 height 5
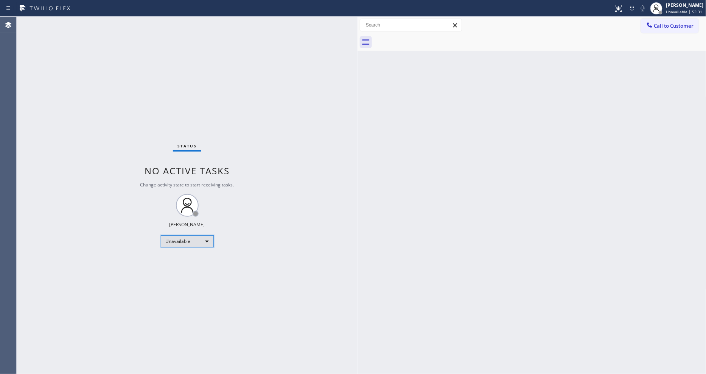
click at [173, 243] on div "Unavailable" at bounding box center [187, 241] width 53 height 12
click at [179, 259] on li "Available" at bounding box center [186, 261] width 51 height 9
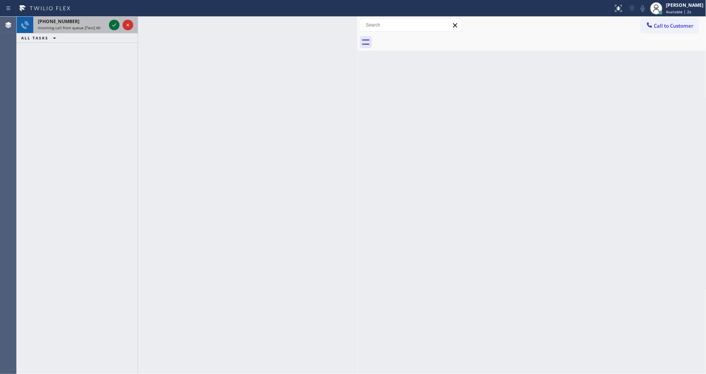
click at [114, 27] on icon at bounding box center [114, 24] width 9 height 9
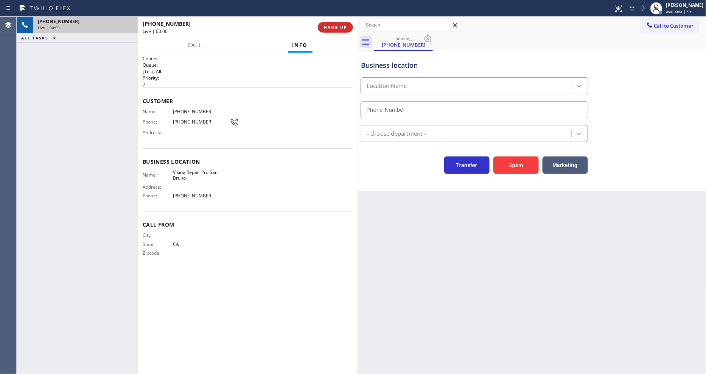
type input "[PHONE_NUMBER]"
click at [339, 30] on button "HANG UP" at bounding box center [335, 27] width 35 height 11
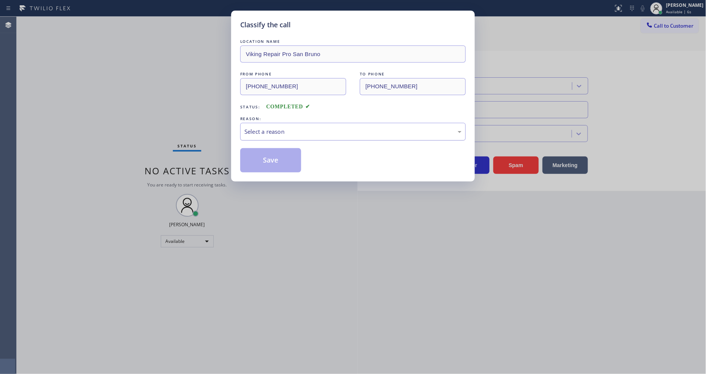
click at [302, 127] on div "Select a reason" at bounding box center [353, 131] width 217 height 9
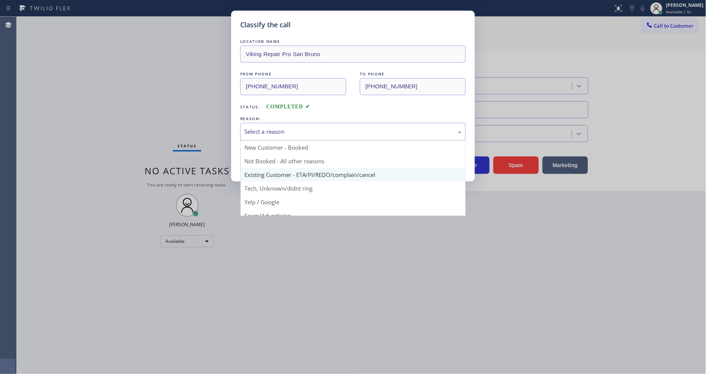
scroll to position [42, 0]
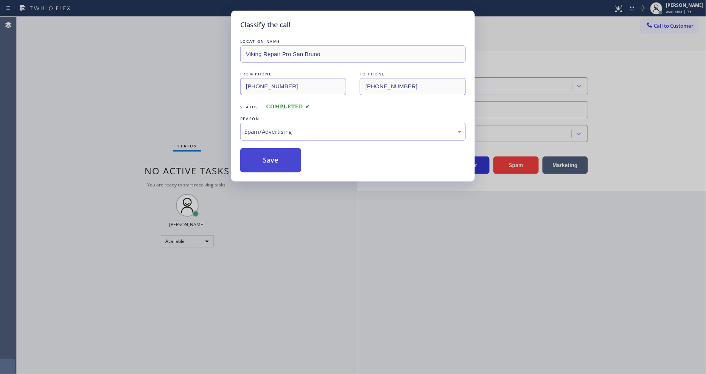
click at [294, 161] on button "Save" at bounding box center [270, 160] width 61 height 24
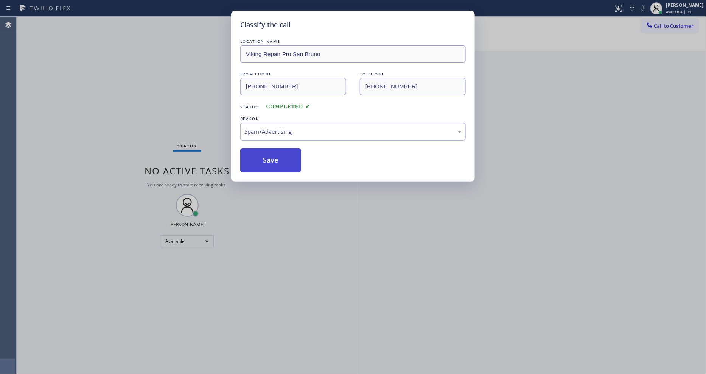
click at [294, 161] on button "Save" at bounding box center [270, 160] width 61 height 24
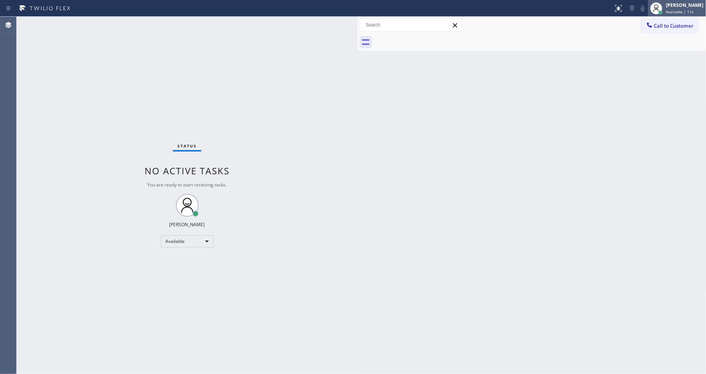
click at [693, 6] on div "[PERSON_NAME]" at bounding box center [685, 5] width 37 height 6
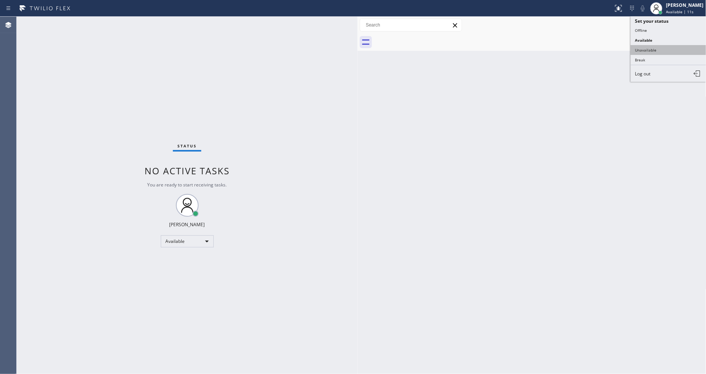
click at [657, 47] on button "Unavailable" at bounding box center [669, 50] width 76 height 10
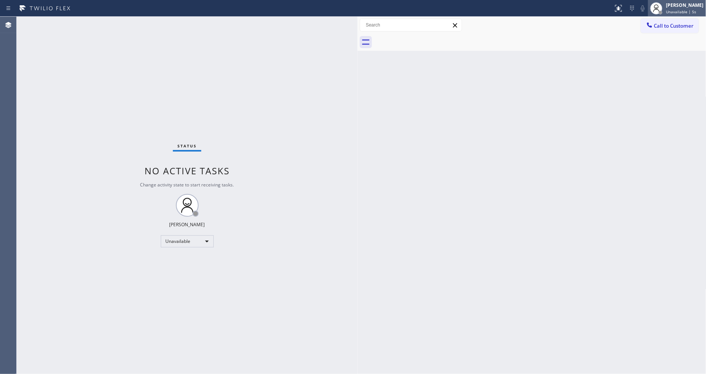
click at [695, 8] on div "[PERSON_NAME]" at bounding box center [685, 5] width 37 height 6
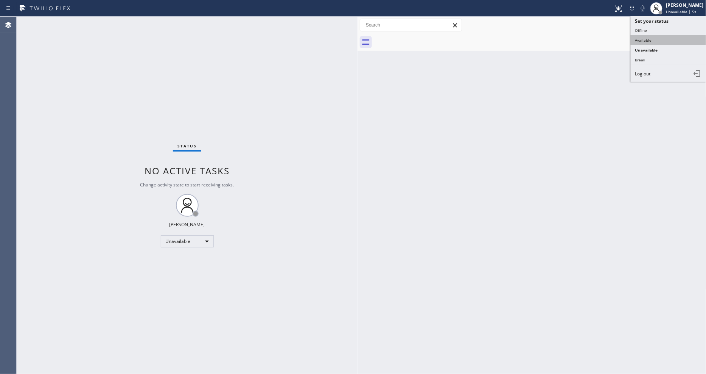
click at [679, 44] on button "Available" at bounding box center [669, 40] width 76 height 10
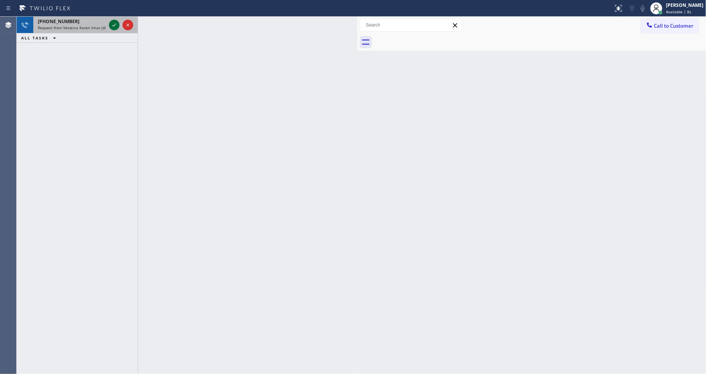
click at [113, 24] on icon at bounding box center [114, 24] width 9 height 9
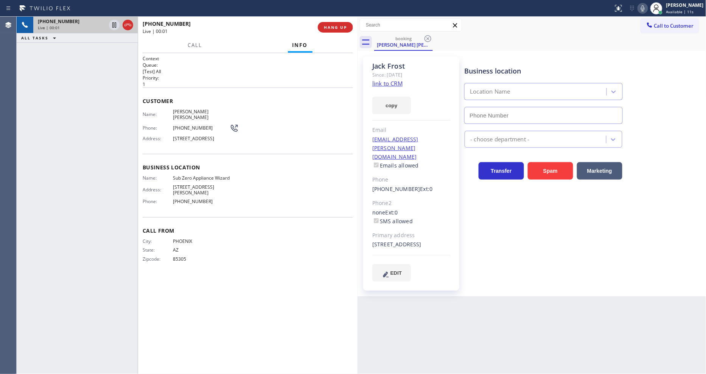
type input "[PHONE_NUMBER]"
click at [395, 84] on link "link to CRM" at bounding box center [388, 83] width 30 height 8
click at [520, 242] on div "Business location Sub Zero Appliance Wizard [PHONE_NUMBER] Appliance Repair Hig…" at bounding box center [584, 168] width 242 height 221
click at [346, 28] on span "HANG UP" at bounding box center [335, 27] width 23 height 5
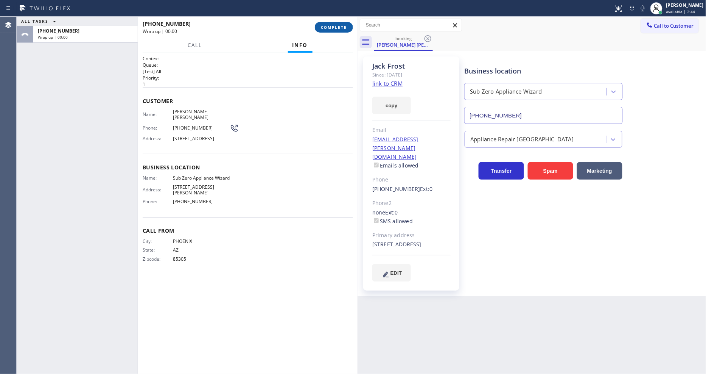
click at [346, 28] on span "COMPLETE" at bounding box center [334, 27] width 26 height 5
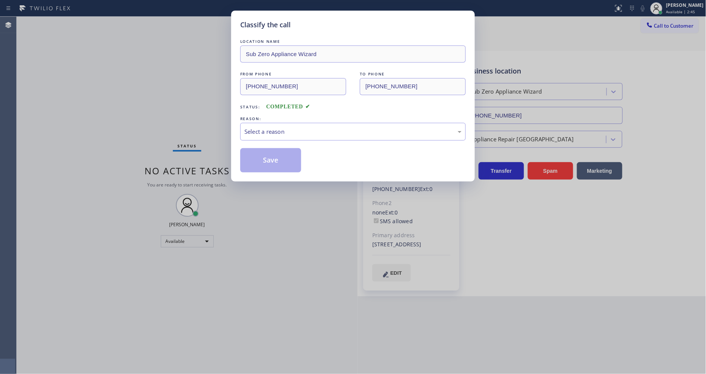
click at [282, 136] on div "Select a reason" at bounding box center [353, 132] width 226 height 18
click at [277, 156] on button "Save" at bounding box center [270, 160] width 61 height 24
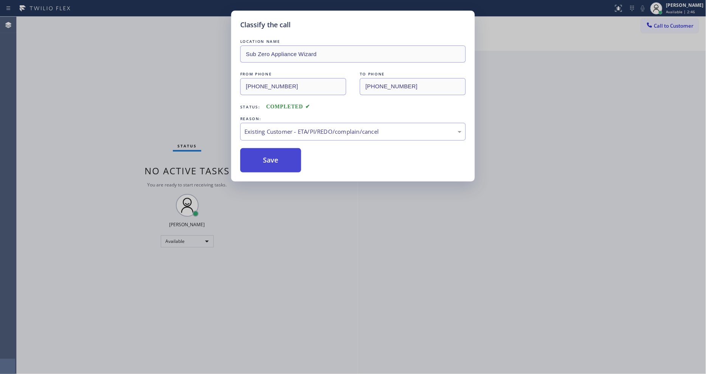
click at [277, 156] on button "Save" at bounding box center [270, 160] width 61 height 24
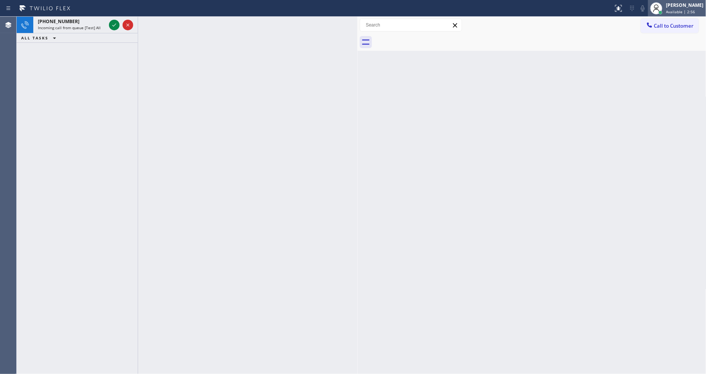
click at [692, 8] on div "[PERSON_NAME]" at bounding box center [685, 5] width 37 height 6
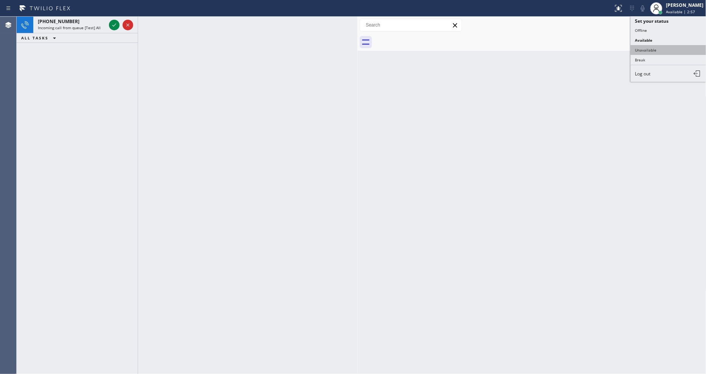
click at [668, 54] on button "Unavailable" at bounding box center [669, 50] width 76 height 10
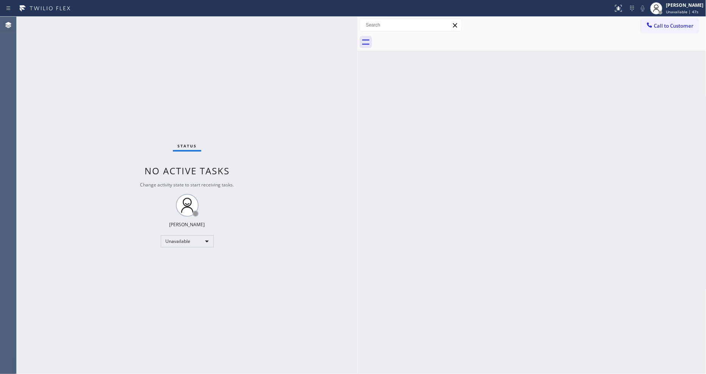
drag, startPoint x: 656, startPoint y: 24, endPoint x: 619, endPoint y: 25, distance: 36.7
click at [656, 25] on span "Call to Customer" at bounding box center [675, 25] width 40 height 7
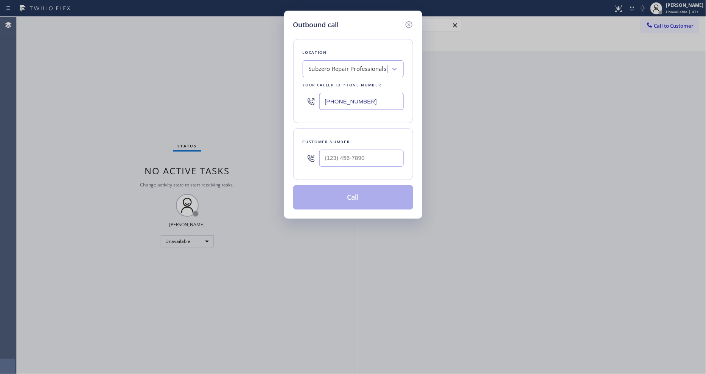
click at [362, 73] on div "Subzero Repair Professionals" at bounding box center [353, 68] width 101 height 17
paste input "HVAC Alliance Expert"
type input "HVAC Alliance Expert"
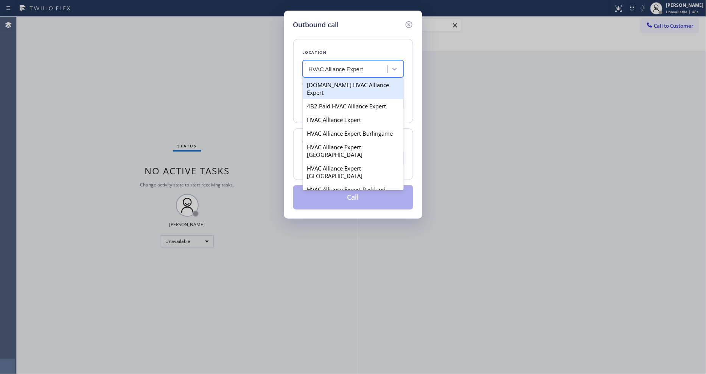
click at [336, 86] on div "[DOMAIN_NAME] HVAC Alliance Expert" at bounding box center [353, 88] width 101 height 21
type input "[PHONE_NUMBER]"
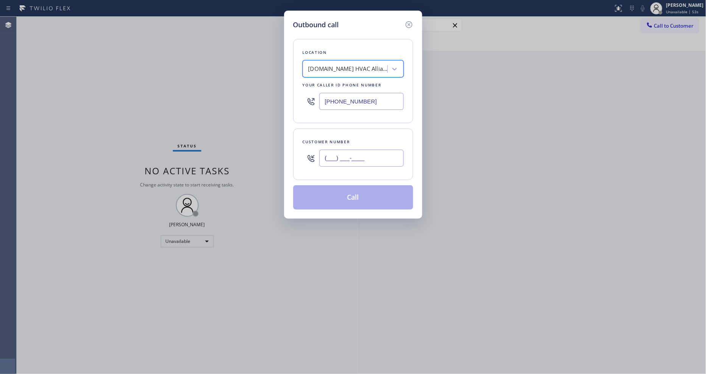
click at [338, 160] on input "(___) ___-____" at bounding box center [362, 158] width 84 height 17
paste input "540) 429-9202"
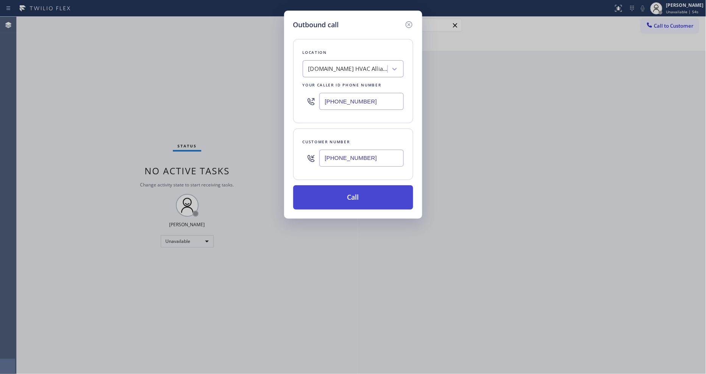
type input "[PHONE_NUMBER]"
click at [334, 192] on button "Call" at bounding box center [353, 197] width 120 height 24
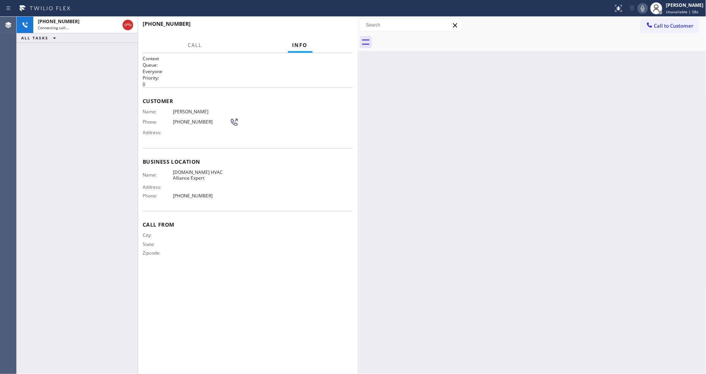
click at [182, 112] on div "Name: [PERSON_NAME] Phone: [PHONE_NUMBER] Address:" at bounding box center [191, 124] width 96 height 30
click at [190, 112] on div "Name: [PERSON_NAME] Phone: [PHONE_NUMBER] Address:" at bounding box center [191, 124] width 96 height 30
click at [190, 125] on div "Name: [PERSON_NAME] Phone: [PHONE_NUMBER] Address:" at bounding box center [191, 124] width 96 height 30
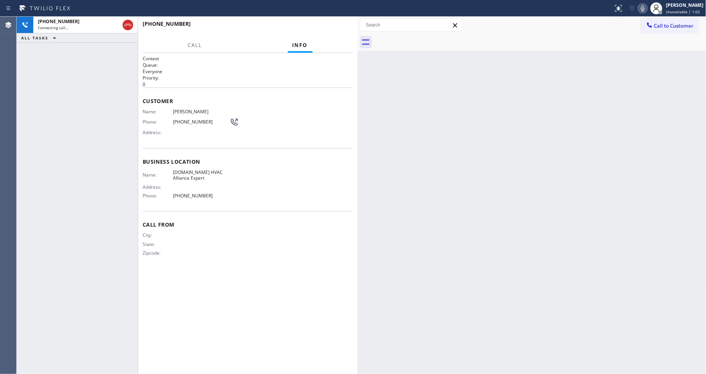
click at [190, 119] on span "[PHONE_NUMBER]" at bounding box center [201, 122] width 57 height 6
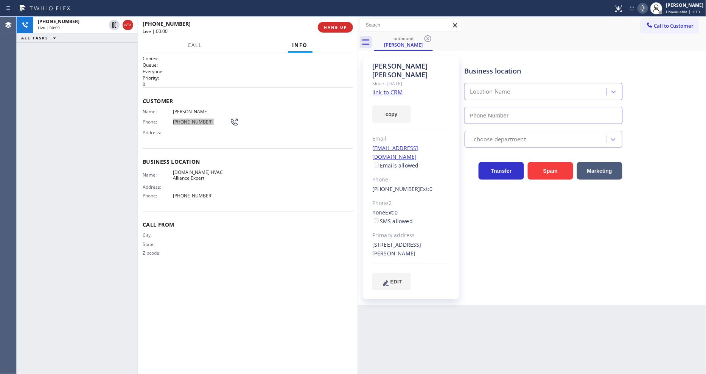
type input "[PHONE_NUMBER]"
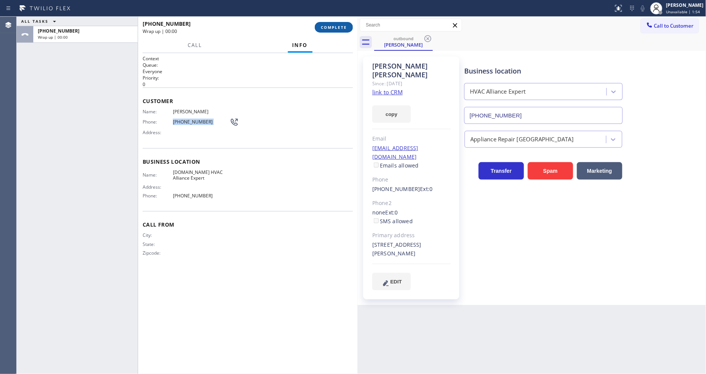
click at [343, 28] on span "COMPLETE" at bounding box center [334, 27] width 26 height 5
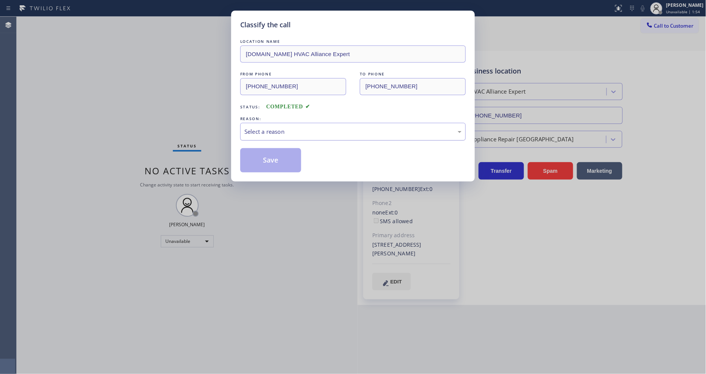
click at [270, 123] on div "Select a reason" at bounding box center [353, 132] width 226 height 18
click at [267, 157] on button "Save" at bounding box center [270, 160] width 61 height 24
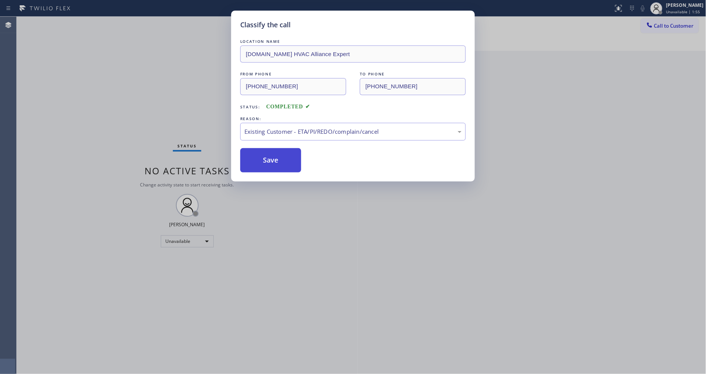
click at [267, 157] on button "Save" at bounding box center [270, 160] width 61 height 24
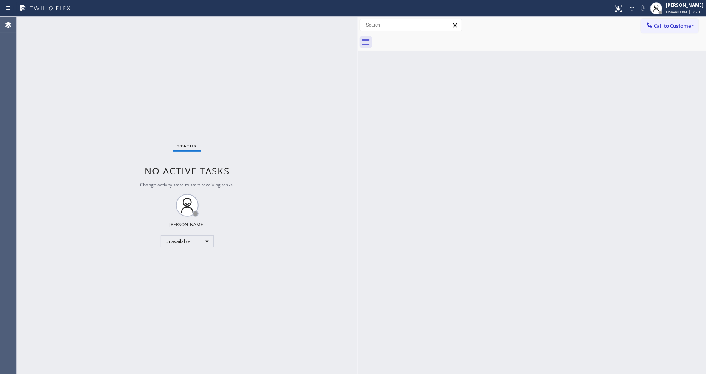
drag, startPoint x: 658, startPoint y: 31, endPoint x: 514, endPoint y: 64, distance: 147.9
click at [658, 30] on button "Call to Customer" at bounding box center [670, 26] width 58 height 14
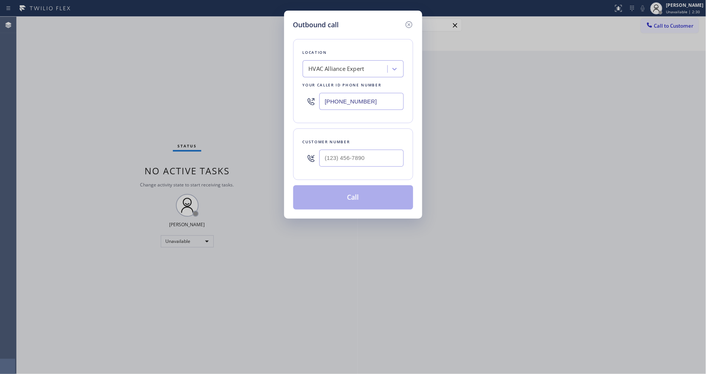
click at [352, 69] on div "HVAC Alliance Expert" at bounding box center [337, 69] width 56 height 9
paste input "American Service Alliance [GEOGRAPHIC_DATA][PERSON_NAME]"
type input "American Service Alliance [GEOGRAPHIC_DATA][PERSON_NAME]"
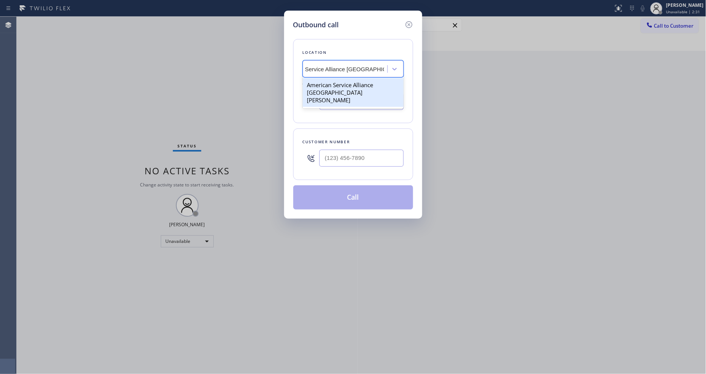
click at [348, 81] on div "American Service Alliance [GEOGRAPHIC_DATA][PERSON_NAME]" at bounding box center [353, 92] width 101 height 29
type input "[PHONE_NUMBER]"
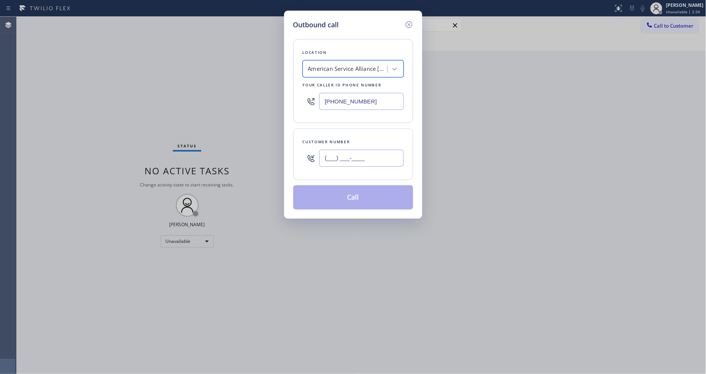
click at [341, 152] on input "(___) ___-____" at bounding box center [362, 158] width 84 height 17
paste input "415) 233-1017"
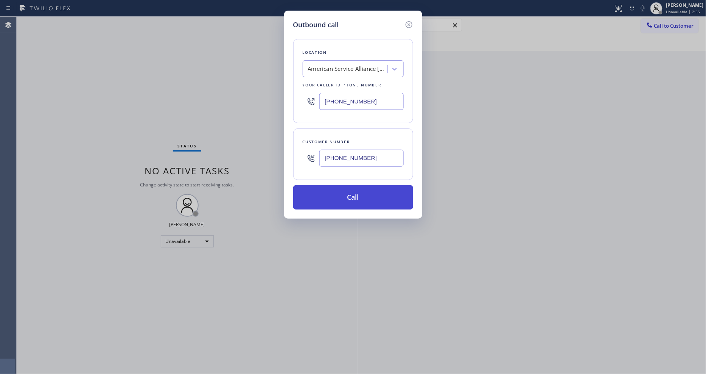
type input "[PHONE_NUMBER]"
click at [335, 195] on button "Call" at bounding box center [353, 197] width 120 height 24
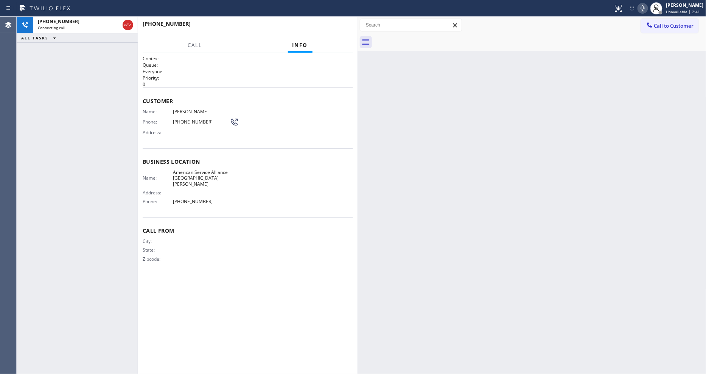
click at [179, 111] on span "[PERSON_NAME]" at bounding box center [201, 112] width 57 height 6
click at [190, 119] on span "[PHONE_NUMBER]" at bounding box center [201, 122] width 57 height 6
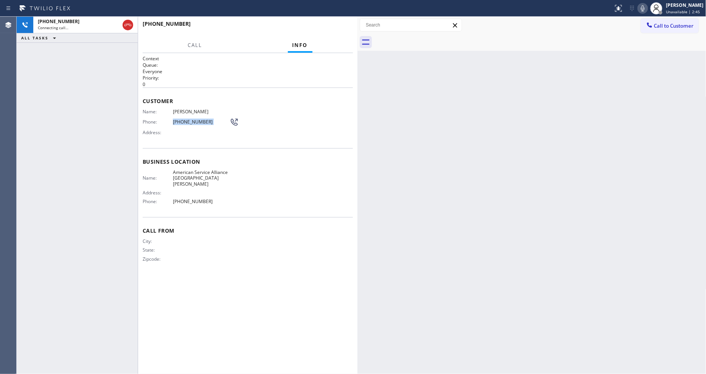
click at [190, 119] on span "[PHONE_NUMBER]" at bounding box center [201, 122] width 57 height 6
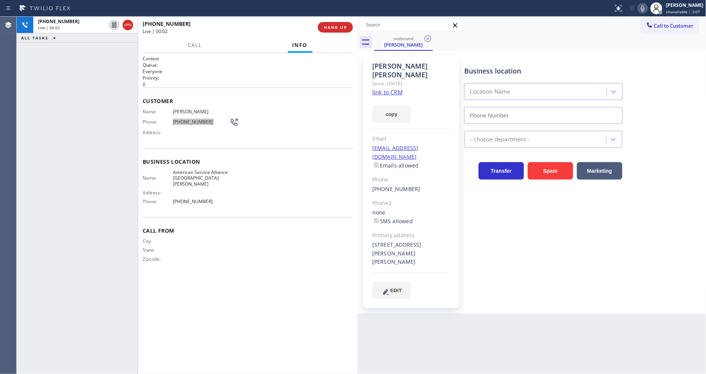
type input "[PHONE_NUMBER]"
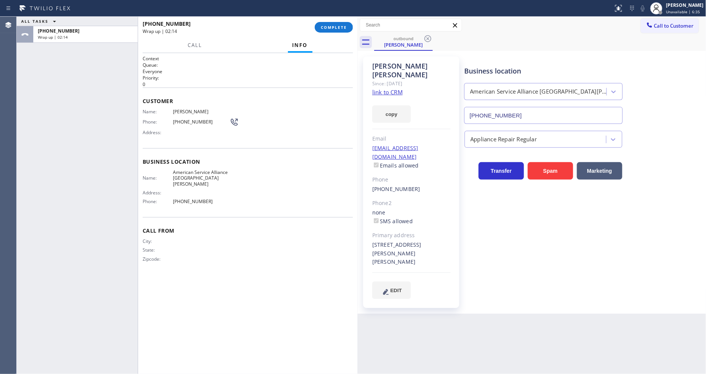
click at [353, 28] on div "[PHONE_NUMBER] Wrap up | 02:14 COMPLETE" at bounding box center [248, 27] width 220 height 21
click at [341, 31] on button "COMPLETE" at bounding box center [334, 27] width 38 height 11
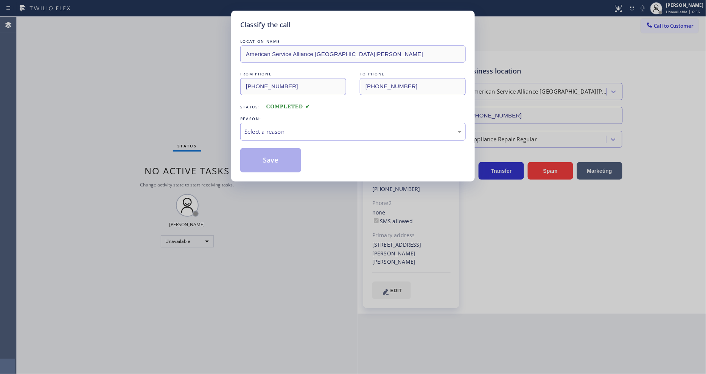
click at [267, 127] on div "Select a reason" at bounding box center [353, 131] width 217 height 9
click at [268, 156] on button "Save" at bounding box center [270, 160] width 61 height 24
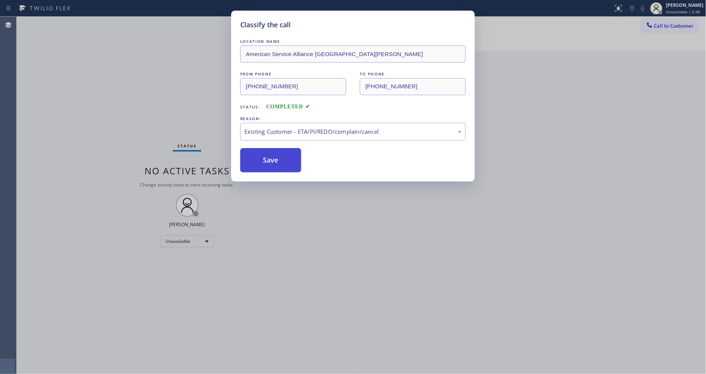
click at [268, 156] on button "Save" at bounding box center [270, 160] width 61 height 24
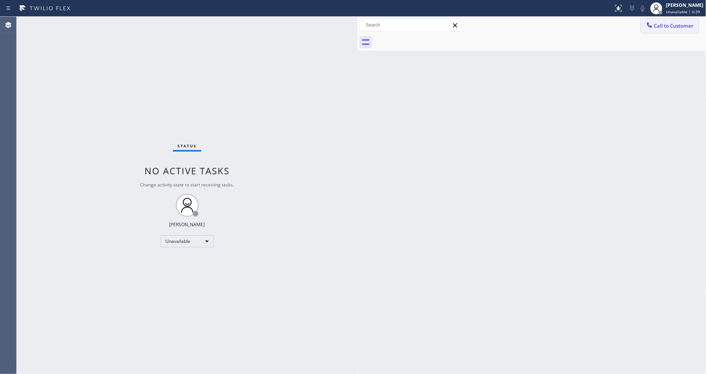
click at [661, 22] on button "Call to Customer" at bounding box center [670, 26] width 58 height 14
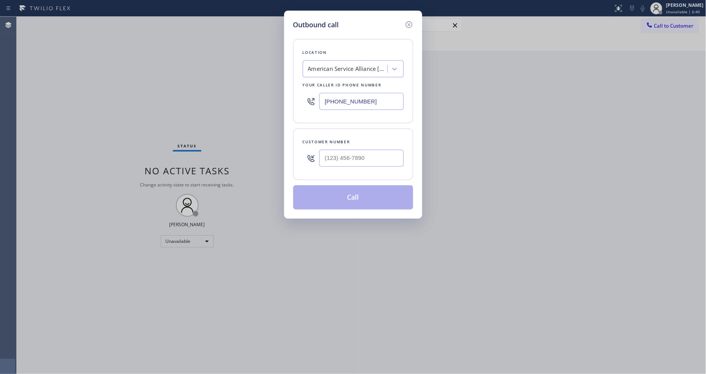
click at [353, 67] on div "American Service Alliance [GEOGRAPHIC_DATA][PERSON_NAME]" at bounding box center [347, 69] width 79 height 9
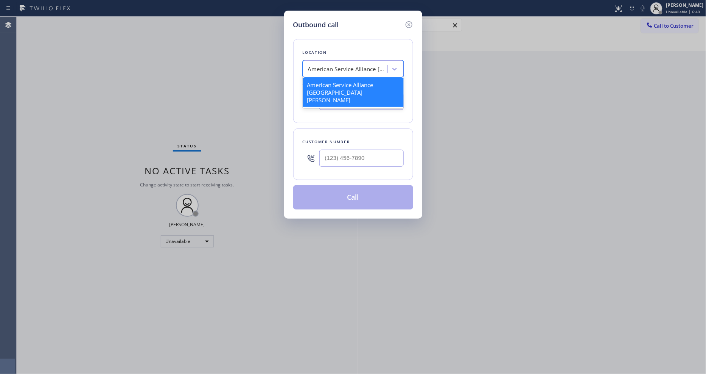
paste input "Thermador Repair Group Coral Gables"
type input "Thermador Repair Group Coral Gables"
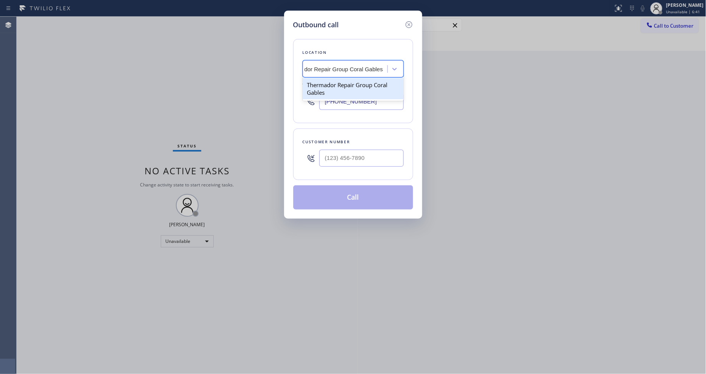
click at [323, 81] on div "Thermador Repair Group Coral Gables" at bounding box center [353, 88] width 101 height 21
type input "[PHONE_NUMBER]"
click at [346, 156] on input "(___) ___-____" at bounding box center [362, 158] width 84 height 17
paste input "561) 298-3703"
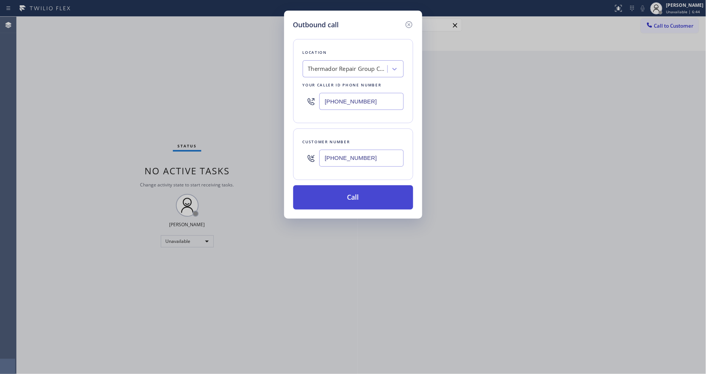
type input "[PHONE_NUMBER]"
click at [341, 195] on button "Call" at bounding box center [353, 197] width 120 height 24
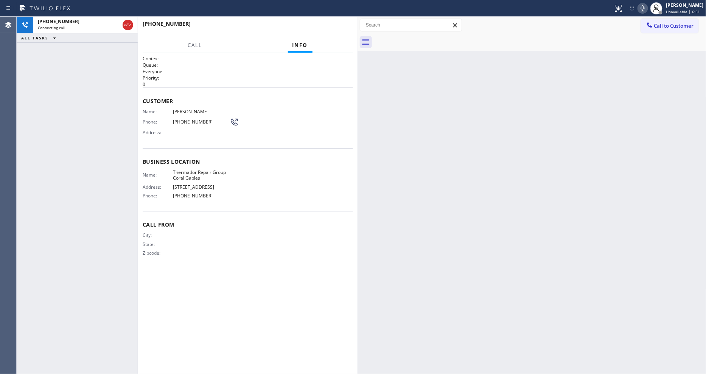
click at [186, 111] on span "[PERSON_NAME]" at bounding box center [201, 112] width 57 height 6
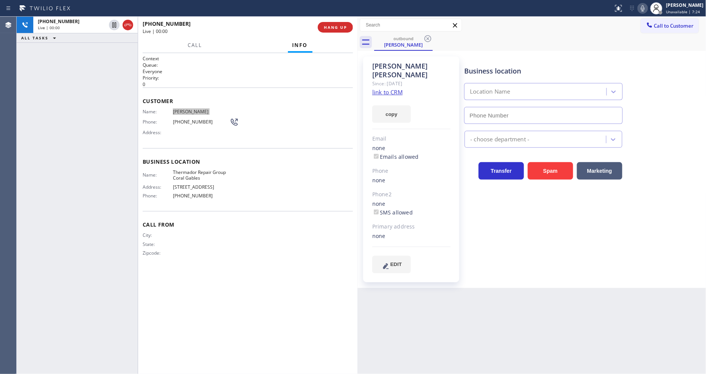
type input "[PHONE_NUMBER]"
click at [338, 32] on button "HANG UP" at bounding box center [335, 27] width 35 height 11
click at [338, 28] on span "HANG UP" at bounding box center [335, 27] width 23 height 5
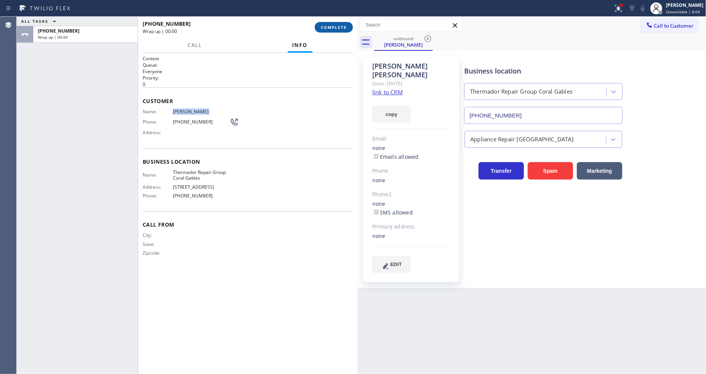
click at [338, 28] on span "COMPLETE" at bounding box center [334, 27] width 26 height 5
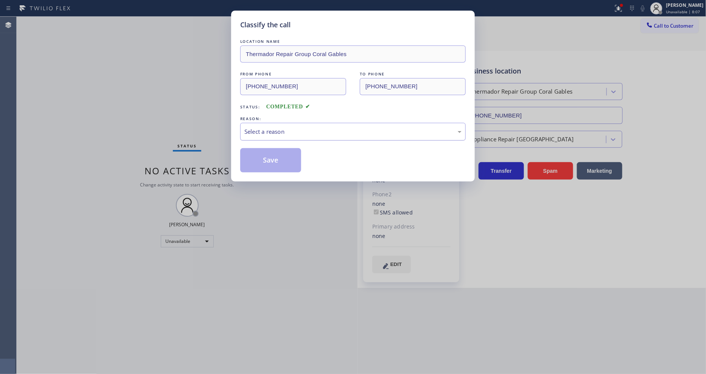
click at [267, 130] on div "Select a reason" at bounding box center [353, 131] width 217 height 9
click at [269, 151] on button "Save" at bounding box center [270, 160] width 61 height 24
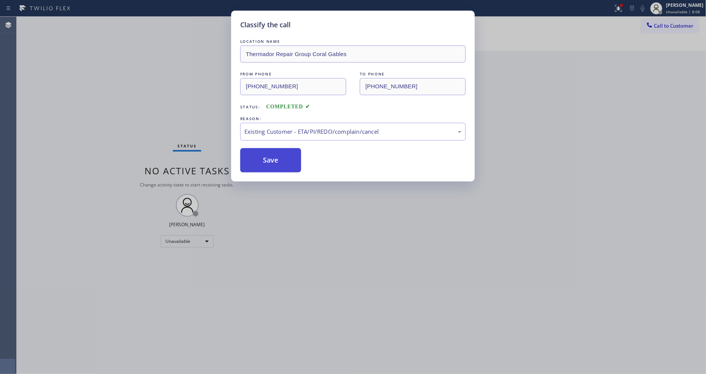
click at [269, 151] on button "Save" at bounding box center [270, 160] width 61 height 24
click at [269, 153] on button "Save" at bounding box center [270, 160] width 61 height 24
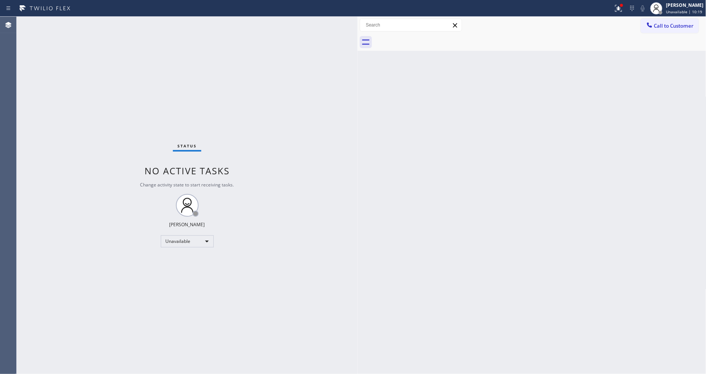
click at [670, 21] on button "Call to Customer" at bounding box center [670, 26] width 58 height 14
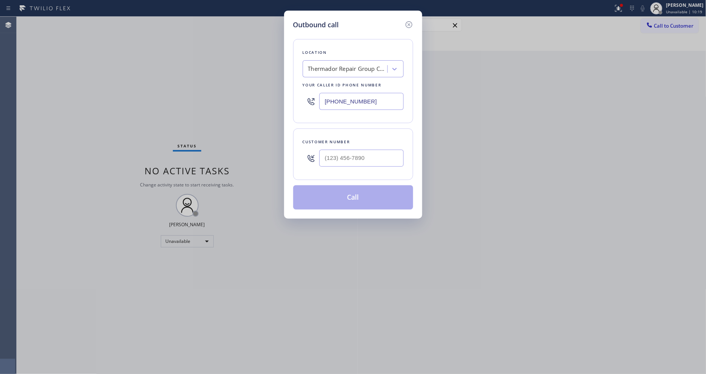
click at [344, 68] on div "Thermador Repair Group Coral Gables" at bounding box center [347, 69] width 79 height 9
paste input "Electric Prime Star Roselle(Apex Electrical Contractors)"
type input "Electric Prime Star Roselle(Apex Electrical Contractors)"
click at [340, 82] on div "Electric Prime Star Roselle(Apex Electrical Contractors)" at bounding box center [353, 88] width 101 height 21
type input "[PHONE_NUMBER]"
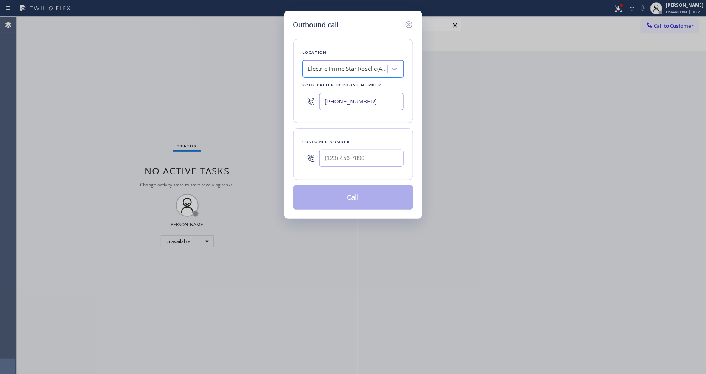
scroll to position [0, 1]
click at [408, 22] on icon at bounding box center [408, 24] width 7 height 7
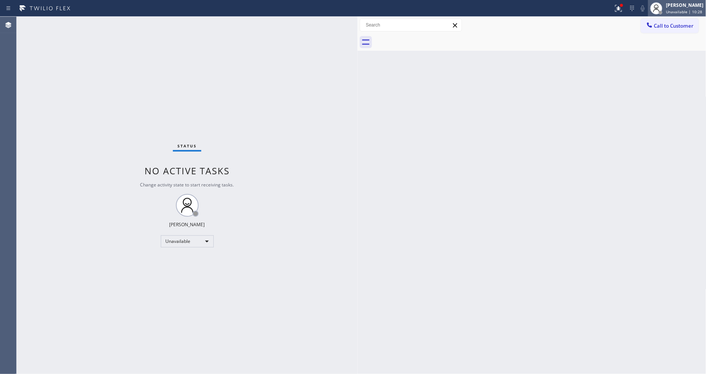
drag, startPoint x: 676, startPoint y: 3, endPoint x: 672, endPoint y: 8, distance: 6.5
click at [676, 3] on div "[PERSON_NAME]" at bounding box center [685, 5] width 37 height 6
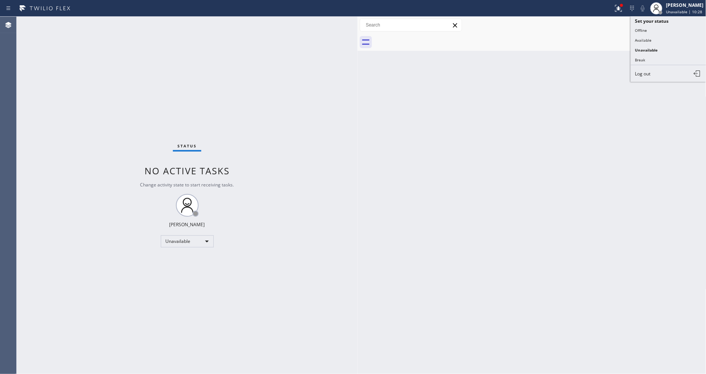
drag, startPoint x: 665, startPoint y: 38, endPoint x: 535, endPoint y: 103, distance: 145.1
click at [664, 39] on button "Available" at bounding box center [669, 40] width 76 height 10
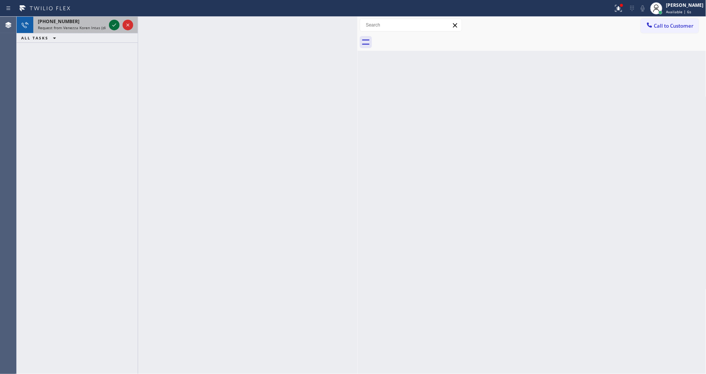
click at [112, 24] on icon at bounding box center [114, 24] width 9 height 9
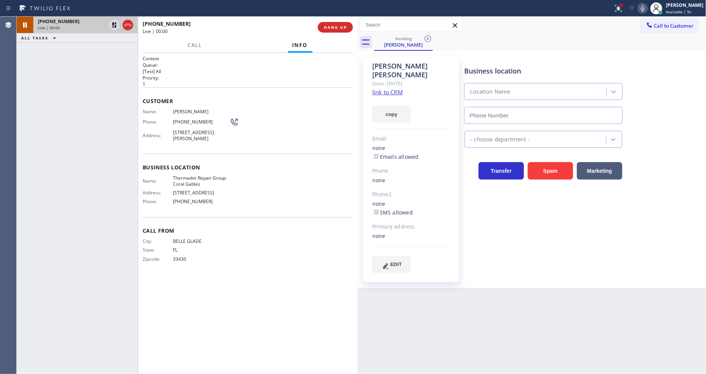
type input "[PHONE_NUMBER]"
click at [386, 88] on link "link to CRM" at bounding box center [388, 92] width 30 height 8
click at [338, 26] on span "HANG UP" at bounding box center [335, 27] width 23 height 5
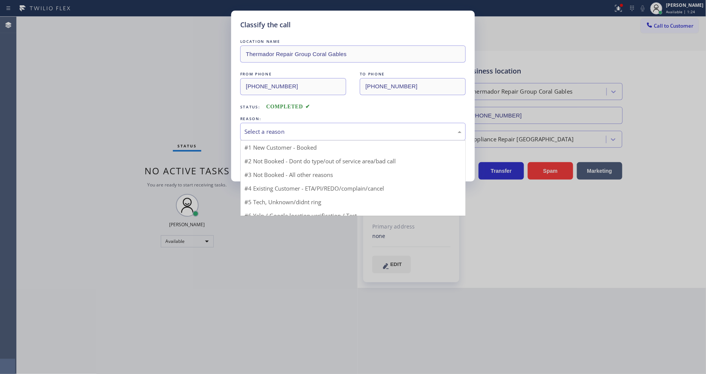
click at [294, 133] on div "Select a reason" at bounding box center [353, 131] width 217 height 9
click at [282, 156] on button "Save" at bounding box center [270, 160] width 61 height 24
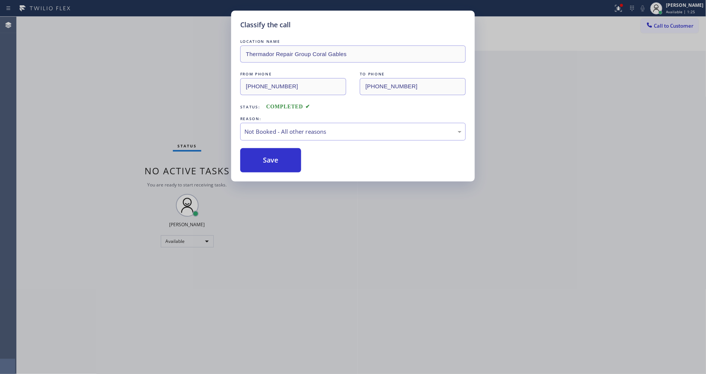
click at [282, 156] on button "Save" at bounding box center [270, 160] width 61 height 24
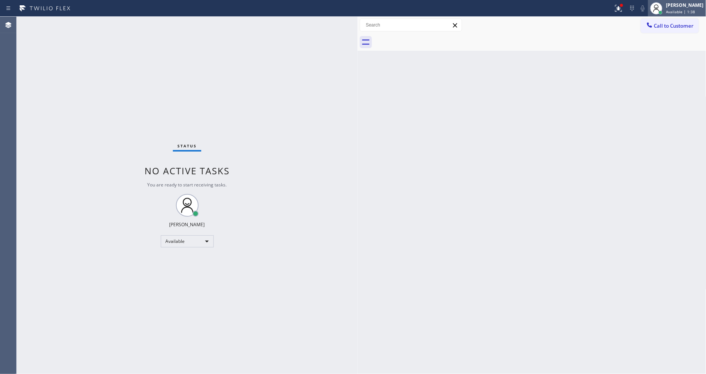
click at [699, 5] on div "[PERSON_NAME]" at bounding box center [685, 5] width 37 height 6
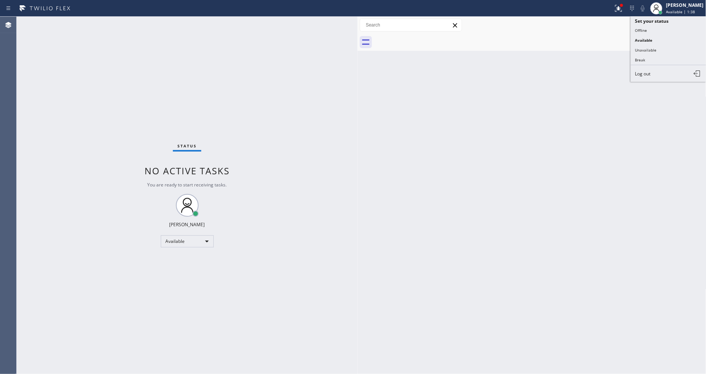
drag, startPoint x: 682, startPoint y: 50, endPoint x: 669, endPoint y: 33, distance: 20.8
click at [682, 50] on button "Unavailable" at bounding box center [669, 50] width 76 height 10
click at [668, 31] on button "Call to Customer" at bounding box center [670, 26] width 58 height 14
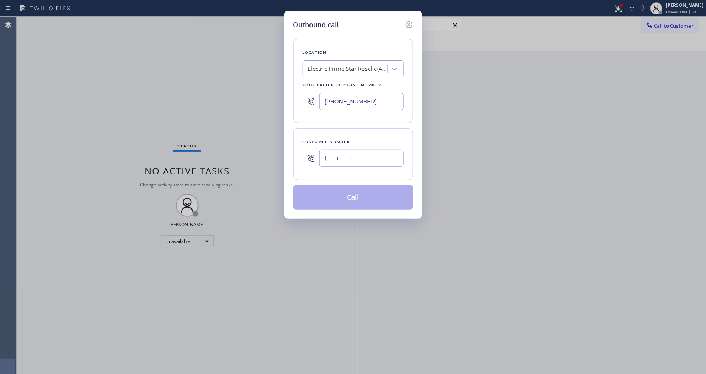
click at [351, 161] on input "(___) ___-____" at bounding box center [362, 158] width 84 height 17
paste input "text"
type input "(___) ___-____"
click at [349, 153] on input "(___) ___-____" at bounding box center [362, 158] width 84 height 17
paste input "8622"
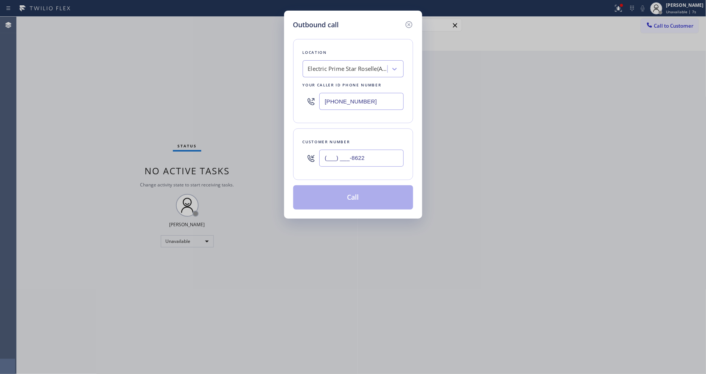
click at [344, 157] on input "(___) ___-8622" at bounding box center [362, 158] width 84 height 17
paste input "862) 299-9571"
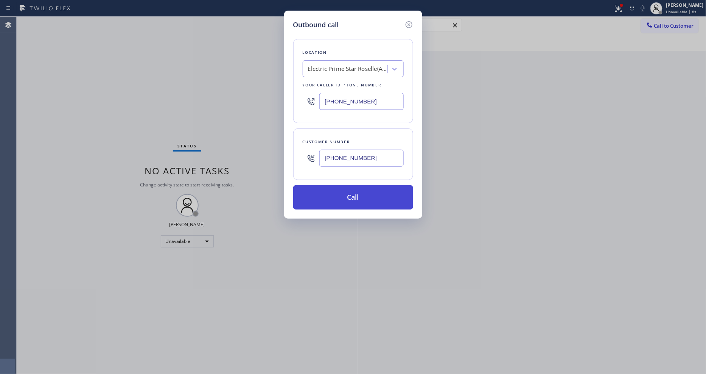
click at [336, 190] on button "Call" at bounding box center [353, 197] width 120 height 24
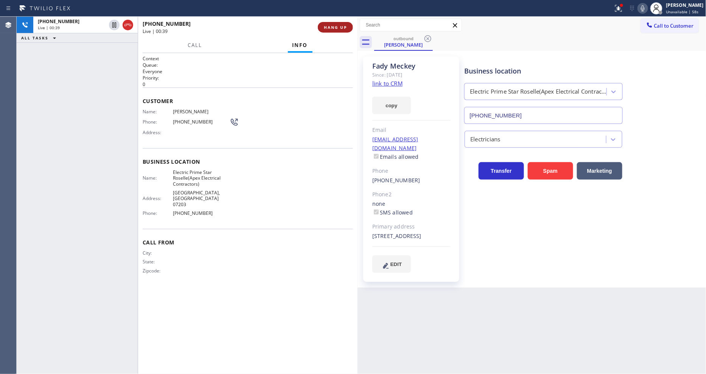
click at [337, 29] on span "HANG UP" at bounding box center [335, 27] width 23 height 5
click at [336, 28] on span "COMPLETE" at bounding box center [334, 27] width 26 height 5
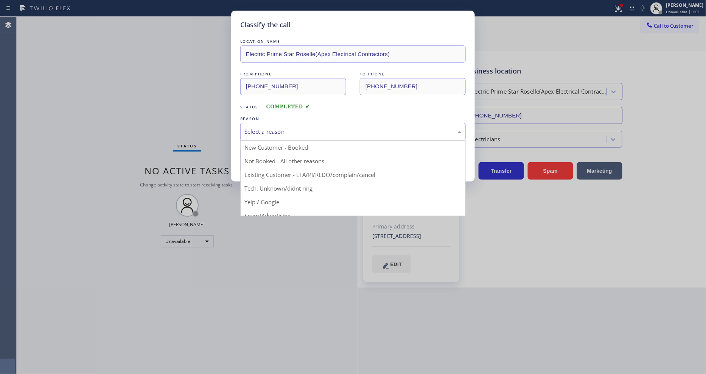
click at [277, 127] on div "Select a reason" at bounding box center [353, 131] width 217 height 9
drag, startPoint x: 277, startPoint y: 175, endPoint x: 274, endPoint y: 163, distance: 12.1
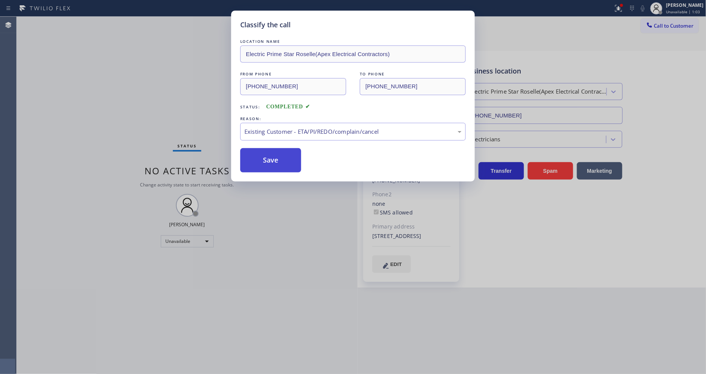
click at [273, 159] on button "Save" at bounding box center [270, 160] width 61 height 24
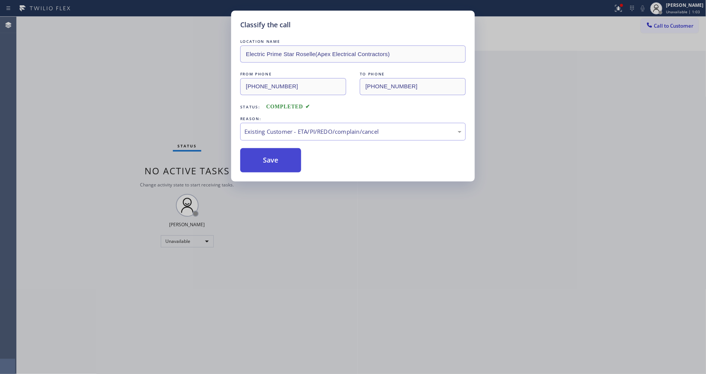
click at [273, 159] on button "Save" at bounding box center [270, 160] width 61 height 24
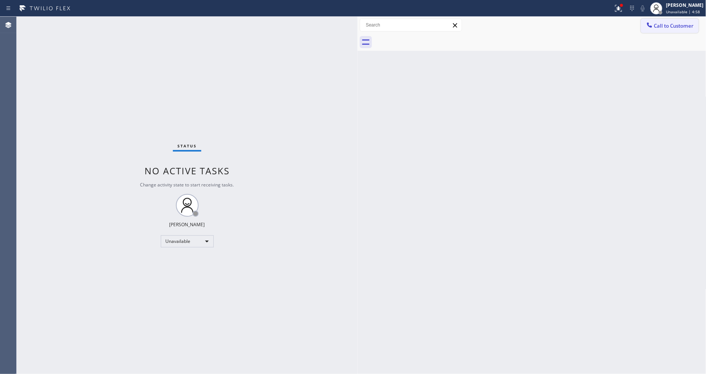
drag, startPoint x: 657, startPoint y: 20, endPoint x: 620, endPoint y: 24, distance: 37.7
click at [657, 20] on button "Call to Customer" at bounding box center [670, 26] width 58 height 14
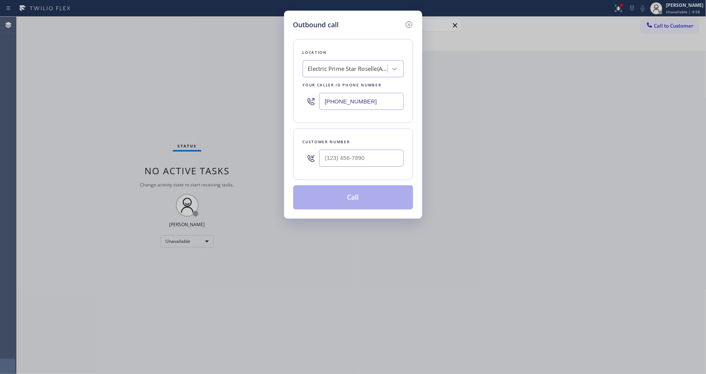
click at [344, 67] on div "Electric Prime Star Roselle(Apex Electrical Contractors)" at bounding box center [347, 69] width 79 height 9
paste input "Altadena Plumbing Champion"
click at [339, 86] on div "Altadena Plumbing Champion" at bounding box center [353, 85] width 101 height 14
click at [322, 153] on input "text" at bounding box center [362, 158] width 84 height 17
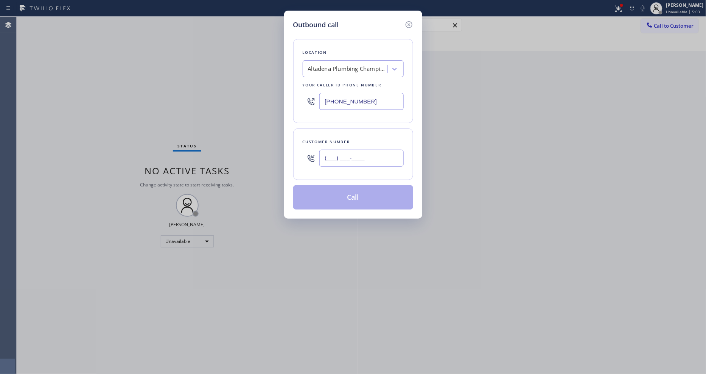
paste input "626) 517-6026"
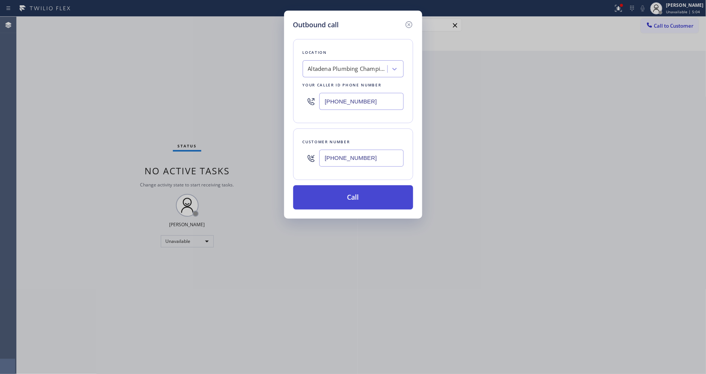
click at [323, 189] on button "Call" at bounding box center [353, 197] width 120 height 24
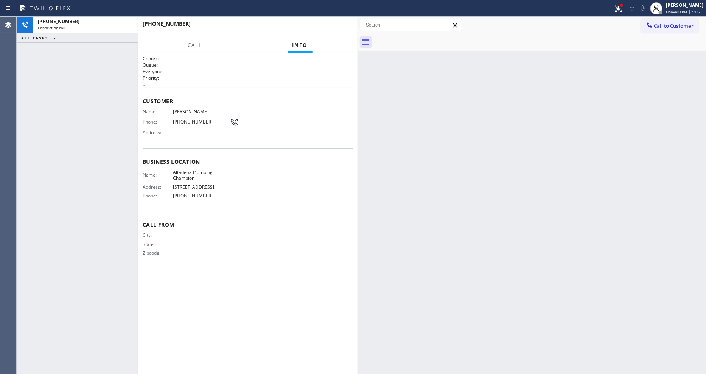
click at [181, 113] on div "Name: [PERSON_NAME] Phone: [PHONE_NUMBER] Address:" at bounding box center [191, 124] width 96 height 30
click at [190, 120] on span "[PHONE_NUMBER]" at bounding box center [201, 122] width 57 height 6
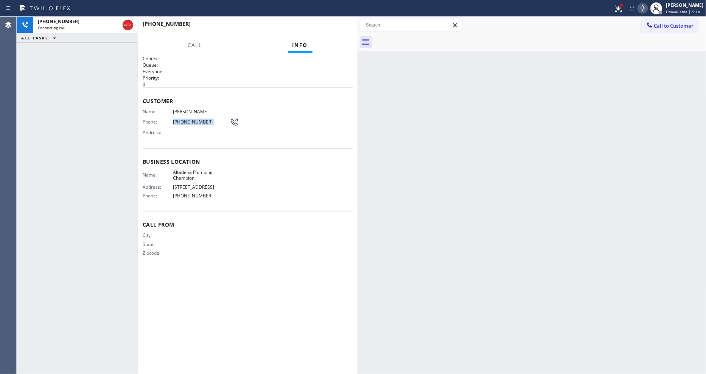
click at [190, 120] on span "[PHONE_NUMBER]" at bounding box center [201, 122] width 57 height 6
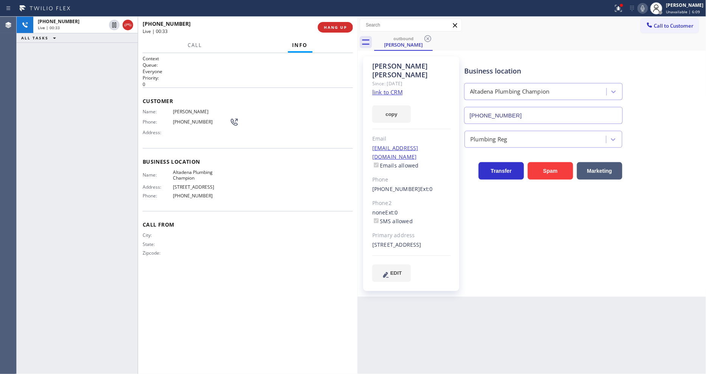
click at [179, 109] on span "[PERSON_NAME]" at bounding box center [201, 112] width 57 height 6
click at [192, 119] on span "[PHONE_NUMBER]" at bounding box center [201, 122] width 57 height 6
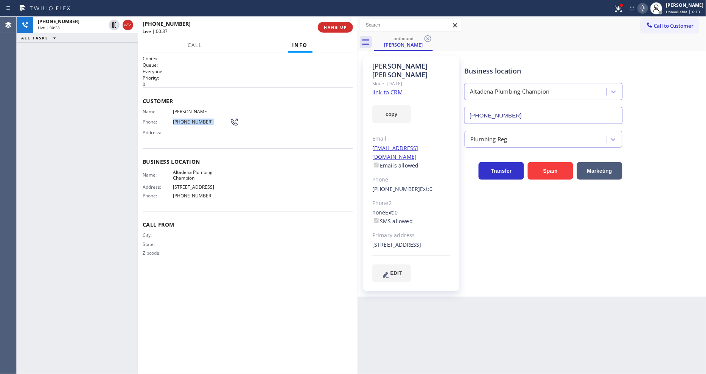
click at [192, 119] on span "[PHONE_NUMBER]" at bounding box center [201, 122] width 57 height 6
click at [343, 27] on span "HANG UP" at bounding box center [335, 27] width 23 height 5
click at [343, 27] on span "COMPLETE" at bounding box center [334, 27] width 26 height 5
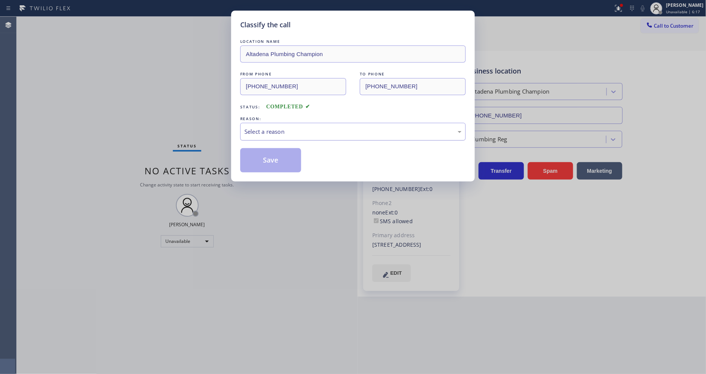
click at [285, 131] on div "Select a reason" at bounding box center [353, 131] width 217 height 9
click at [278, 158] on button "Save" at bounding box center [270, 160] width 61 height 24
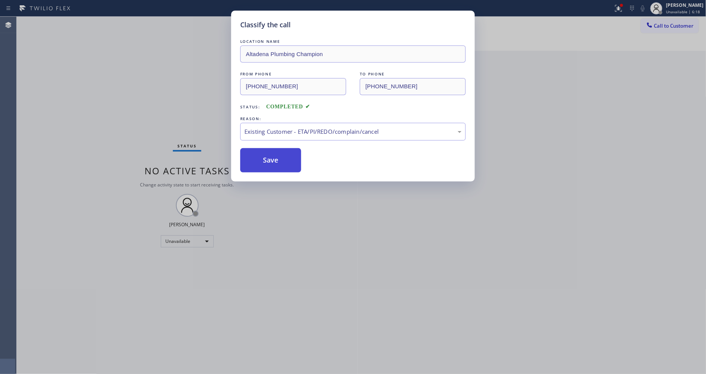
click at [278, 158] on button "Save" at bounding box center [270, 160] width 61 height 24
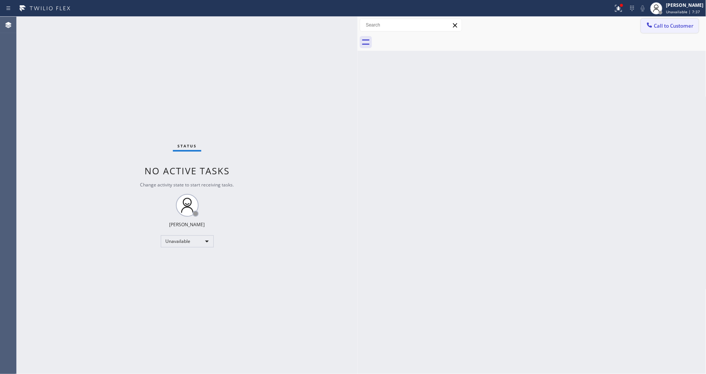
click at [653, 25] on div at bounding box center [649, 25] width 9 height 9
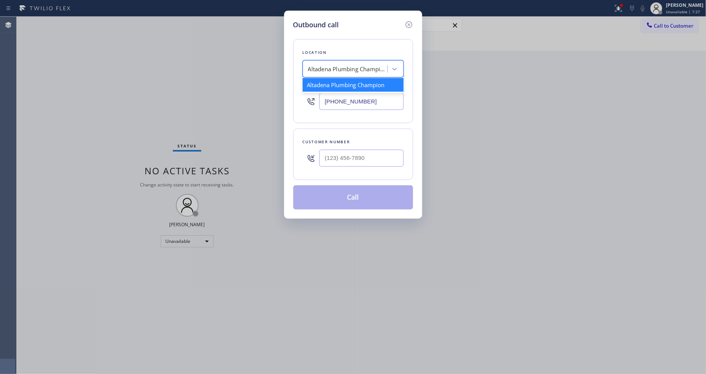
click at [351, 65] on div "Altadena Plumbing Champion" at bounding box center [347, 69] width 79 height 9
paste input "5 Star Electricians [GEOGRAPHIC_DATA]"
click at [340, 85] on div "5 Star Electricians [GEOGRAPHIC_DATA]" at bounding box center [353, 88] width 101 height 21
click at [347, 157] on input "text" at bounding box center [362, 158] width 84 height 17
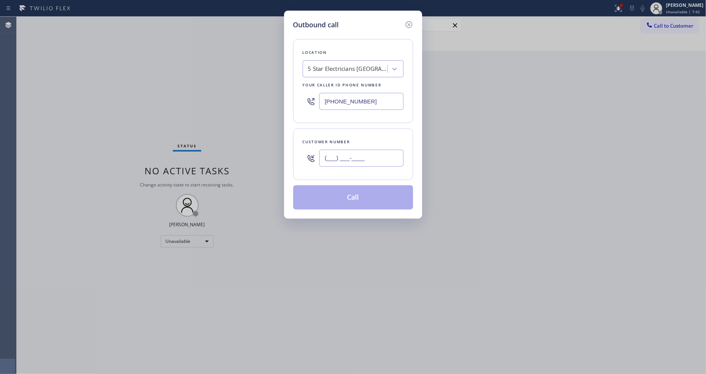
paste input "310) 922-2869"
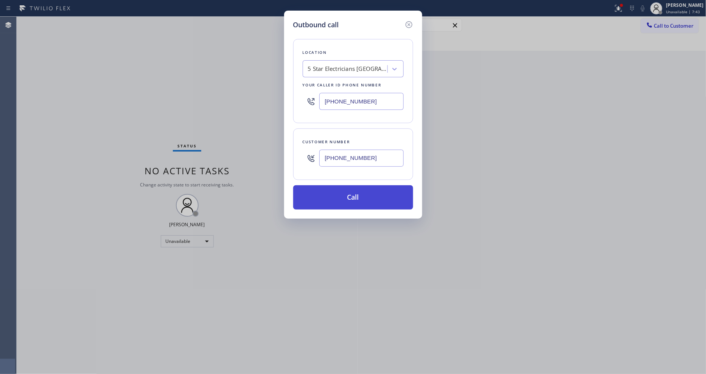
click at [334, 198] on button "Call" at bounding box center [353, 197] width 120 height 24
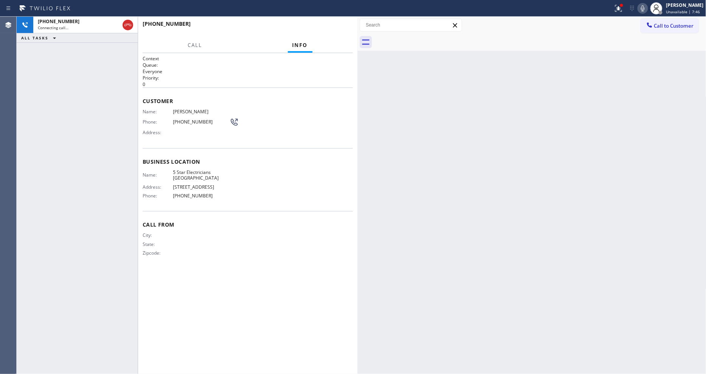
click at [190, 113] on div "Name: [PERSON_NAME] Phone: [PHONE_NUMBER] Address:" at bounding box center [191, 124] width 96 height 30
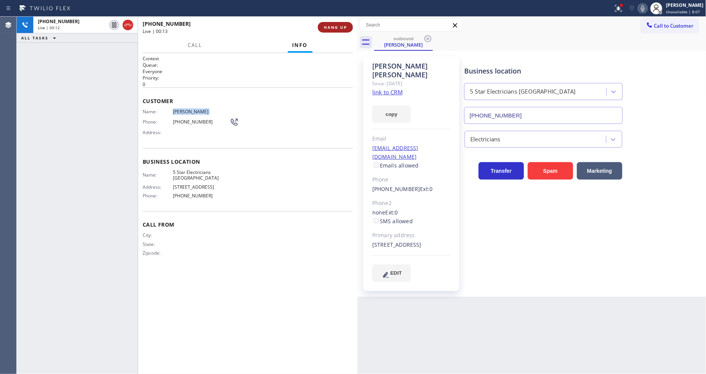
click at [328, 27] on span "HANG UP" at bounding box center [335, 27] width 23 height 5
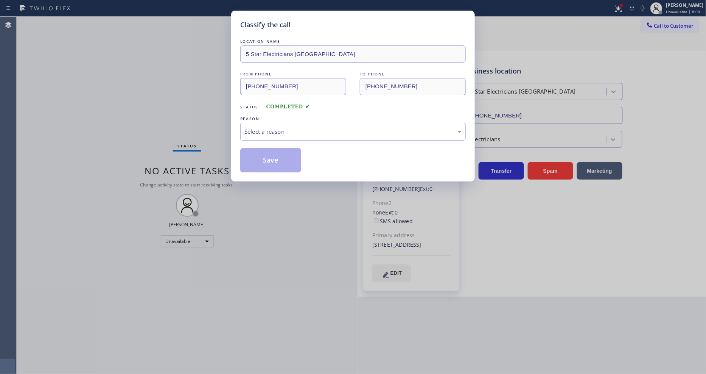
click at [278, 123] on div "Select a reason" at bounding box center [353, 132] width 226 height 18
click at [270, 151] on button "Save" at bounding box center [270, 160] width 61 height 24
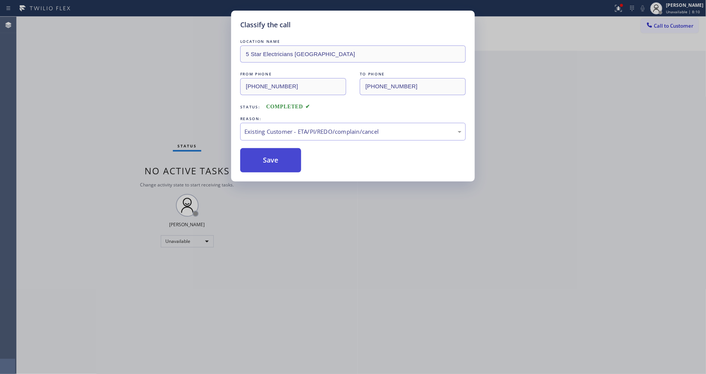
click at [270, 151] on button "Save" at bounding box center [270, 160] width 61 height 24
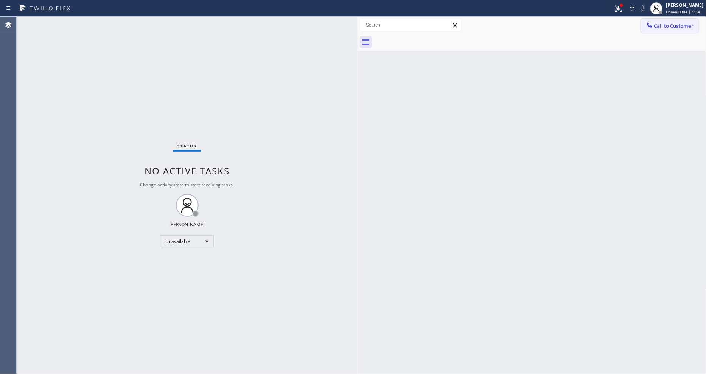
click at [656, 23] on button "Call to Customer" at bounding box center [670, 26] width 58 height 14
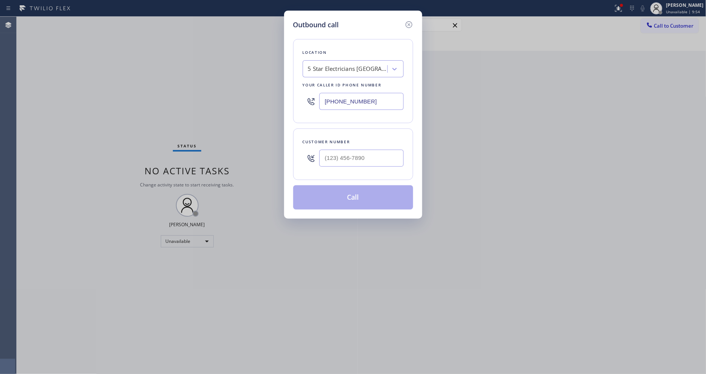
click at [325, 65] on div "5 Star Electricians [GEOGRAPHIC_DATA]" at bounding box center [347, 69] width 79 height 9
paste input "Viking Appliance Repair Pros"
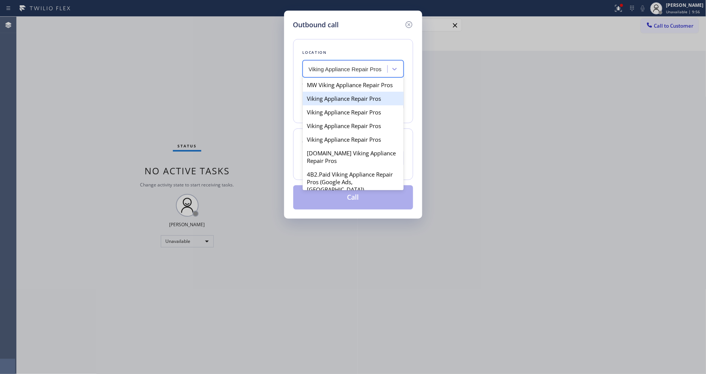
click at [347, 105] on div "Viking Appliance Repair Pros" at bounding box center [353, 99] width 101 height 14
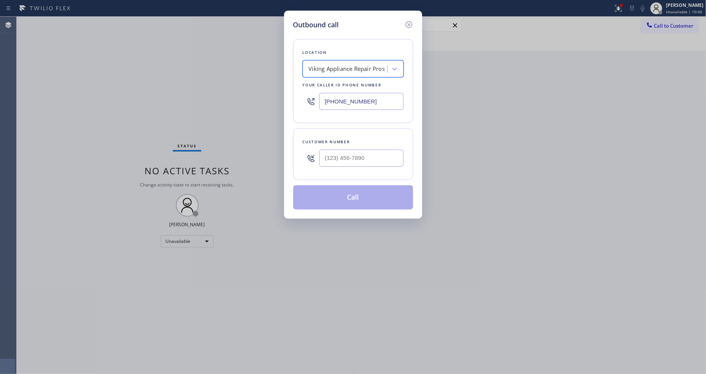
click at [332, 163] on input "text" at bounding box center [362, 158] width 84 height 17
paste input "602) 859-0499"
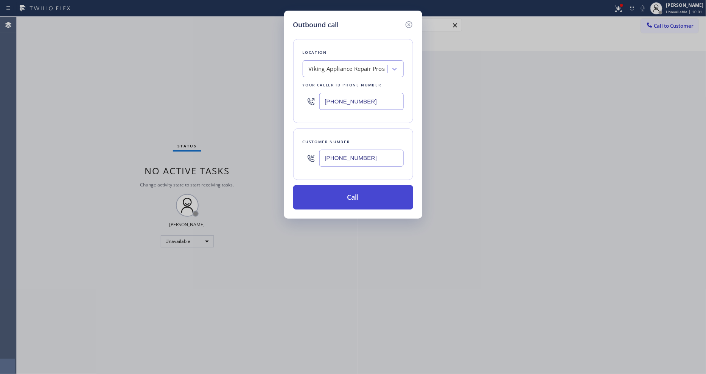
click at [332, 193] on button "Call" at bounding box center [353, 197] width 120 height 24
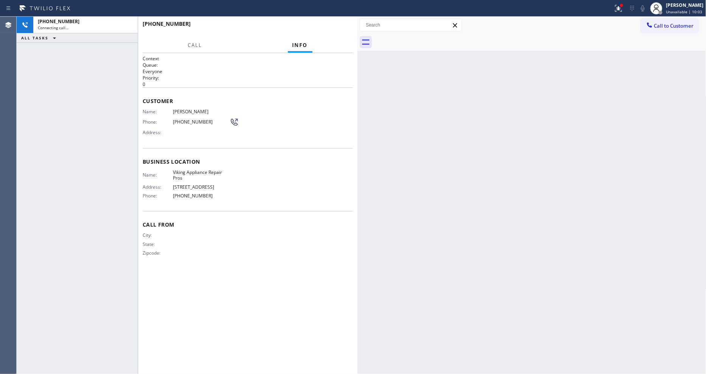
click at [178, 111] on span "[PERSON_NAME]" at bounding box center [201, 112] width 57 height 6
click at [179, 120] on span "[PHONE_NUMBER]" at bounding box center [201, 122] width 57 height 6
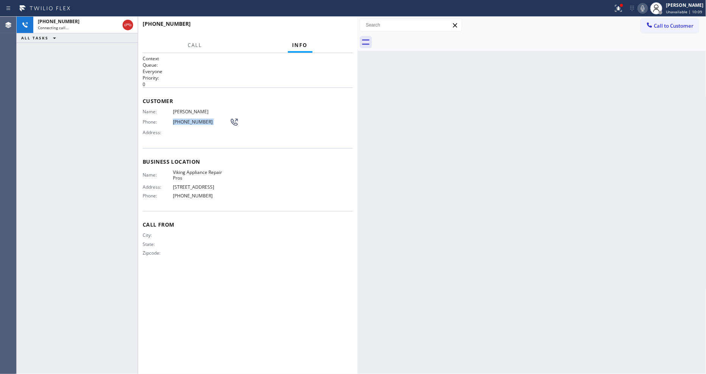
click at [179, 120] on span "[PHONE_NUMBER]" at bounding box center [201, 122] width 57 height 6
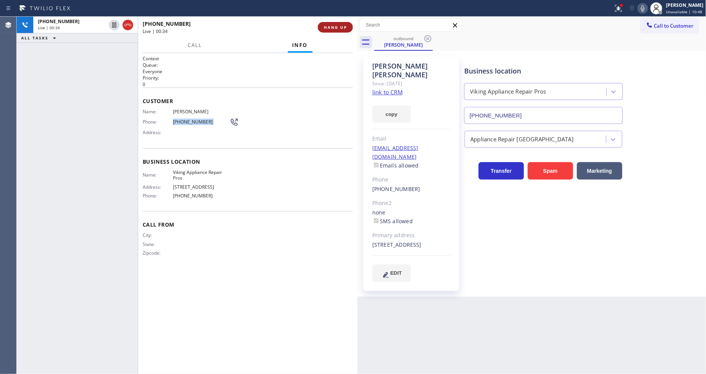
click at [332, 29] on span "HANG UP" at bounding box center [335, 27] width 23 height 5
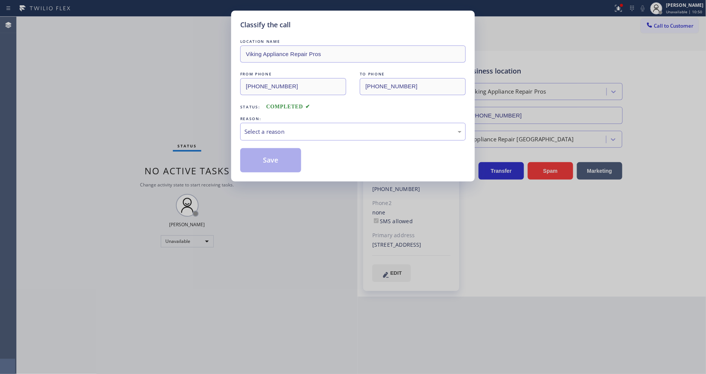
click at [265, 134] on div "Select a reason" at bounding box center [353, 132] width 226 height 18
click at [265, 154] on button "Save" at bounding box center [270, 160] width 61 height 24
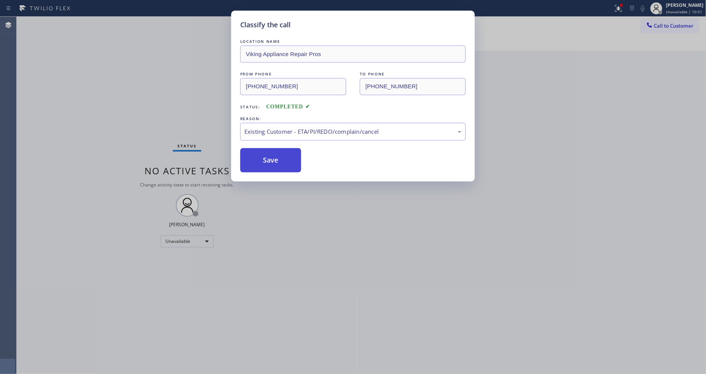
click at [265, 154] on button "Save" at bounding box center [270, 160] width 61 height 24
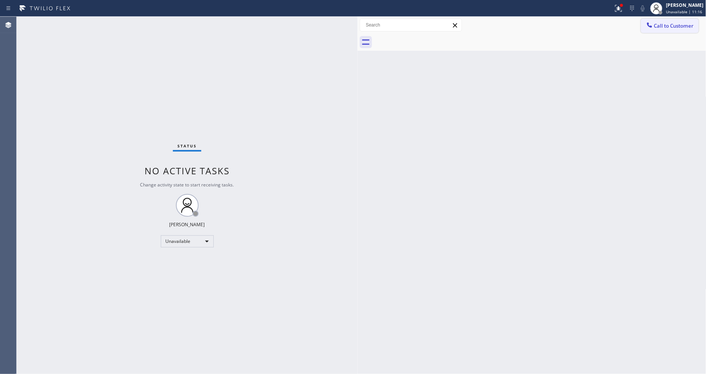
click at [647, 21] on icon at bounding box center [650, 25] width 8 height 8
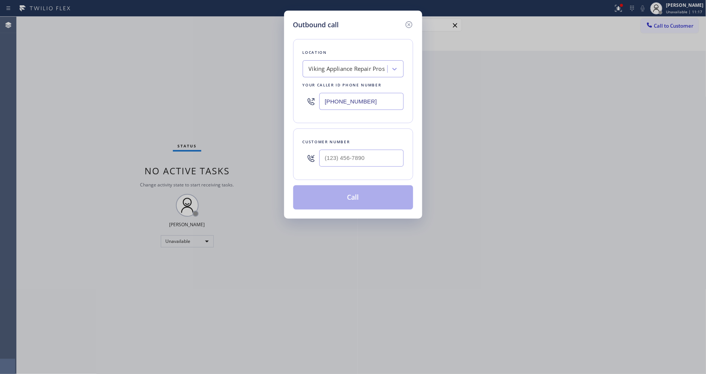
click at [375, 58] on div "Location Viking Appliance Repair Pros Your caller id phone number [PHONE_NUMBER]" at bounding box center [353, 81] width 120 height 84
click at [368, 71] on div "Viking Appliance Repair Pros" at bounding box center [346, 68] width 83 height 13
paste input "Thermador Repair Group [GEOGRAPHIC_DATA]"
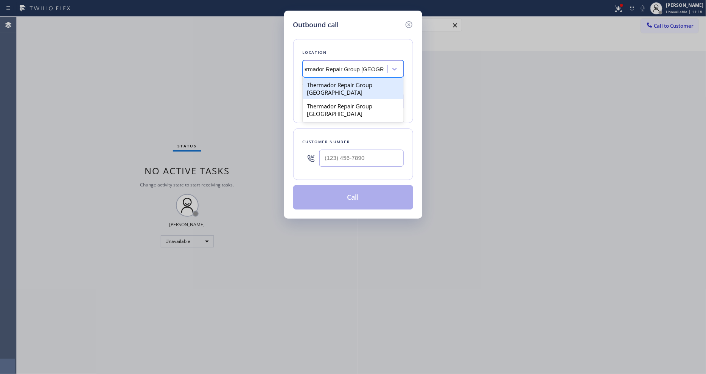
click at [332, 86] on div "Thermador Repair Group [GEOGRAPHIC_DATA]" at bounding box center [353, 88] width 101 height 21
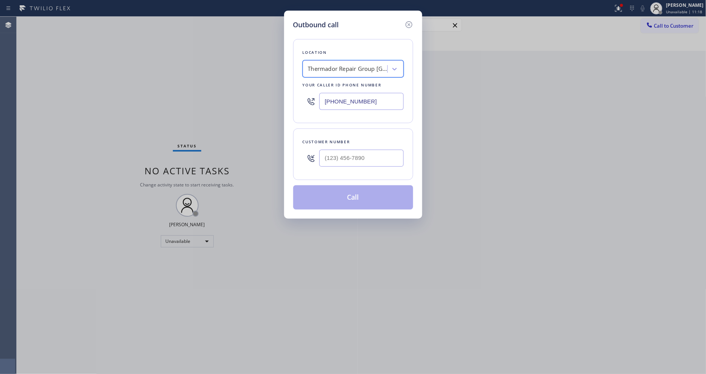
scroll to position [0, 1]
click at [371, 150] on input "(___) ___-____" at bounding box center [362, 158] width 84 height 17
paste input "510) 390-0111"
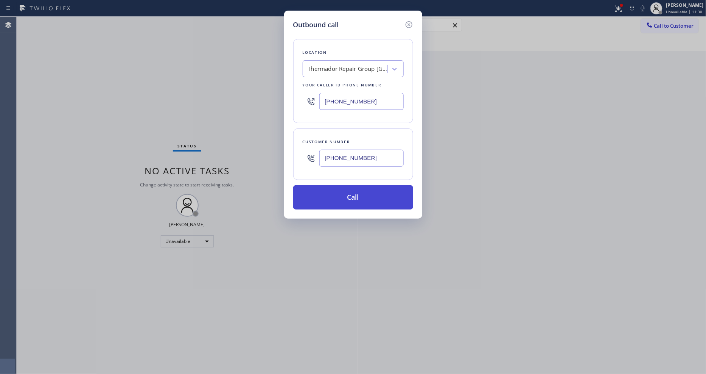
click at [354, 191] on button "Call" at bounding box center [353, 197] width 120 height 24
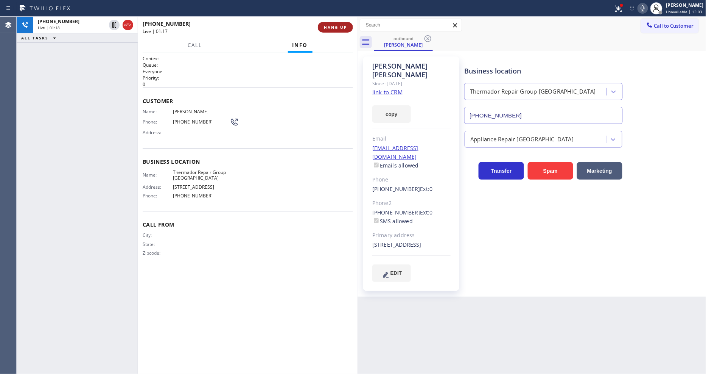
click at [326, 28] on span "HANG UP" at bounding box center [335, 27] width 23 height 5
click at [326, 28] on span "COMPLETE" at bounding box center [334, 27] width 26 height 5
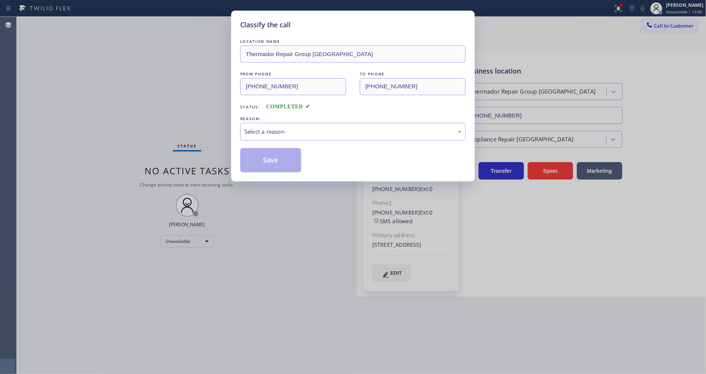
click at [304, 129] on div "Select a reason" at bounding box center [353, 131] width 217 height 9
click at [282, 162] on button "Save" at bounding box center [270, 160] width 61 height 24
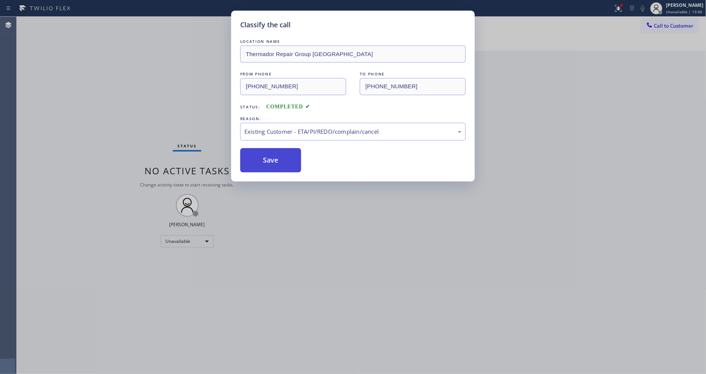
click at [282, 162] on button "Save" at bounding box center [270, 160] width 61 height 24
drag, startPoint x: 282, startPoint y: 162, endPoint x: 305, endPoint y: 152, distance: 24.9
click at [282, 162] on button "Save" at bounding box center [270, 160] width 61 height 24
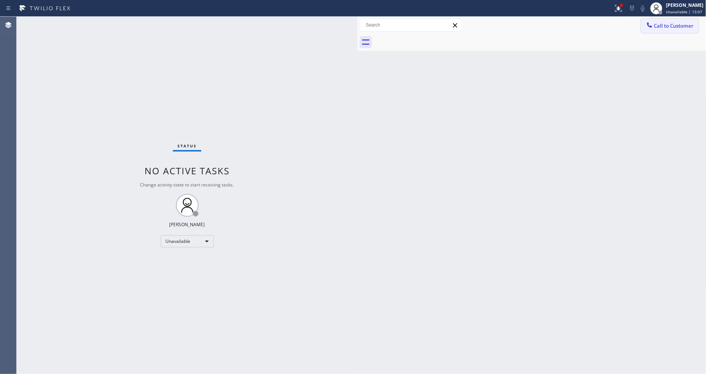
click at [666, 24] on span "Call to Customer" at bounding box center [675, 25] width 40 height 7
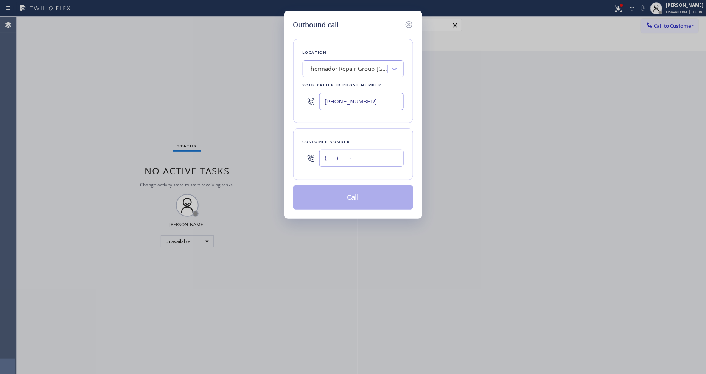
click at [345, 151] on input "(___) ___-____" at bounding box center [362, 158] width 84 height 17
paste input "510) 390-1414"
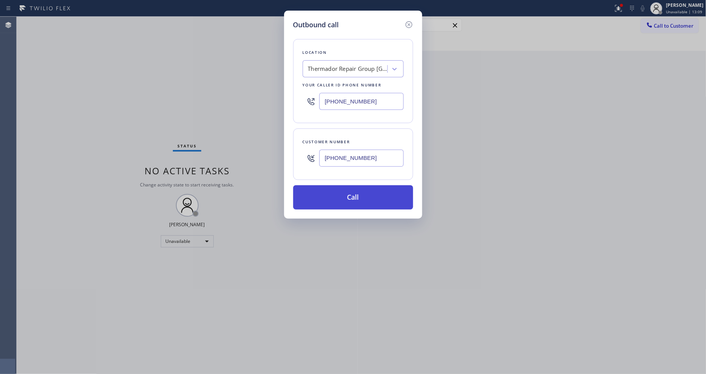
click at [336, 199] on button "Call" at bounding box center [353, 197] width 120 height 24
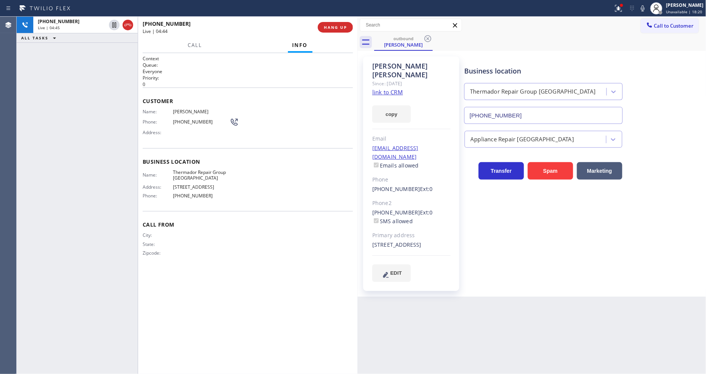
drag, startPoint x: 372, startPoint y: 237, endPoint x: 388, endPoint y: 238, distance: 16.3
click at [388, 240] on div "1024 Amito Avenue Berkeley, 94705 CA" at bounding box center [412, 244] width 78 height 9
copy div "94705"
click at [349, 21] on div "+15103901414 Live | 05:55 HANG UP" at bounding box center [248, 27] width 210 height 20
click at [344, 30] on span "HANG UP" at bounding box center [335, 27] width 23 height 5
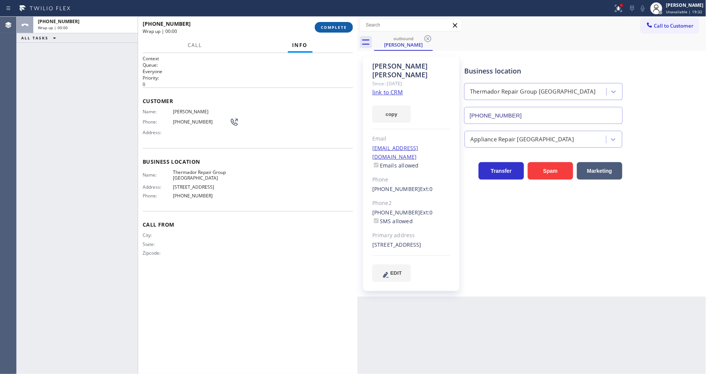
click at [344, 30] on span "COMPLETE" at bounding box center [334, 27] width 26 height 5
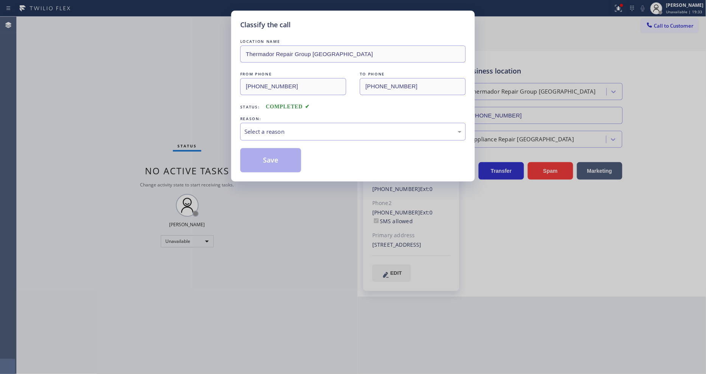
click at [284, 130] on div "Select a reason" at bounding box center [353, 131] width 217 height 9
click at [277, 157] on button "Save" at bounding box center [270, 160] width 61 height 24
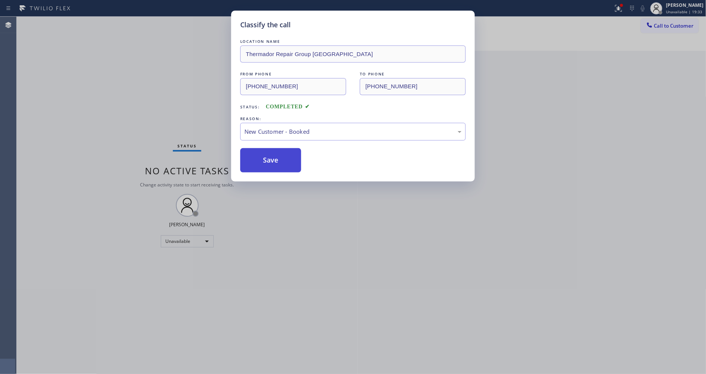
click at [277, 157] on button "Save" at bounding box center [270, 160] width 61 height 24
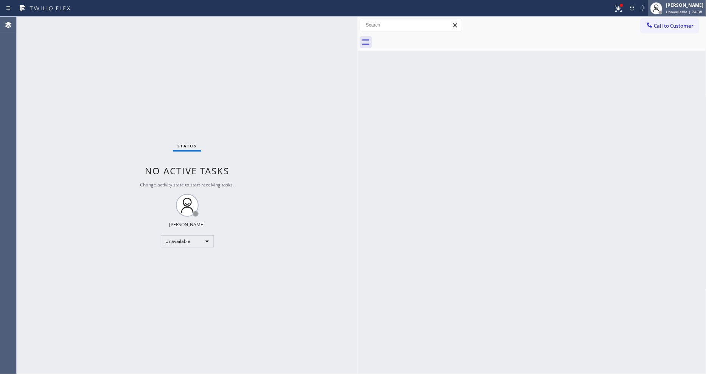
click at [683, 8] on div "Lyka Montero Unavailable | 24:38" at bounding box center [685, 8] width 41 height 13
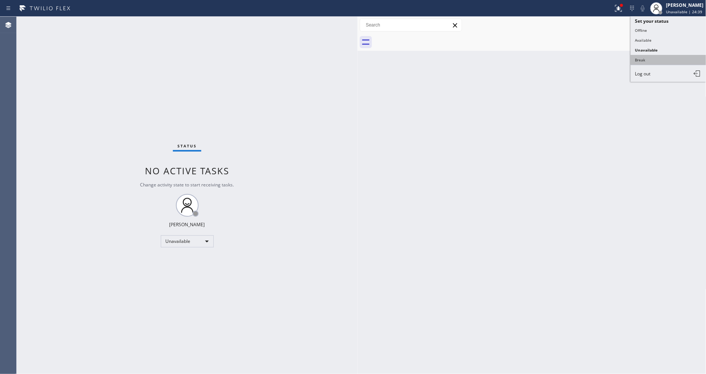
click at [661, 57] on button "Break" at bounding box center [669, 60] width 76 height 10
